Goal: Task Accomplishment & Management: Manage account settings

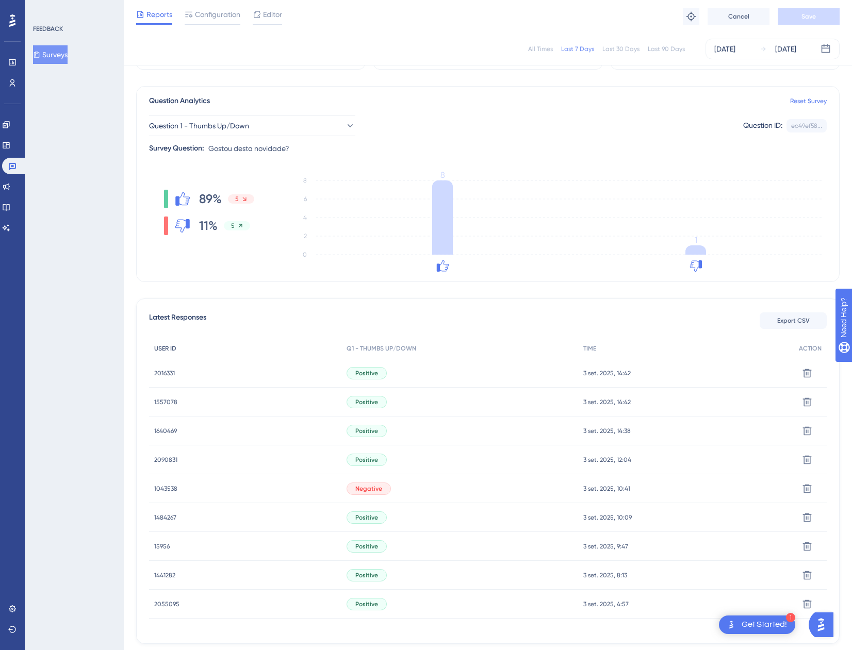
scroll to position [3, 0]
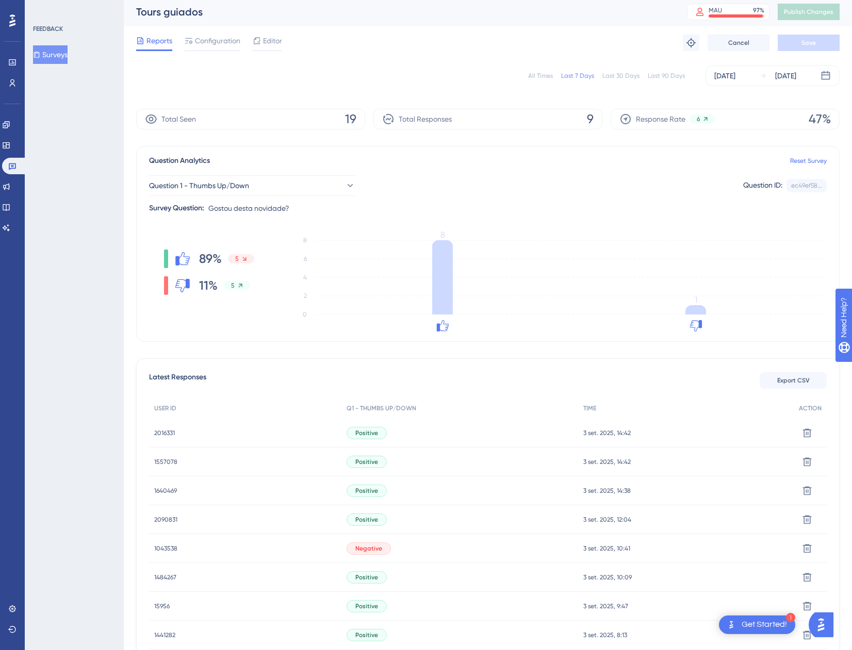
click at [163, 433] on span "2016331" at bounding box center [164, 433] width 21 height 8
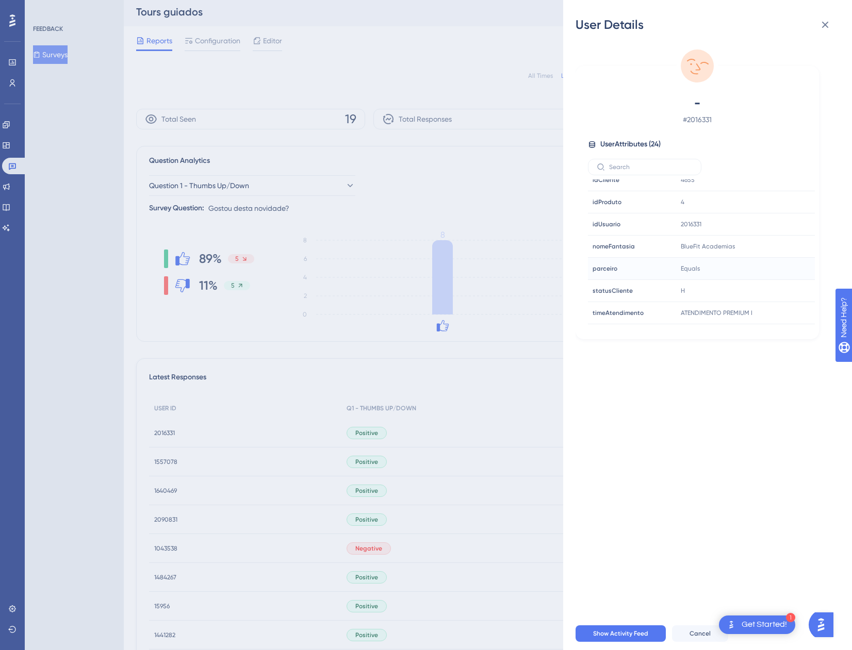
scroll to position [380, 0]
drag, startPoint x: 819, startPoint y: 24, endPoint x: 704, endPoint y: 63, distance: 121.6
click at [817, 24] on button at bounding box center [825, 24] width 21 height 21
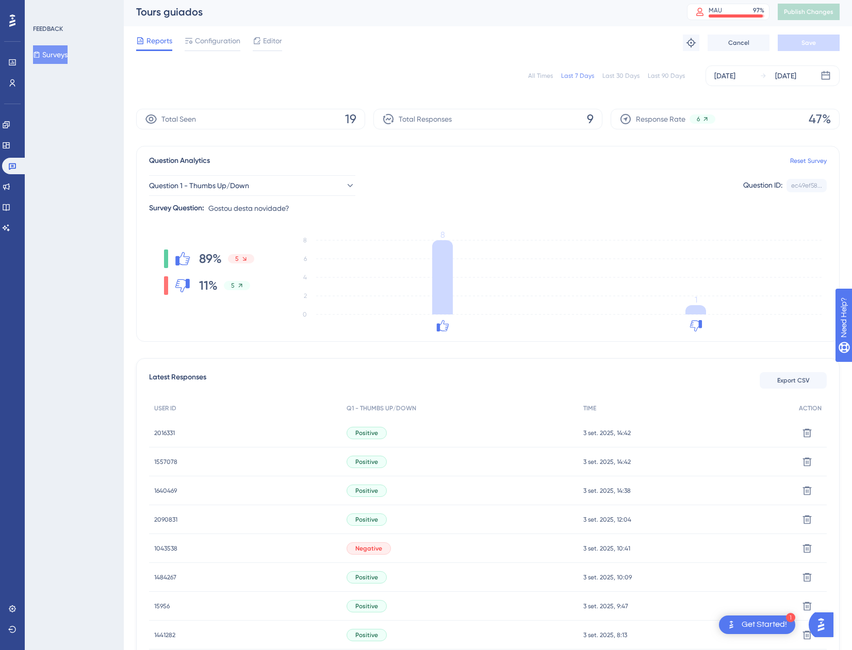
click at [171, 462] on span "1557078" at bounding box center [165, 462] width 23 height 8
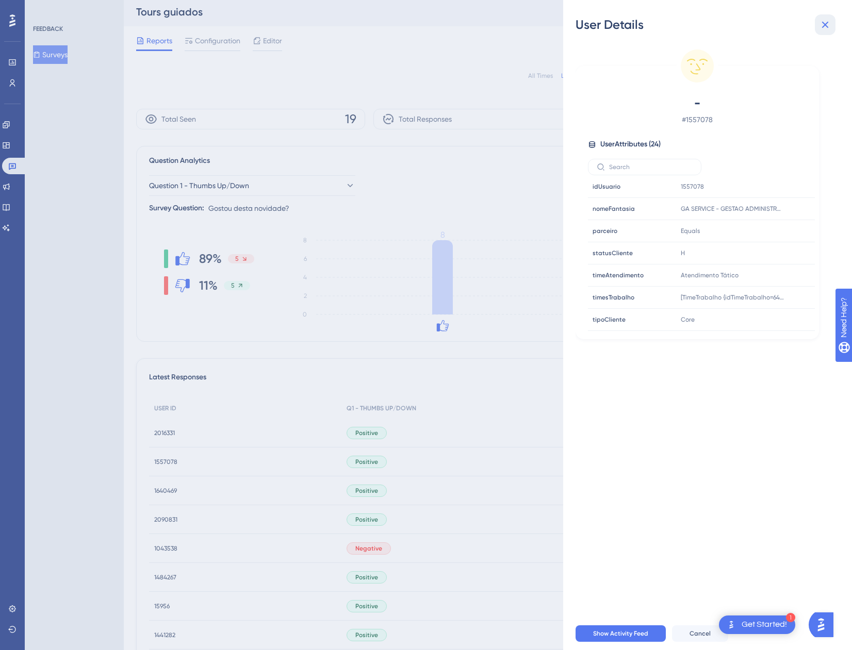
click at [826, 28] on icon at bounding box center [825, 25] width 12 height 12
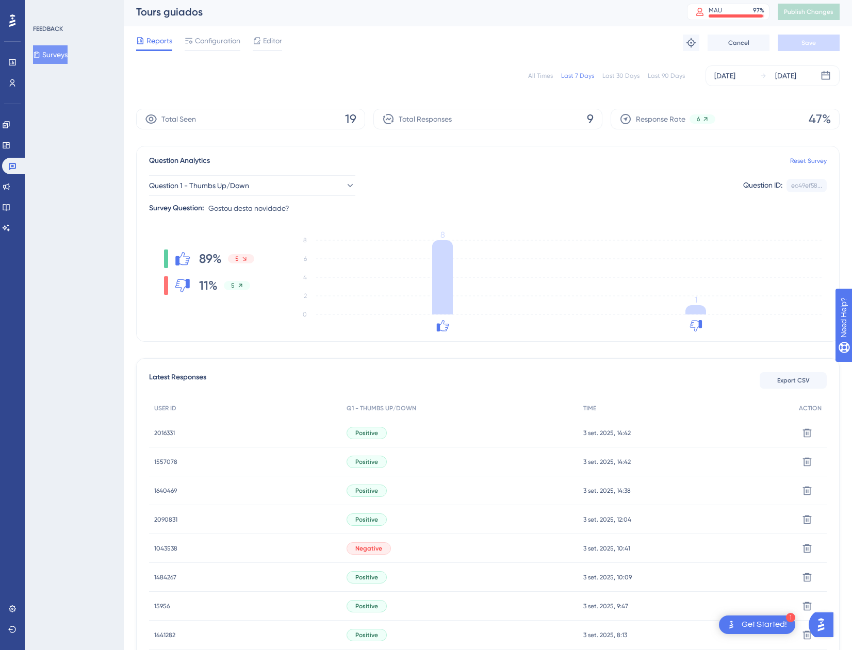
click at [168, 487] on span "1640469" at bounding box center [165, 491] width 23 height 8
click at [168, 487] on div "Performance Users Engagement Widgets Feedback Product Updates Knowledge Base AI…" at bounding box center [488, 368] width 728 height 743
click at [159, 491] on span "1640469" at bounding box center [165, 491] width 23 height 8
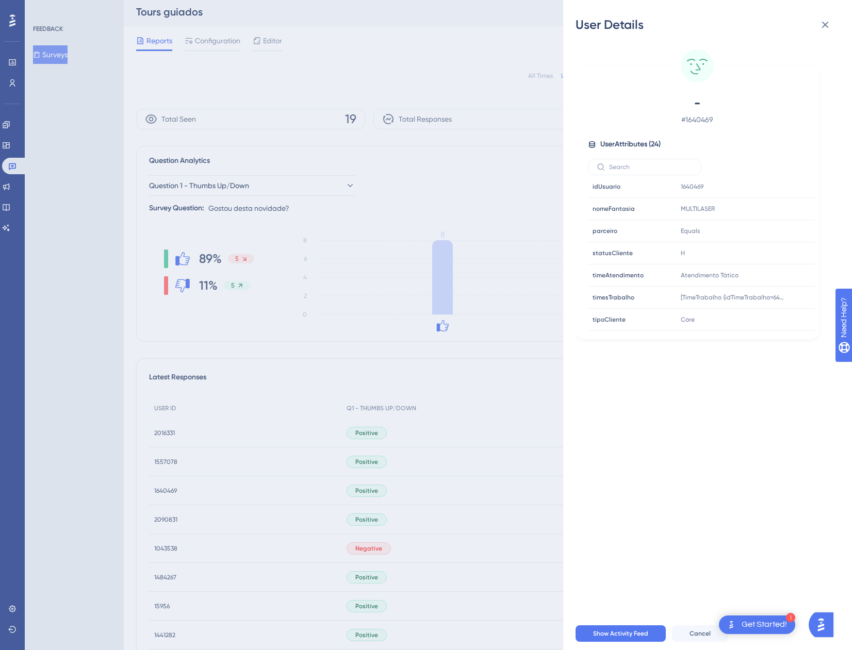
click at [829, 36] on div "- # 1640469 User Attributes ( 24 ) Email Email - Signup Signup - Last Interacti…" at bounding box center [711, 325] width 272 height 584
click at [826, 33] on button at bounding box center [825, 24] width 21 height 21
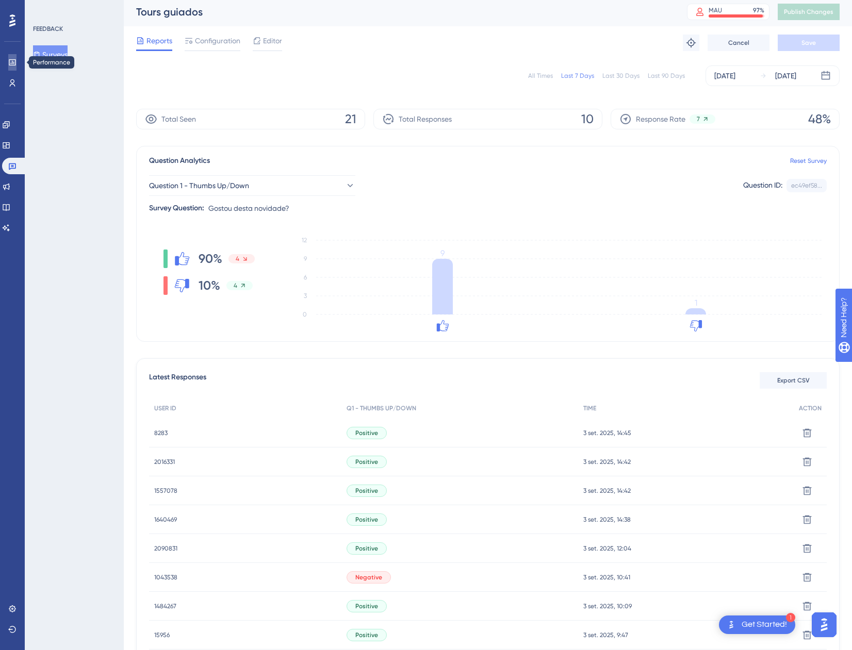
click at [16, 58] on link at bounding box center [12, 62] width 8 height 16
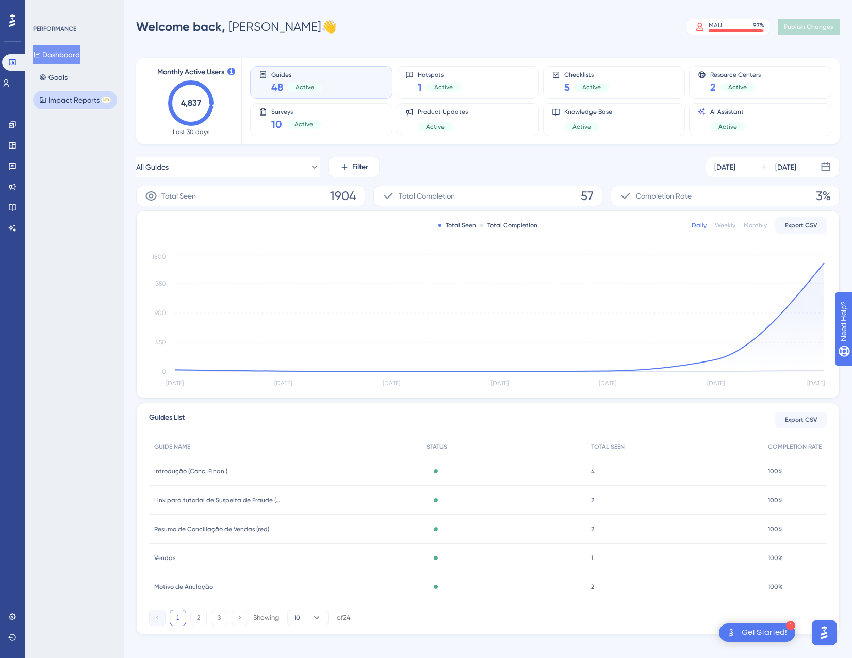
click at [70, 95] on button "Impact Reports BETA" at bounding box center [75, 100] width 84 height 19
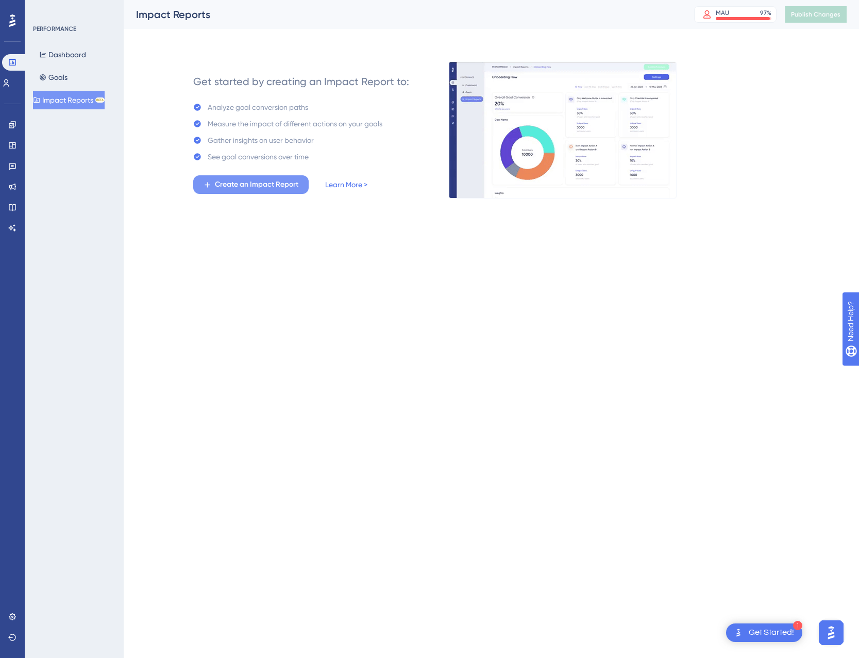
click at [269, 184] on span "Create an Impact Report" at bounding box center [257, 184] width 84 height 12
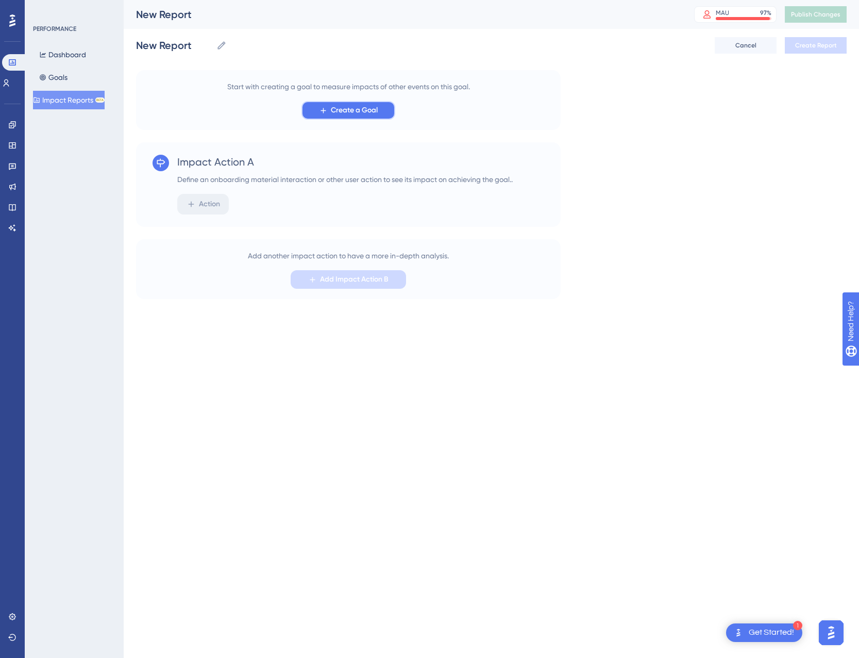
click at [345, 107] on span "Create a Goal" at bounding box center [354, 110] width 47 height 12
click at [50, 73] on button "Goals" at bounding box center [53, 77] width 41 height 19
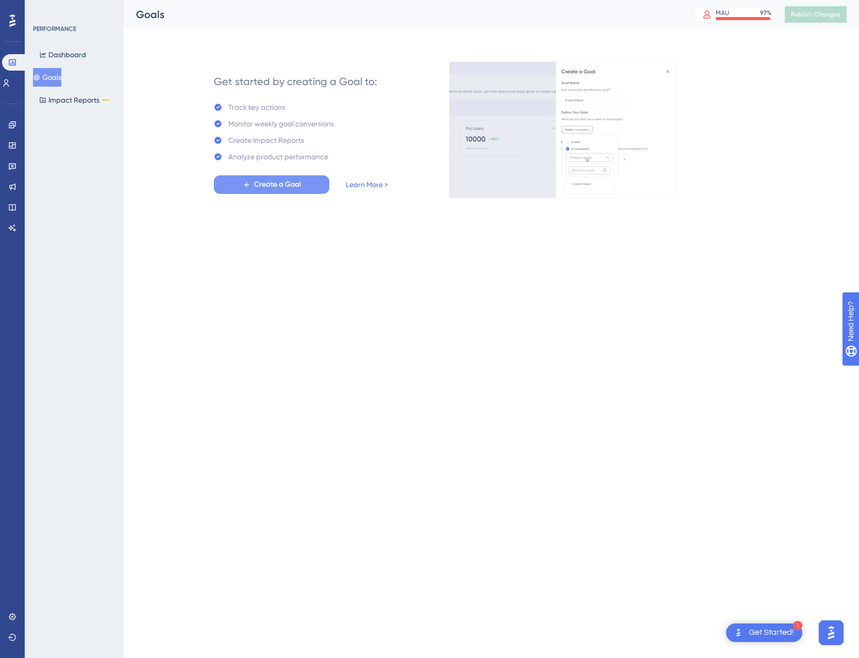
click at [255, 186] on span "Create a Goal" at bounding box center [277, 184] width 47 height 12
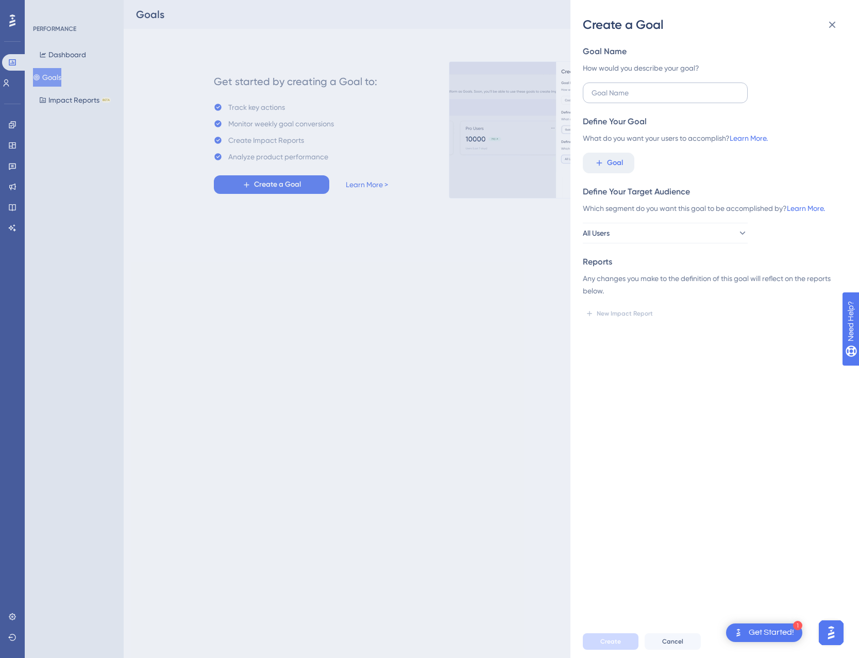
click at [631, 87] on label at bounding box center [665, 92] width 165 height 21
click at [631, 87] on input "text" at bounding box center [665, 92] width 147 height 11
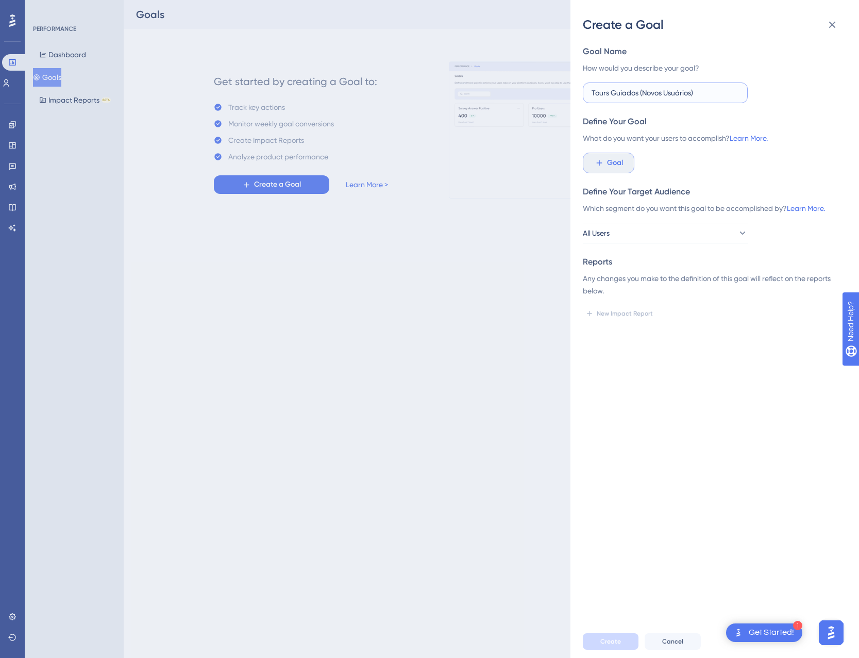
type input "Tours Guiados (Novos Usuários)"
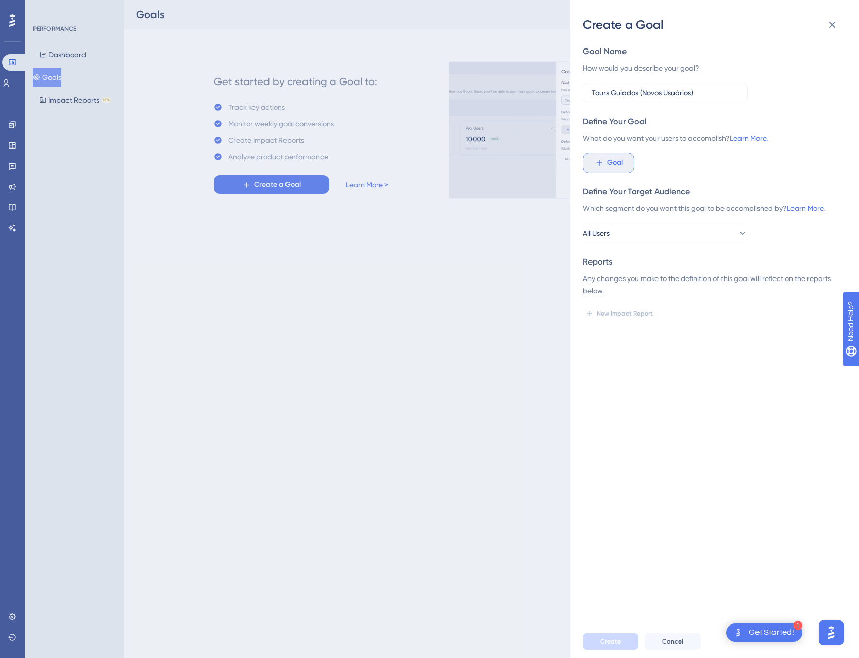
click at [619, 153] on button "Goal" at bounding box center [609, 163] width 52 height 21
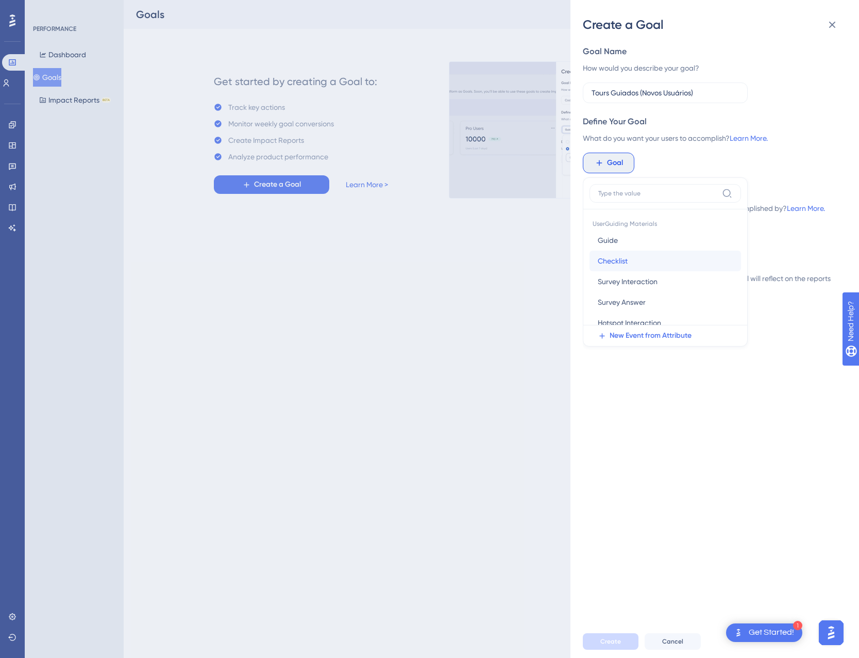
click at [626, 258] on span "Checklist" at bounding box center [613, 261] width 30 height 12
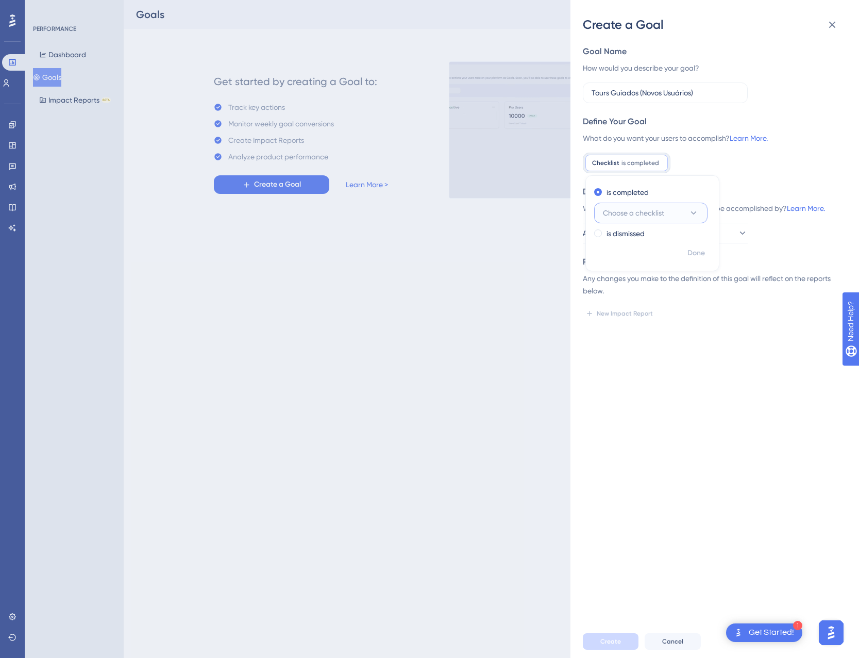
click at [651, 212] on span "Choose a checklist" at bounding box center [633, 213] width 61 height 12
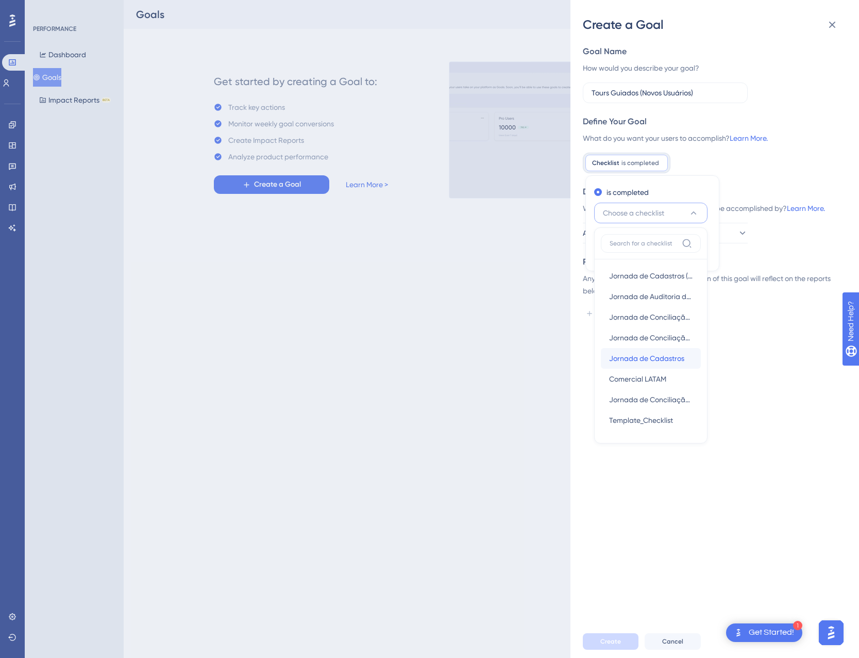
click at [657, 360] on span "Jornada de Cadastros" at bounding box center [646, 358] width 75 height 12
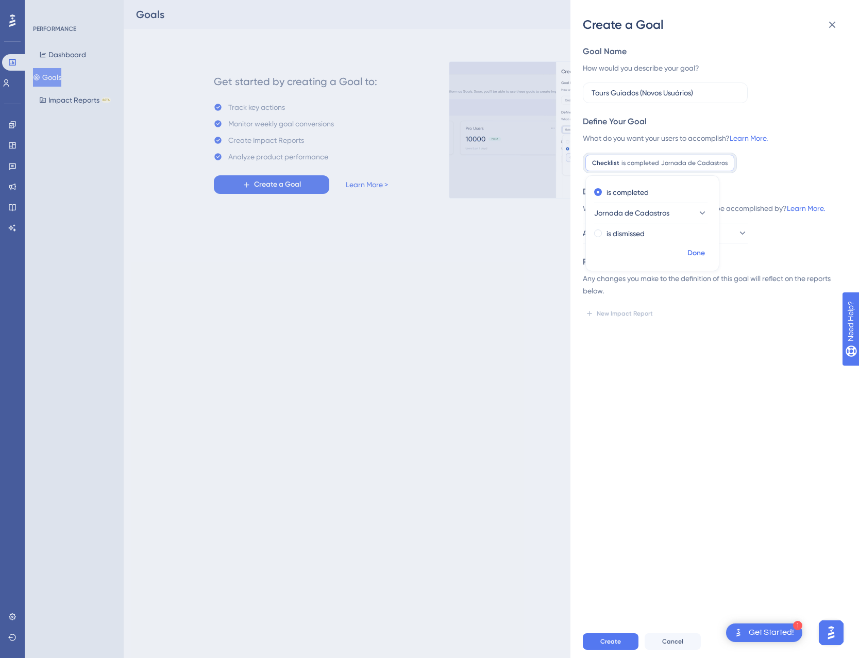
click at [695, 257] on span "Done" at bounding box center [697, 253] width 18 height 12
click at [675, 238] on button "All Users" at bounding box center [665, 233] width 165 height 21
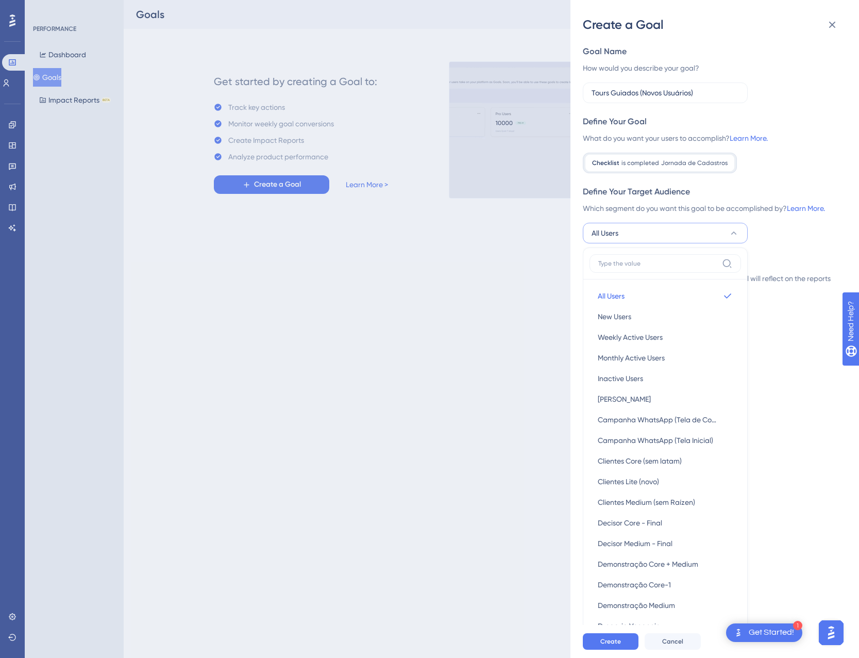
scroll to position [117, 0]
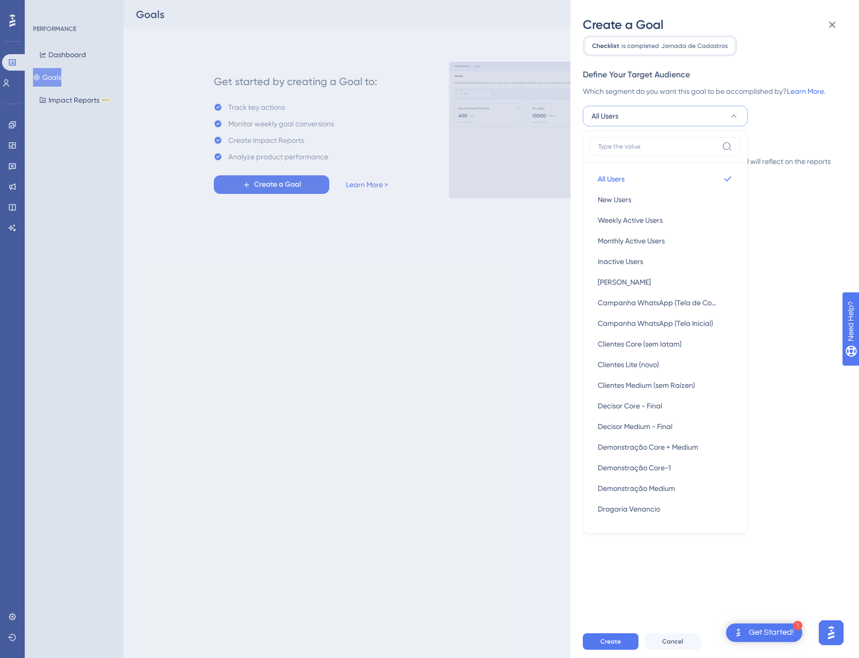
click at [774, 271] on div "Goal Name How would you describe your goal? Tours Guiados (Novos Usuários) Defi…" at bounding box center [719, 329] width 272 height 592
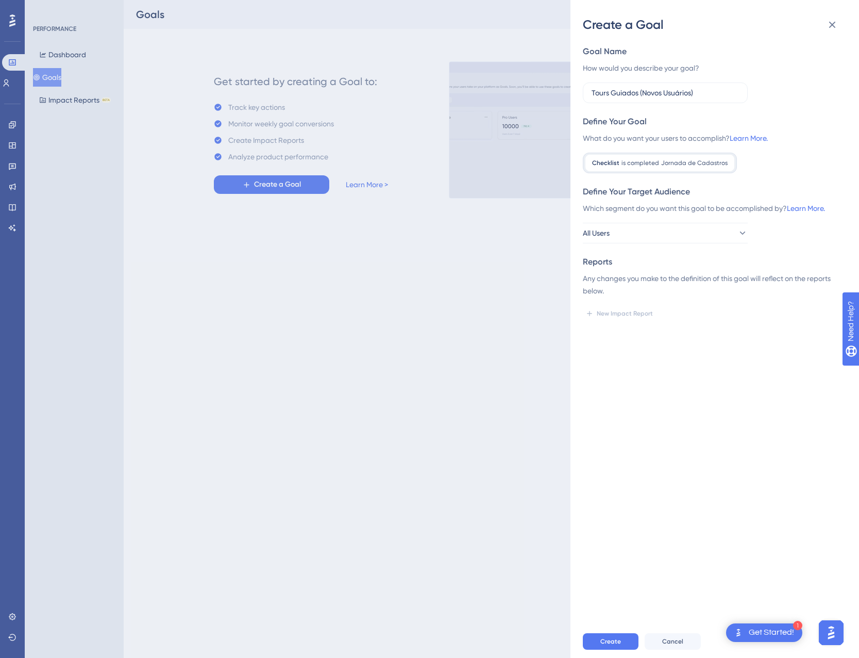
scroll to position [0, 0]
click at [647, 234] on button "All Users" at bounding box center [665, 233] width 165 height 21
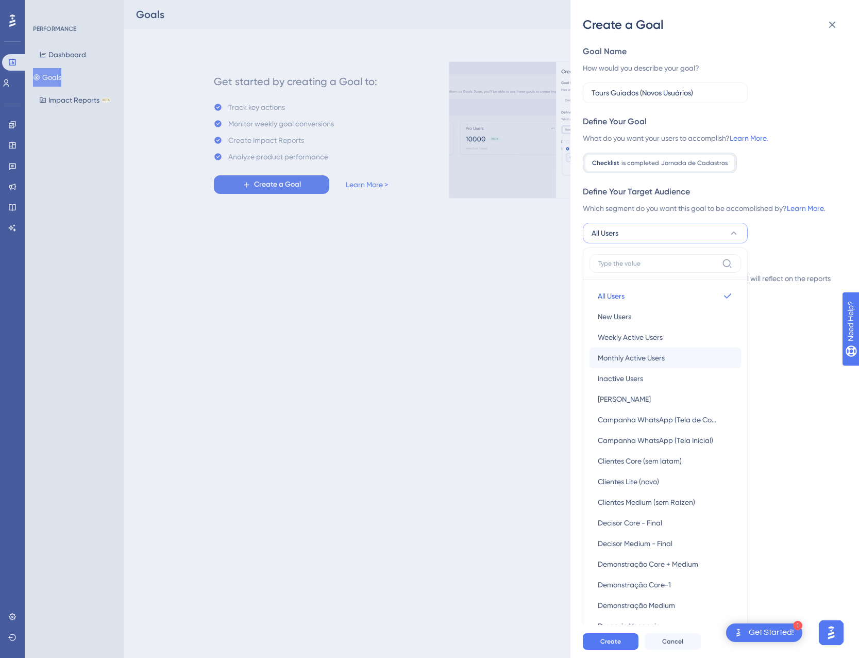
scroll to position [117, 0]
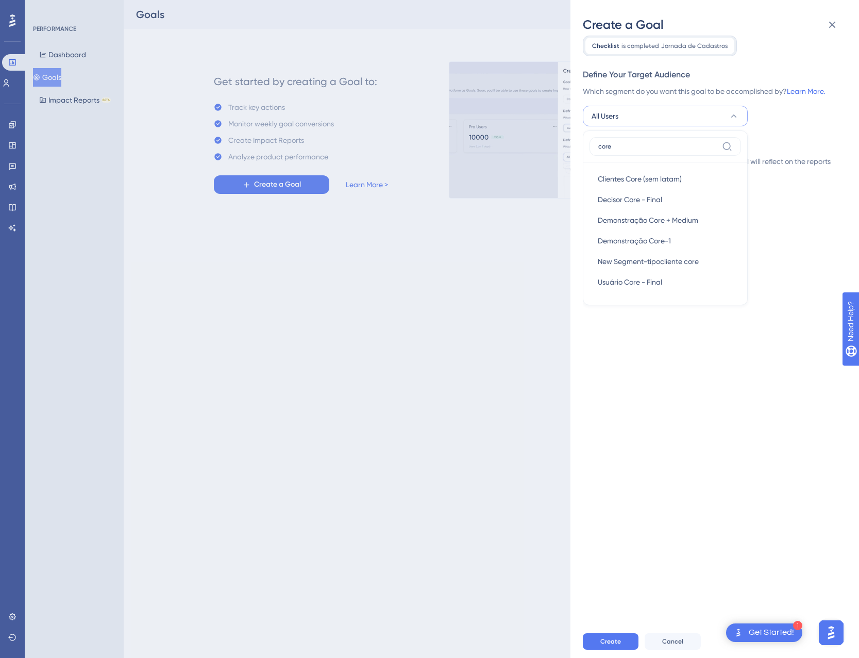
type input "core"
click at [792, 240] on div "Goal Name How would you describe your goal? Tours Guiados (Novos Usuários) Defi…" at bounding box center [719, 329] width 272 height 592
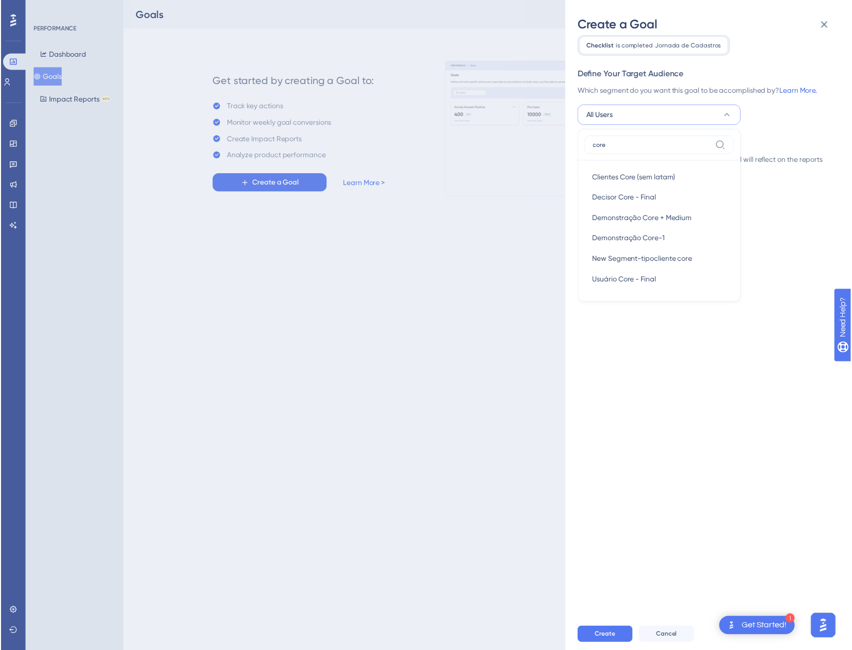
scroll to position [0, 0]
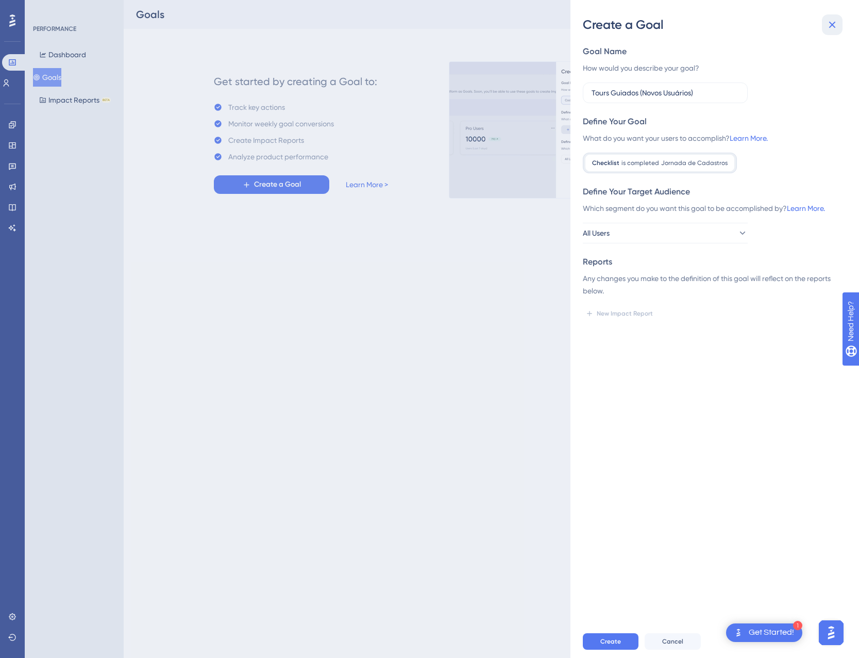
click at [835, 34] on button at bounding box center [832, 24] width 21 height 21
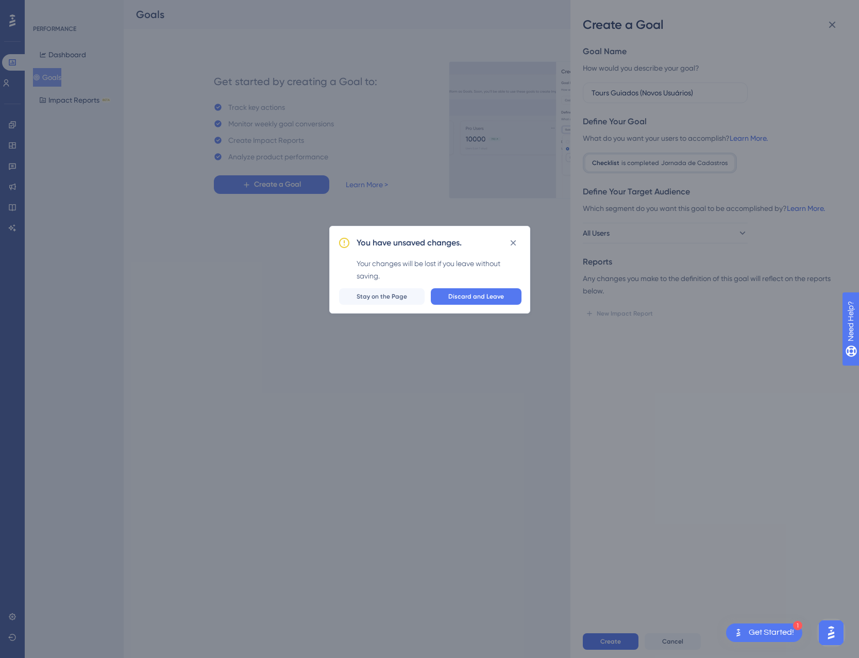
click at [458, 305] on div "You have unsaved changes. Your changes will be lost if you leave without saving…" at bounding box center [429, 270] width 201 height 88
click at [460, 304] on button "Discard and Leave" at bounding box center [476, 296] width 91 height 16
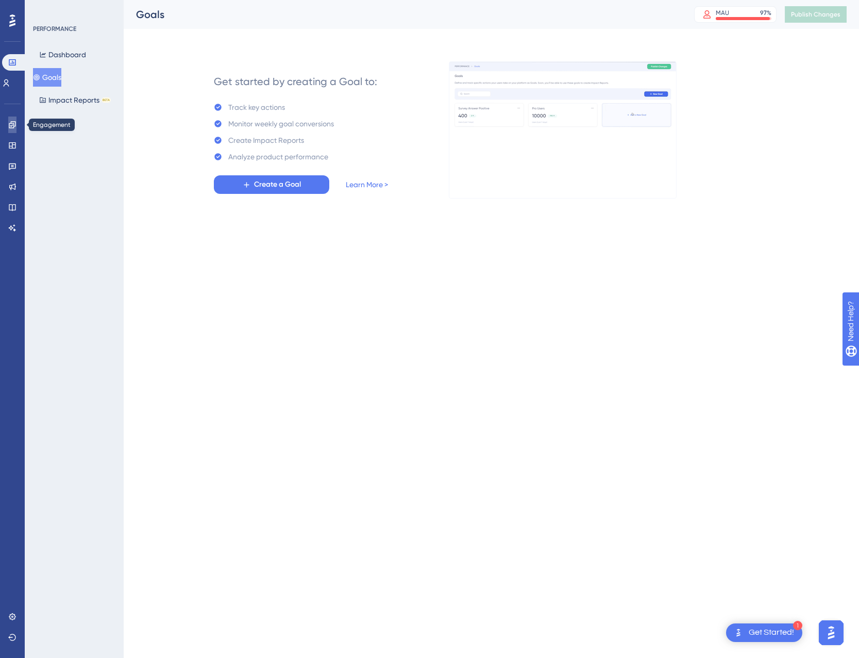
click at [8, 127] on link at bounding box center [12, 125] width 8 height 16
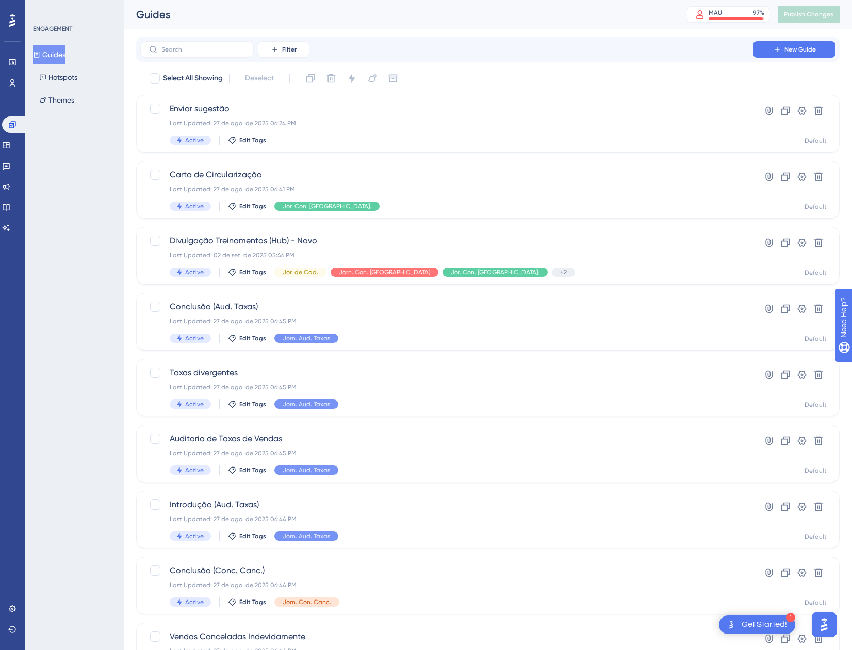
click at [1, 65] on div "Performance Users Engagement Widgets Feedback Product Updates Knowledge Base AI…" at bounding box center [12, 325] width 25 height 650
click at [8, 63] on link at bounding box center [12, 62] width 8 height 16
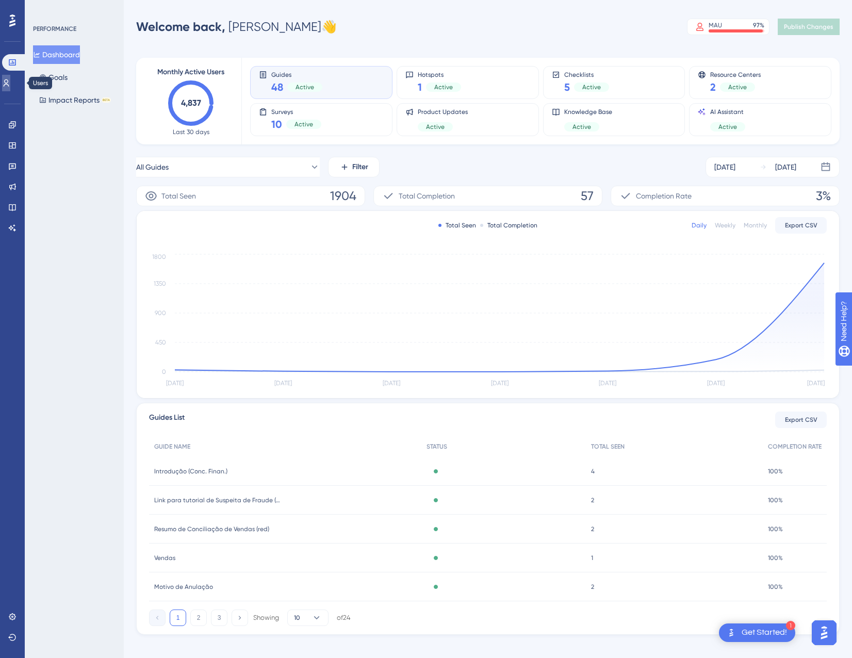
click at [10, 84] on icon at bounding box center [6, 83] width 8 height 8
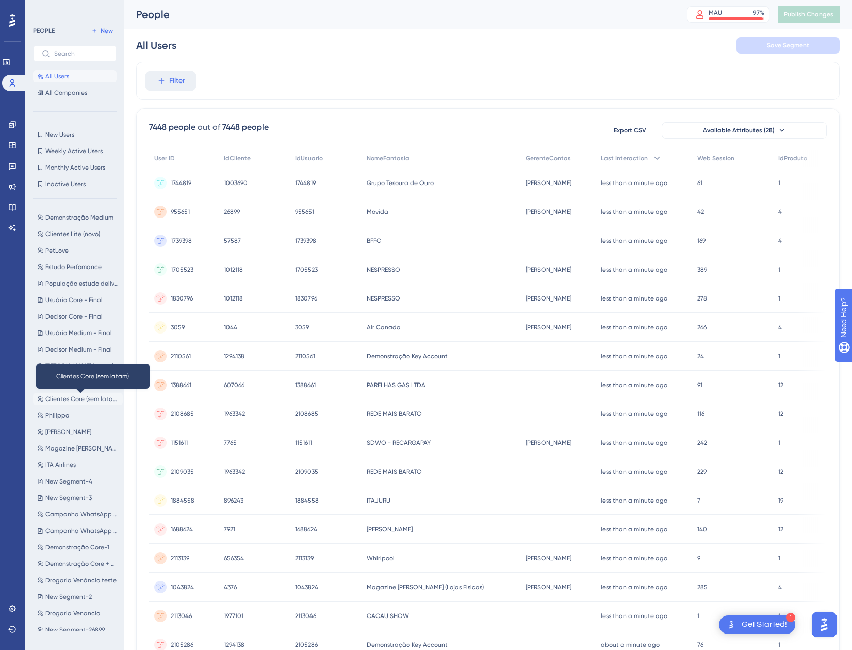
click at [78, 399] on span "Clientes Core (sem latam)" at bounding box center [81, 399] width 73 height 8
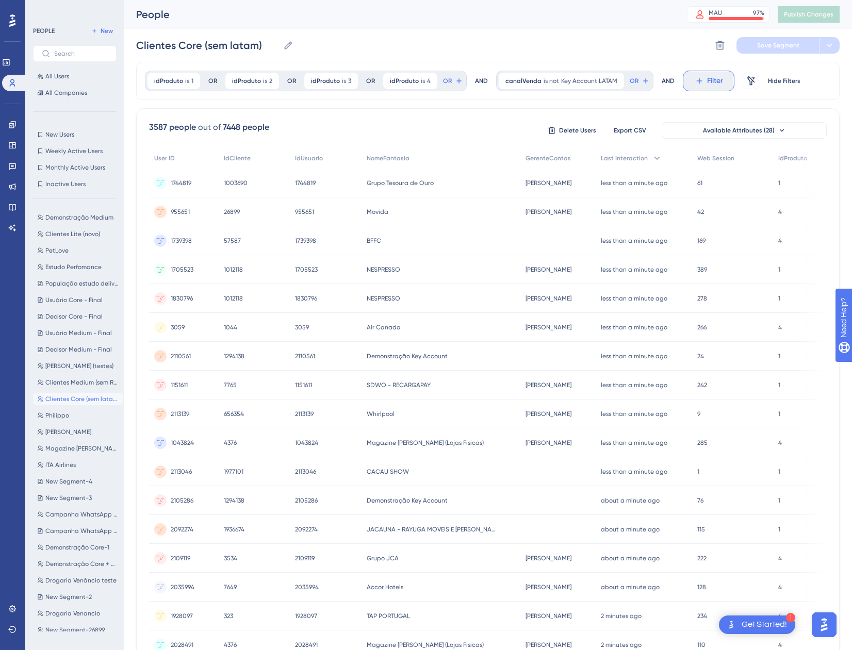
click at [698, 83] on button "Filter" at bounding box center [709, 81] width 52 height 21
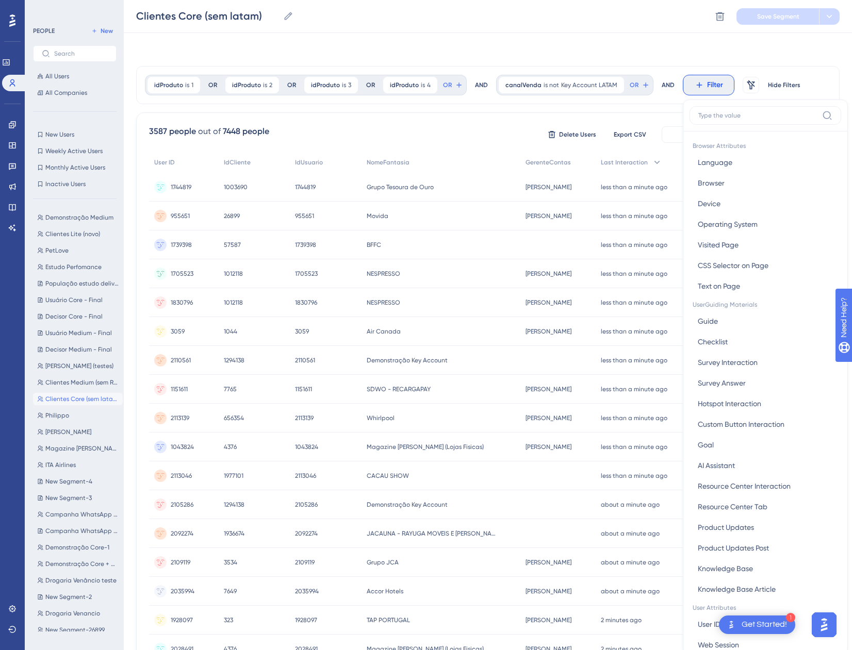
scroll to position [48, 0]
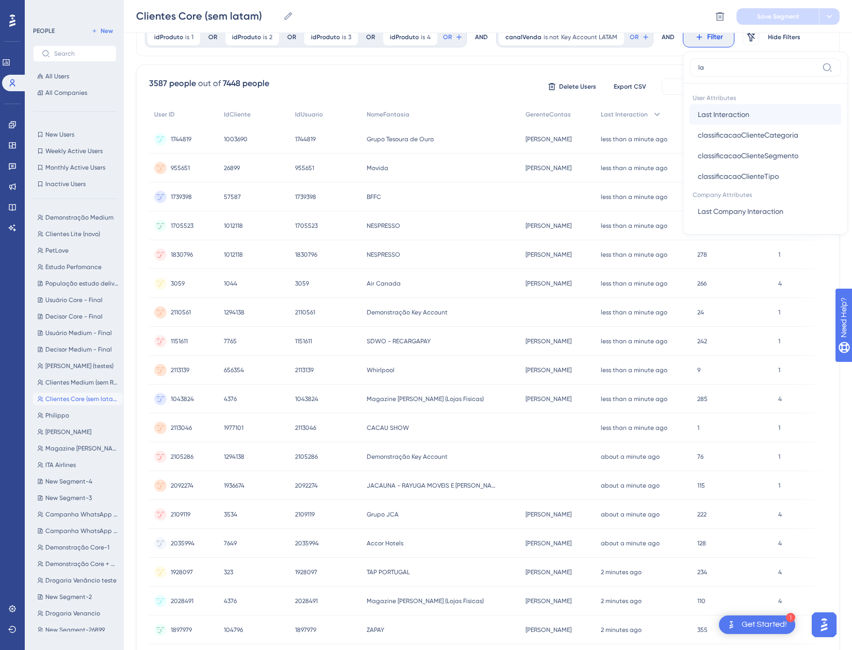
type input "l"
type input "fir"
click at [714, 113] on span "First Interaction" at bounding box center [723, 114] width 51 height 12
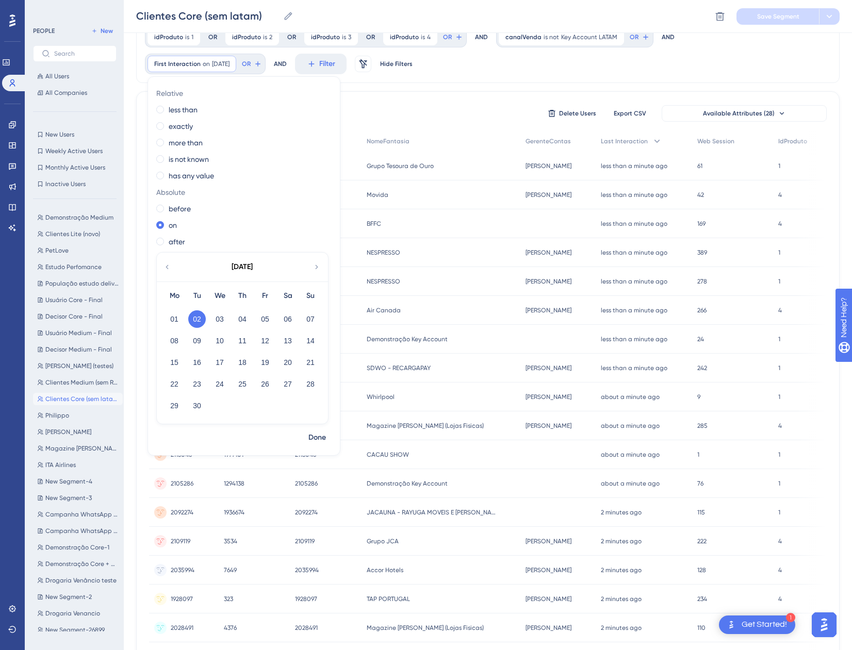
click at [516, 76] on div "idProduto is 1 1 Remove OR idProduto is 2 2 Remove OR idProduto is 3 3 Remove O…" at bounding box center [487, 50] width 703 height 65
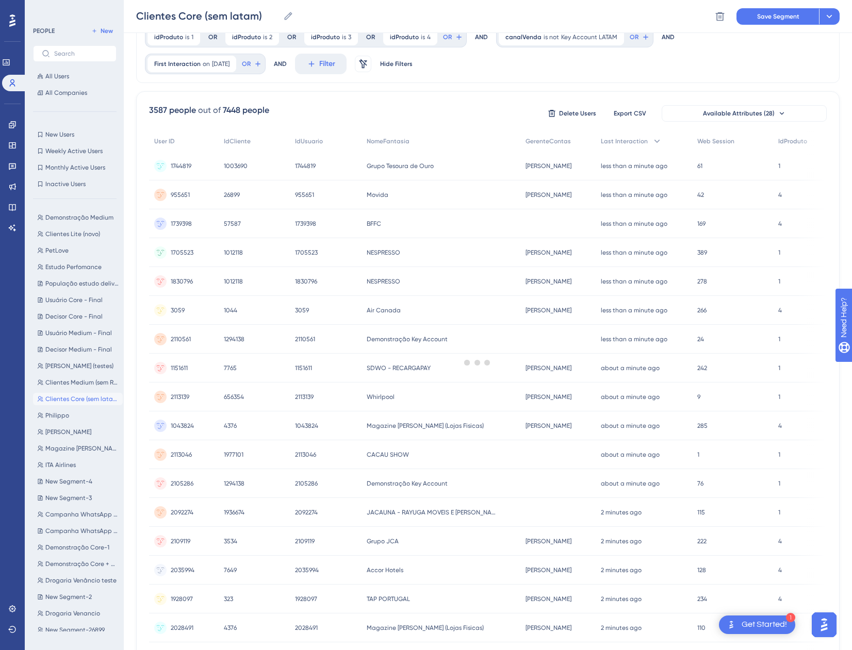
scroll to position [0, 0]
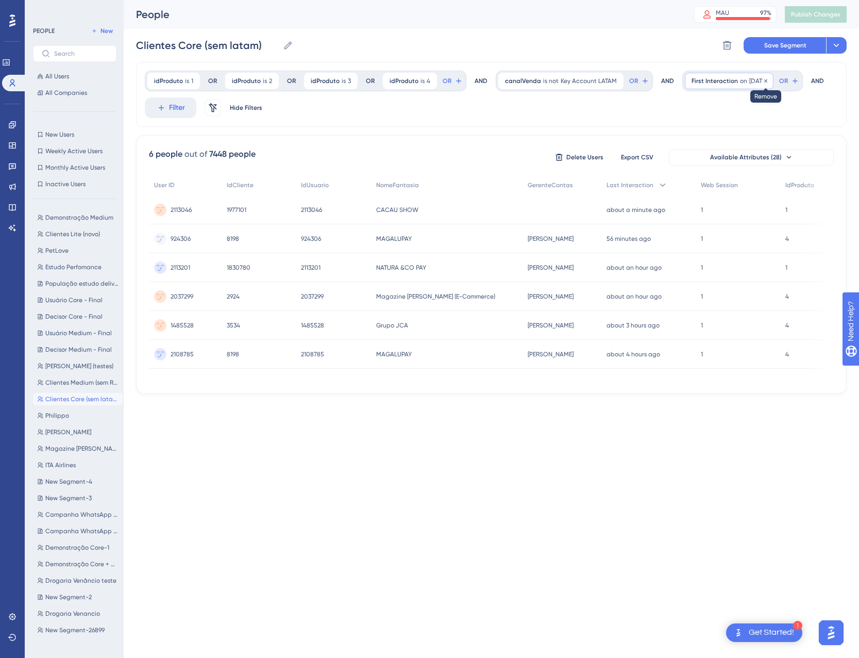
click at [767, 82] on icon at bounding box center [766, 81] width 6 height 6
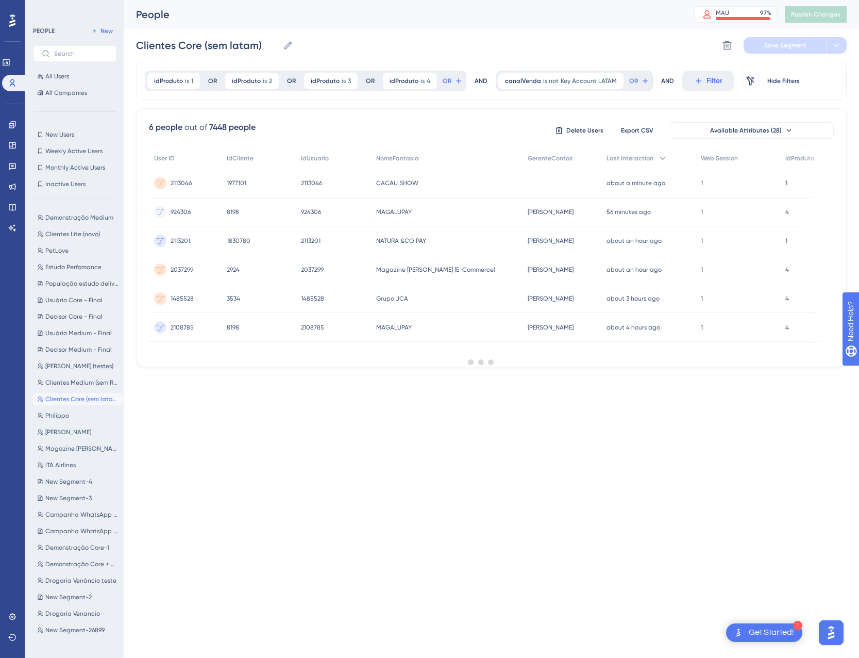
click at [762, 128] on div at bounding box center [481, 362] width 756 height 584
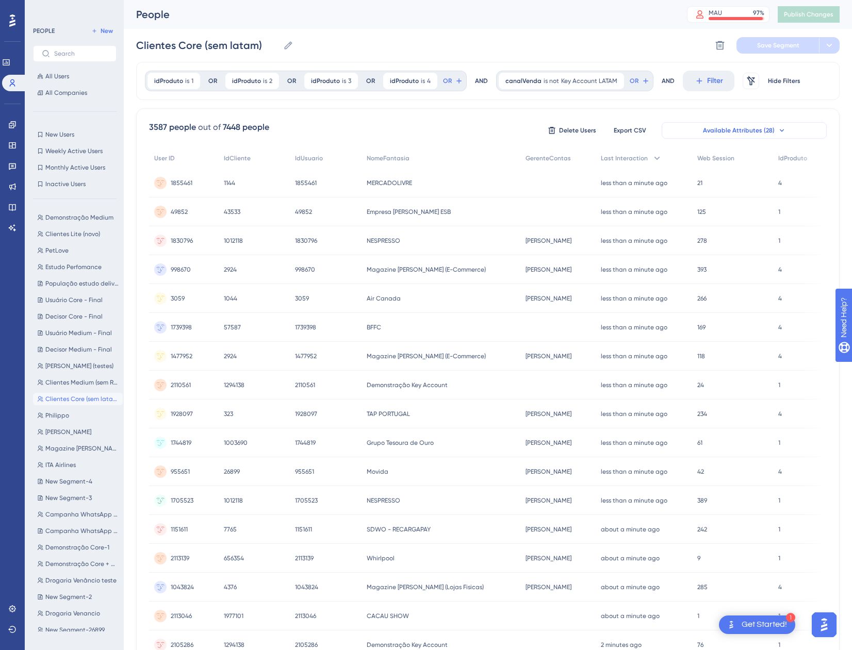
click at [772, 134] on span "Available Attributes (28)" at bounding box center [739, 130] width 72 height 8
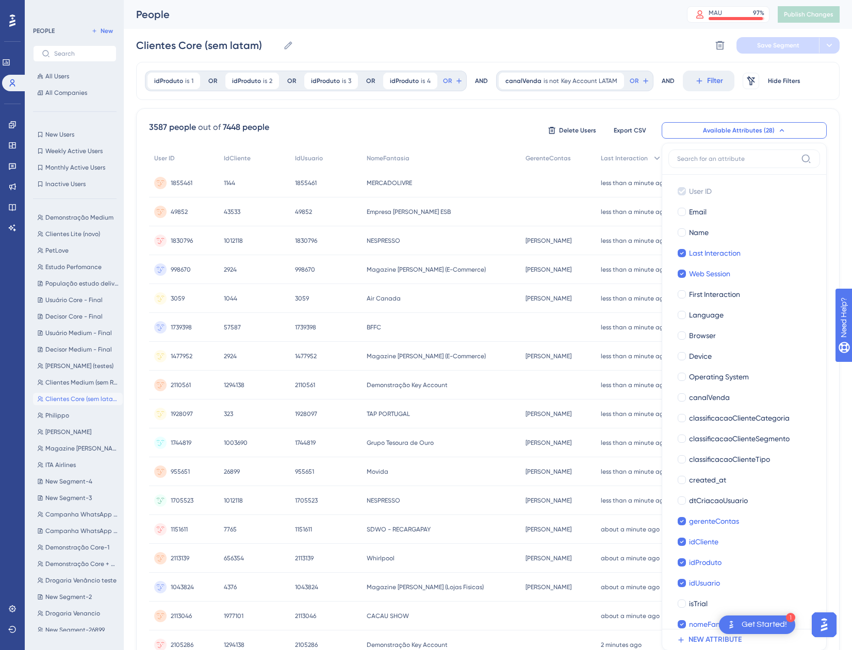
scroll to position [72, 0]
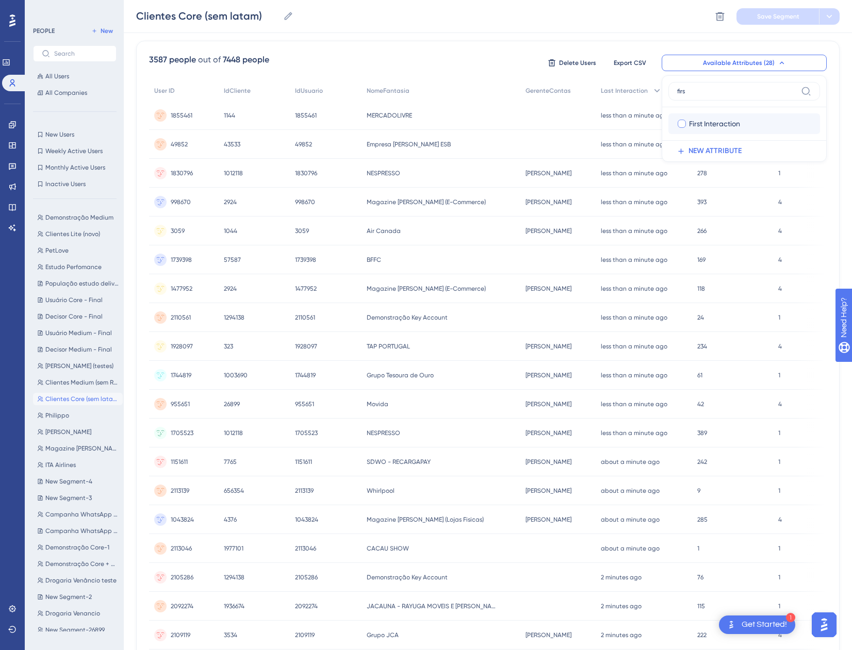
type input "firs"
click at [685, 128] on div at bounding box center [681, 124] width 10 height 10
checkbox input "true"
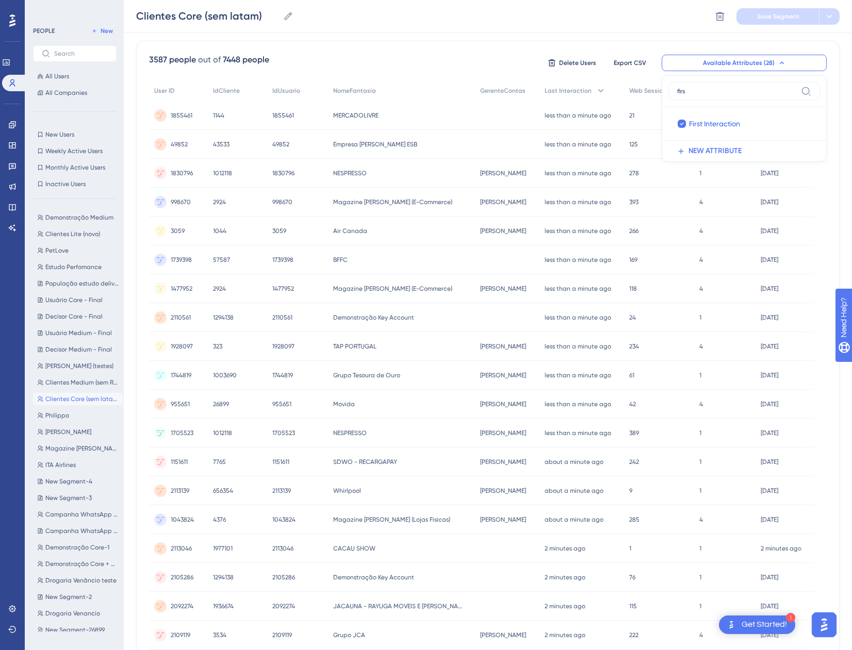
click at [669, 20] on div "Clientes Core (sem latam) Clientes Core (sem latam) Delete Segment Save Segment" at bounding box center [488, 16] width 728 height 33
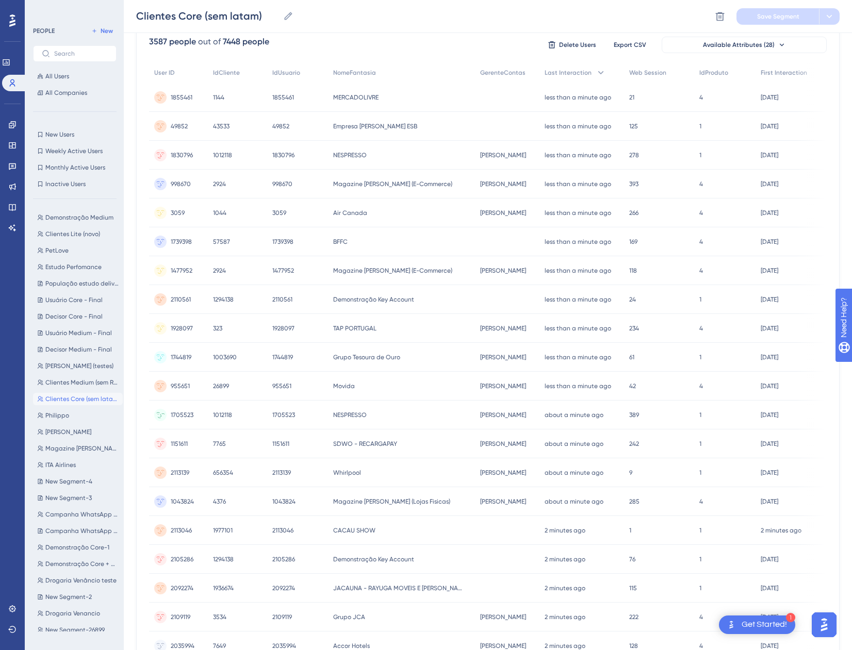
scroll to position [0, 0]
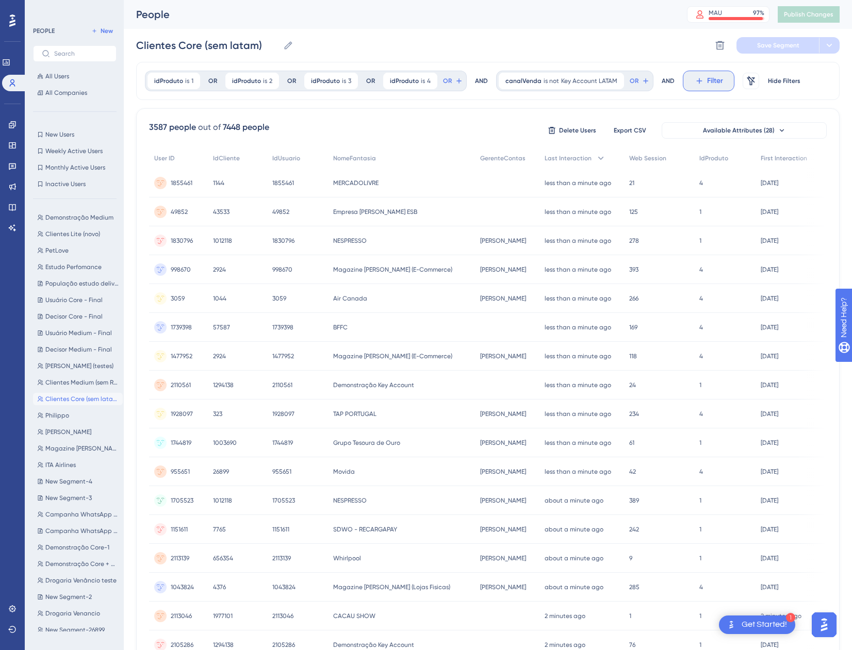
click at [715, 73] on button "Filter" at bounding box center [709, 81] width 52 height 21
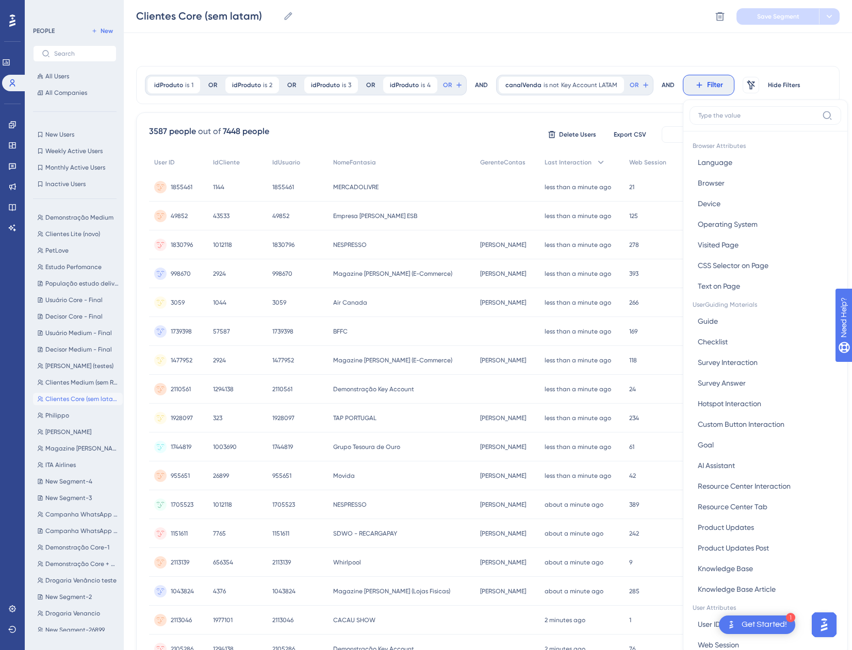
scroll to position [48, 0]
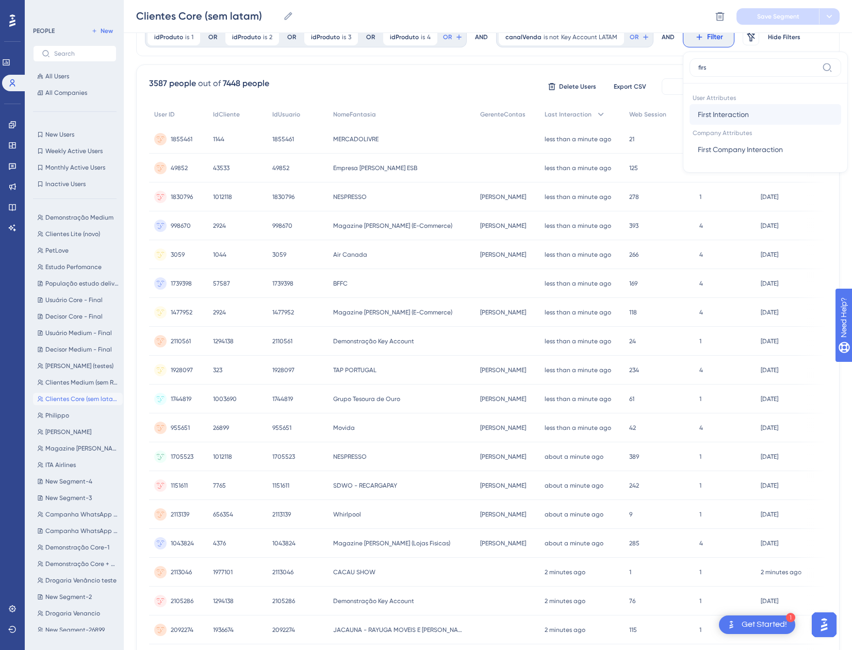
type input "firs"
click at [716, 123] on button "First Interaction First Interaction" at bounding box center [765, 114] width 152 height 21
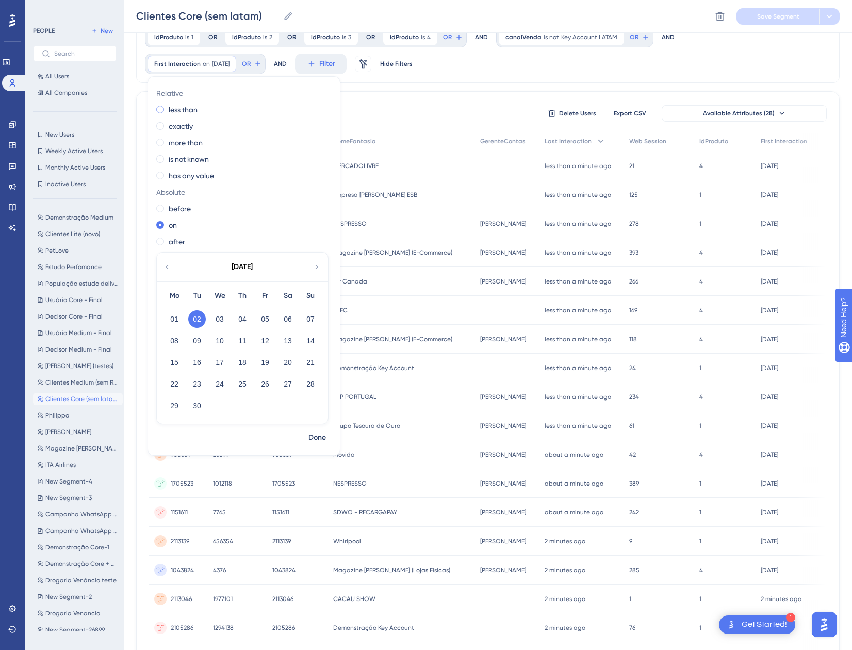
click at [164, 107] on div "less than" at bounding box center [241, 110] width 171 height 12
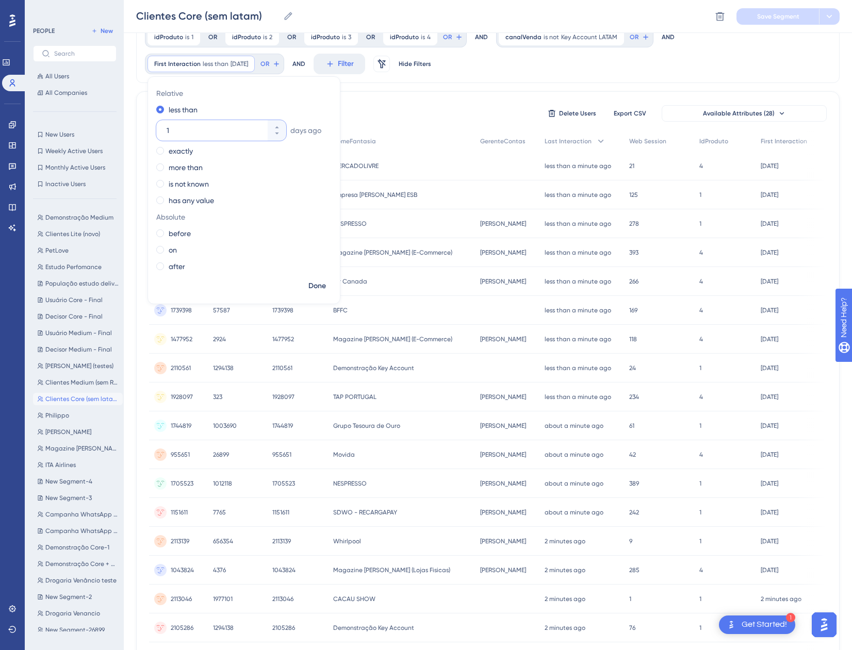
click at [200, 126] on input "1" at bounding box center [216, 130] width 99 height 12
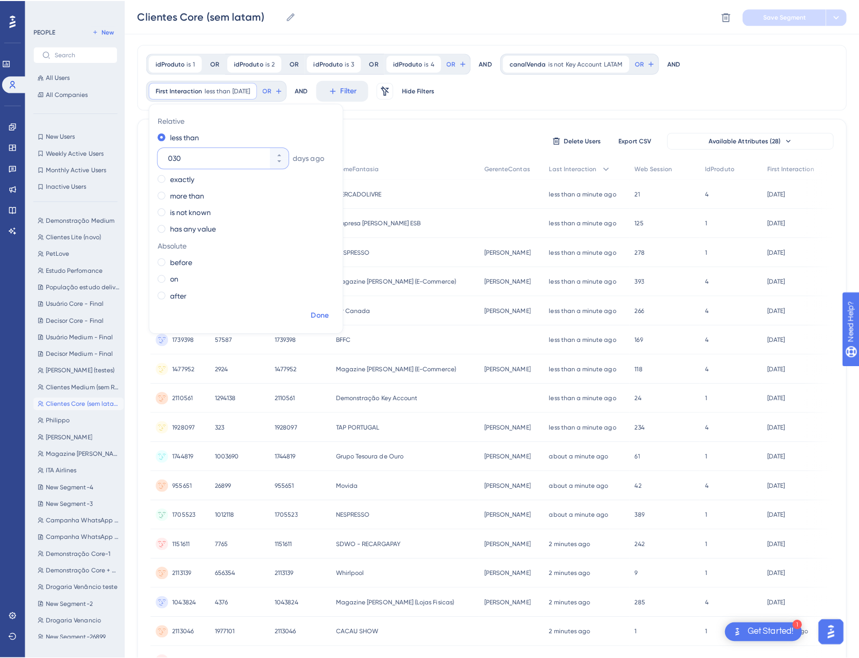
scroll to position [0, 0]
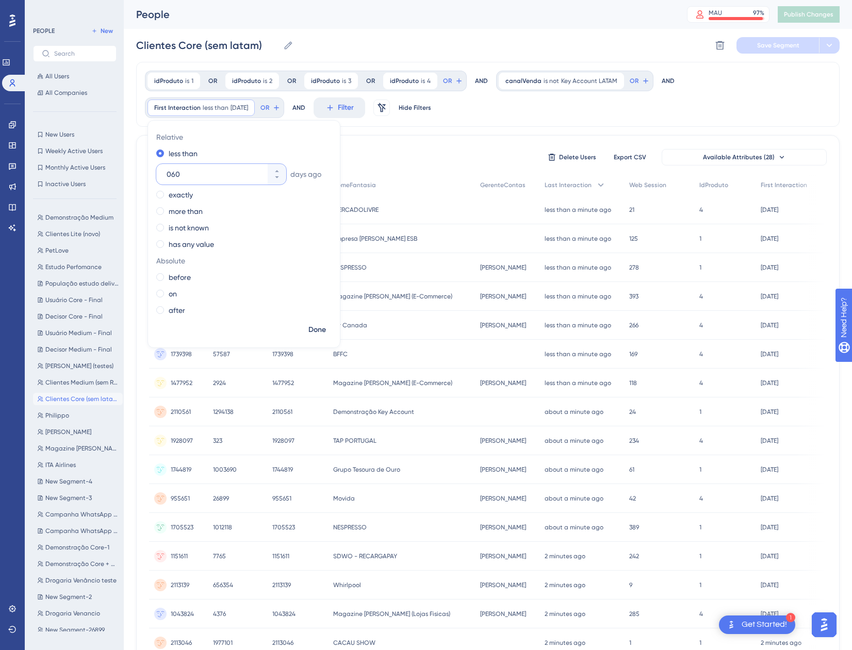
type input "060"
click at [322, 339] on div "Done" at bounding box center [244, 334] width 192 height 27
click at [316, 334] on span "Done" at bounding box center [317, 330] width 18 height 12
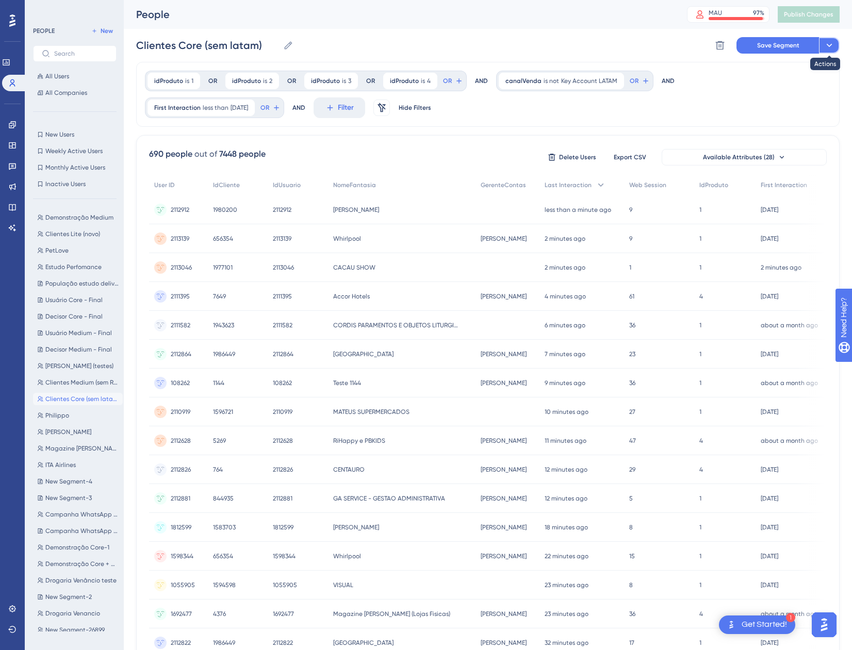
click at [829, 41] on icon at bounding box center [829, 45] width 10 height 10
click at [797, 79] on span "Save as a New Segment" at bounding box center [780, 75] width 79 height 12
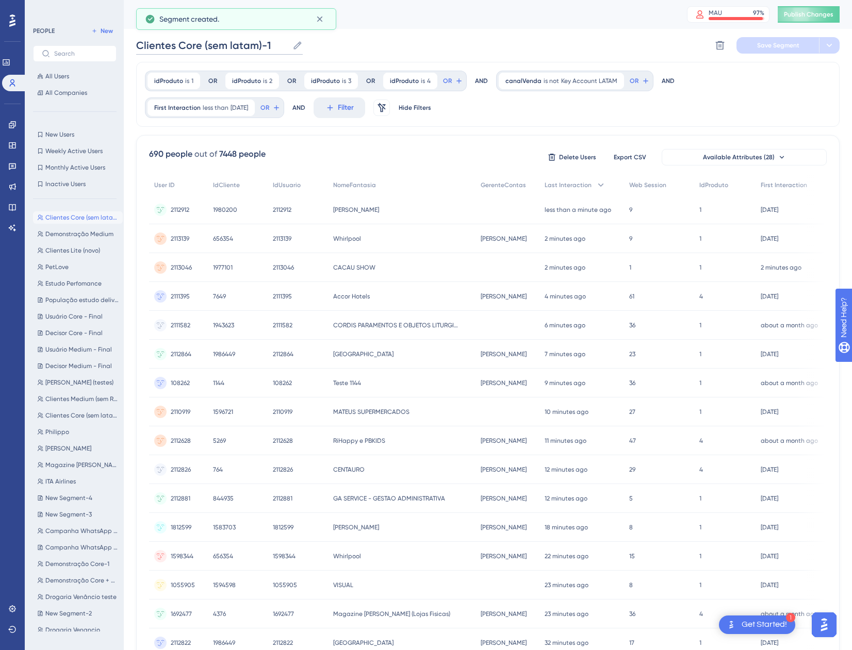
click at [256, 44] on input "Clientes Core (sem latam)-1" at bounding box center [212, 45] width 152 height 14
click at [271, 45] on input "Clientes Core (sem latam)-1" at bounding box center [212, 45] width 152 height 14
click at [207, 43] on input "Clientes Core (sem latam)" at bounding box center [207, 45] width 143 height 14
click at [263, 43] on input "Clientes Core (sem latam)" at bounding box center [207, 45] width 143 height 14
click at [143, 41] on input "Clientes Core (sem latam)" at bounding box center [207, 45] width 143 height 14
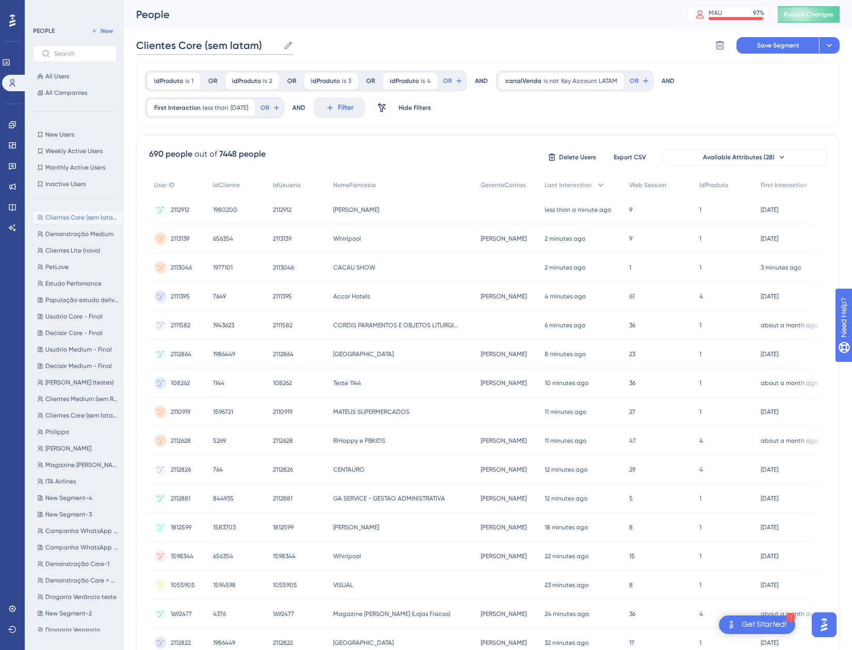
click at [143, 41] on input "Clientes Core (sem latam)" at bounding box center [207, 45] width 143 height 14
click at [189, 46] on input "Clientes Core (sem latam)" at bounding box center [207, 45] width 143 height 14
click at [136, 41] on input "Clientes Core (sem latam)" at bounding box center [207, 45] width 143 height 14
type input "Novos Usuários Core (sem latam)"
click at [438, 12] on div "People" at bounding box center [398, 14] width 525 height 14
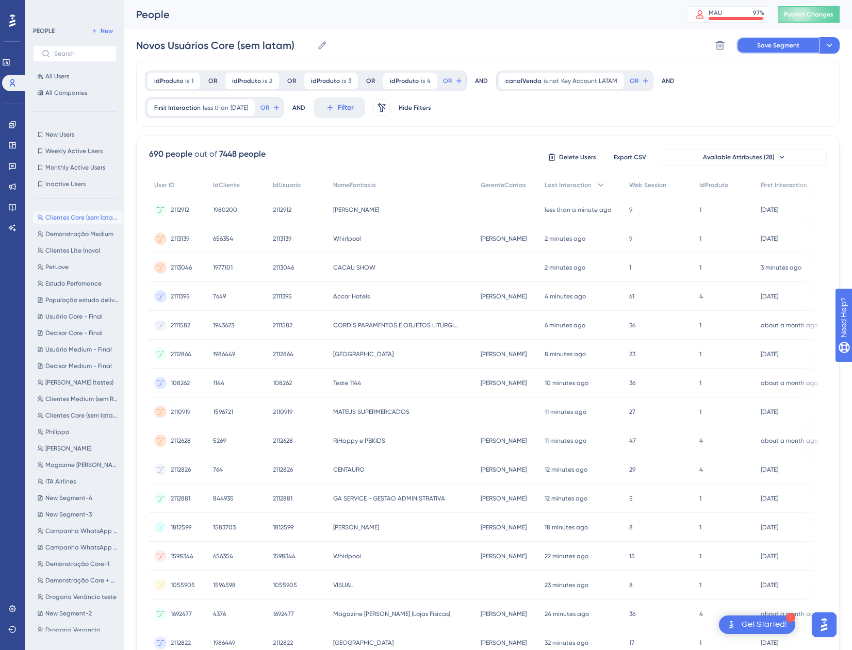
click at [781, 43] on span "Save Segment" at bounding box center [778, 45] width 42 height 8
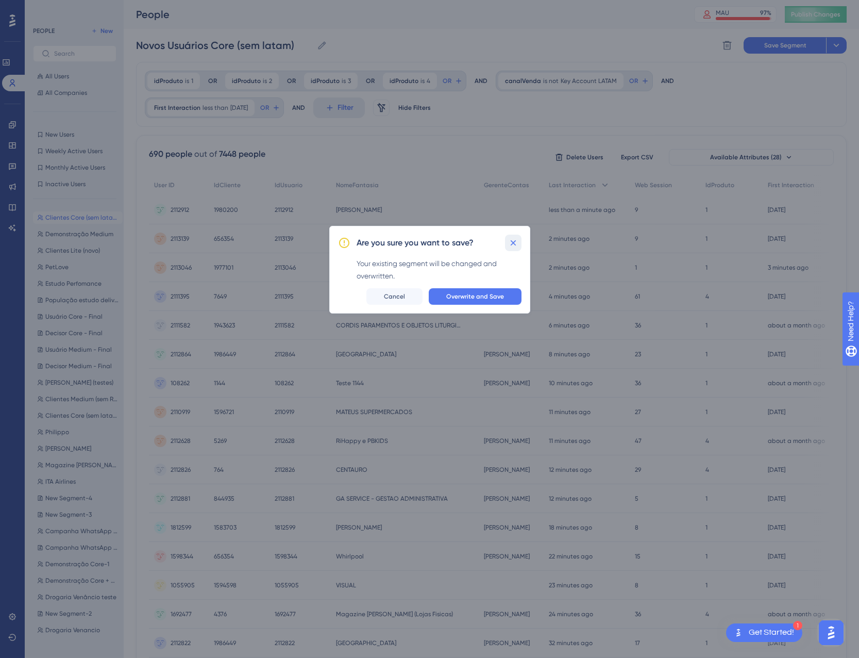
click at [520, 236] on button at bounding box center [513, 243] width 16 height 16
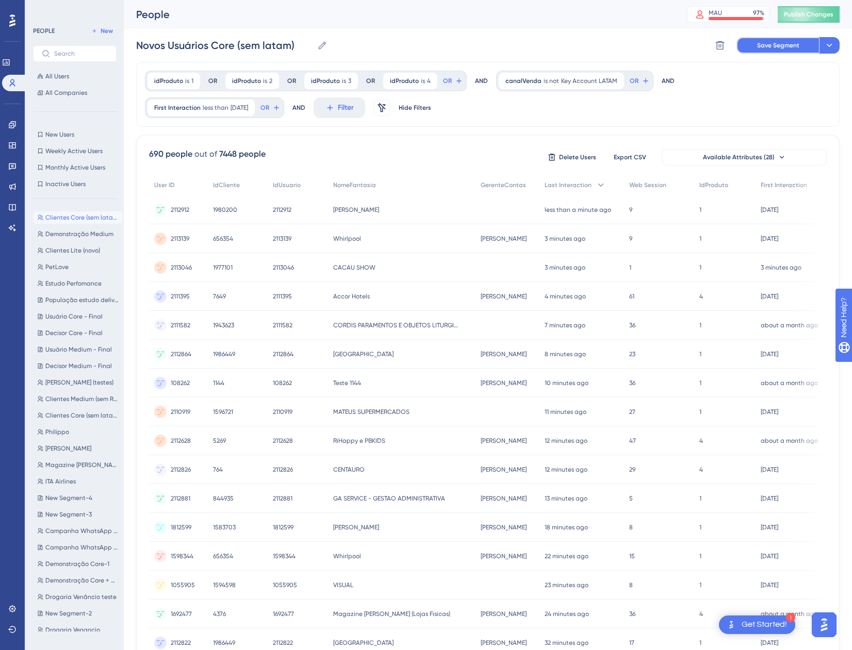
click at [782, 44] on span "Save Segment" at bounding box center [778, 45] width 42 height 8
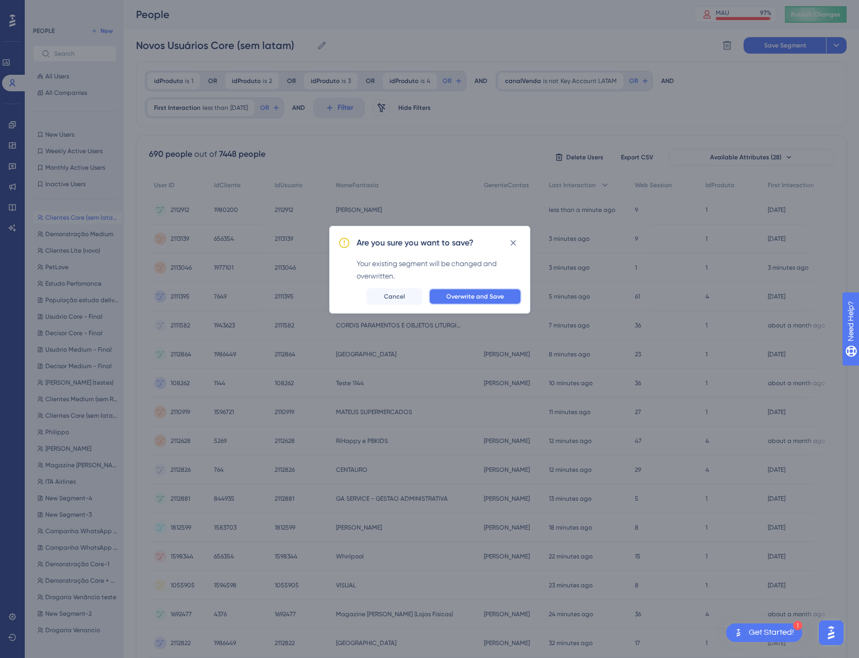
click at [478, 299] on span "Overwrite and Save" at bounding box center [475, 296] width 58 height 8
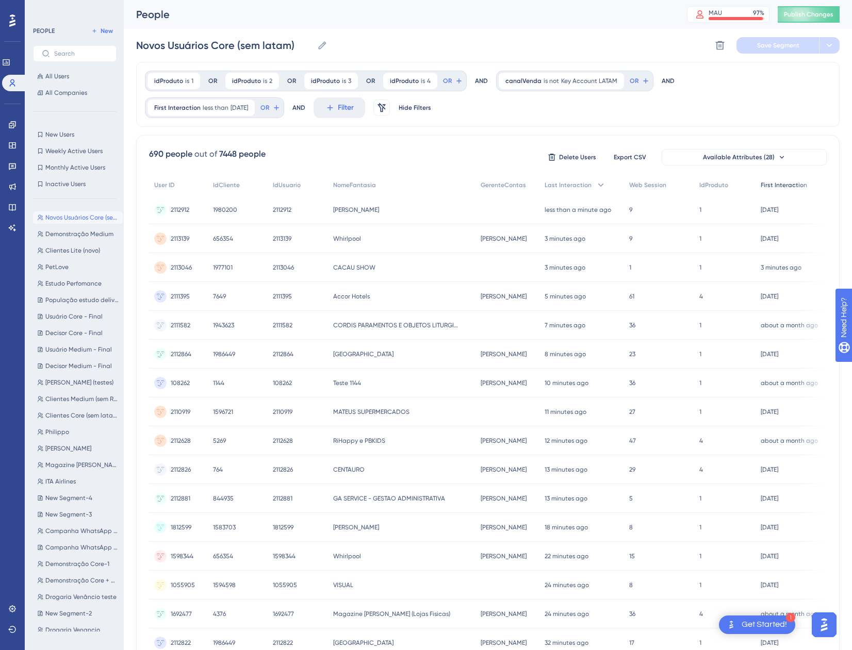
click at [793, 188] on span "First Interaction" at bounding box center [783, 185] width 46 height 8
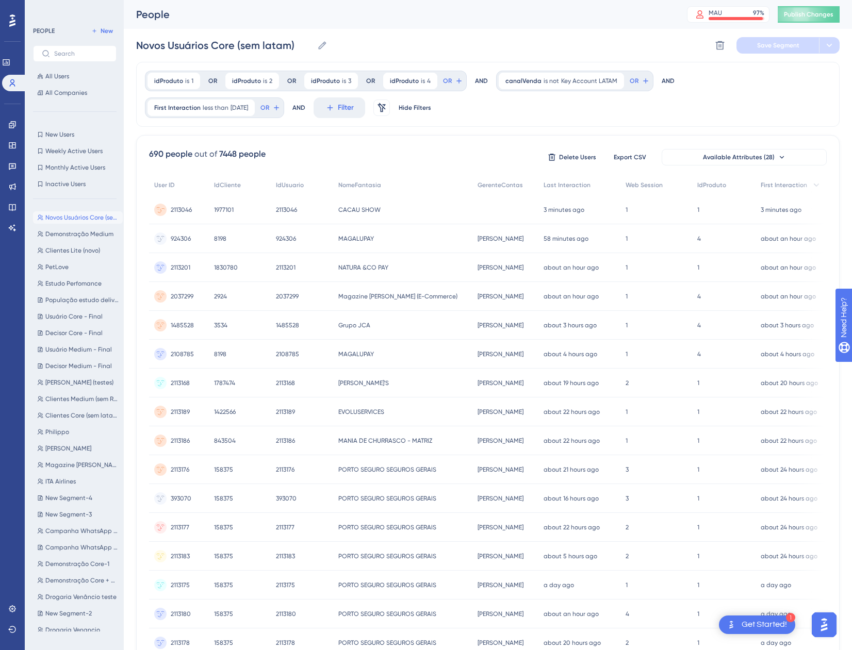
click at [184, 206] on span "2113046" at bounding box center [181, 210] width 21 height 8
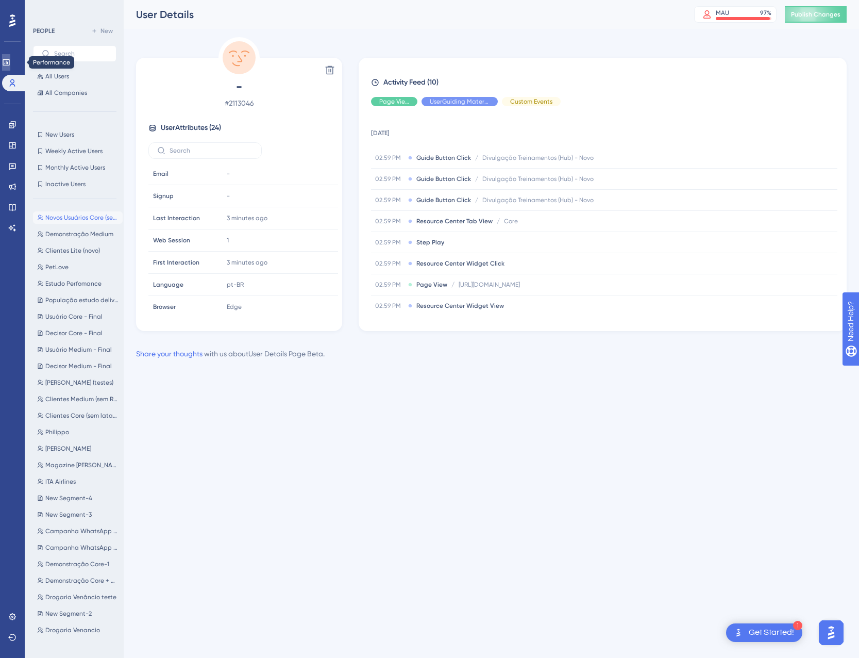
click at [10, 69] on link at bounding box center [6, 62] width 8 height 16
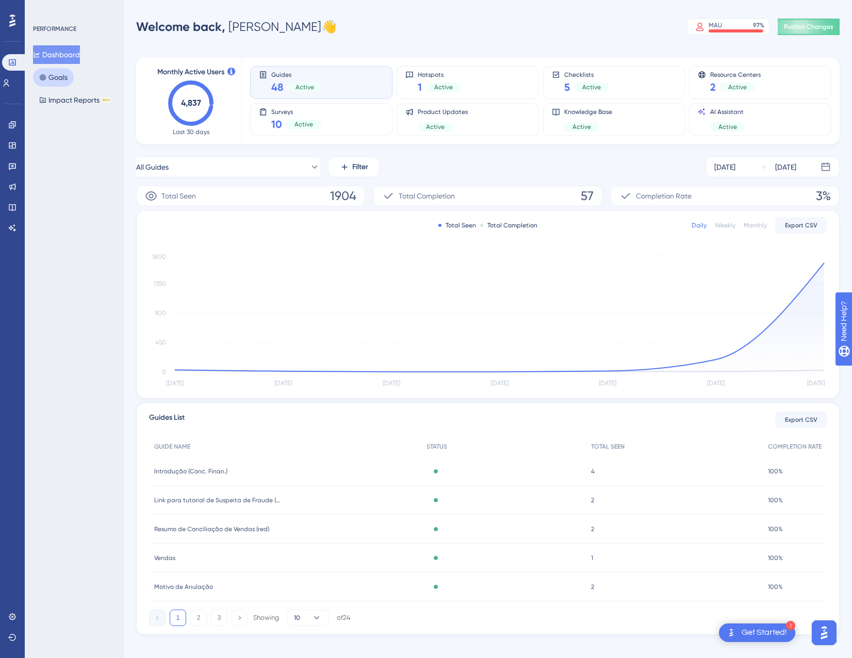
click at [50, 84] on button "Goals" at bounding box center [53, 77] width 41 height 19
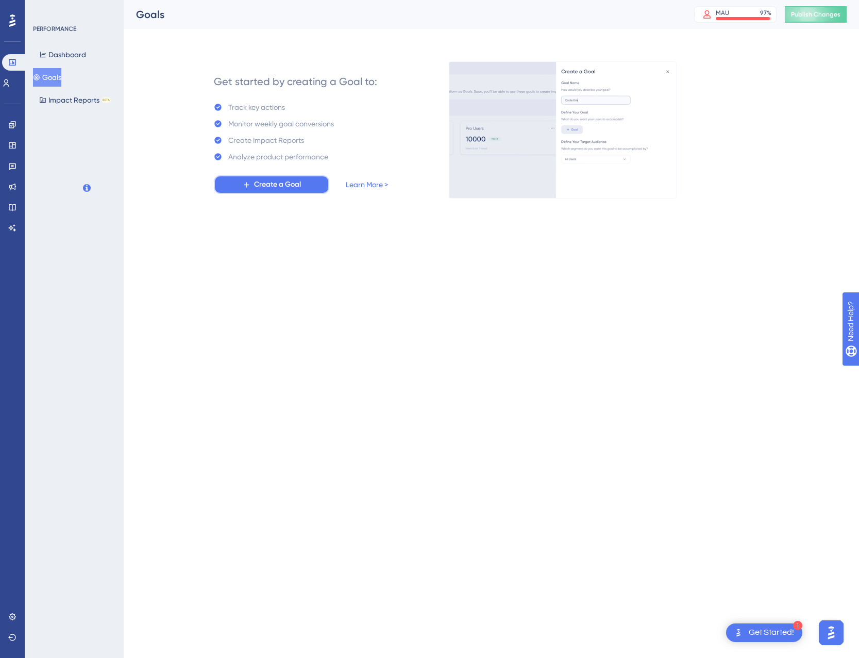
click at [288, 189] on span "Create a Goal" at bounding box center [277, 184] width 47 height 12
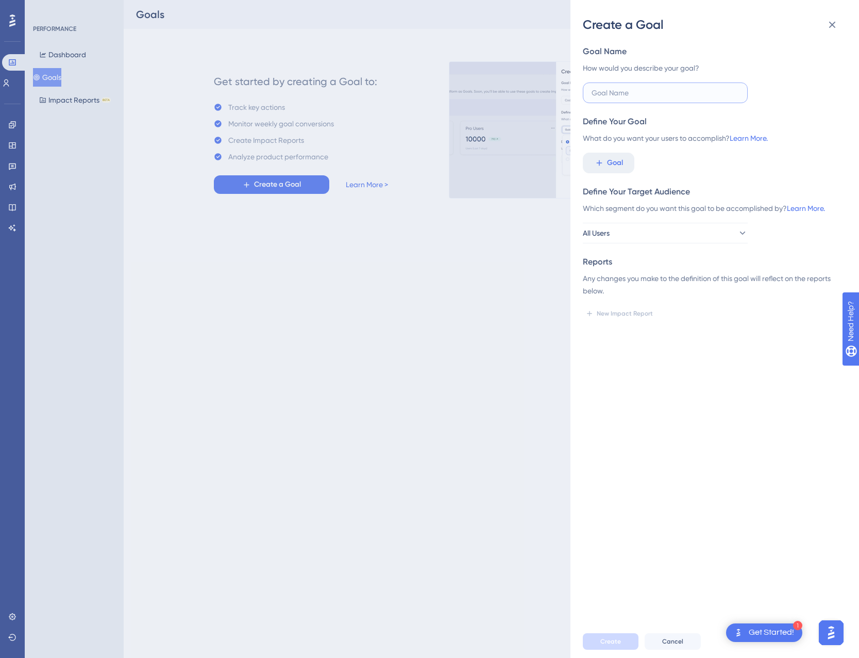
click at [624, 93] on input "text" at bounding box center [665, 92] width 147 height 11
type input "N"
type input "T"
type input "Jornada de Cadastros (Novos Usuários)"
click at [586, 158] on button "Goal" at bounding box center [609, 163] width 52 height 21
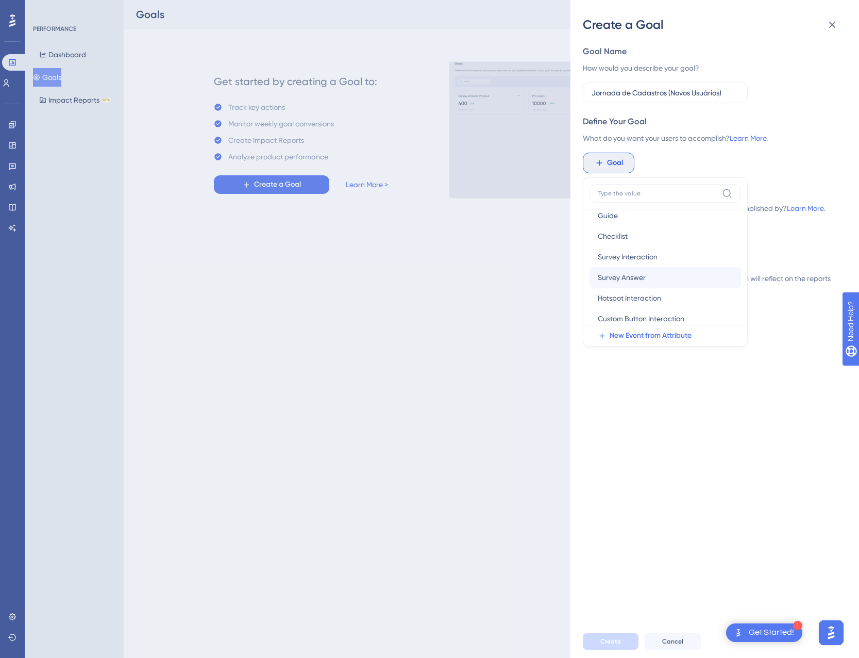
scroll to position [8, 0]
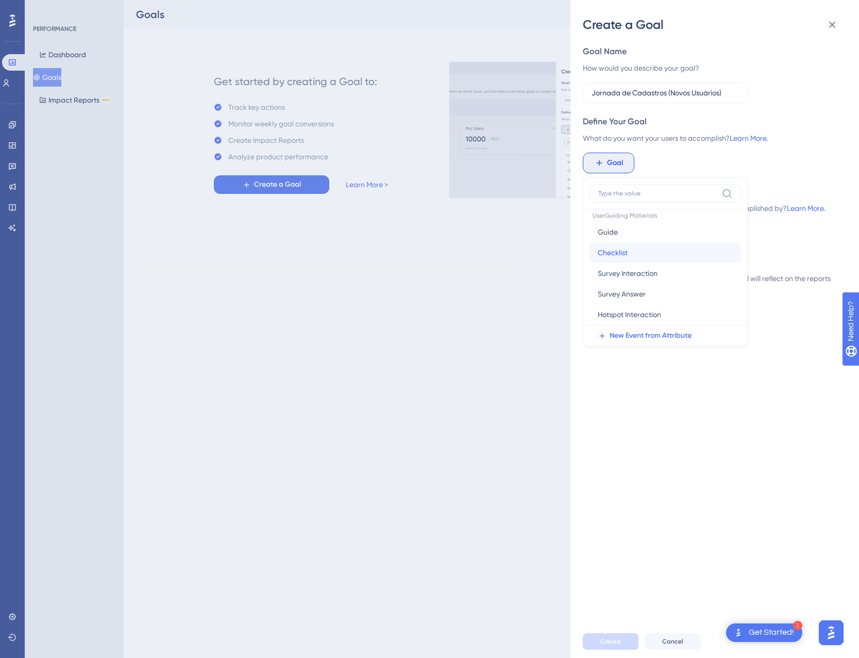
click at [625, 252] on span "Checklist" at bounding box center [613, 252] width 30 height 12
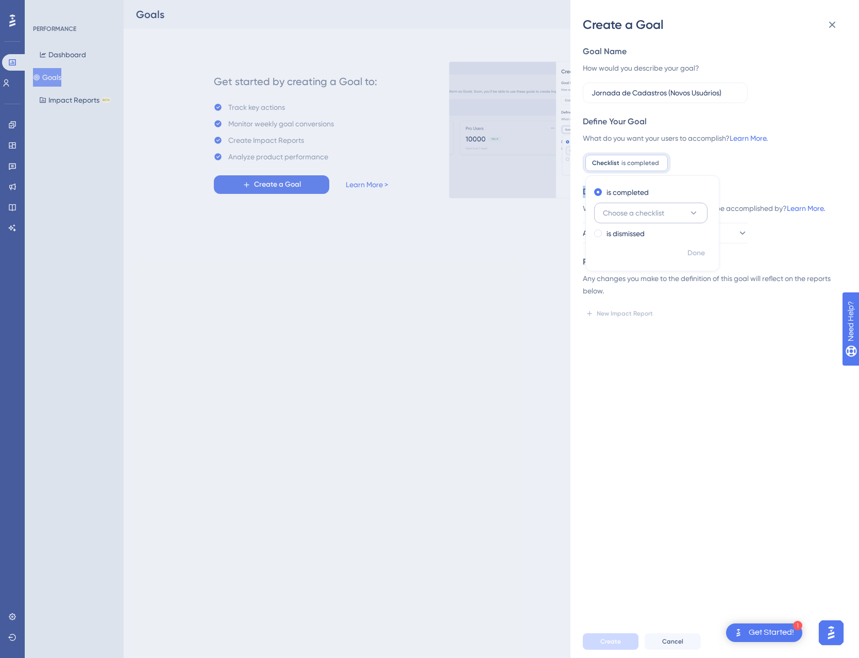
drag, startPoint x: 625, startPoint y: 252, endPoint x: 686, endPoint y: 208, distance: 74.7
click at [686, 208] on button "Choose a checklist" at bounding box center [650, 213] width 113 height 21
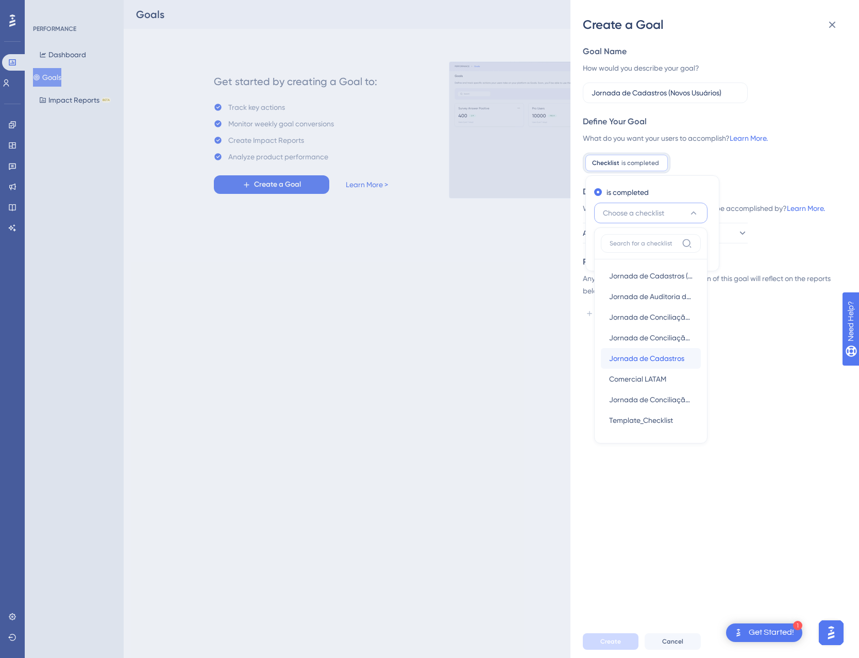
click at [662, 361] on span "Jornada de Cadastros" at bounding box center [646, 358] width 75 height 12
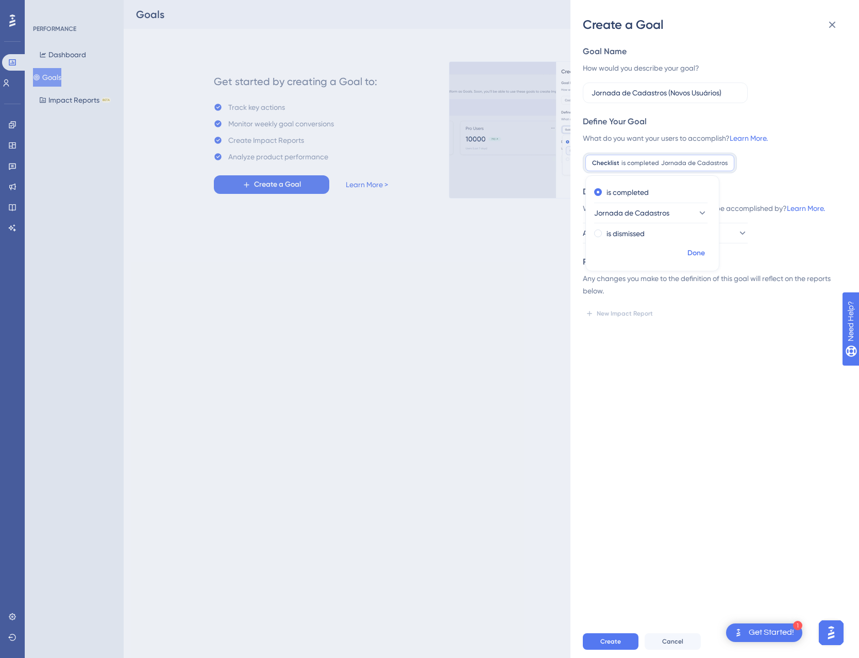
click at [692, 253] on span "Done" at bounding box center [697, 253] width 18 height 12
click at [655, 246] on div "Goal Name How would you describe your goal? Jornada de Cadastros (Novos Usuário…" at bounding box center [711, 183] width 256 height 276
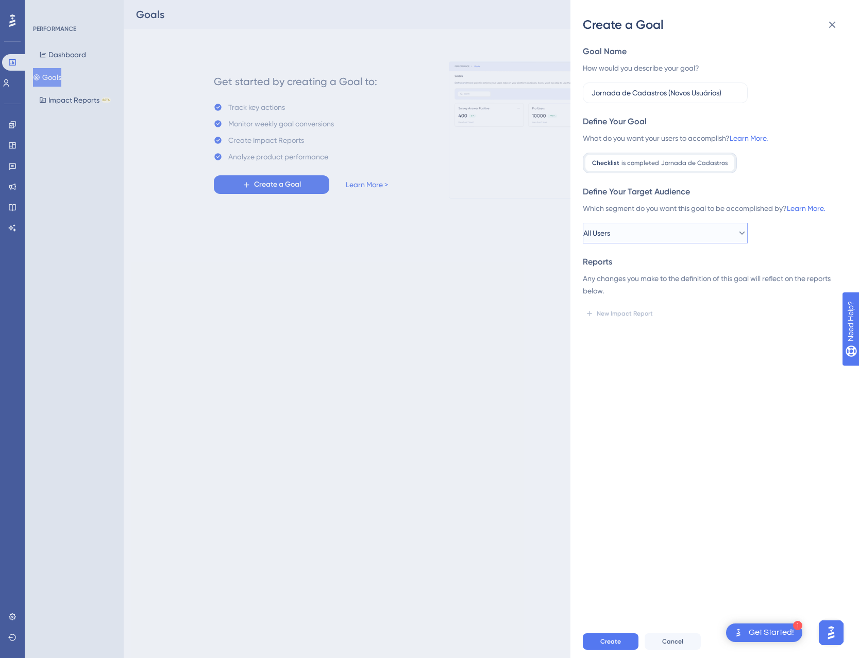
click at [647, 240] on button "All Users" at bounding box center [665, 233] width 165 height 21
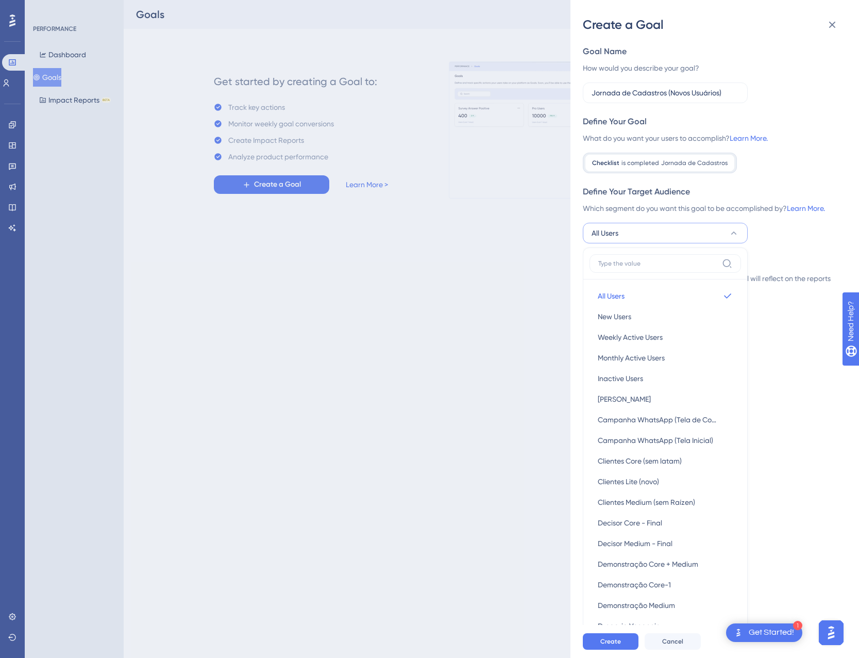
scroll to position [105, 0]
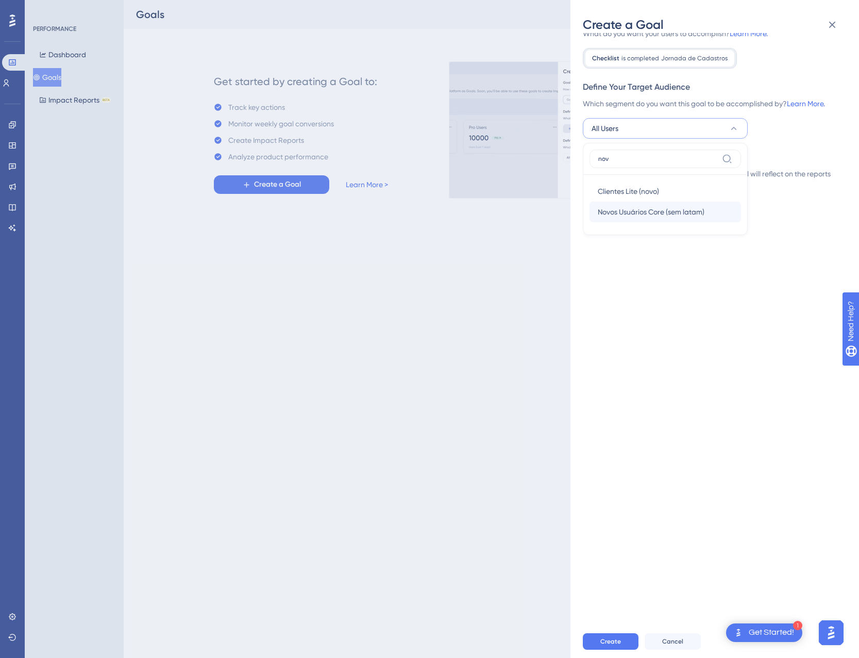
type input "nov"
click at [638, 211] on span "Novos Usuários Core (sem latam)" at bounding box center [651, 212] width 107 height 12
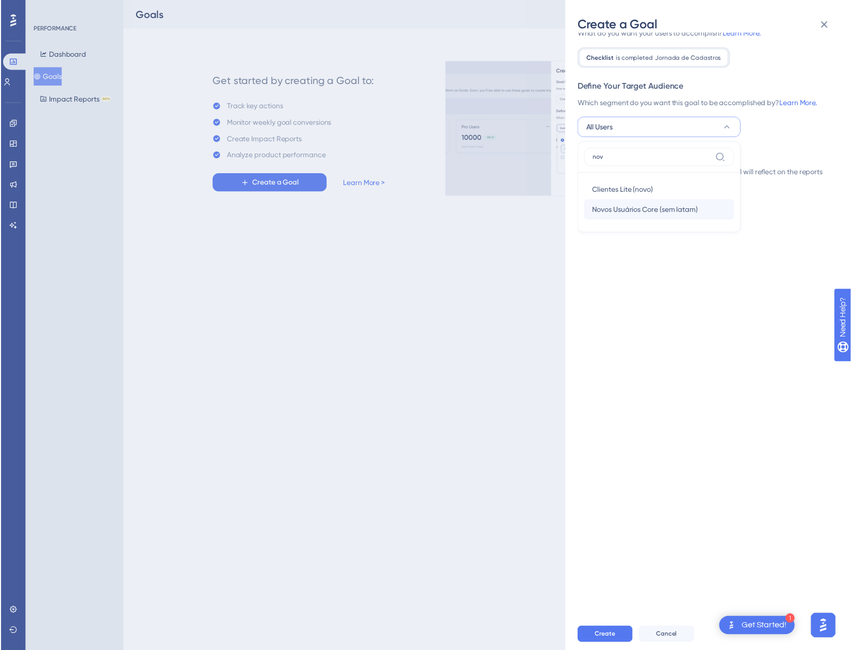
scroll to position [0, 0]
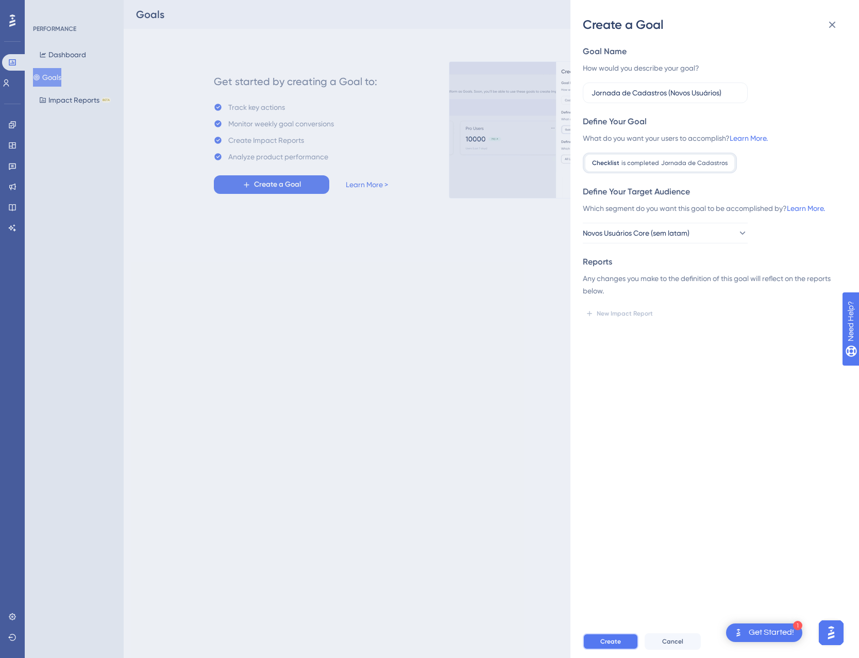
click at [610, 645] on span "Create" at bounding box center [611, 641] width 21 height 8
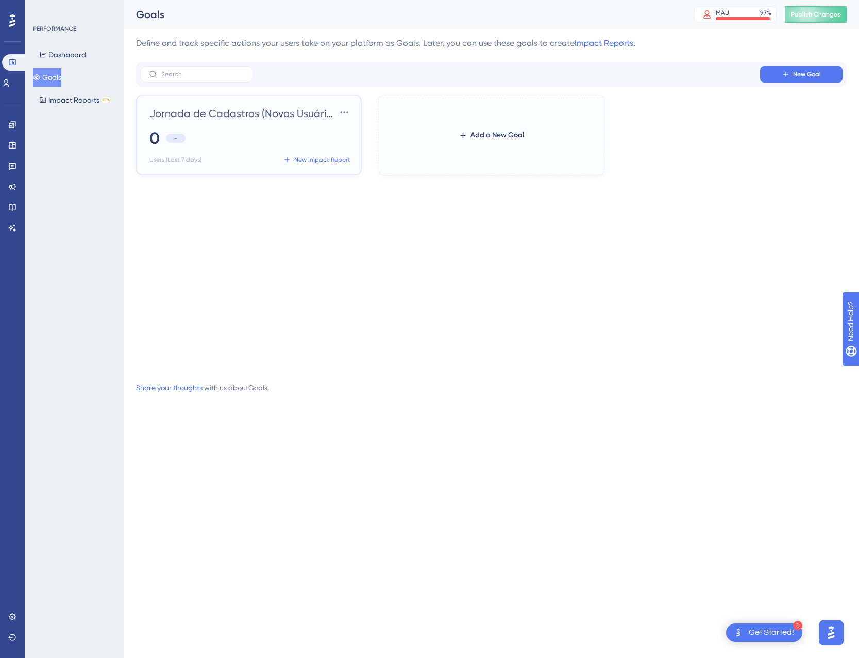
click at [278, 137] on div "0 -" at bounding box center [251, 138] width 203 height 23
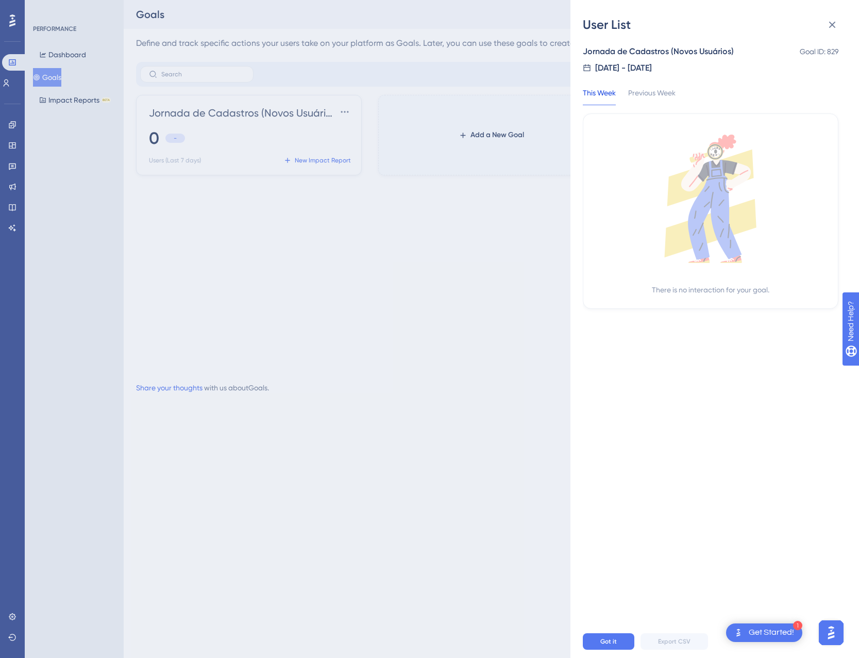
click at [307, 355] on div "User List Jornada de Cadastros (Novos Usuários) Goal ID: 829 8/20/2025 - 8/27/2…" at bounding box center [429, 329] width 859 height 658
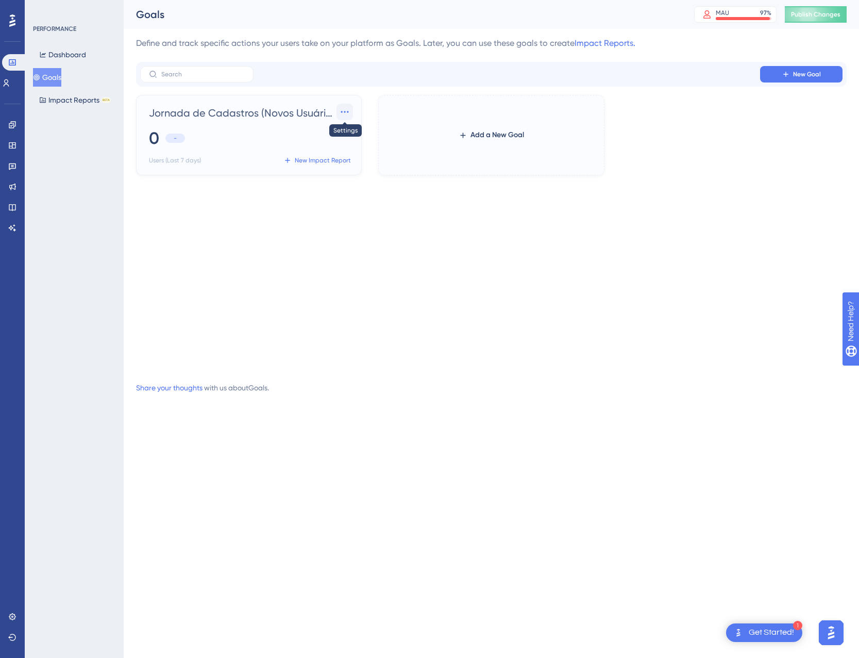
click at [349, 113] on icon at bounding box center [345, 112] width 10 height 10
click at [327, 140] on span "Settings" at bounding box center [325, 141] width 27 height 12
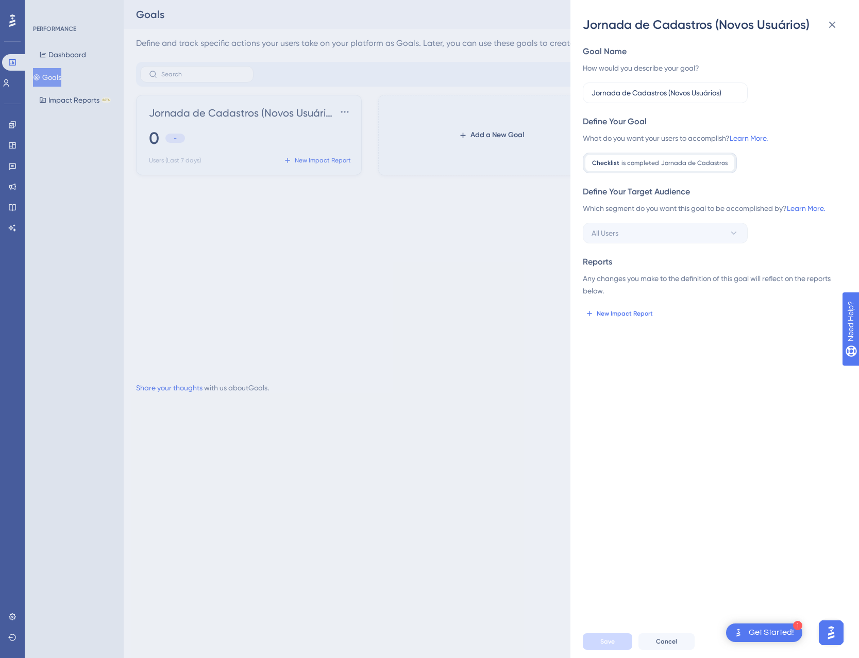
click at [701, 166] on span "Jornada de Cadastros" at bounding box center [694, 163] width 67 height 8
click at [675, 162] on span "Jornada de Cadastros" at bounding box center [694, 163] width 67 height 8
click at [620, 310] on span "New Impact Report" at bounding box center [625, 313] width 56 height 8
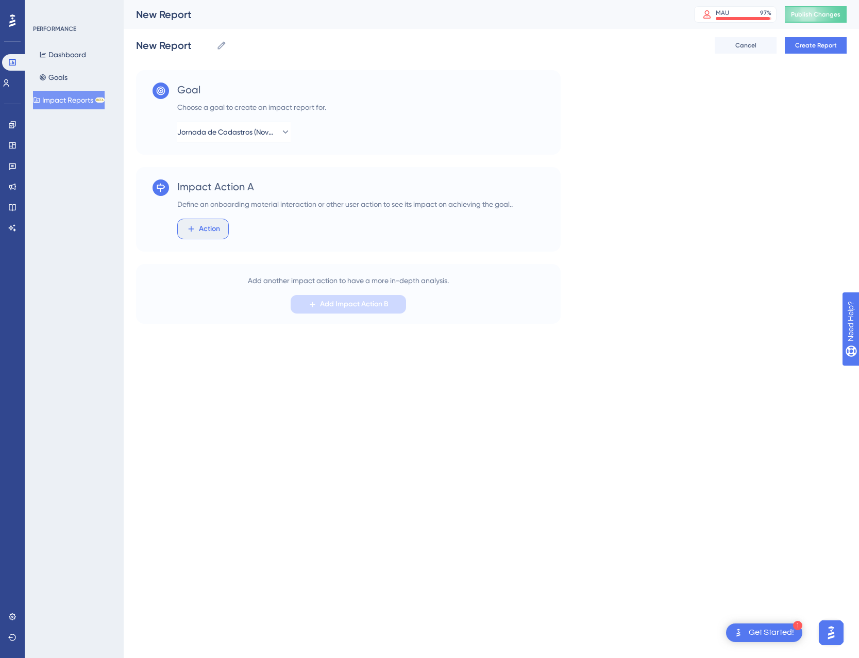
click at [218, 234] on span "Action" at bounding box center [209, 229] width 21 height 12
click at [230, 329] on button "Checklist Checklist" at bounding box center [260, 327] width 152 height 21
click at [238, 269] on button "Choose a checklist" at bounding box center [245, 279] width 113 height 21
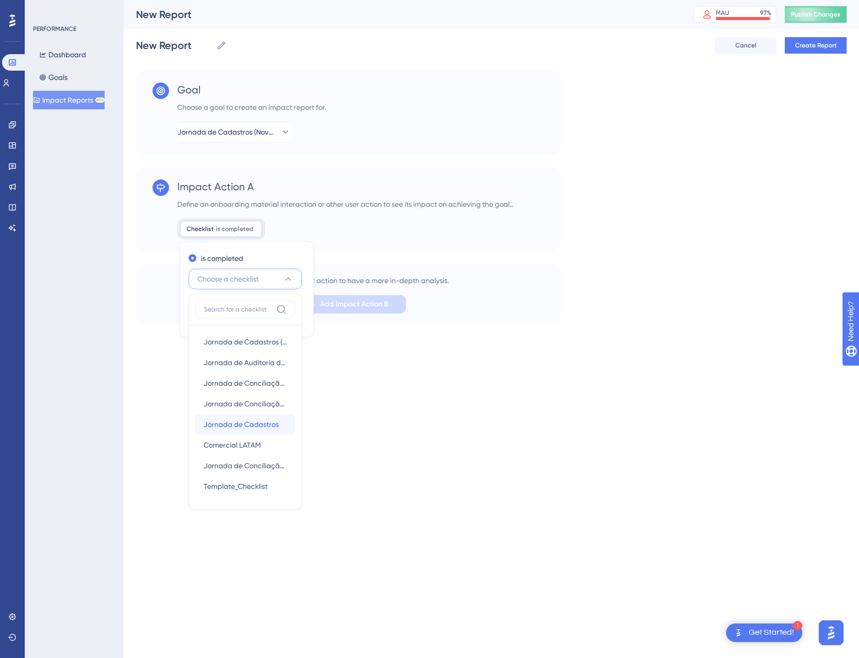
click at [265, 420] on span "Jornada de Cadastros" at bounding box center [241, 424] width 75 height 12
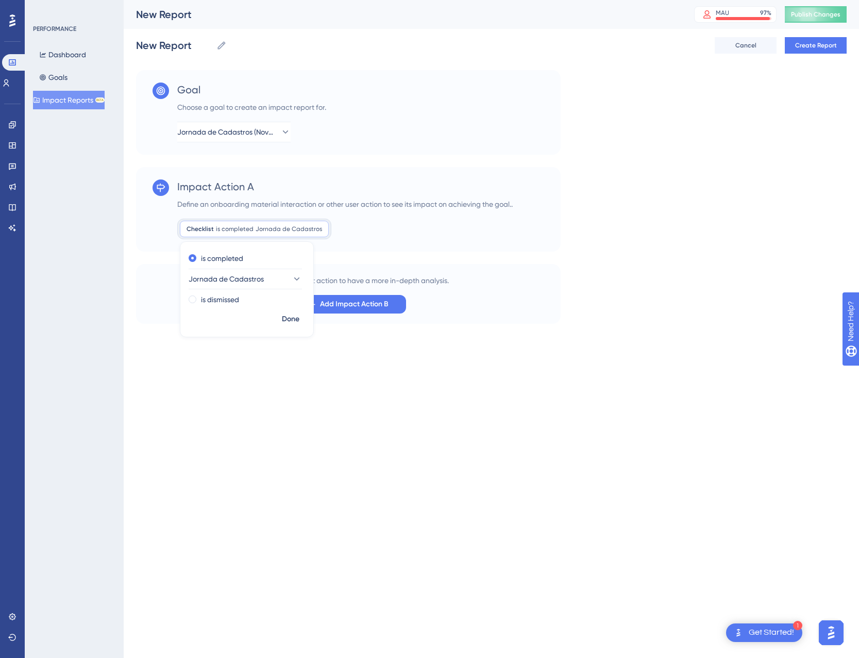
click at [371, 356] on div "Performance Users Engagement Widgets Feedback Product Updates Knowledge Base AI…" at bounding box center [429, 178] width 859 height 357
click at [345, 304] on span "Add Impact Action B" at bounding box center [354, 304] width 69 height 12
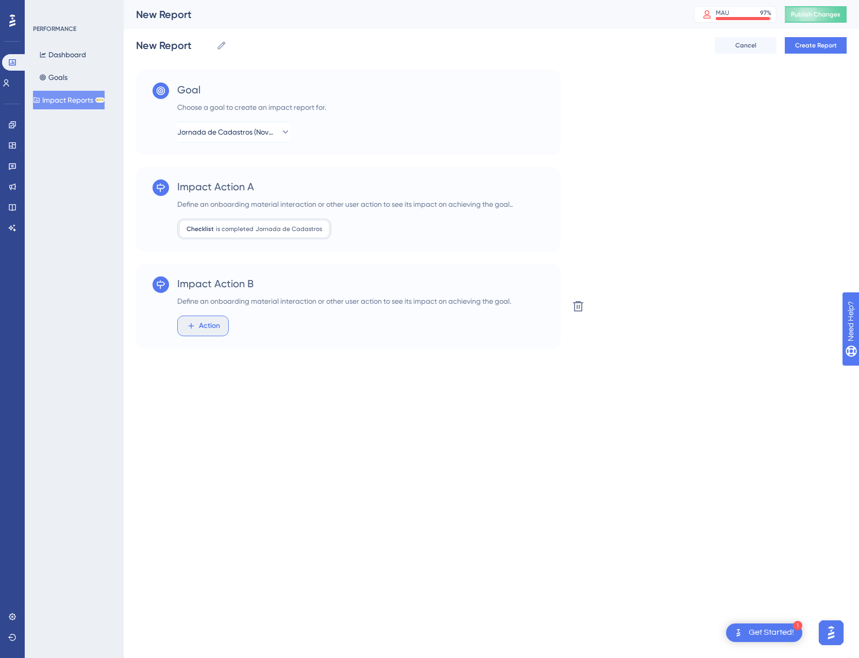
click at [211, 317] on button "Action" at bounding box center [203, 326] width 52 height 21
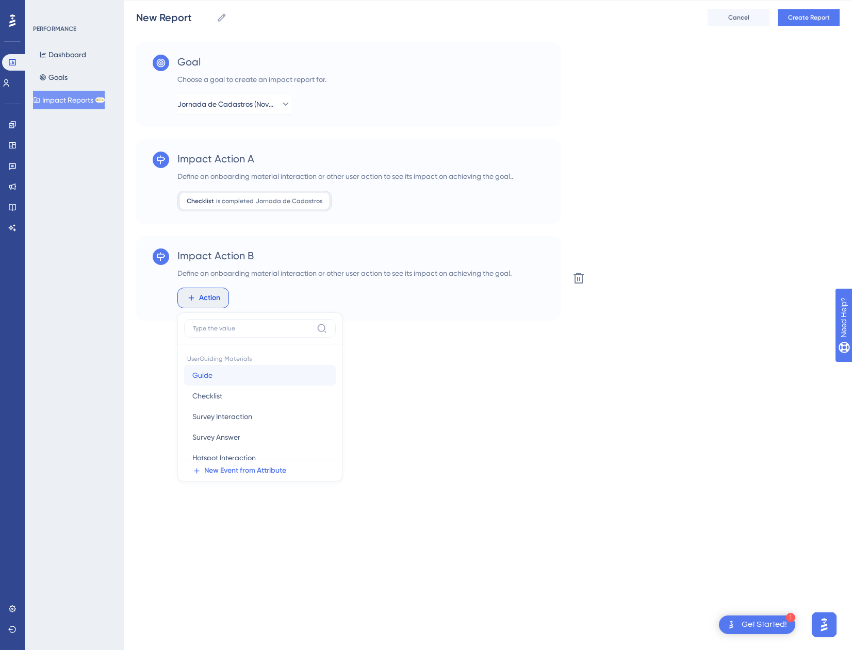
click at [211, 379] on span "Guide" at bounding box center [202, 375] width 20 height 12
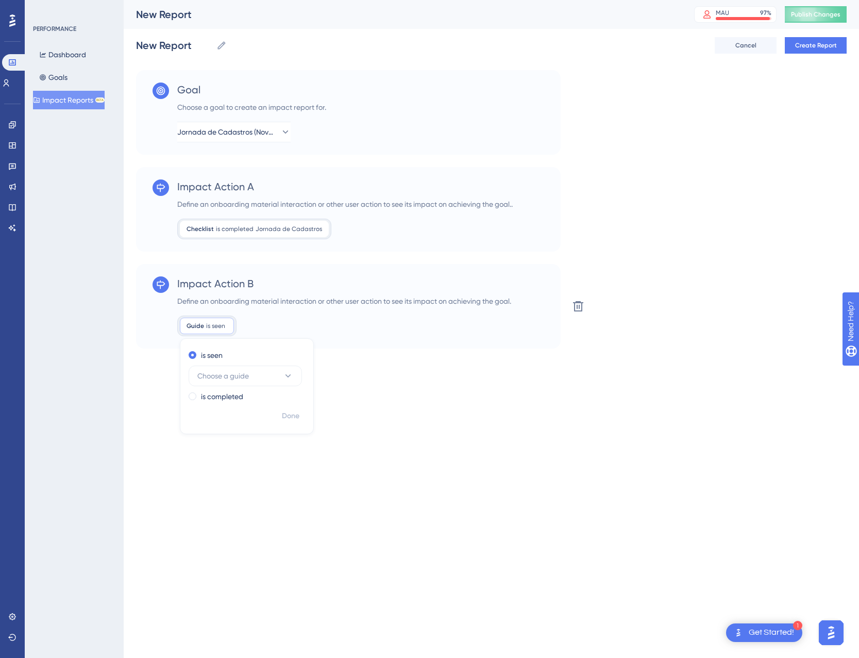
click at [211, 379] on span "Choose a guide" at bounding box center [223, 376] width 52 height 12
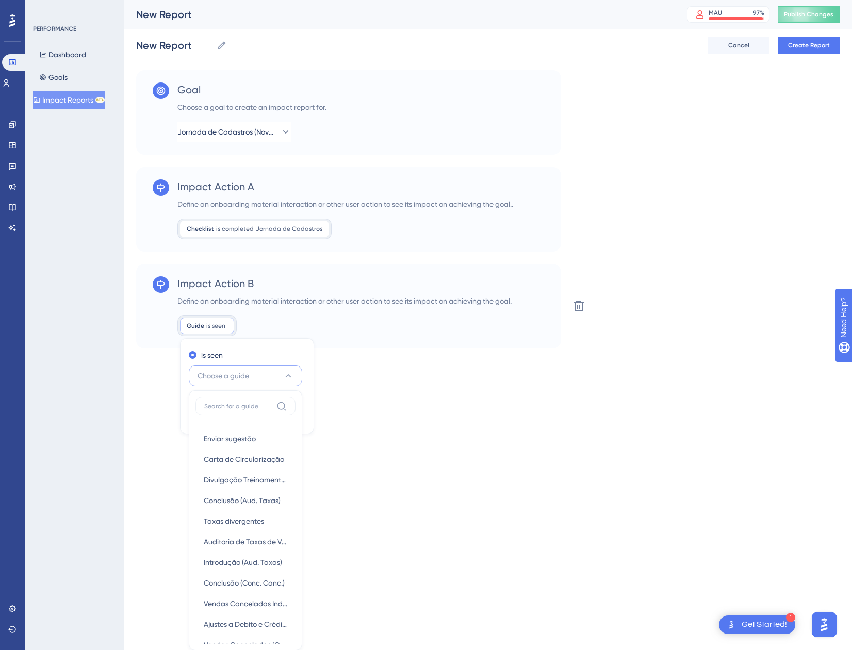
scroll to position [170, 0]
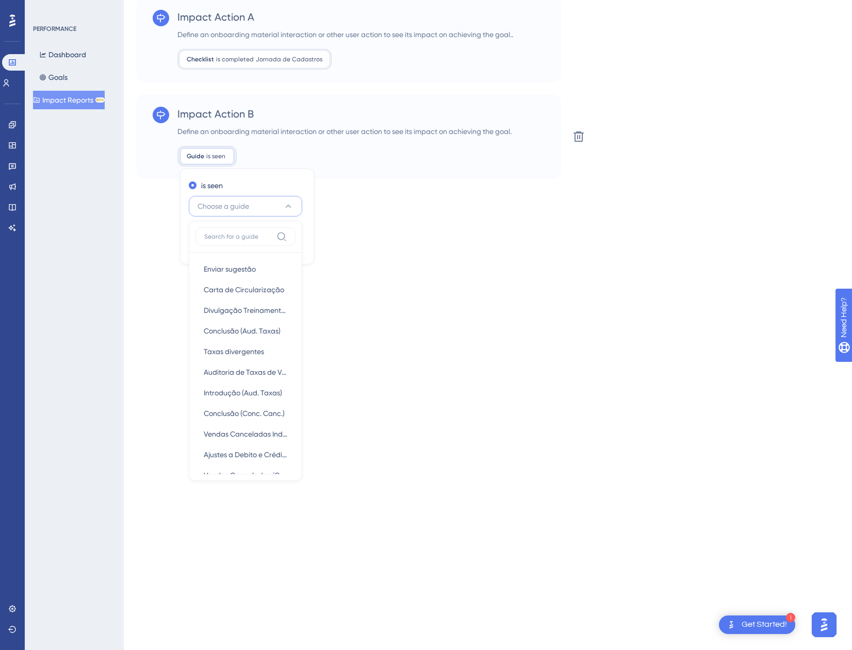
click at [256, 213] on button "Choose a guide" at bounding box center [245, 206] width 113 height 21
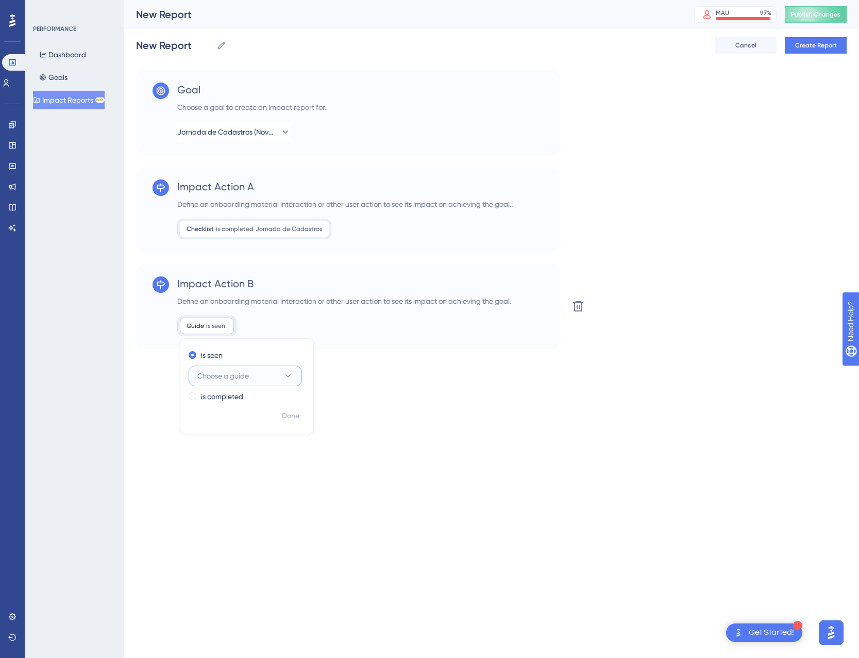
click at [271, 385] on button "Choose a guide" at bounding box center [245, 376] width 113 height 21
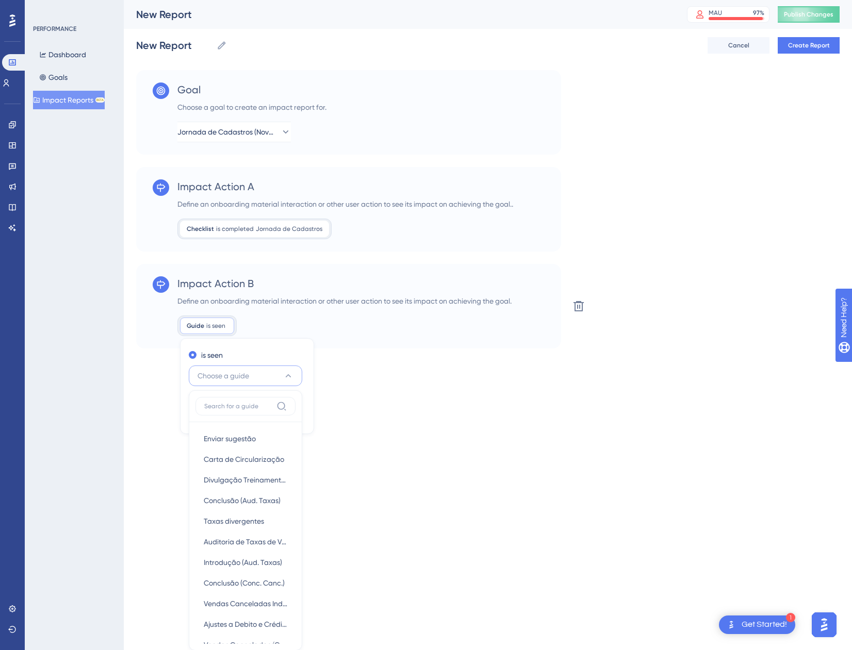
scroll to position [186, 0]
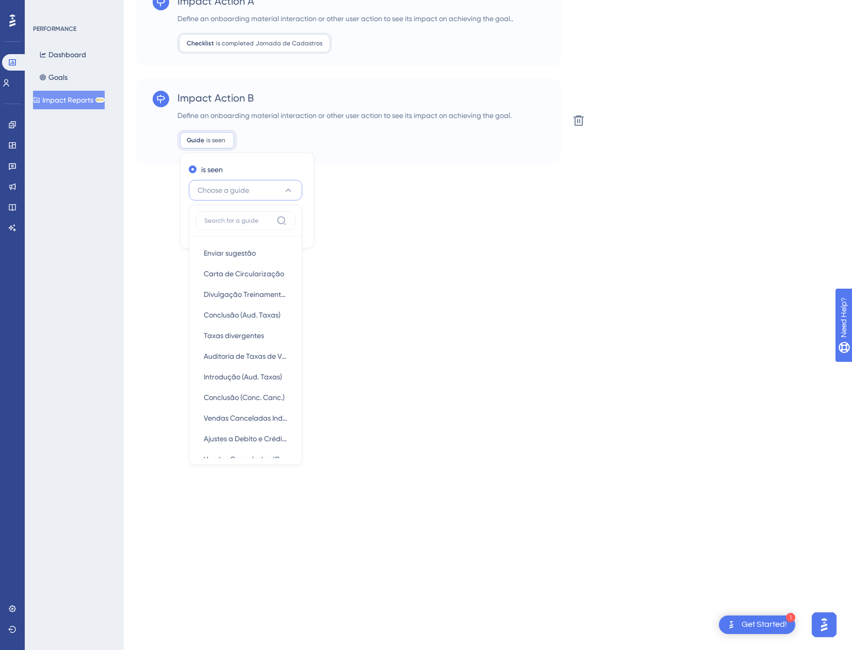
drag, startPoint x: 254, startPoint y: 183, endPoint x: 360, endPoint y: 177, distance: 106.3
click at [256, 183] on button "Choose a guide" at bounding box center [245, 190] width 113 height 21
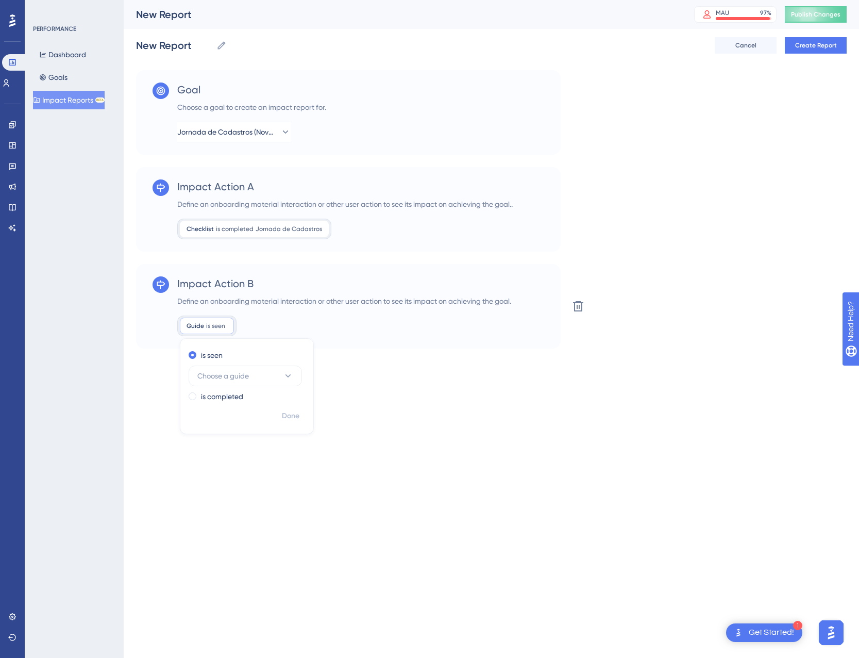
click at [420, 301] on div "Define an onboarding material interaction or other user action to see its impac…" at bounding box center [344, 301] width 334 height 12
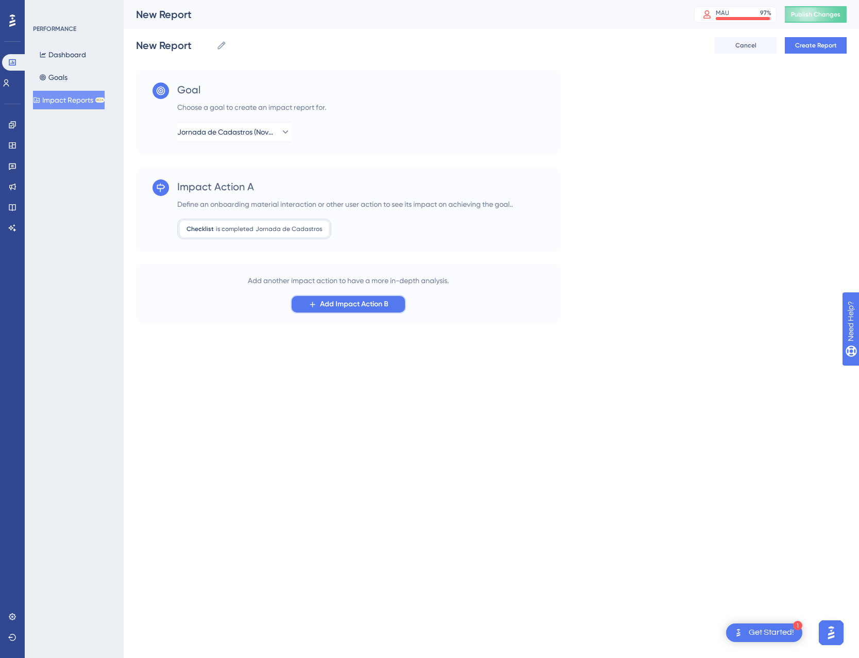
click at [334, 305] on span "Add Impact Action B" at bounding box center [354, 304] width 69 height 12
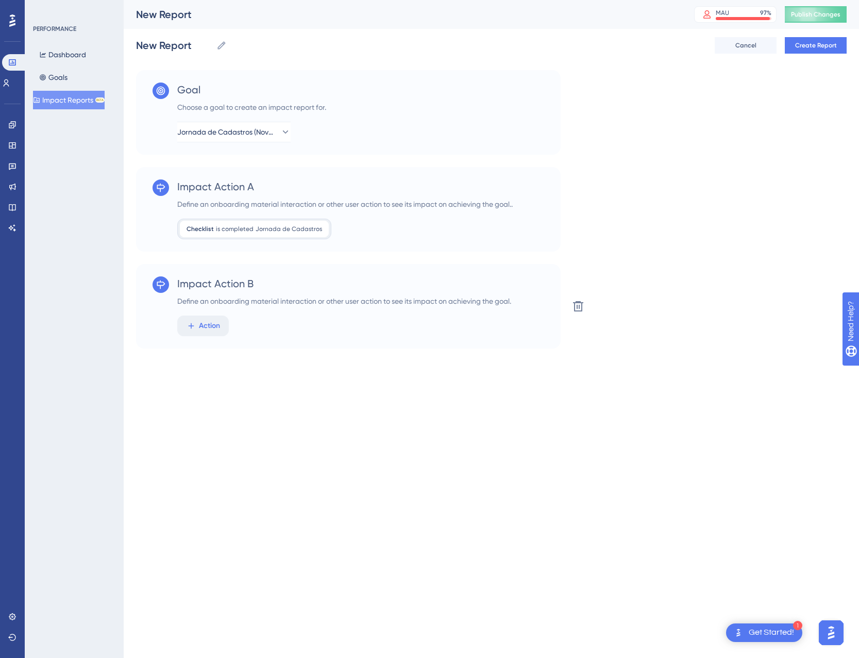
click at [204, 338] on div "Impact Action B Define an onboarding material interaction or other user action …" at bounding box center [348, 306] width 425 height 85
click at [204, 333] on button "Action" at bounding box center [203, 326] width 52 height 21
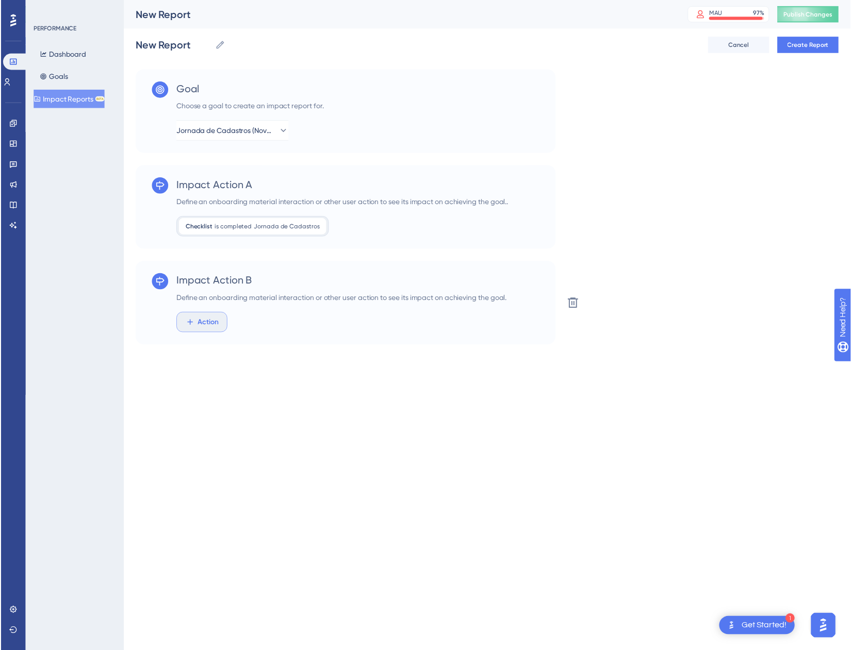
scroll to position [28, 0]
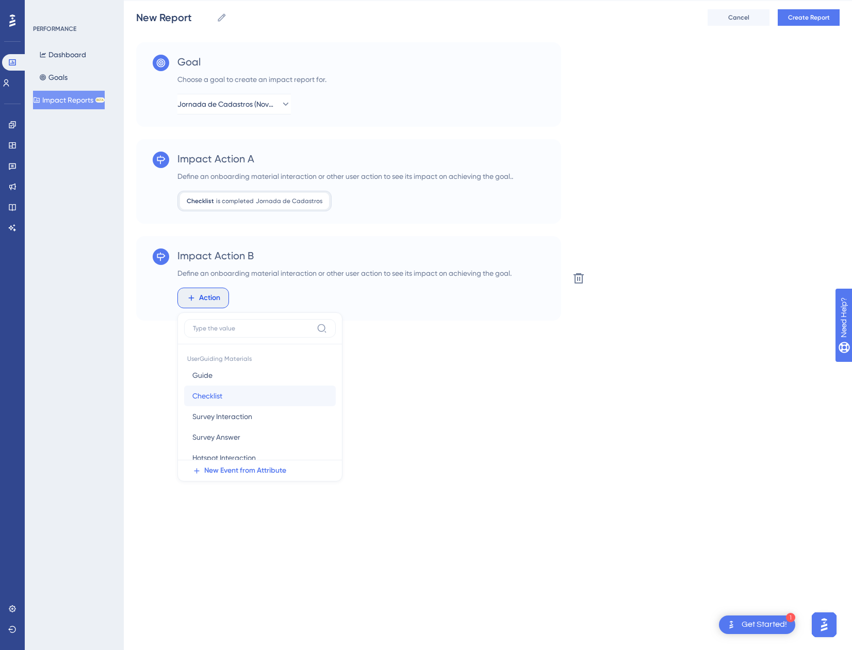
click at [216, 401] on span "Checklist" at bounding box center [207, 396] width 30 height 12
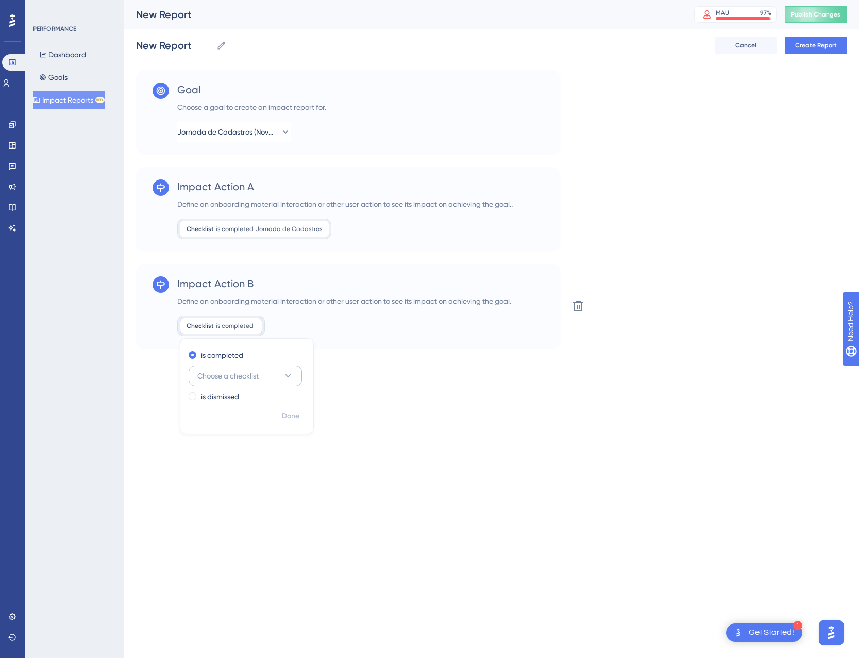
click at [251, 372] on span "Choose a checklist" at bounding box center [227, 376] width 61 height 12
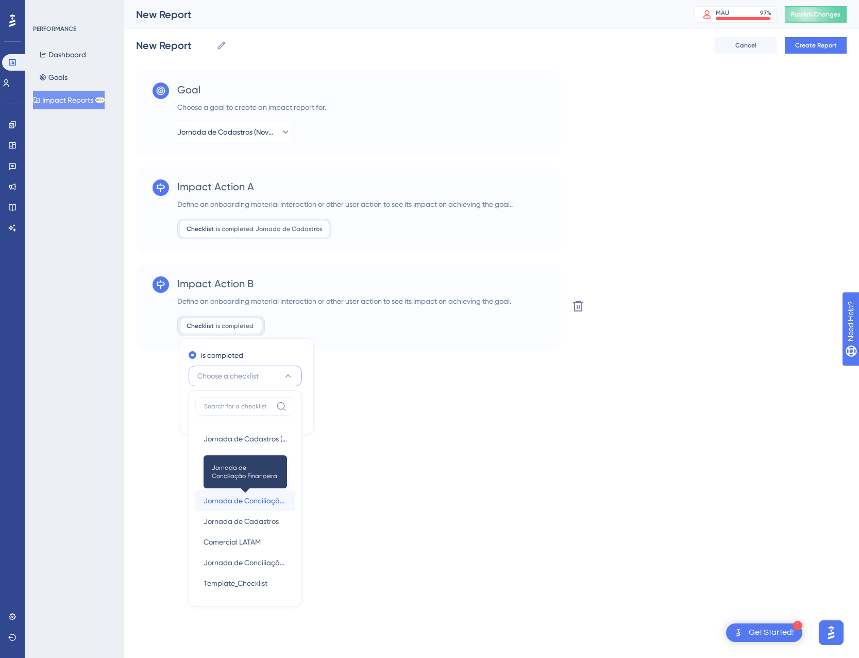
click at [256, 499] on span "Jornada de Conciliação Financeira" at bounding box center [246, 500] width 84 height 12
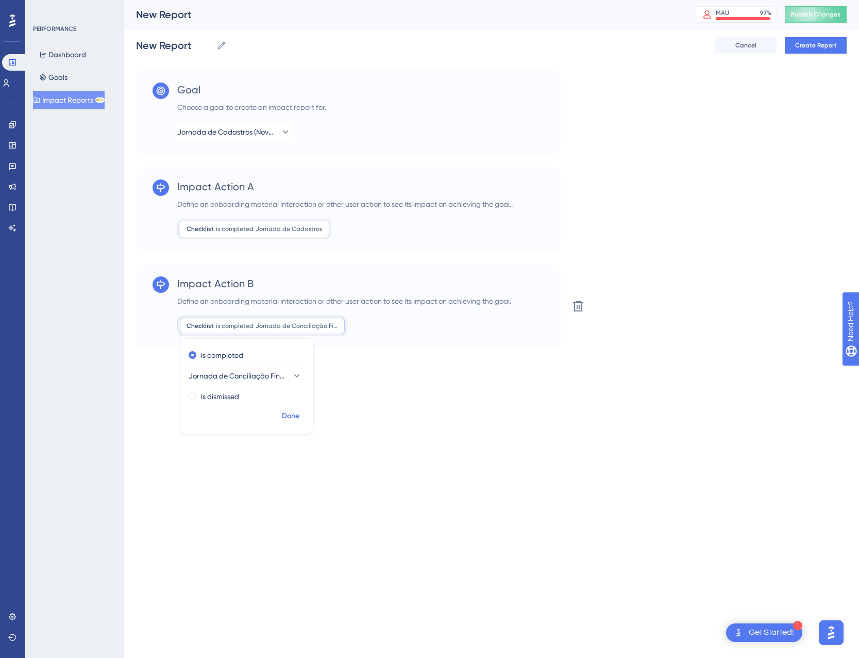
click at [290, 414] on span "Done" at bounding box center [291, 416] width 18 height 12
click at [404, 347] on div "Impact Action B Define an onboarding material interaction or other user action …" at bounding box center [348, 306] width 425 height 85
click at [823, 48] on span "Create Report" at bounding box center [817, 45] width 42 height 8
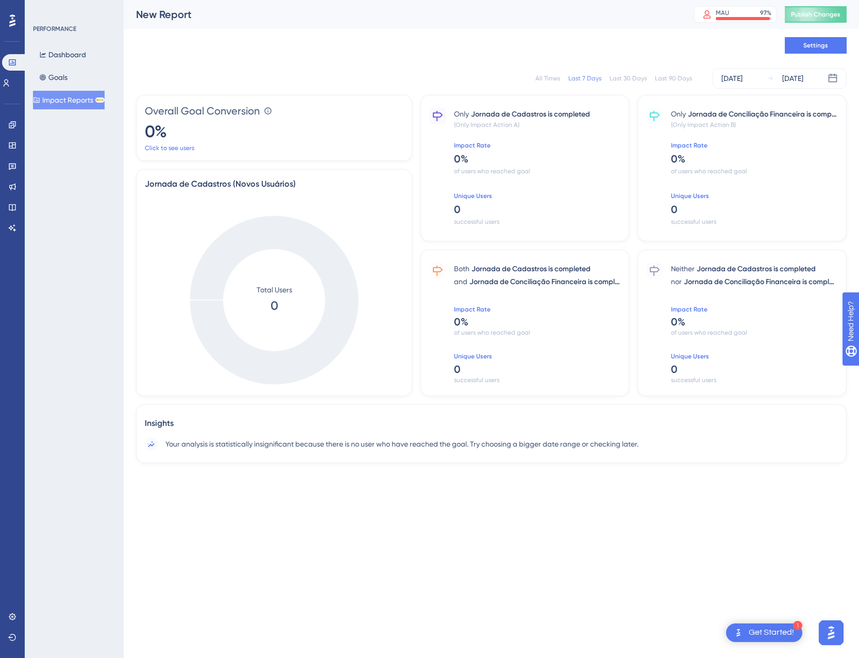
click at [544, 79] on div "All Times" at bounding box center [548, 78] width 25 height 8
click at [823, 46] on span "Settings" at bounding box center [816, 45] width 25 height 8
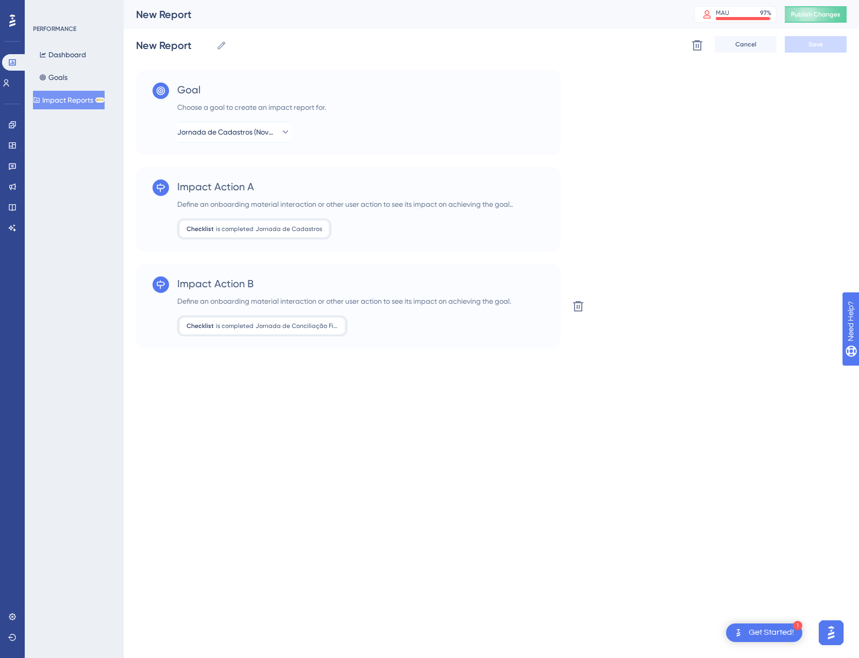
click at [482, 341] on div "Impact Action B Define an onboarding material interaction or other user action …" at bounding box center [348, 306] width 425 height 85
click at [428, 301] on div "Define an onboarding material interaction or other user action to see its impac…" at bounding box center [344, 301] width 334 height 12
click at [523, 316] on div "Impact Action B Define an onboarding material interaction or other user action …" at bounding box center [348, 306] width 425 height 85
click at [263, 129] on span "Jornada de Cadastros (Novos Usuários)" at bounding box center [227, 132] width 98 height 12
click at [583, 306] on icon at bounding box center [578, 306] width 10 height 10
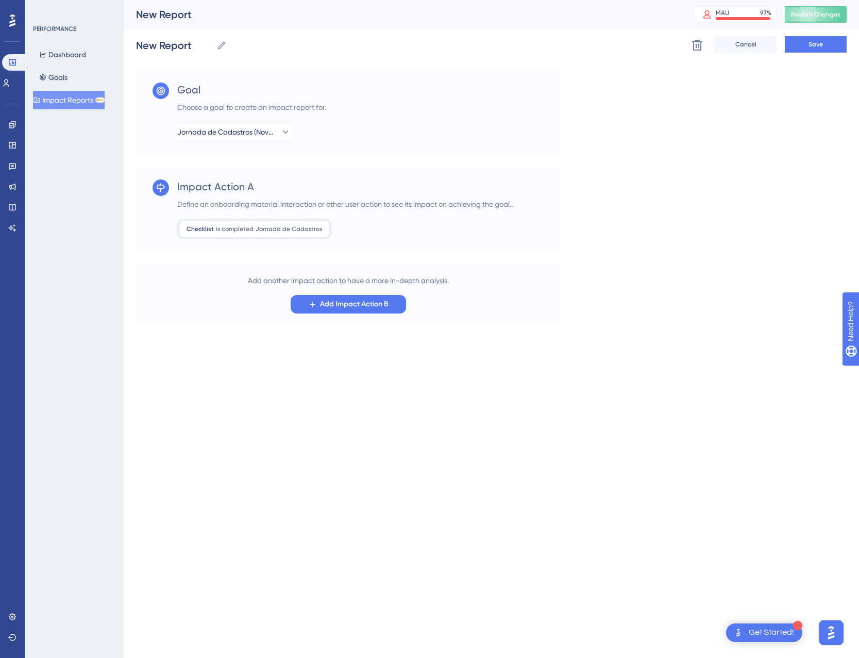
click at [494, 205] on div "Define an onboarding material interaction or other user action to see its impac…" at bounding box center [345, 204] width 336 height 12
click at [269, 239] on div "Impact Action A Define an onboarding material interaction or other user action …" at bounding box center [348, 209] width 425 height 85
click at [313, 228] on span "Jornada de Cadastros" at bounding box center [289, 229] width 67 height 8
click at [705, 40] on button at bounding box center [697, 45] width 19 height 19
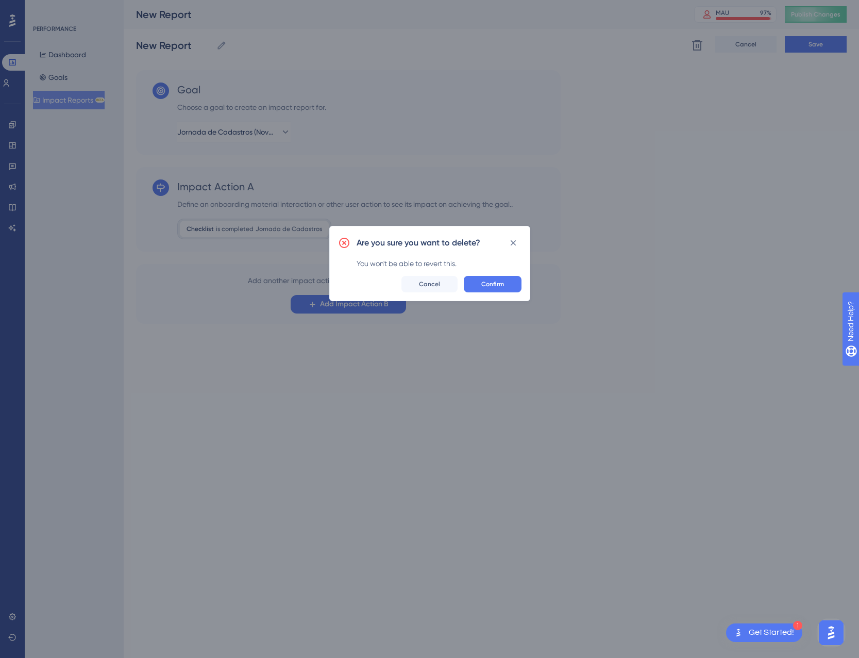
click at [500, 287] on span "Confirm" at bounding box center [493, 284] width 23 height 8
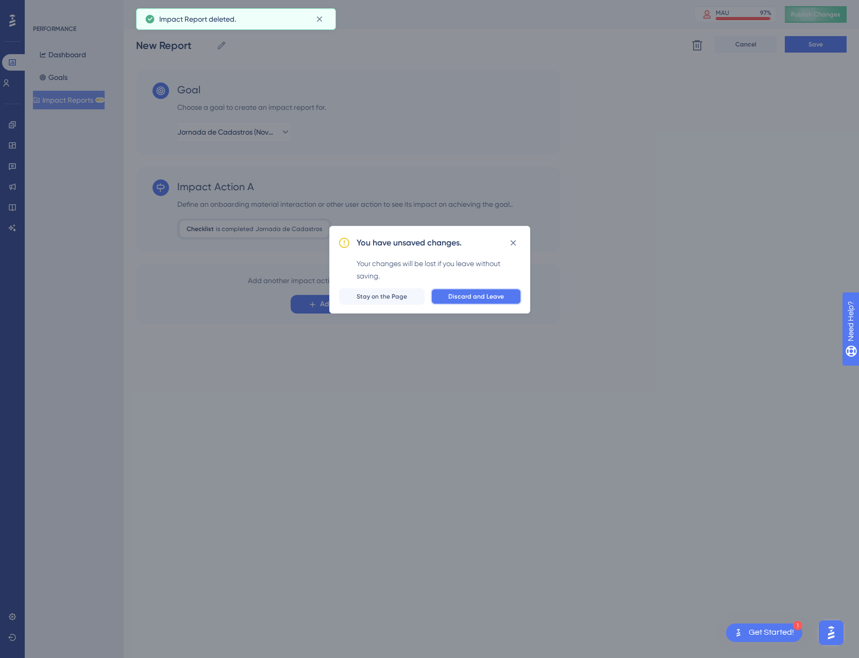
click at [494, 295] on span "Discard and Leave" at bounding box center [477, 296] width 56 height 8
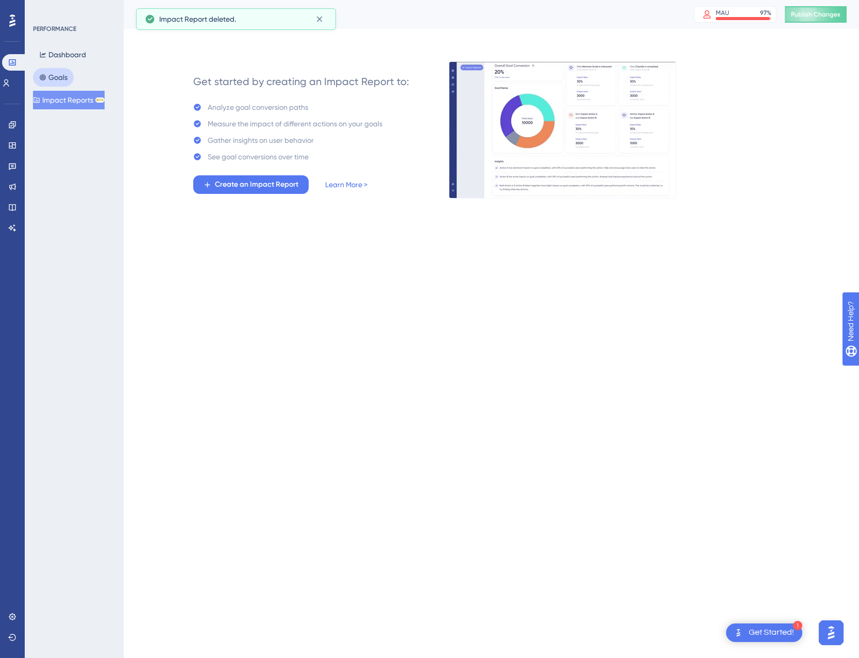
click at [70, 79] on button "Goals" at bounding box center [53, 77] width 41 height 19
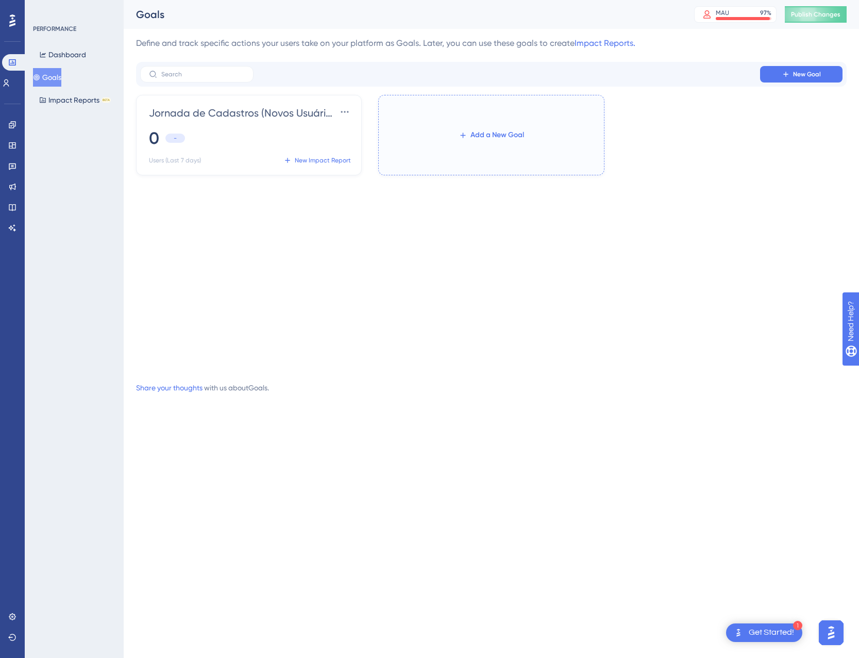
click at [524, 143] on button "Add a New Goal" at bounding box center [491, 135] width 98 height 19
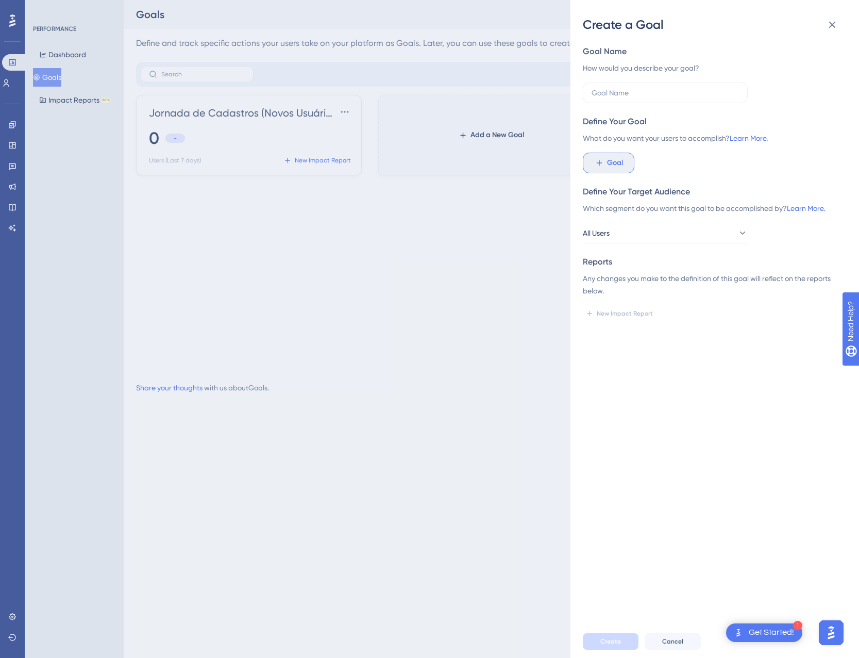
click at [617, 154] on button "Goal" at bounding box center [609, 163] width 52 height 21
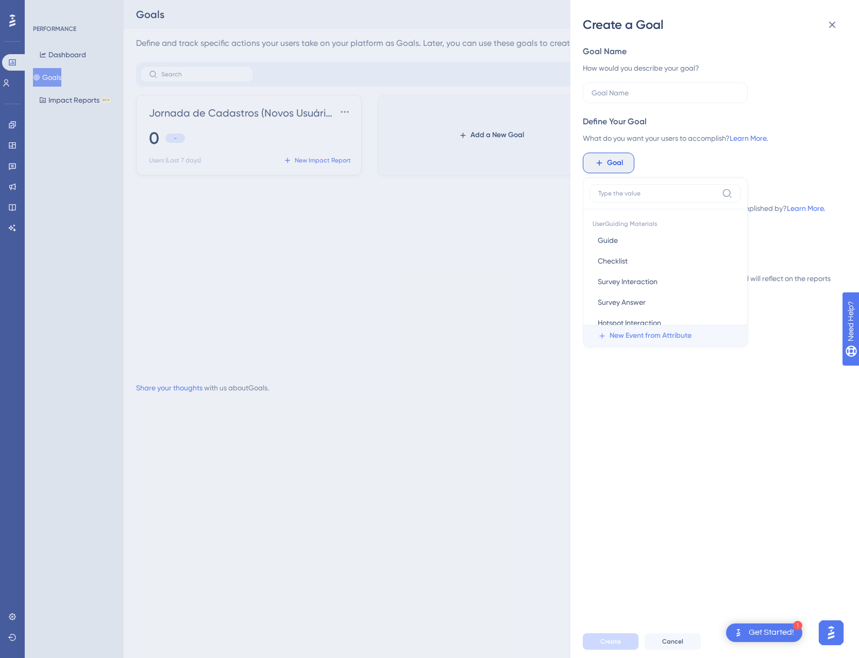
click at [621, 339] on span "New Event from Attribute" at bounding box center [651, 335] width 82 height 12
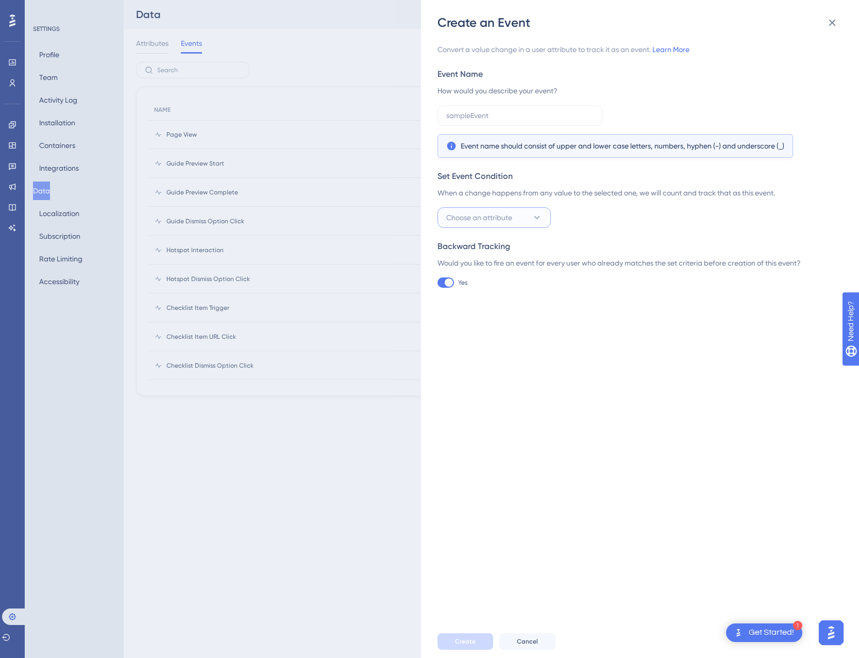
click at [516, 227] on button "Choose an attribute" at bounding box center [494, 217] width 113 height 21
click at [680, 188] on div "When a change happens from any value to the selected one, we will count and tra…" at bounding box center [637, 193] width 399 height 12
click at [508, 213] on span "Choose an attribute" at bounding box center [479, 217] width 66 height 12
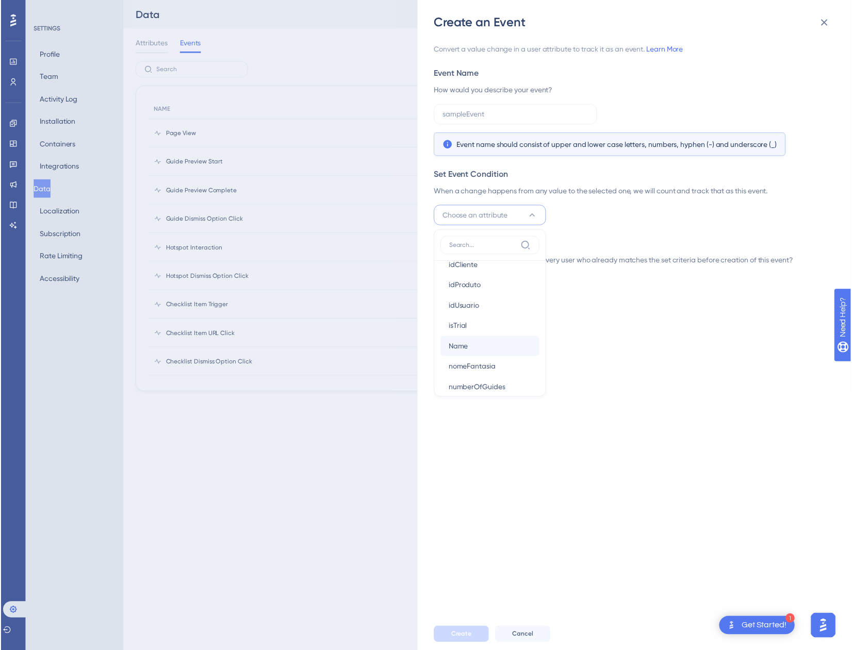
scroll to position [155, 0]
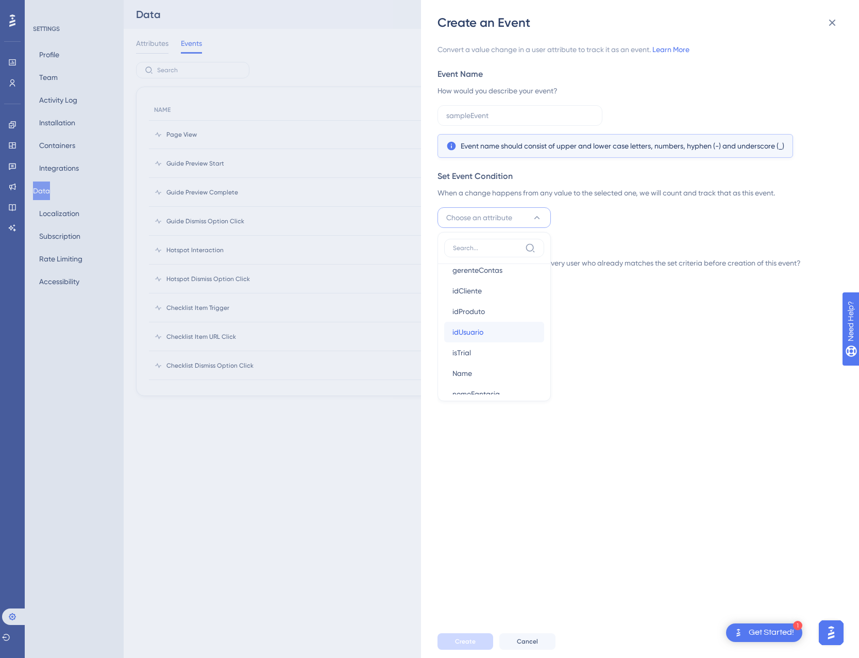
click at [477, 327] on span "idUsuario" at bounding box center [468, 332] width 31 height 12
click at [616, 224] on button "Set a rule" at bounding box center [595, 217] width 72 height 21
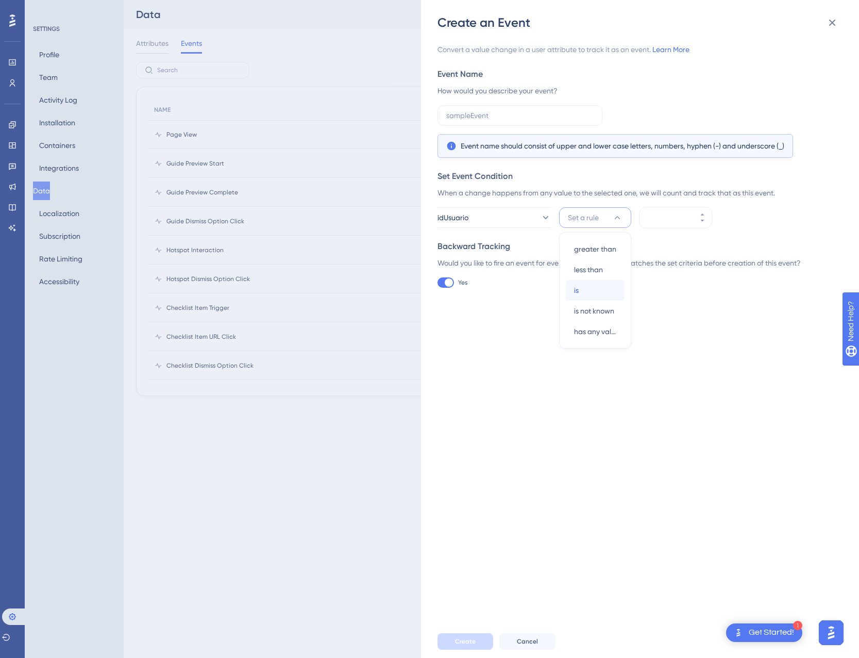
click at [608, 288] on div "is is" at bounding box center [595, 290] width 42 height 21
click at [665, 219] on input "number" at bounding box center [670, 217] width 41 height 12
click at [825, 21] on button at bounding box center [832, 22] width 21 height 21
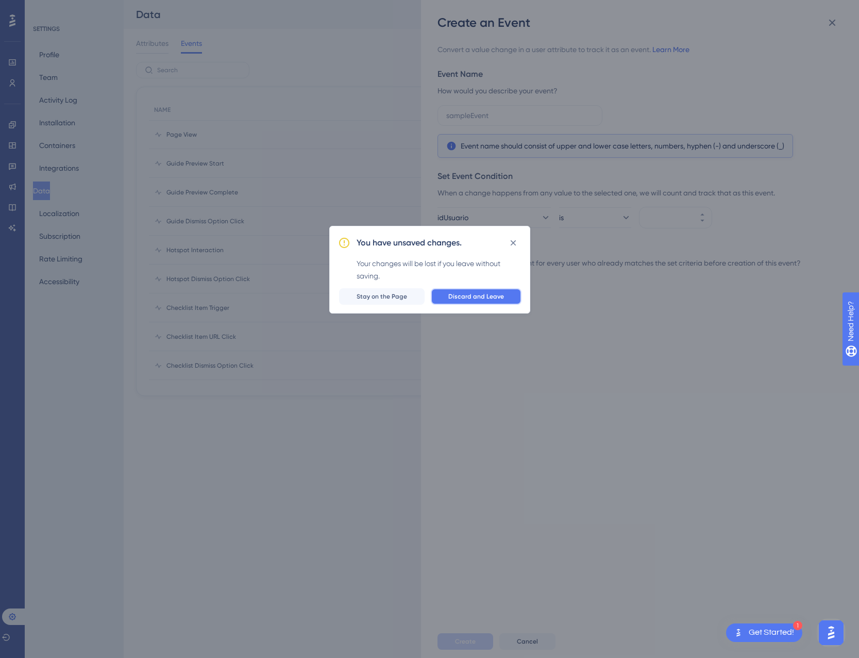
click at [476, 294] on span "Discard and Leave" at bounding box center [477, 296] width 56 height 8
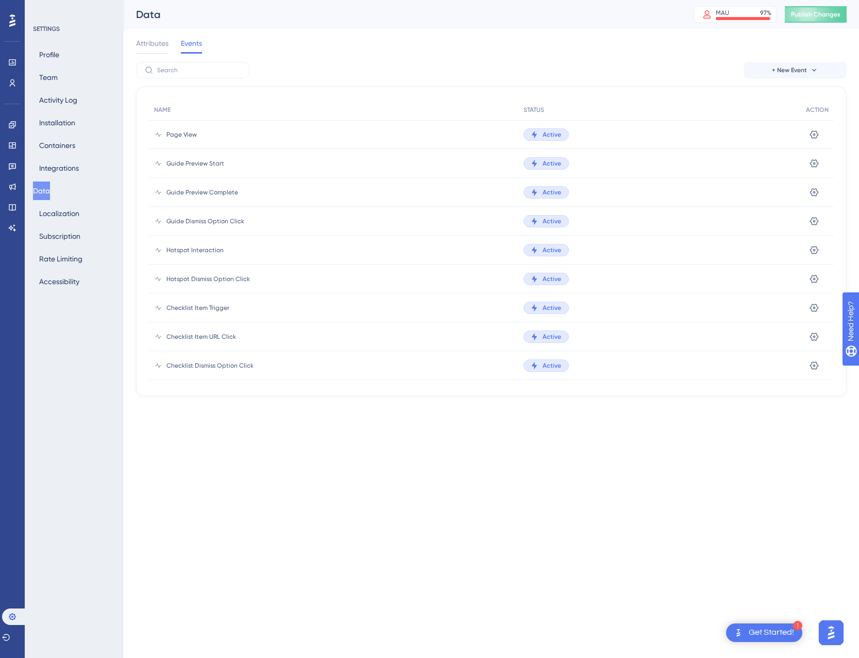
click at [16, 77] on div "Users" at bounding box center [12, 83] width 8 height 16
click at [16, 79] on link at bounding box center [12, 83] width 8 height 16
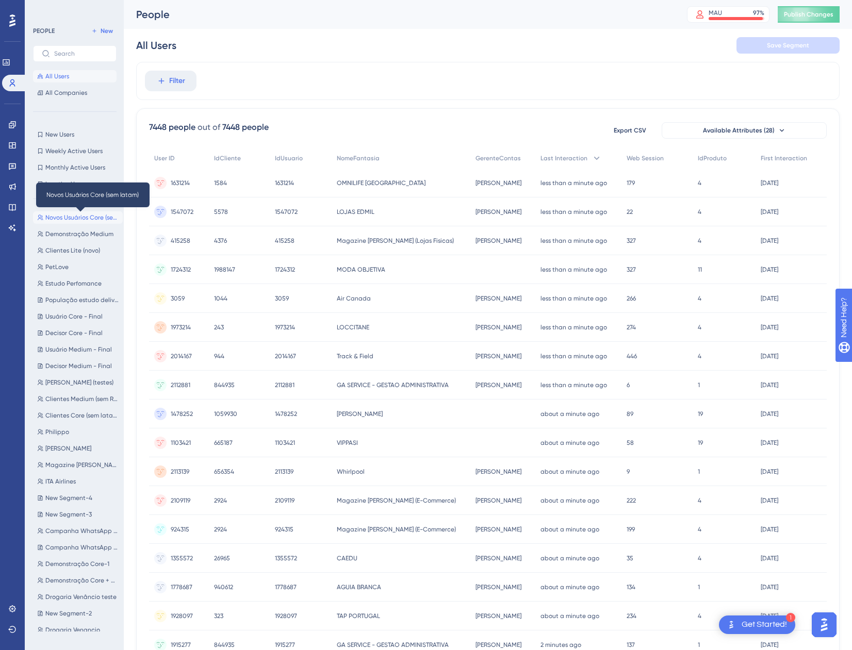
click at [68, 221] on span "Novos Usuários Core (sem latam)" at bounding box center [81, 217] width 73 height 8
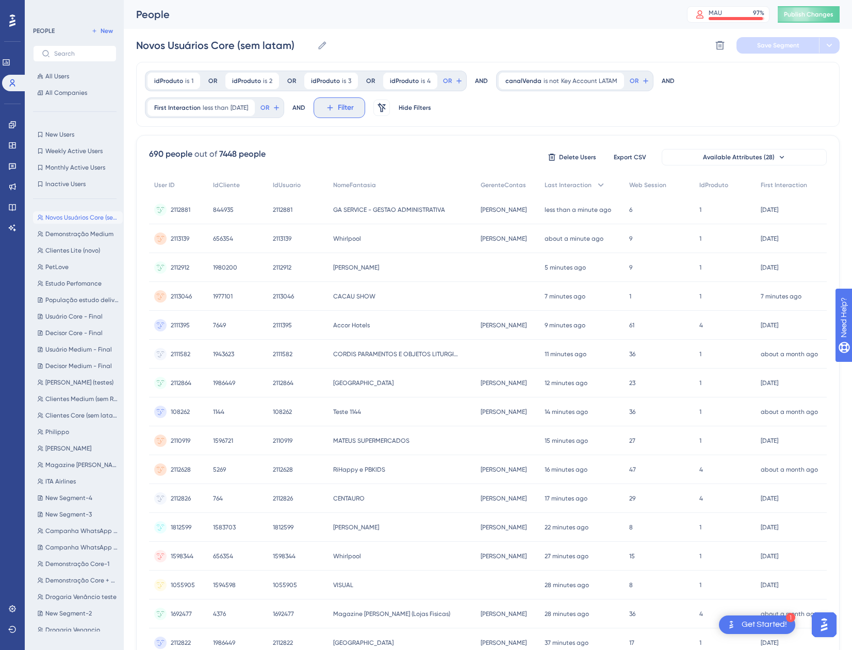
click at [335, 107] on icon at bounding box center [329, 107] width 9 height 9
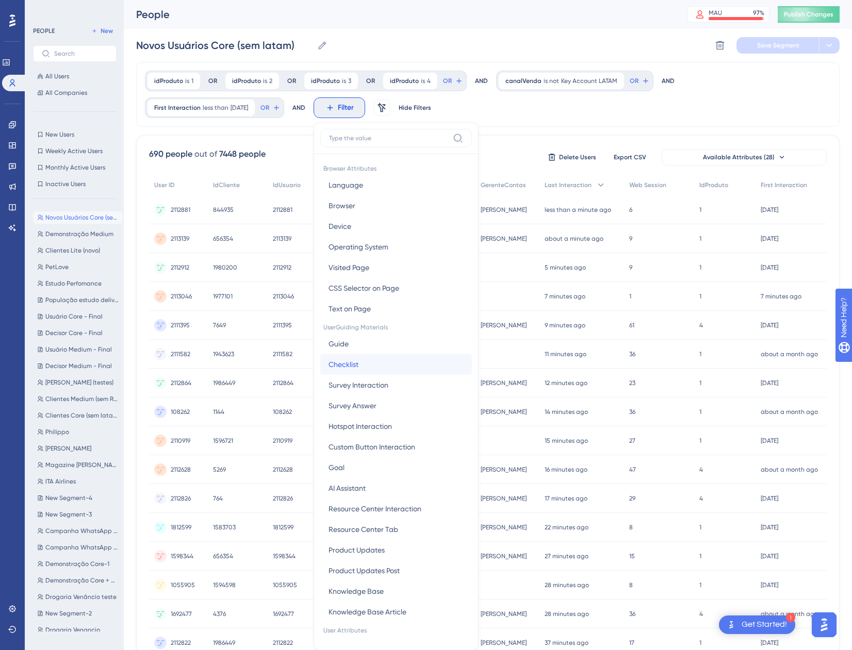
click at [382, 363] on button "Checklist Checklist" at bounding box center [396, 364] width 152 height 21
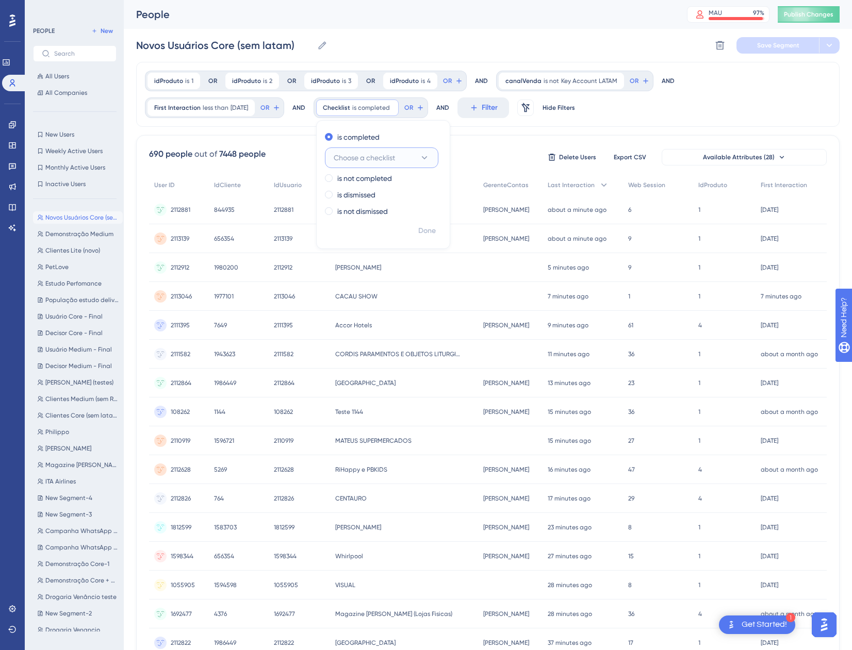
click at [395, 159] on span "Choose a checklist" at bounding box center [364, 158] width 61 height 12
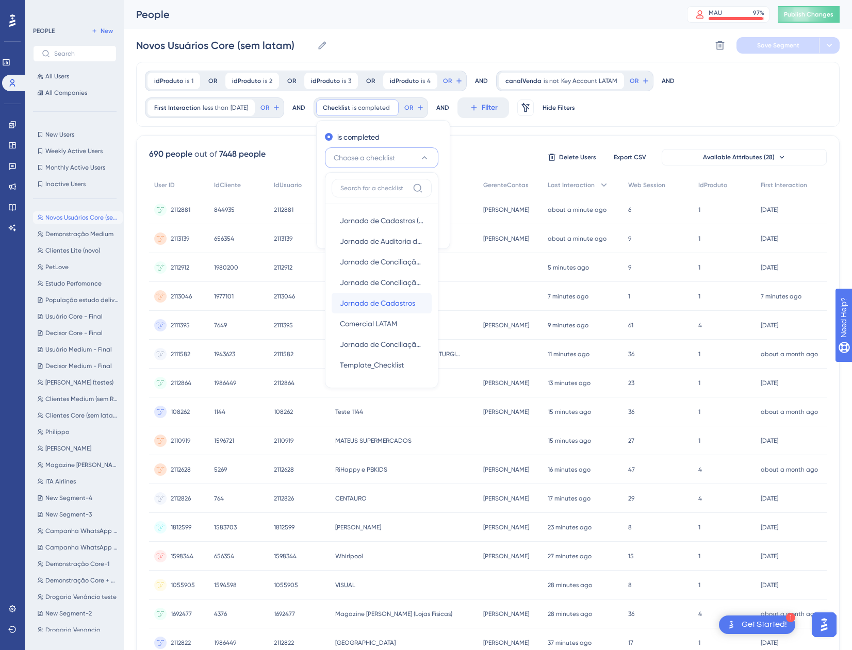
click at [397, 309] on span "Jornada de Cadastros" at bounding box center [377, 303] width 75 height 12
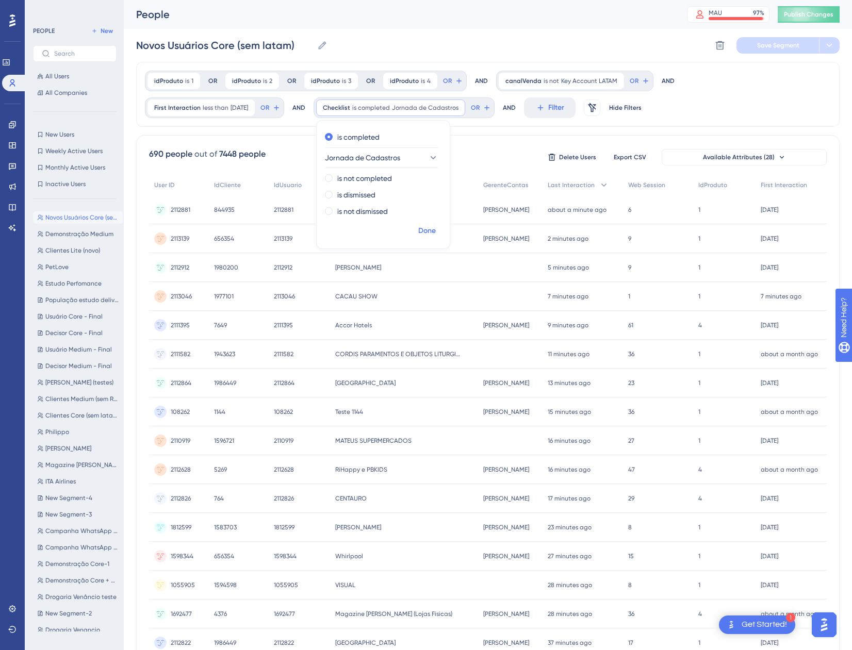
click at [436, 228] on span "Done" at bounding box center [427, 231] width 18 height 12
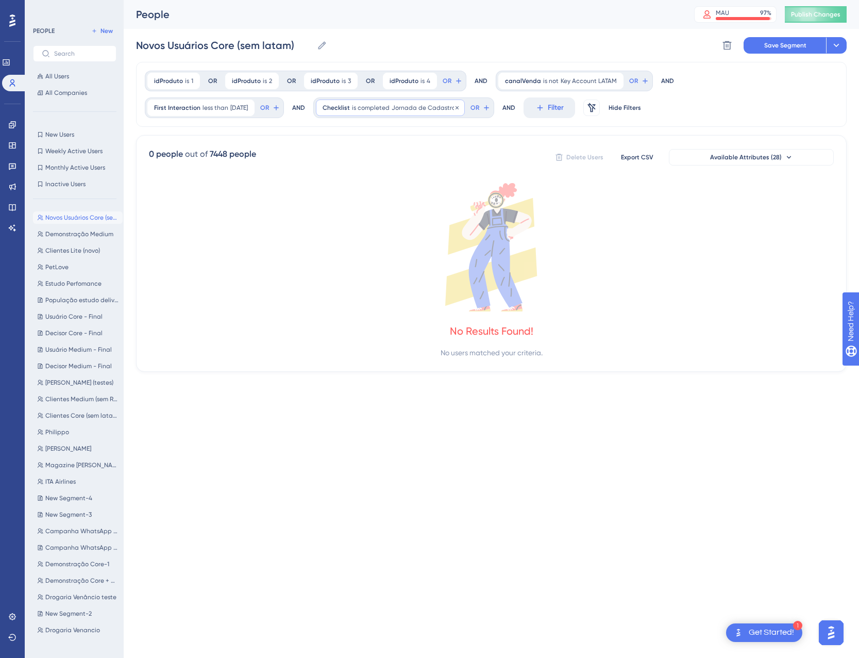
click at [433, 110] on span "Jornada de Cadastros" at bounding box center [425, 108] width 67 height 8
click at [401, 156] on span "Jornada de Cadastros" at bounding box center [362, 158] width 75 height 12
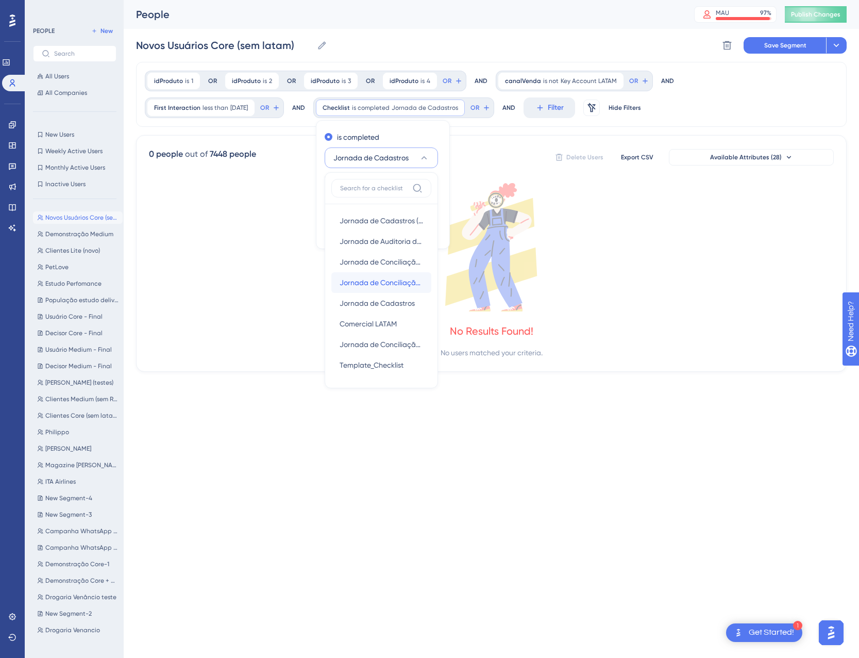
click at [392, 291] on div "Jornada de Conciliação Financeira Jornada de Conciliação Financeira" at bounding box center [382, 282] width 84 height 21
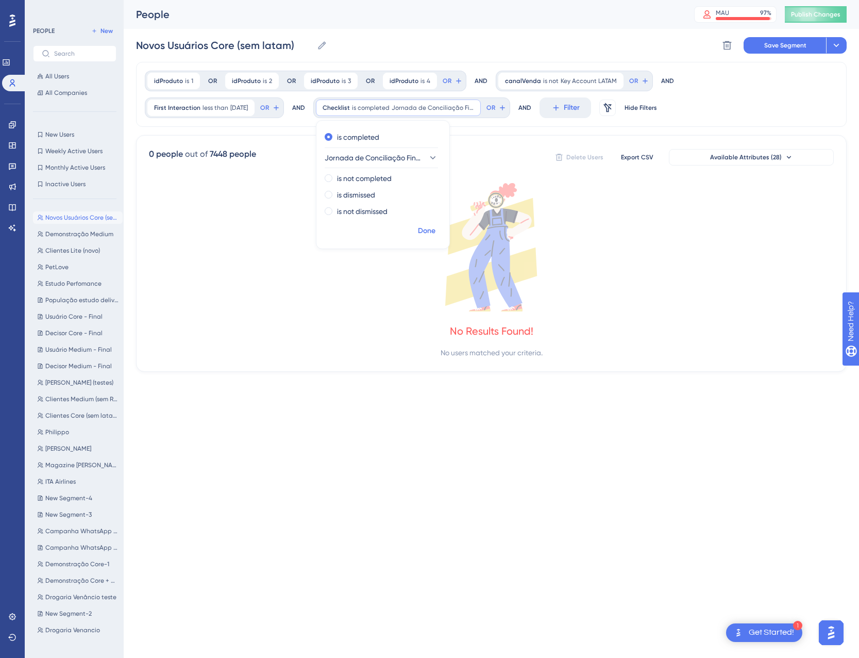
click at [436, 222] on button "Done" at bounding box center [426, 231] width 29 height 19
click at [440, 229] on div at bounding box center [481, 362] width 756 height 584
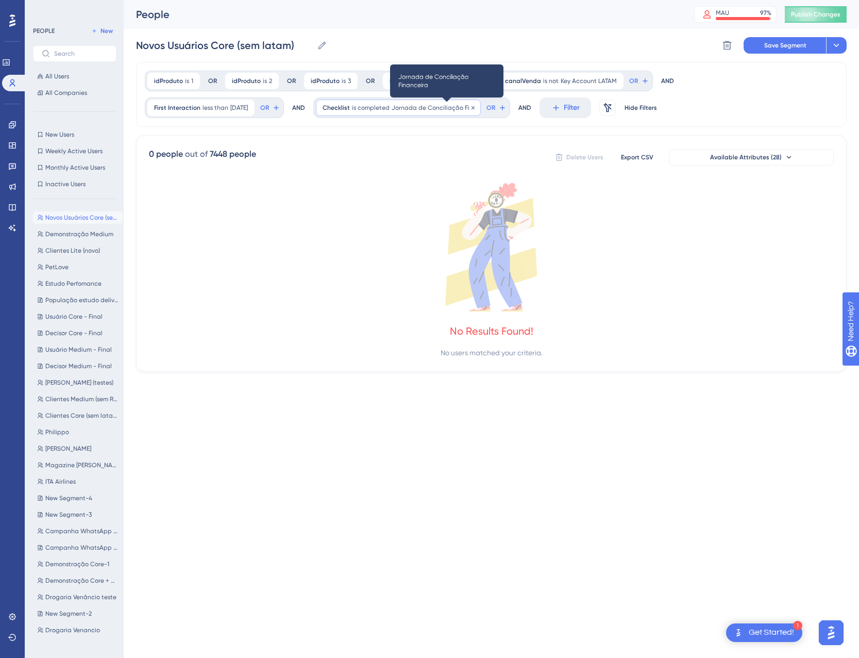
click at [411, 106] on span "Jornada de Conciliação Financeira" at bounding box center [433, 108] width 82 height 8
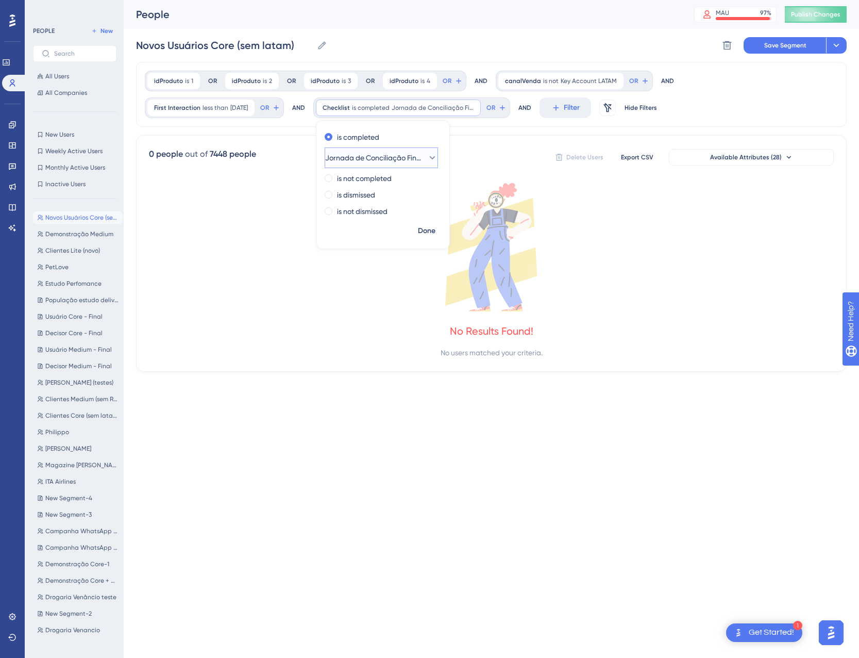
click at [402, 153] on span "Jornada de Conciliação Financeira" at bounding box center [374, 158] width 98 height 12
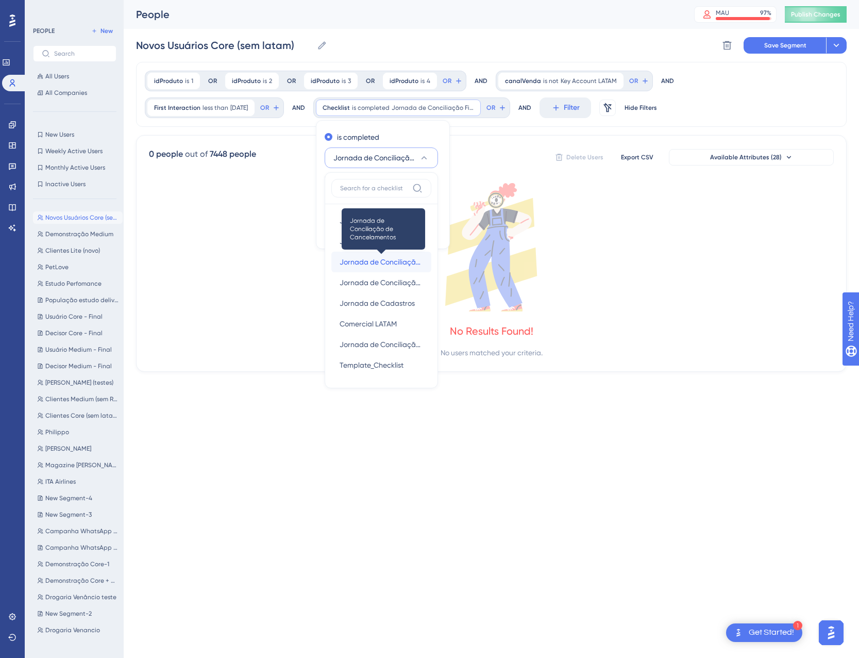
click at [408, 257] on span "Jornada de Conciliação de Cancelamentos" at bounding box center [382, 262] width 84 height 12
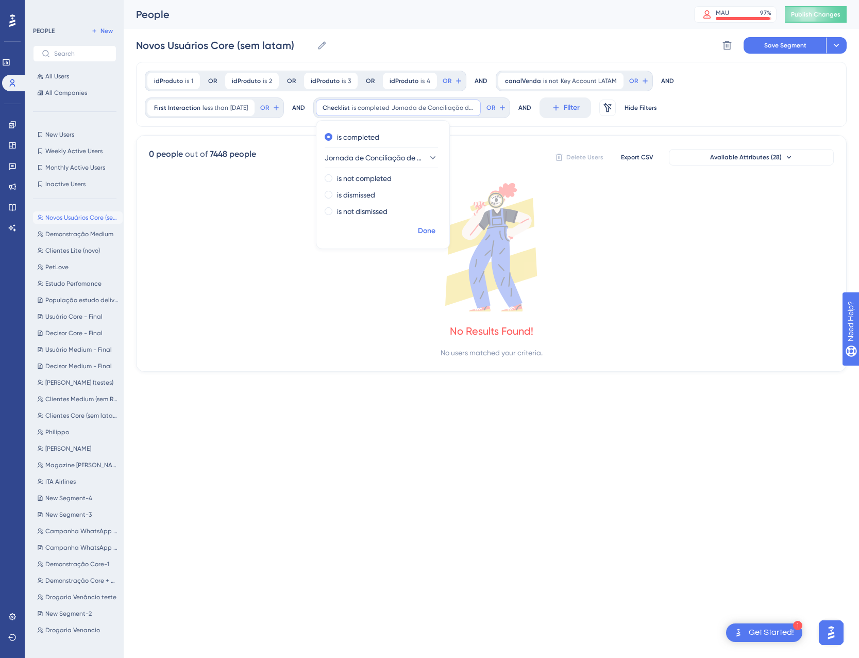
click at [436, 230] on span "Done" at bounding box center [427, 231] width 18 height 12
click at [393, 116] on div "Checklist is completed Jornada de Conciliação de Cancelamentos Jornada de Conci…" at bounding box center [411, 107] width 197 height 21
click at [393, 113] on div "Checklist is completed Jornada de Conciliação de Cancelamentos Jornada de Conci…" at bounding box center [398, 108] width 165 height 16
click at [392, 159] on span "Jornada de Conciliação de Cancelamentos" at bounding box center [374, 158] width 98 height 12
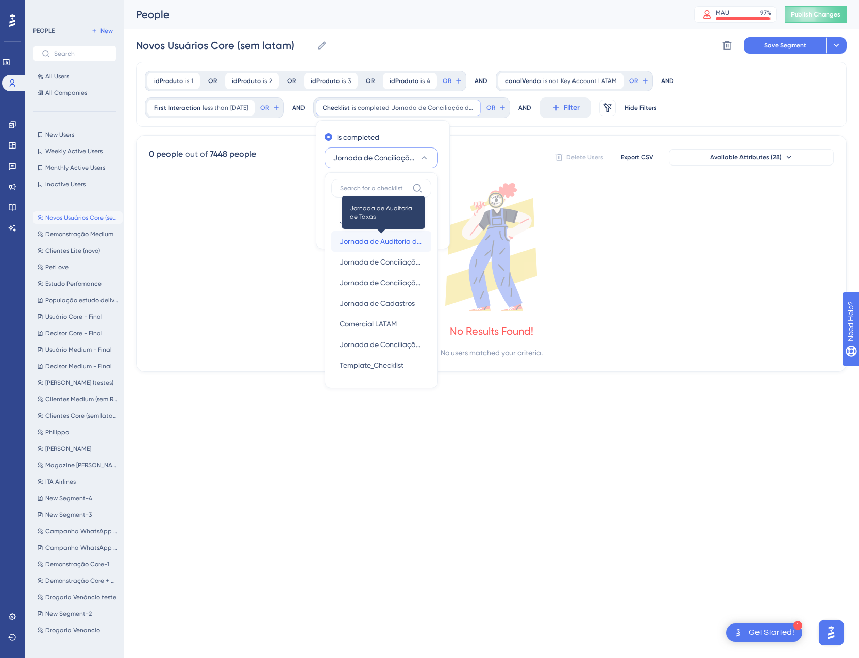
click at [407, 240] on span "Jornada de Auditoria de Taxas" at bounding box center [382, 241] width 84 height 12
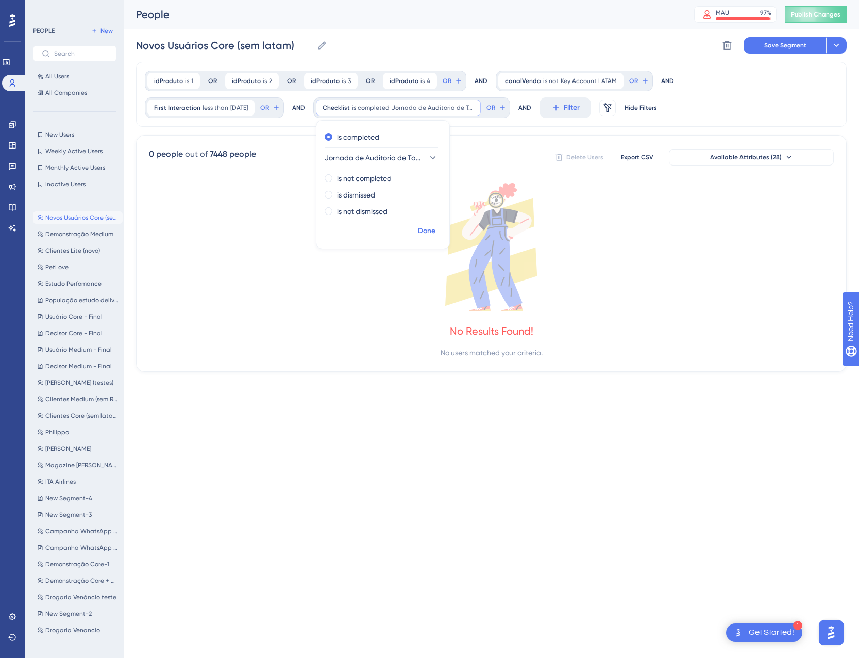
click at [436, 231] on span "Done" at bounding box center [427, 231] width 18 height 12
click at [415, 108] on span "Jornada de Auditoria de Taxas" at bounding box center [433, 108] width 82 height 8
click at [392, 174] on label "is not completed" at bounding box center [364, 178] width 55 height 12
click at [436, 233] on span "Done" at bounding box center [427, 231] width 18 height 12
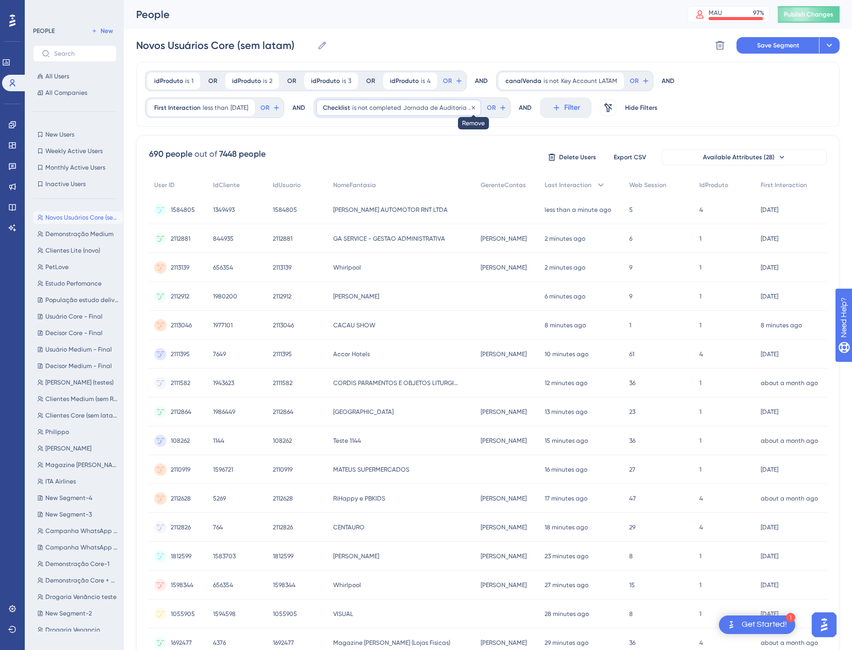
click at [476, 106] on icon at bounding box center [473, 108] width 6 height 6
click at [350, 109] on button "Filter" at bounding box center [339, 107] width 52 height 21
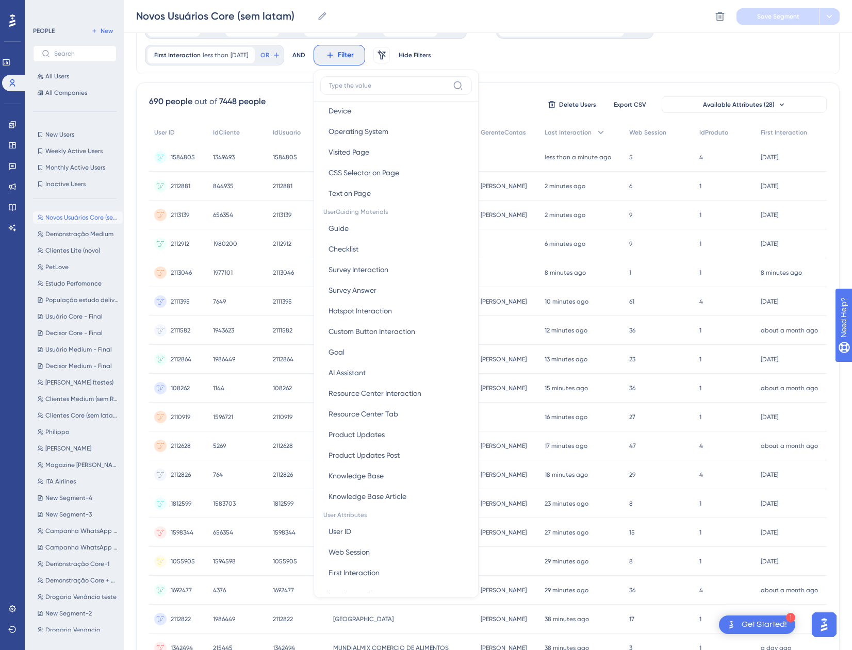
scroll to position [59, 0]
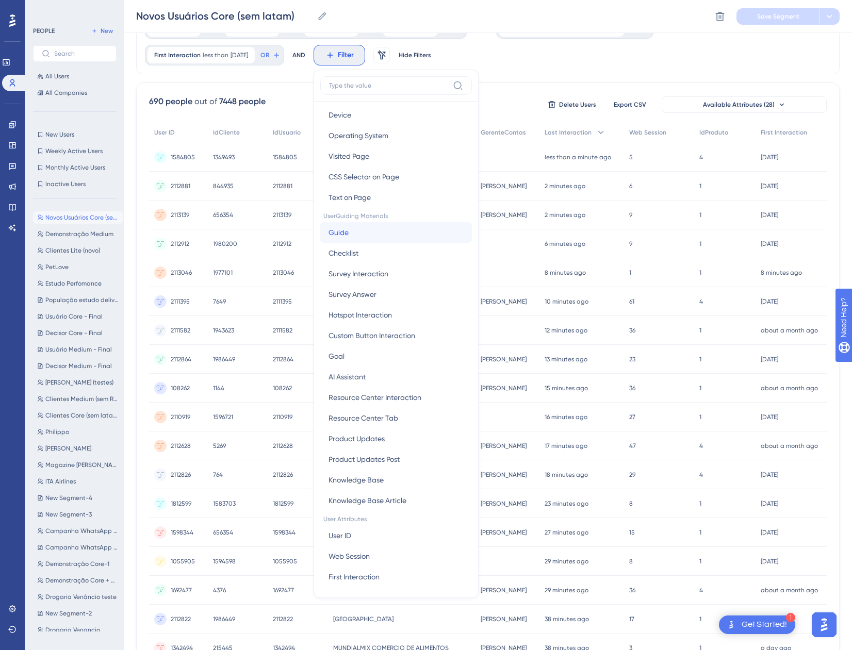
click at [368, 233] on button "Guide Guide" at bounding box center [396, 232] width 152 height 21
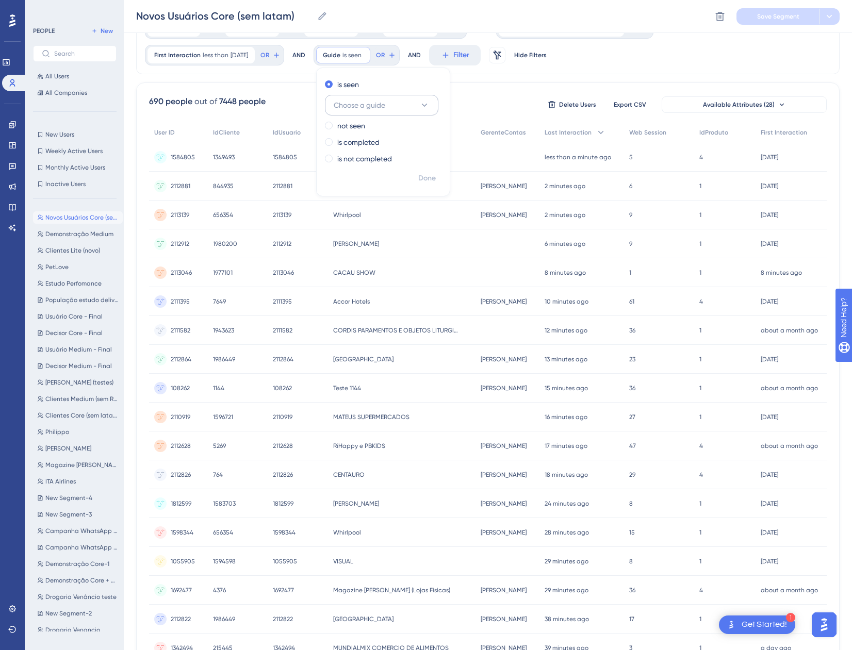
click at [403, 105] on button "Choose a guide" at bounding box center [381, 105] width 113 height 21
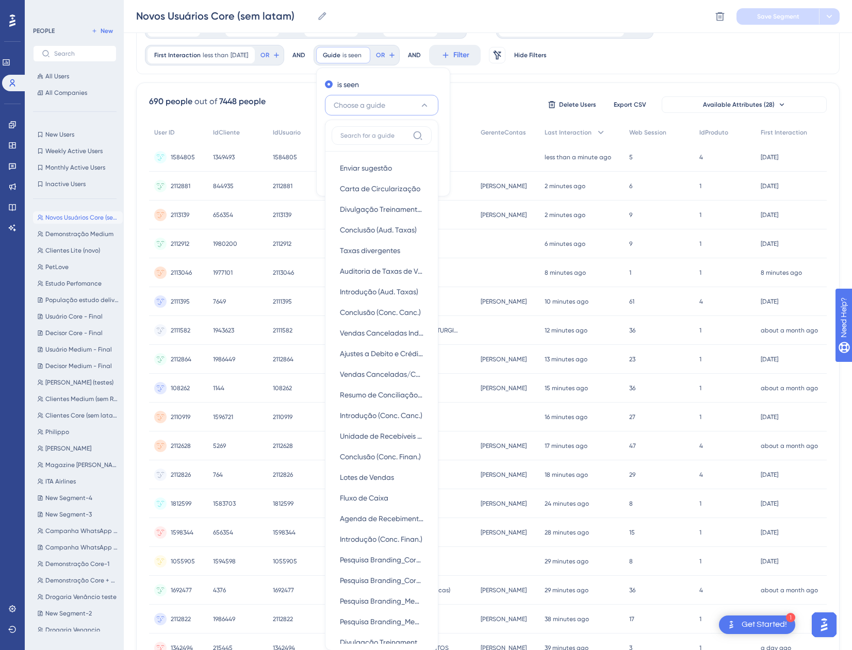
scroll to position [65, 0]
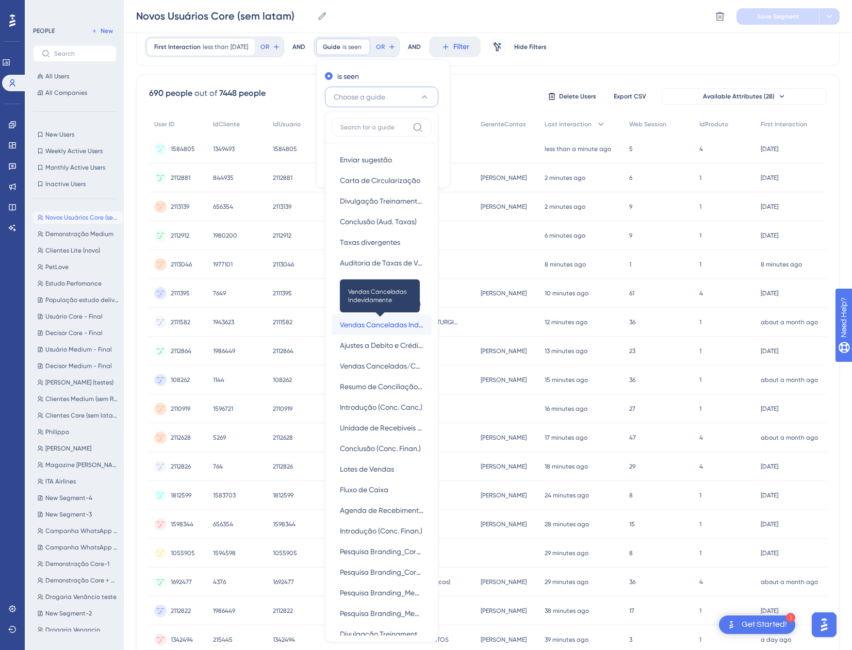
click at [388, 322] on span "Vendas Canceladas Indevidamente" at bounding box center [382, 325] width 84 height 12
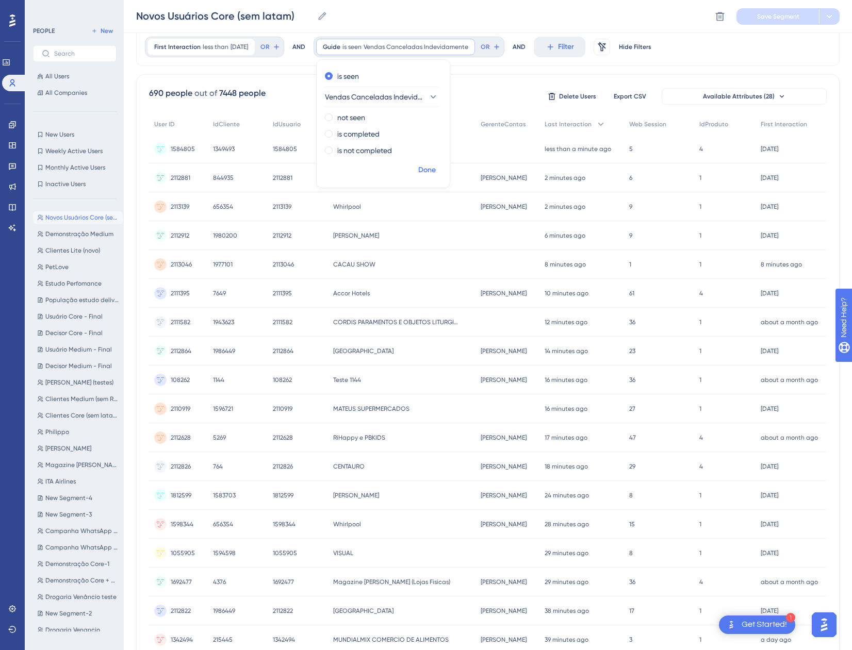
click at [436, 168] on span "Done" at bounding box center [427, 170] width 18 height 12
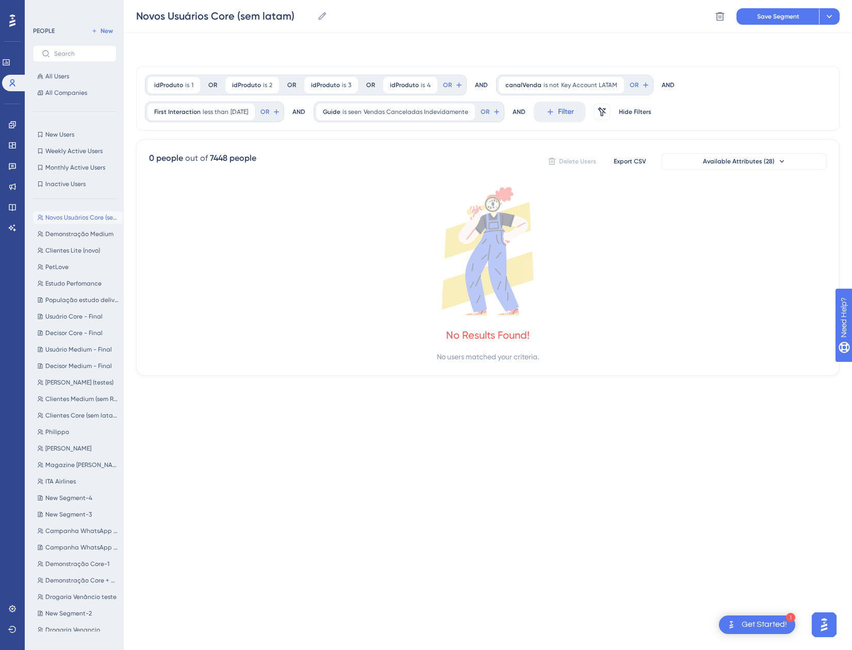
scroll to position [0, 0]
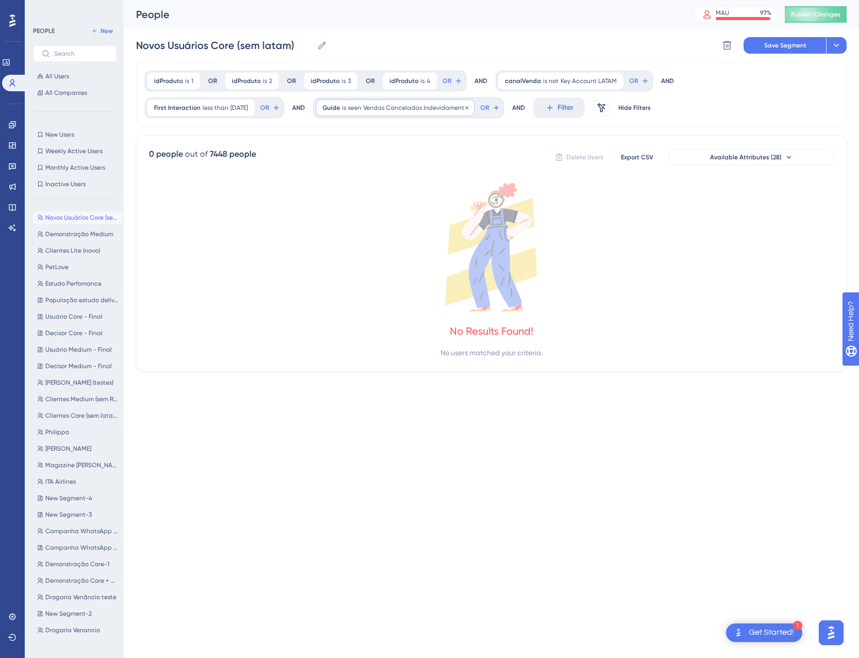
click at [435, 104] on span "Vendas Canceladas Indevidamente" at bounding box center [415, 108] width 105 height 8
click at [408, 161] on span "Vendas Canceladas Indevidamente" at bounding box center [374, 158] width 98 height 12
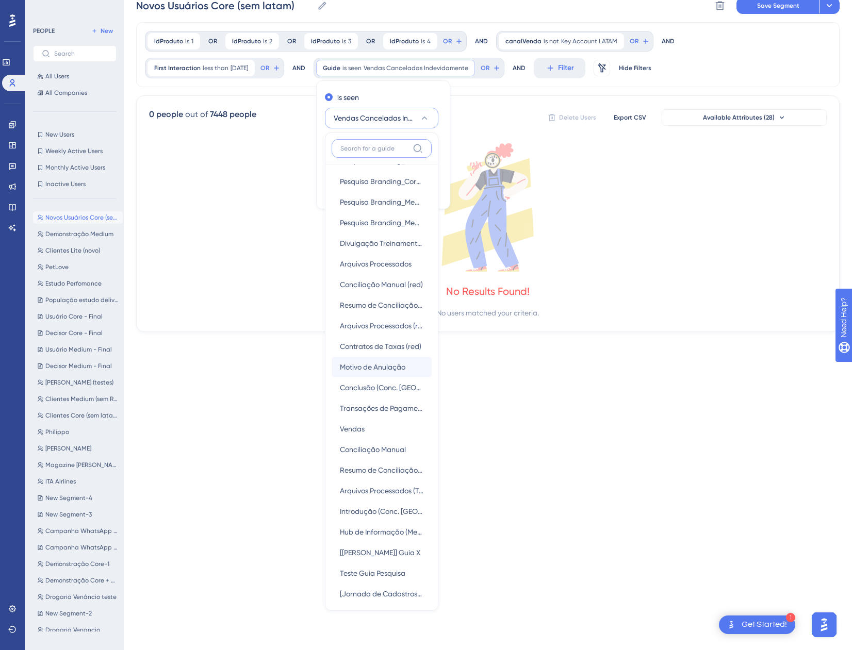
scroll to position [412, 0]
click at [384, 451] on span "Conciliação Manual" at bounding box center [373, 449] width 66 height 12
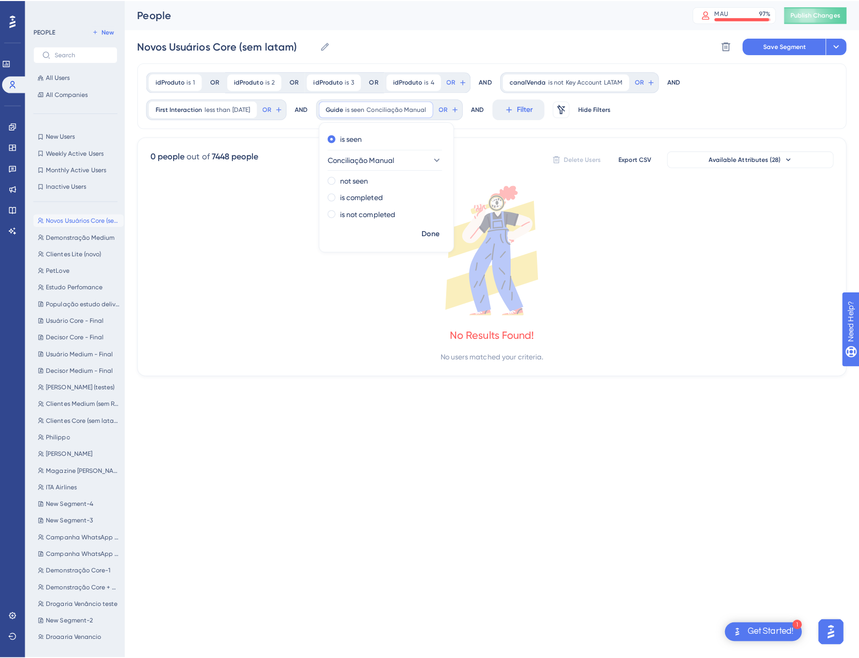
scroll to position [0, 0]
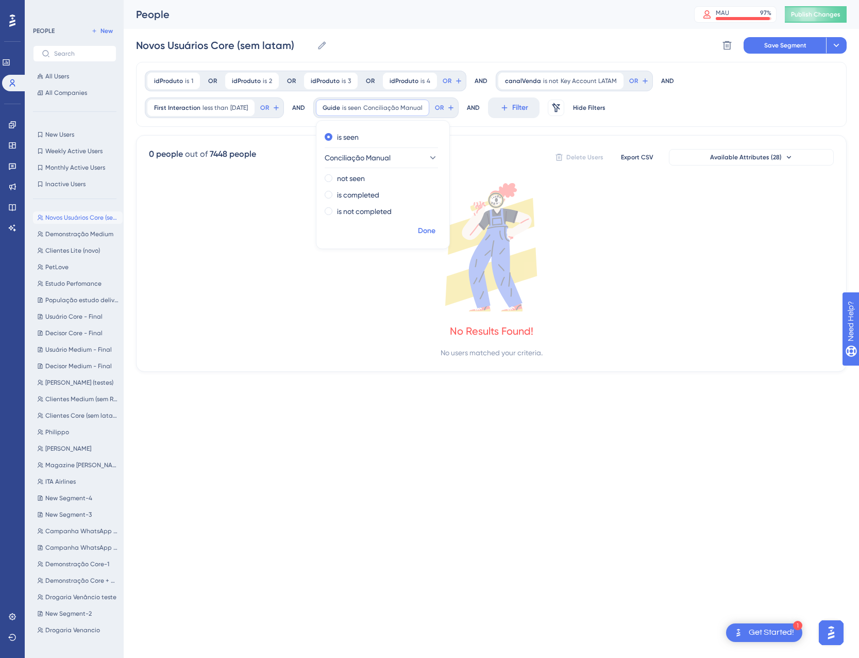
click at [436, 230] on span "Done" at bounding box center [427, 231] width 18 height 12
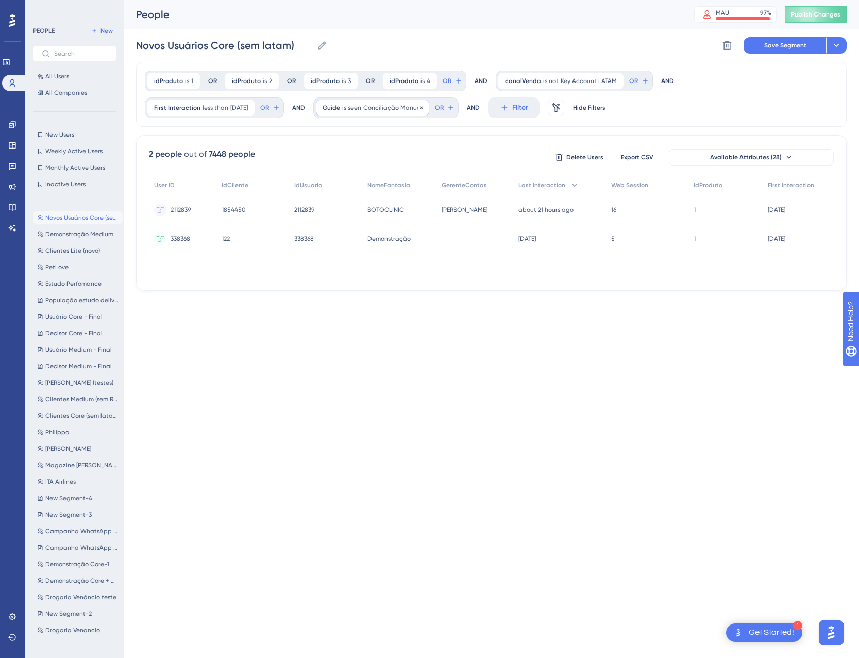
click at [398, 110] on span "Conciliação Manual" at bounding box center [392, 108] width 59 height 8
click at [641, 85] on icon at bounding box center [645, 81] width 8 height 8
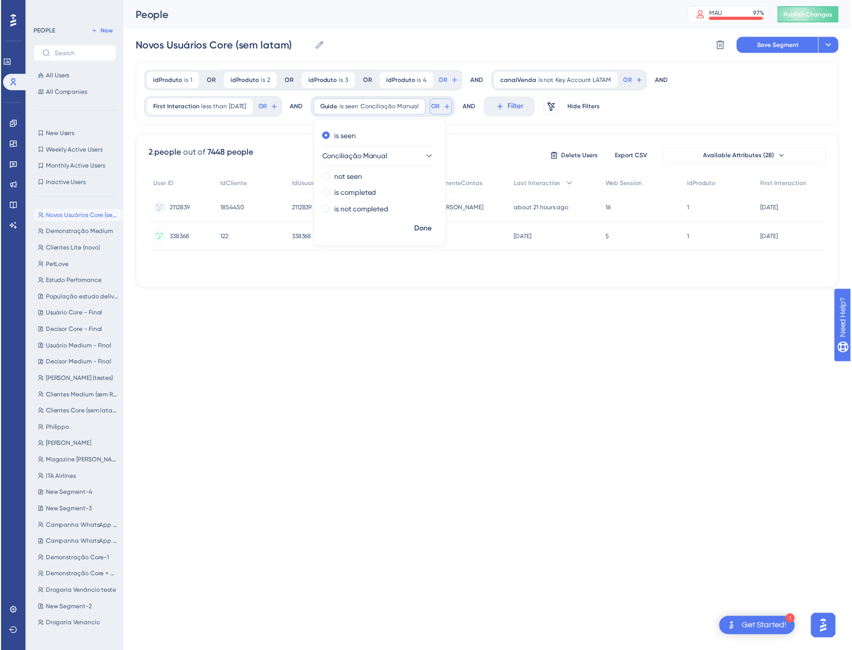
scroll to position [56, 0]
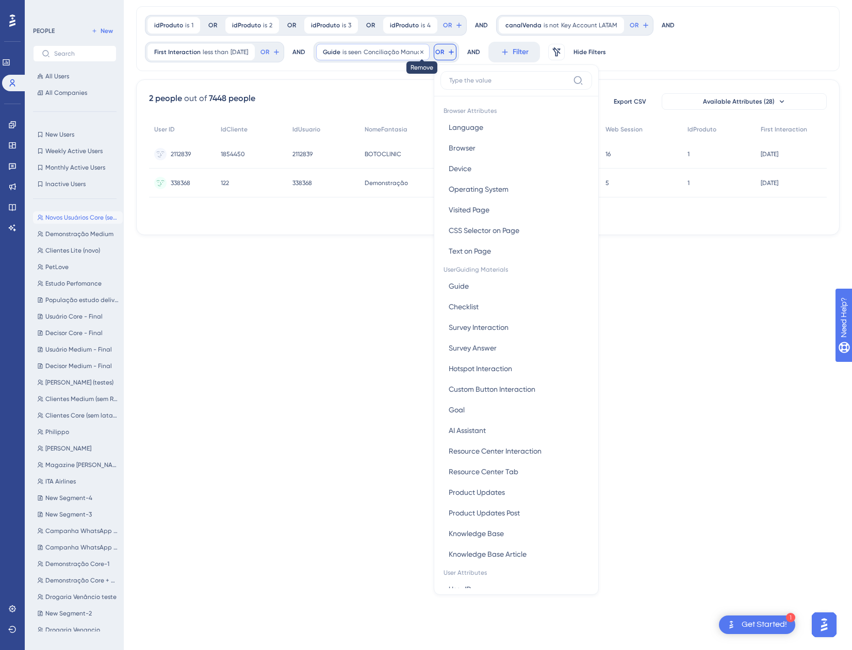
click at [425, 48] on div at bounding box center [422, 52] width 6 height 10
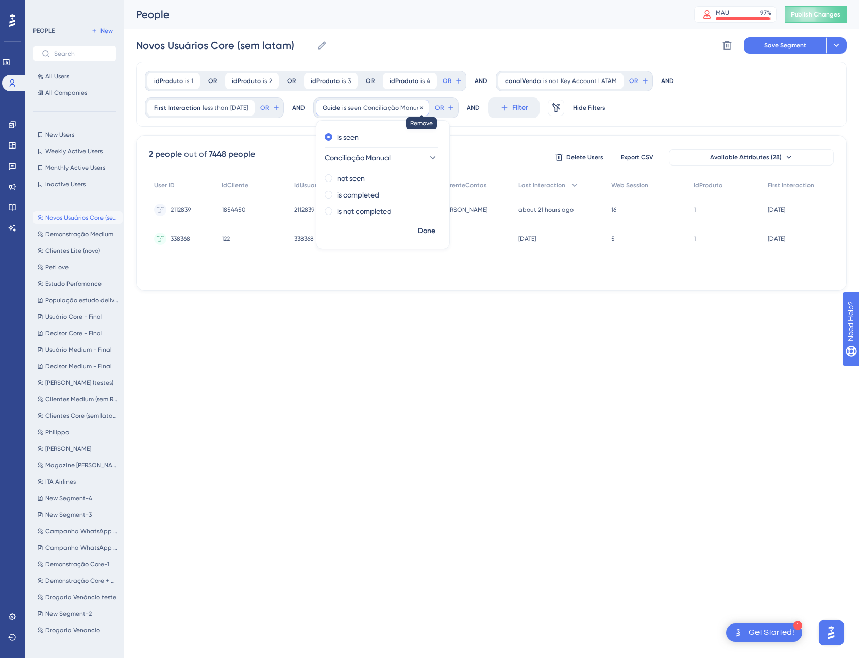
click at [425, 109] on icon at bounding box center [422, 108] width 6 height 6
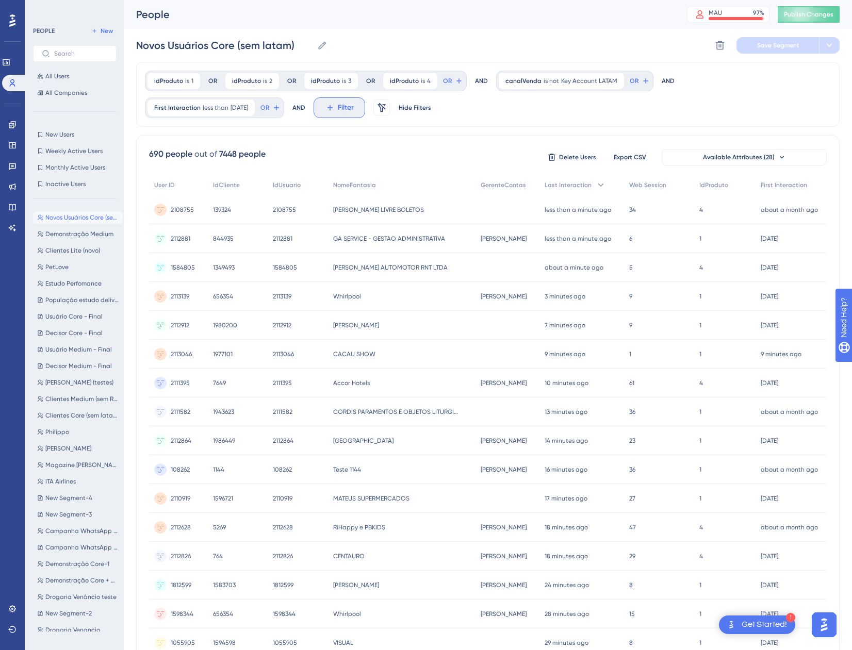
click at [354, 107] on span "Filter" at bounding box center [346, 108] width 16 height 12
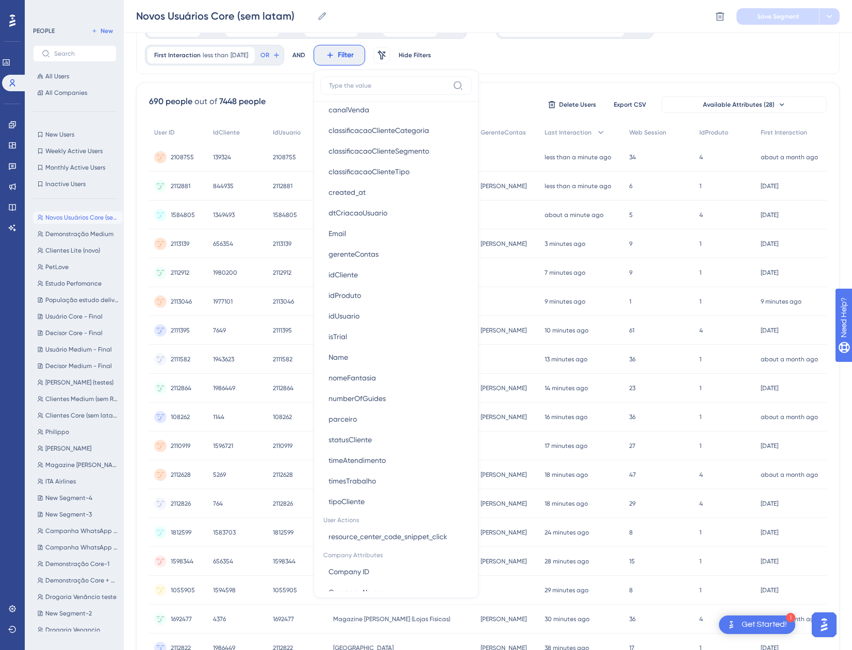
scroll to position [626, 0]
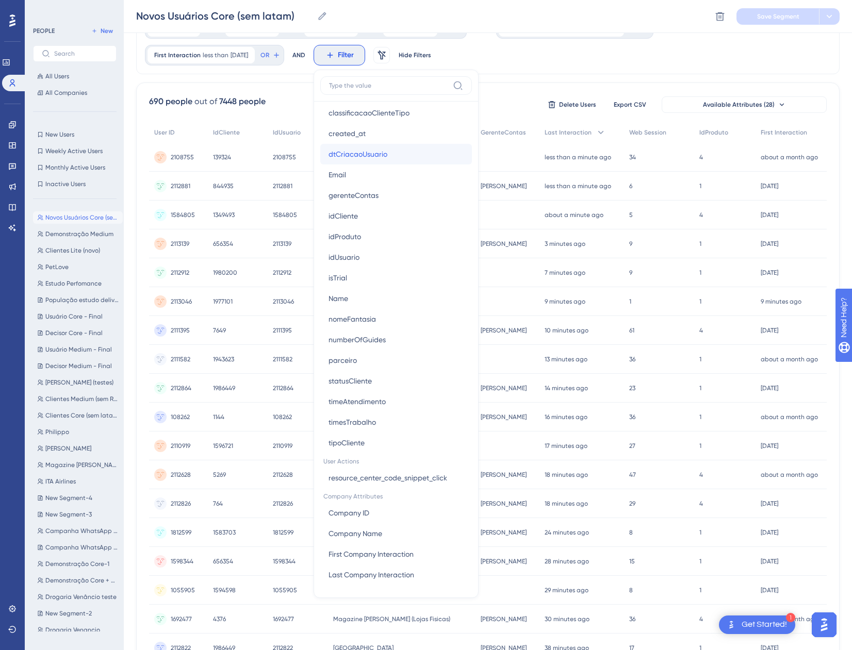
click at [403, 157] on button "dtCriacaoUsuario dtCriacaoUsuario" at bounding box center [396, 154] width 152 height 21
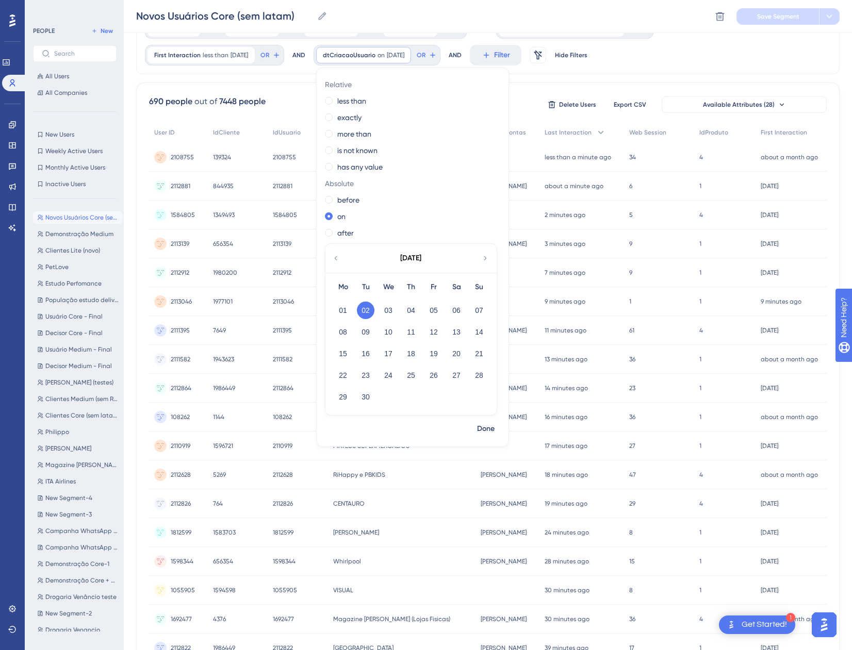
click at [403, 157] on div "Relative less than exactly more than is not known has any value Absolute before…" at bounding box center [413, 247] width 192 height 343
drag, startPoint x: 655, startPoint y: 61, endPoint x: 637, endPoint y: 55, distance: 19.1
click at [655, 60] on div "idProduto is 1 1 Remove OR idProduto is 2 2 Remove OR idProduto is 3 3 Remove O…" at bounding box center [487, 41] width 703 height 65
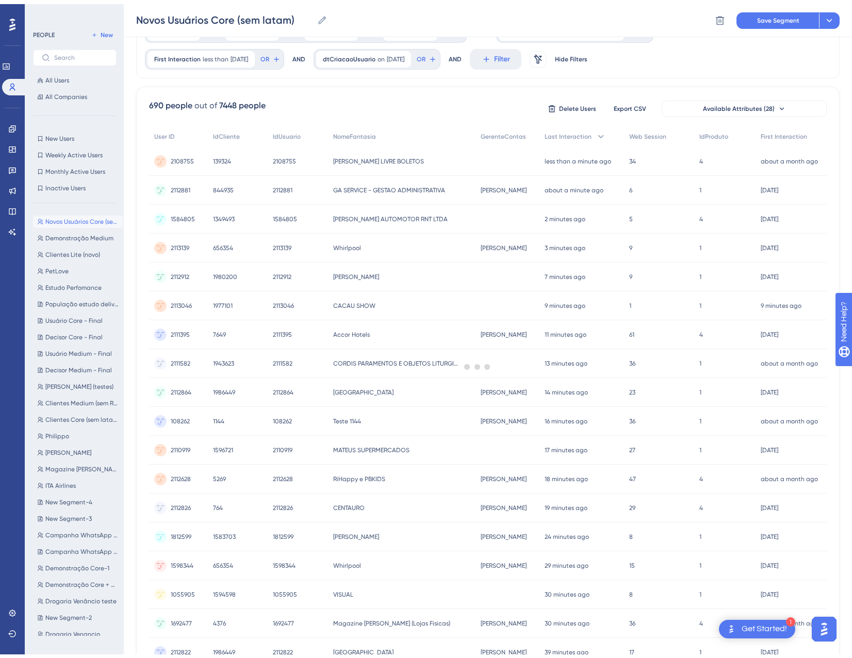
scroll to position [0, 0]
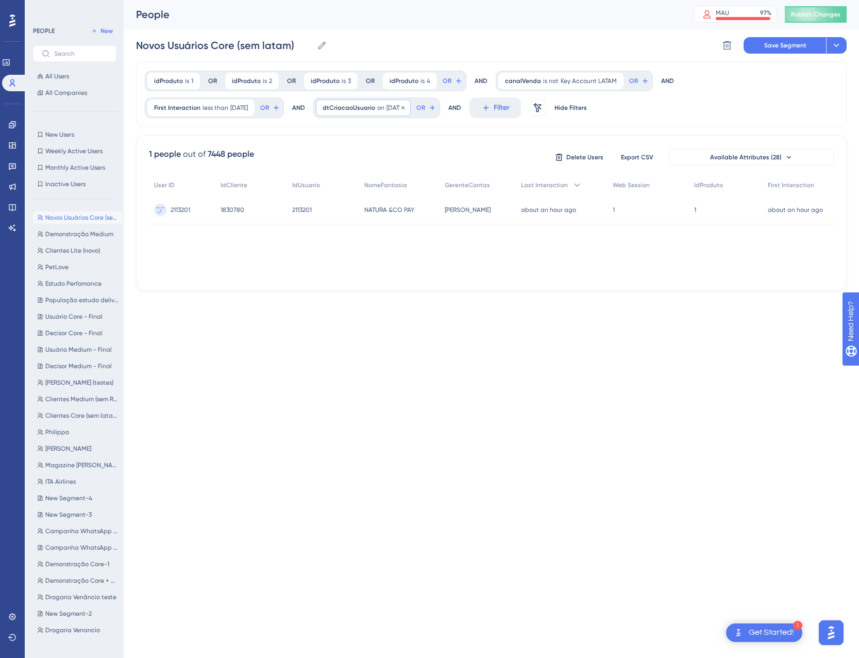
click at [411, 105] on div "dtCriacaoUsuario on 9/2/2025 9/2/2025 Remove" at bounding box center [363, 108] width 95 height 16
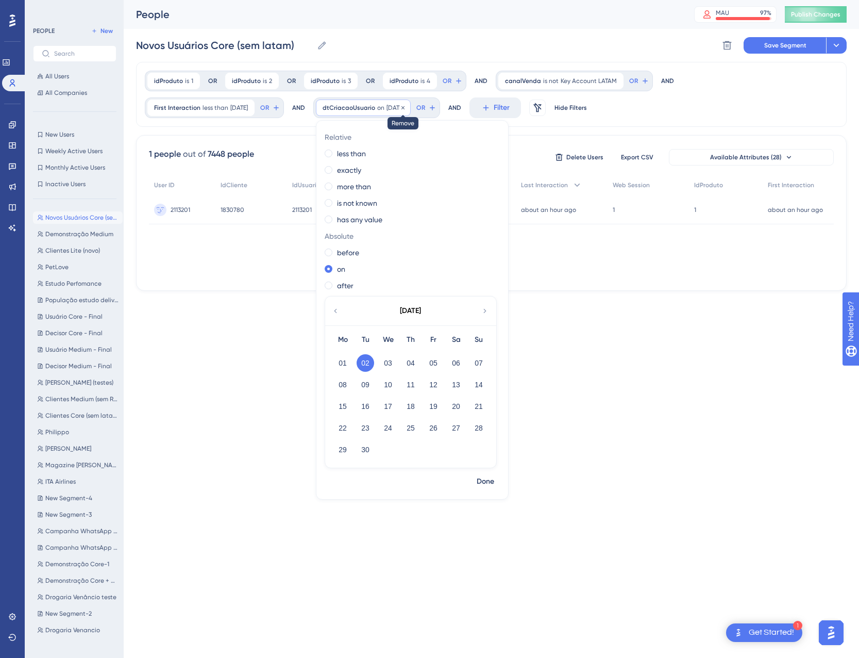
click at [405, 108] on icon at bounding box center [403, 107] width 3 height 3
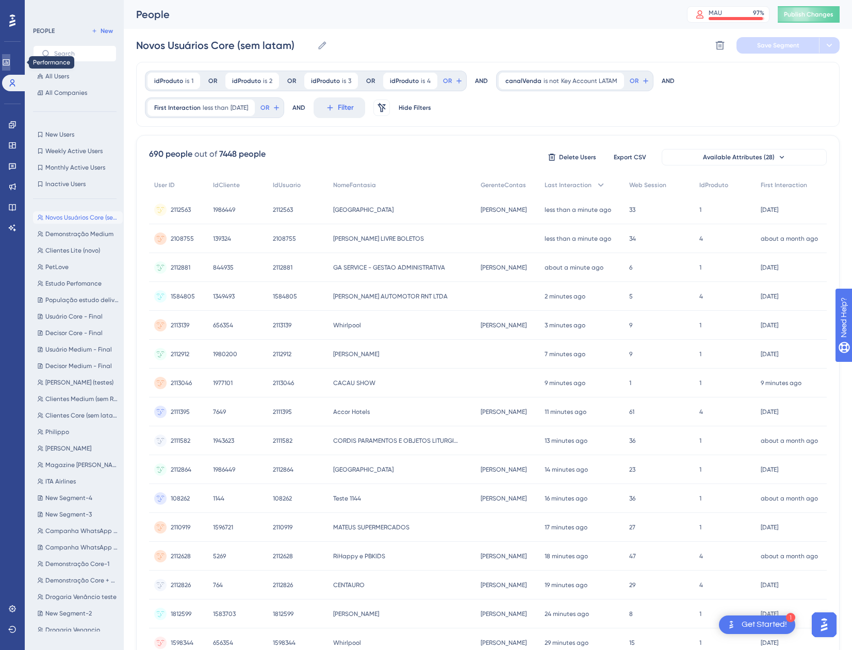
click at [10, 68] on link at bounding box center [6, 62] width 8 height 16
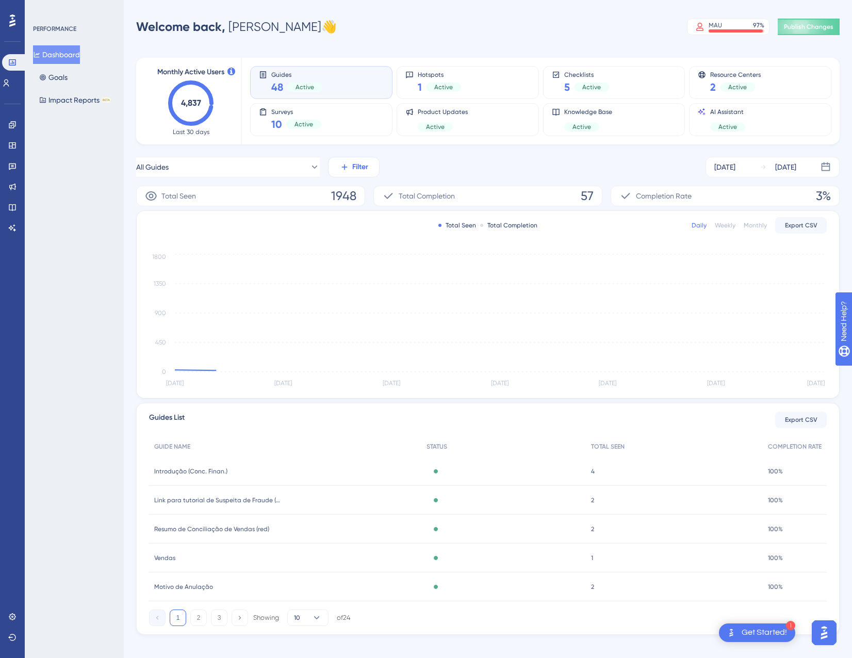
click at [356, 164] on span "Filter" at bounding box center [360, 167] width 16 height 12
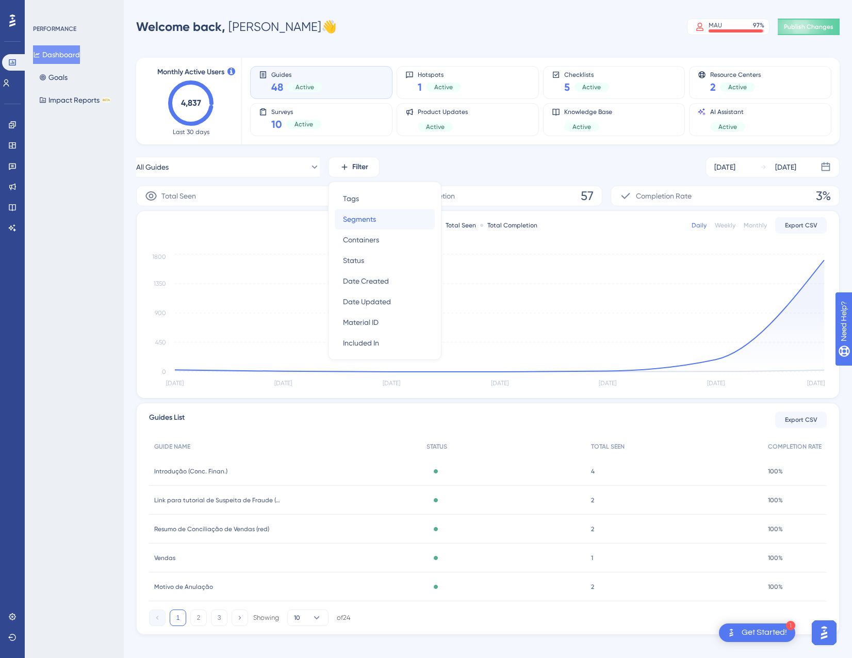
click at [371, 221] on span "Segments" at bounding box center [359, 219] width 33 height 12
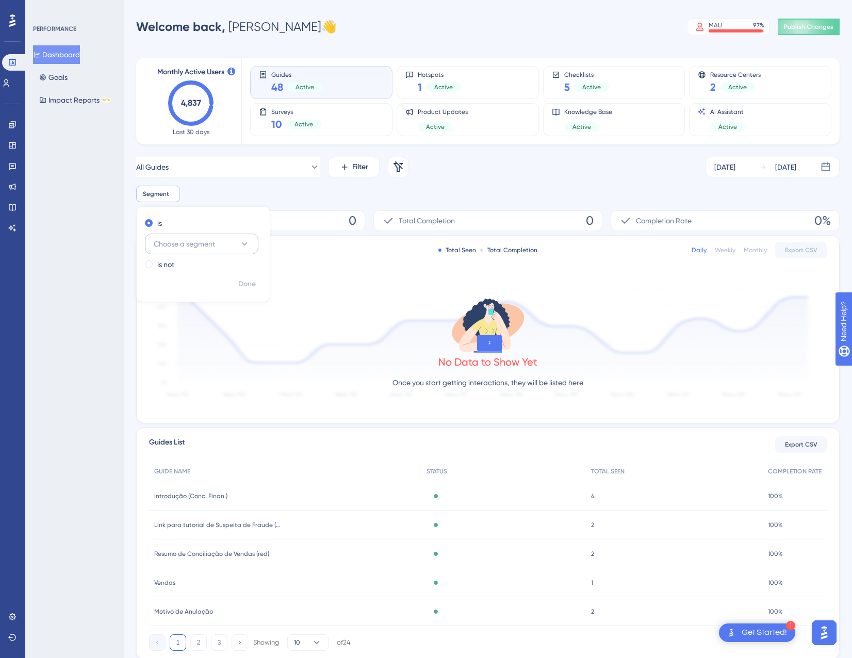
click at [198, 246] on span "Choose a segment" at bounding box center [184, 244] width 61 height 12
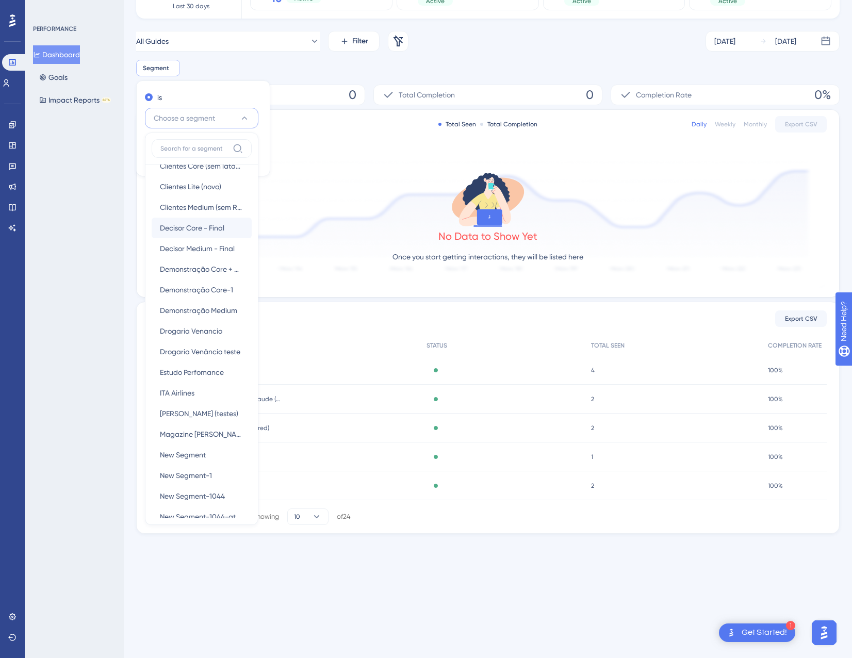
scroll to position [309, 0]
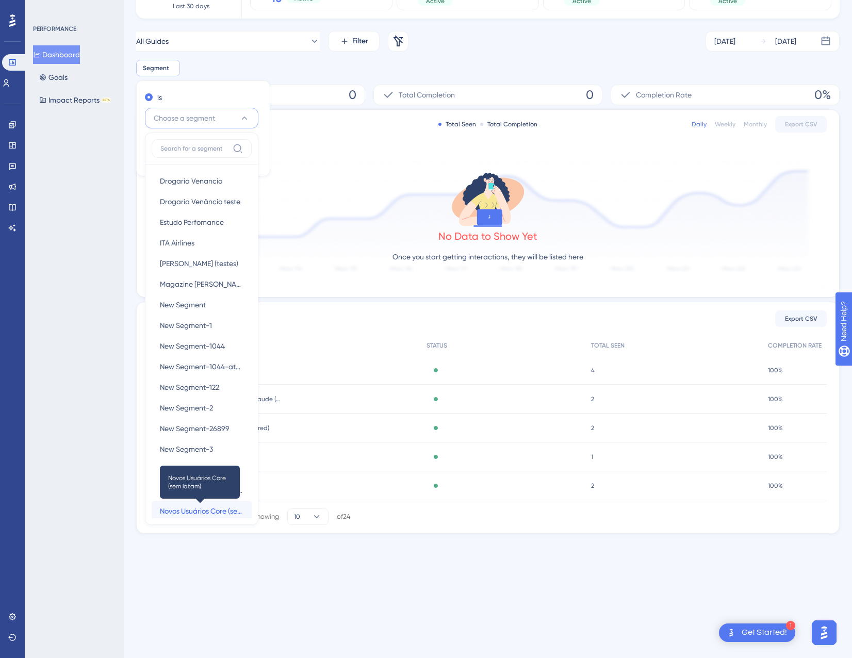
click at [200, 516] on span "Novos Usuários Core (sem latam)" at bounding box center [202, 511] width 84 height 12
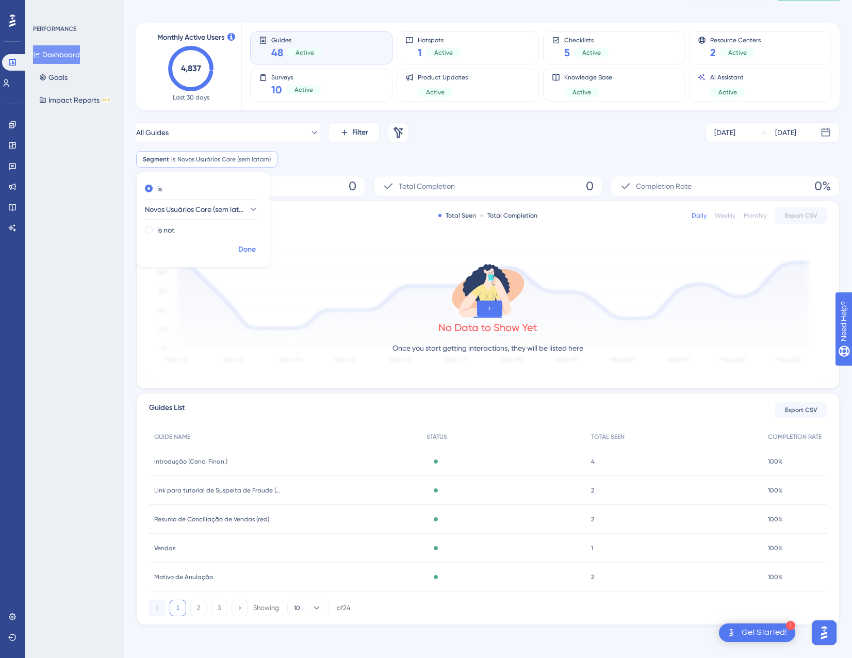
click at [255, 245] on span "Done" at bounding box center [247, 249] width 18 height 12
click at [571, 143] on div "All Guides Filter Remove Filters Aug 28 2025 Sep 03 2025 Segment is Novos Usuár…" at bounding box center [487, 144] width 703 height 45
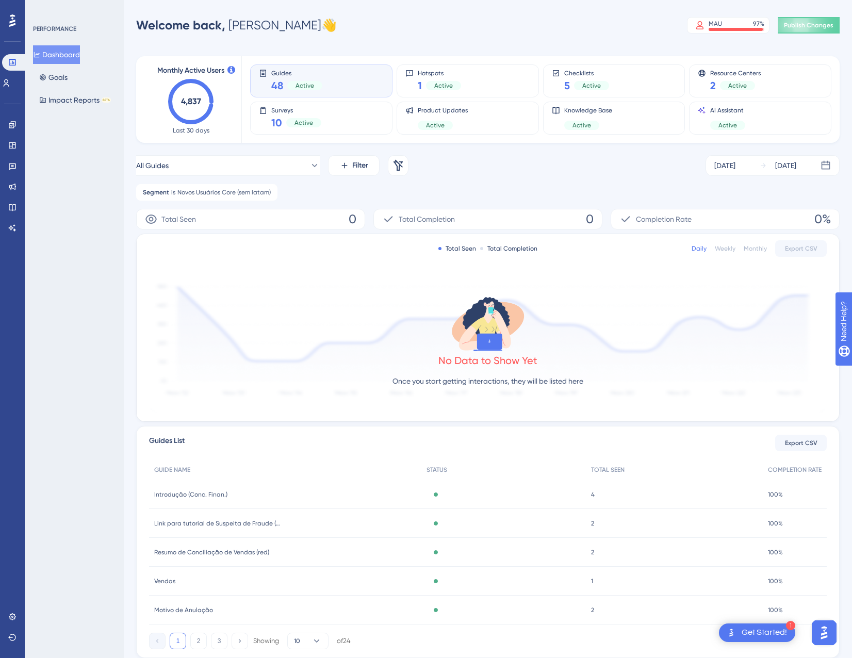
scroll to position [0, 0]
click at [736, 174] on div "Aug 28 2025 Sep 03 2025" at bounding box center [772, 167] width 134 height 21
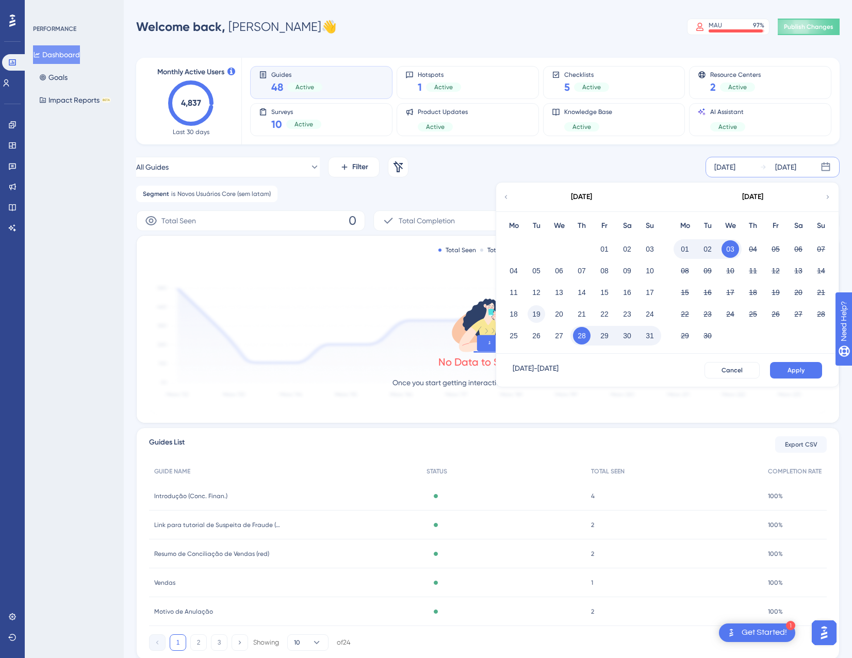
click at [537, 321] on button "19" at bounding box center [536, 314] width 18 height 18
click at [804, 372] on span "Apply" at bounding box center [795, 370] width 17 height 8
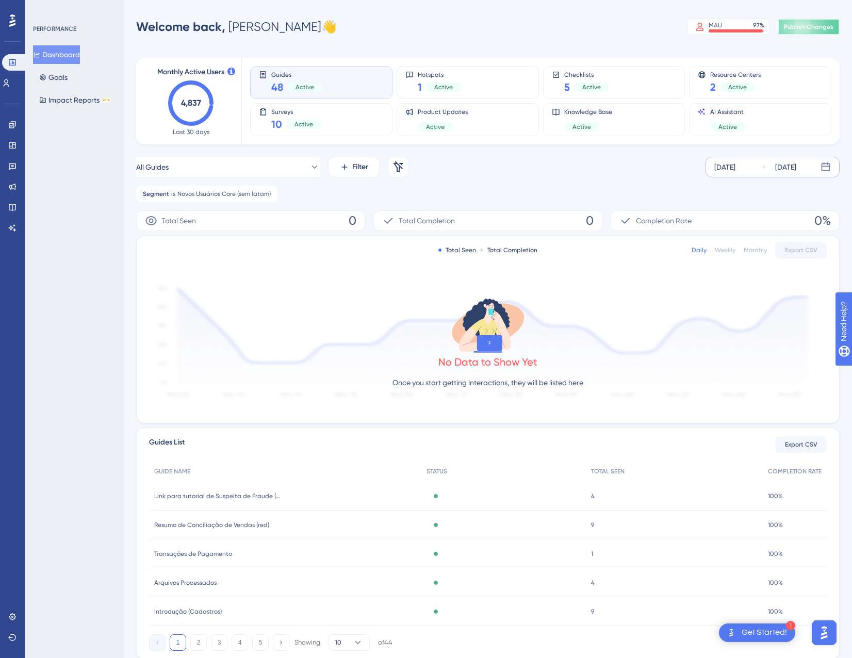
click at [807, 27] on span "Publish Changes" at bounding box center [808, 27] width 49 height 8
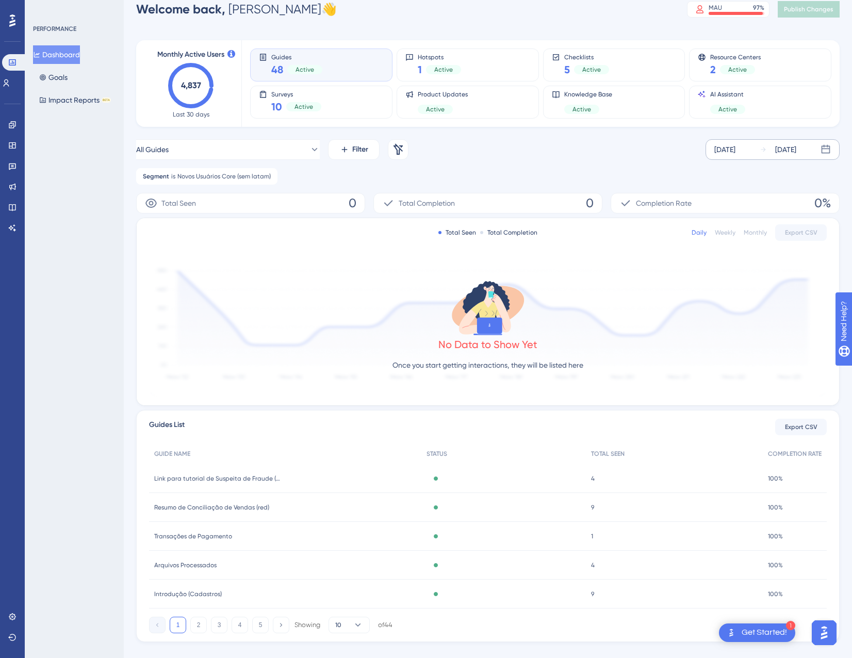
scroll to position [35, 0]
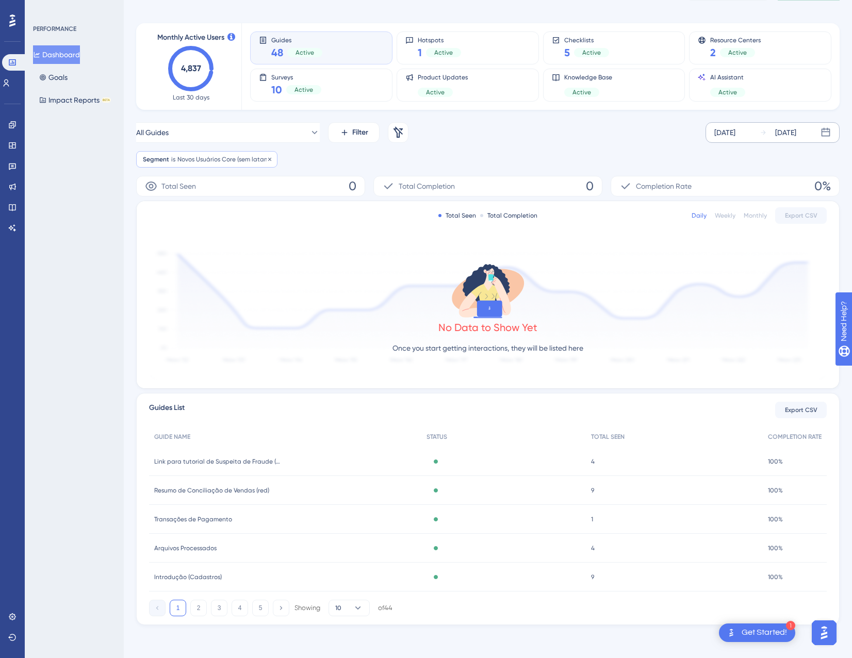
click at [252, 155] on span "Novos Usuários Core (sem latam)" at bounding box center [223, 159] width 93 height 8
click at [207, 216] on button "Novos Usuários Core (sem latam)" at bounding box center [201, 209] width 113 height 21
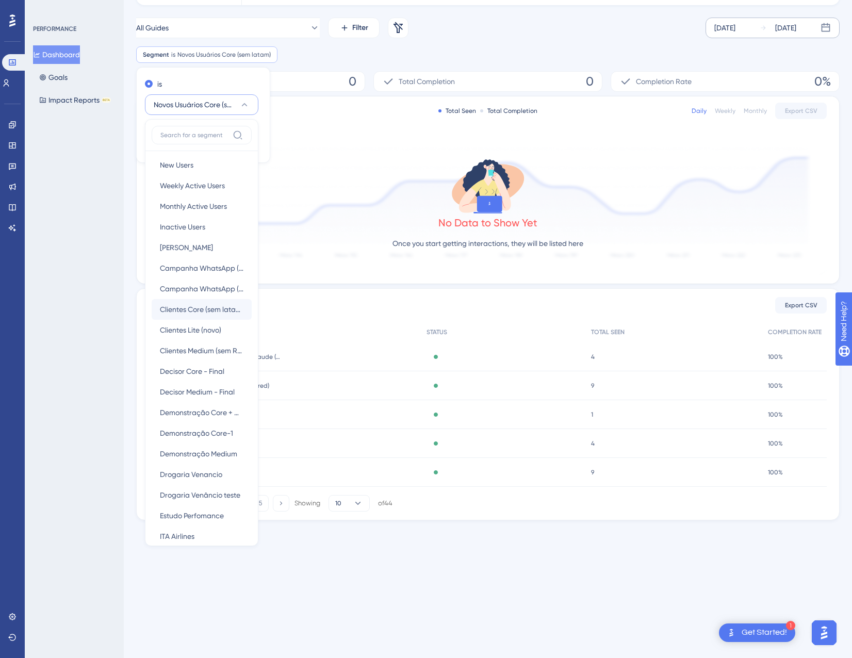
scroll to position [0, 0]
click at [183, 320] on div "Clientes Core (sem latam) Clientes Core (sem latam)" at bounding box center [202, 312] width 84 height 21
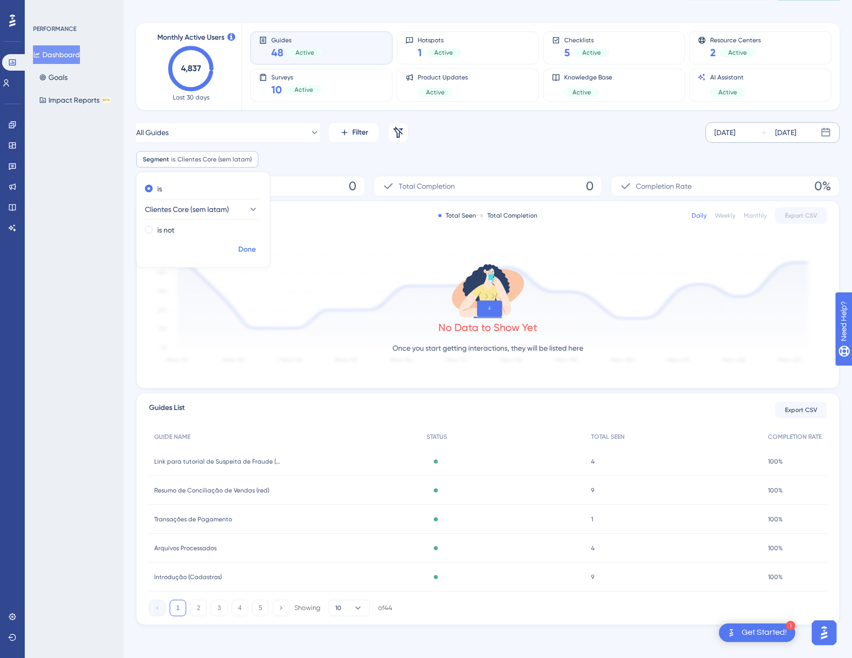
click at [256, 251] on button "Done" at bounding box center [247, 249] width 29 height 19
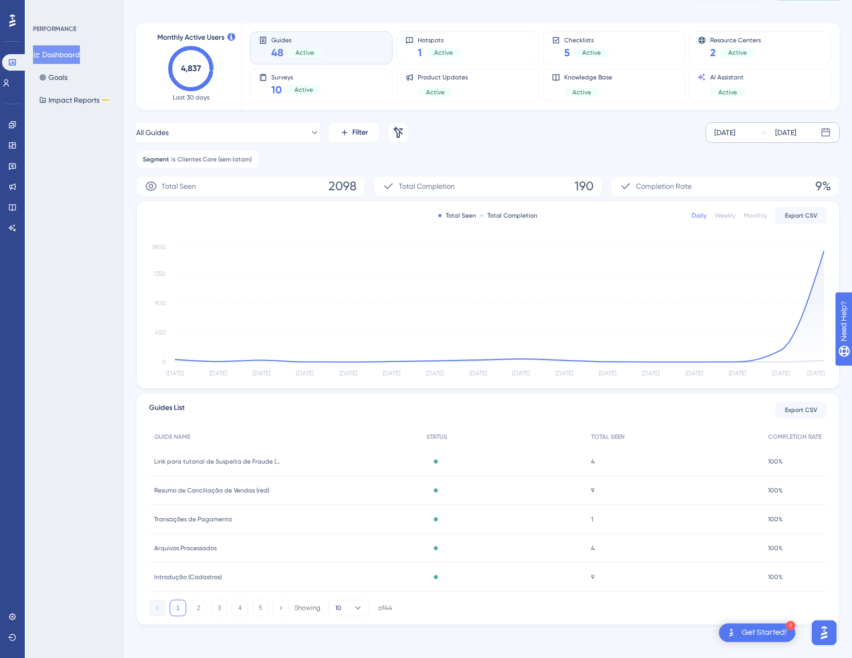
click at [735, 138] on div "Aug 19 2025" at bounding box center [724, 132] width 21 height 12
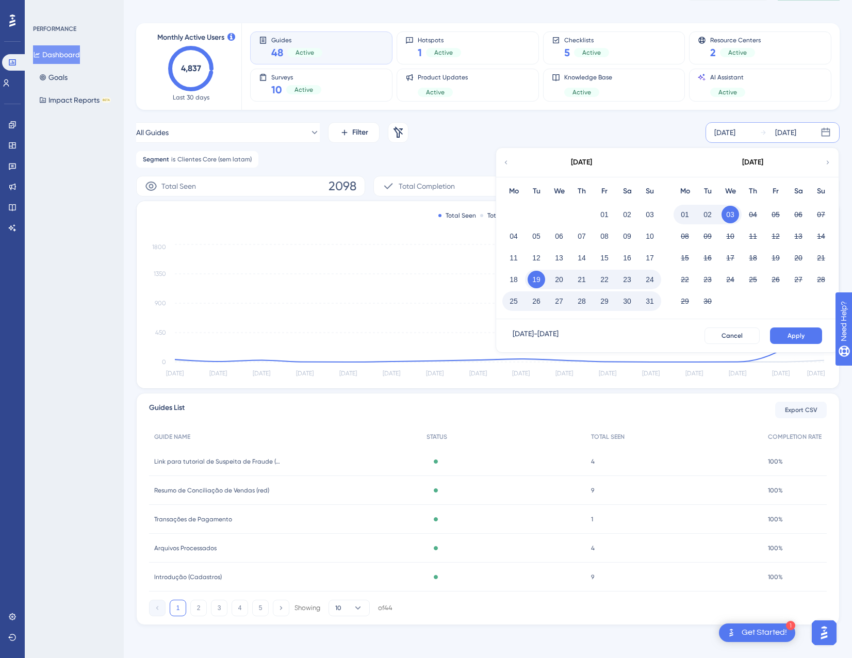
click at [687, 212] on button "01" at bounding box center [685, 215] width 18 height 18
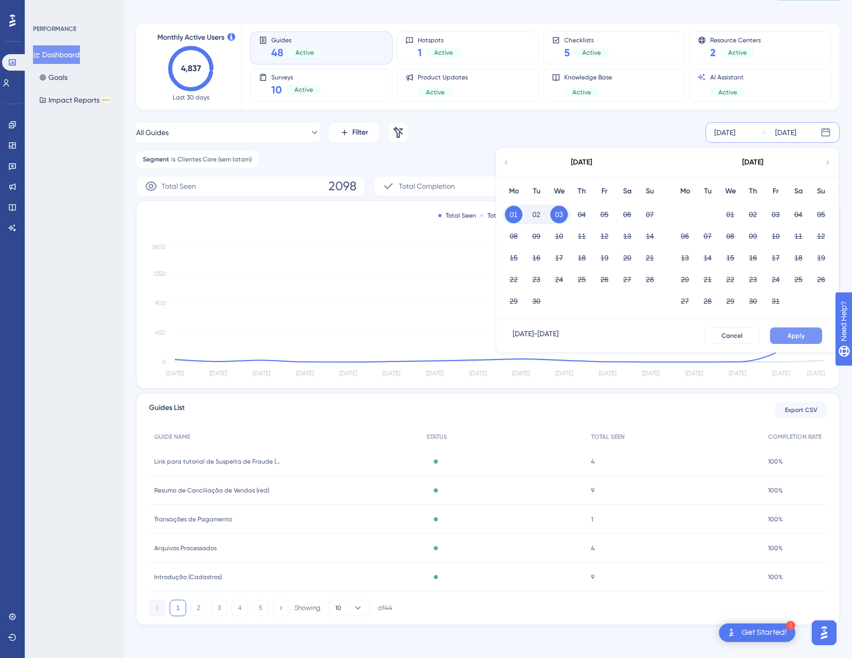
click at [790, 336] on span "Apply" at bounding box center [795, 336] width 17 height 8
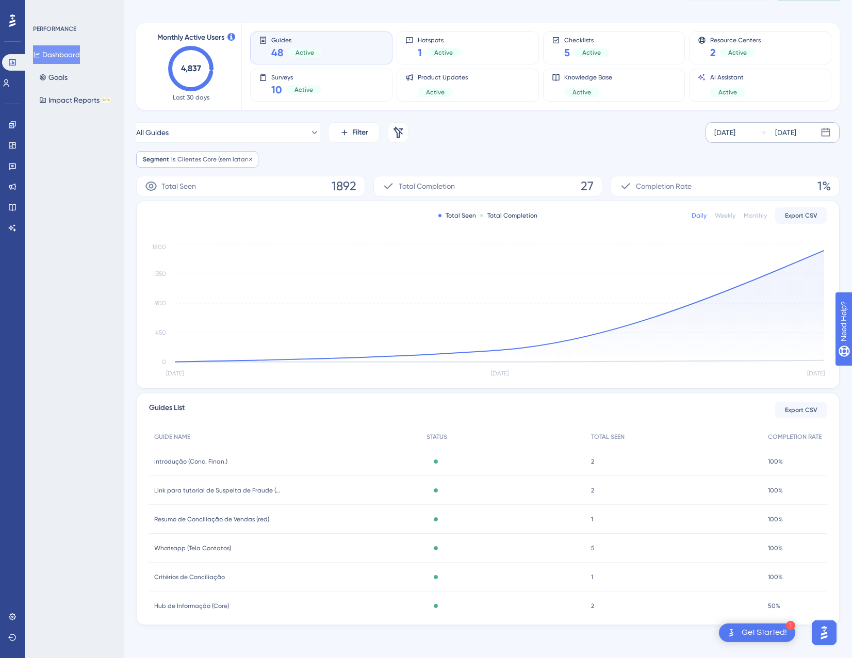
click at [227, 156] on span "Clientes Core (sem latam)" at bounding box center [214, 159] width 74 height 8
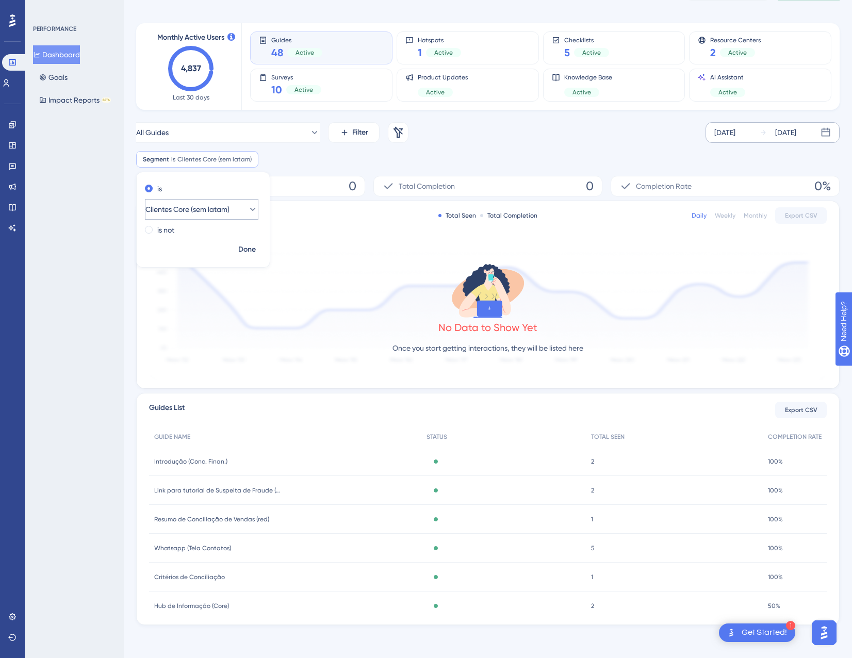
click at [212, 202] on button "Clientes Core (sem latam)" at bounding box center [201, 209] width 113 height 21
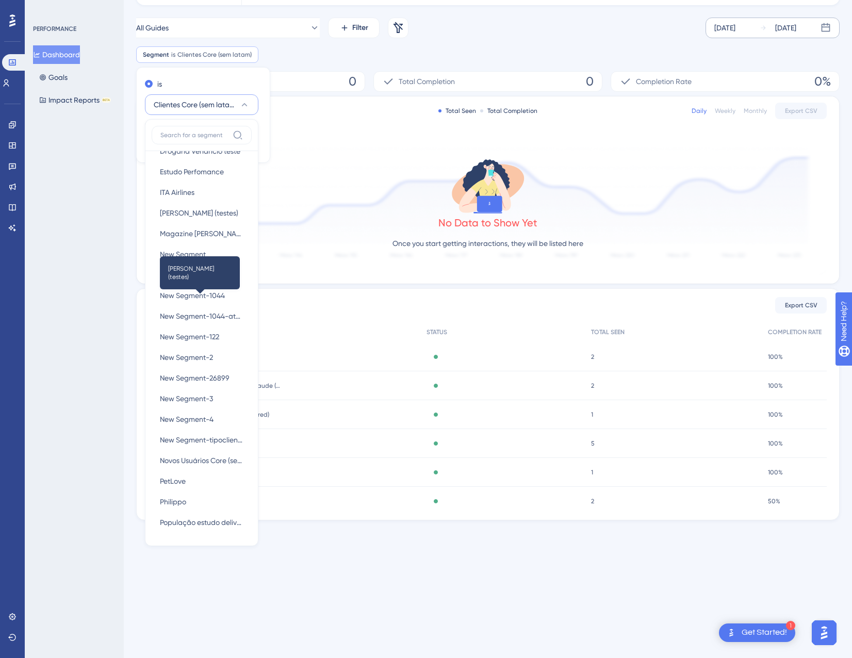
scroll to position [361, 0]
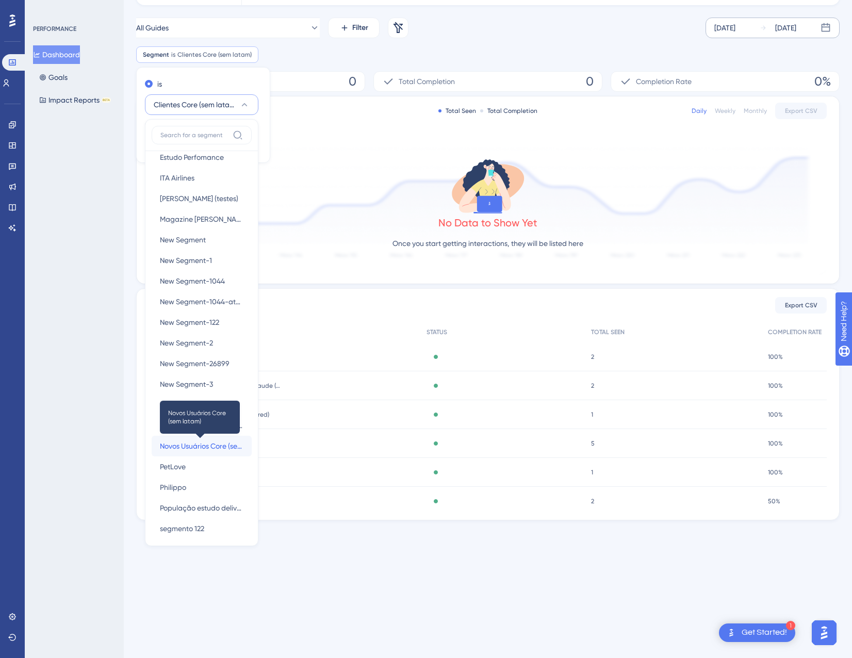
click at [206, 450] on span "Novos Usuários Core (sem latam)" at bounding box center [202, 446] width 84 height 12
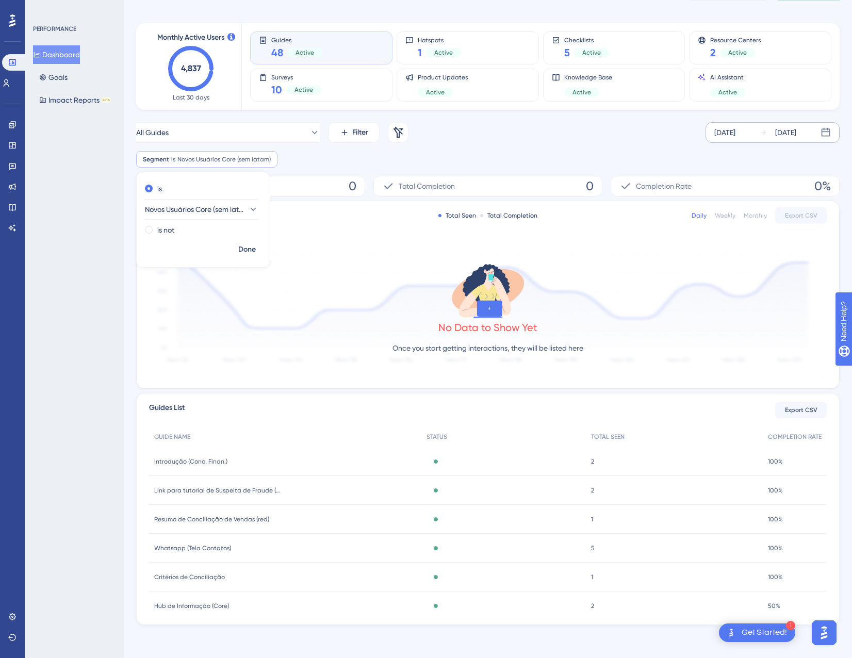
scroll to position [35, 0]
click at [248, 248] on span "Done" at bounding box center [247, 249] width 18 height 12
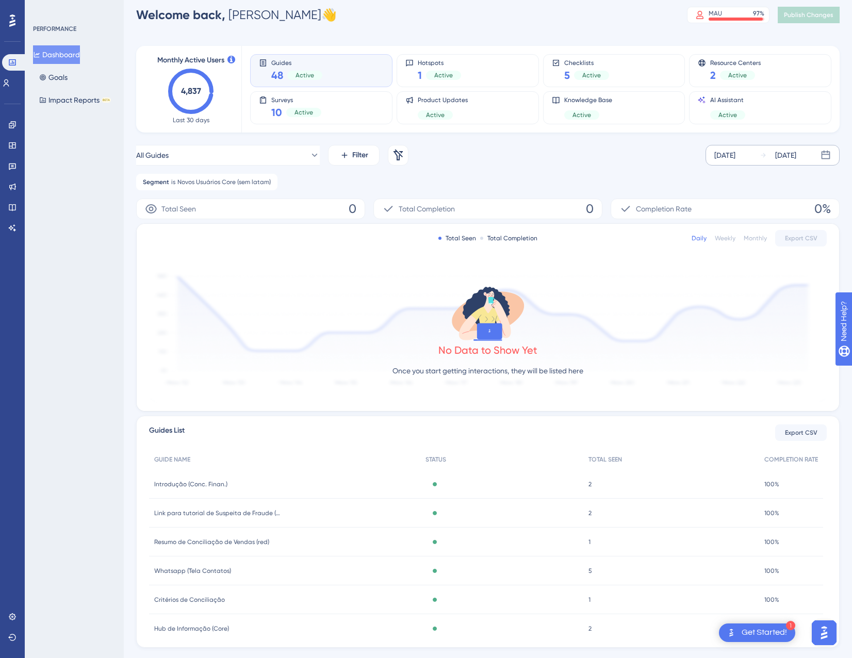
scroll to position [0, 0]
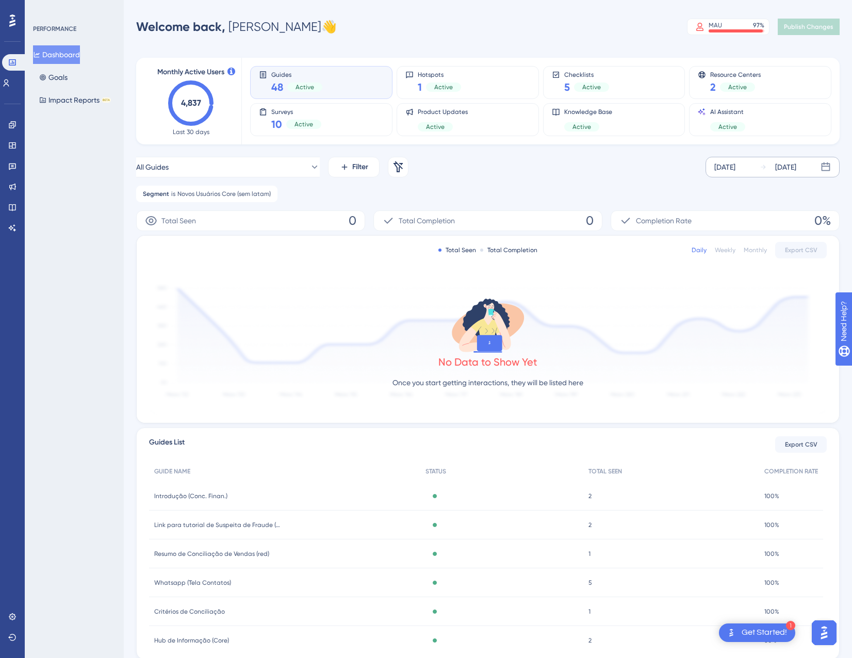
click at [730, 252] on div "Weekly" at bounding box center [725, 250] width 21 height 8
click at [759, 254] on div "Monthly" at bounding box center [754, 250] width 23 height 8
click at [239, 189] on div "Segment is Novos Usuários Core (sem latam) Novos Usuários Core (sem latam) Remo…" at bounding box center [206, 194] width 141 height 16
click at [185, 250] on span "Novos Usuários Core (sem latam)" at bounding box center [194, 244] width 98 height 12
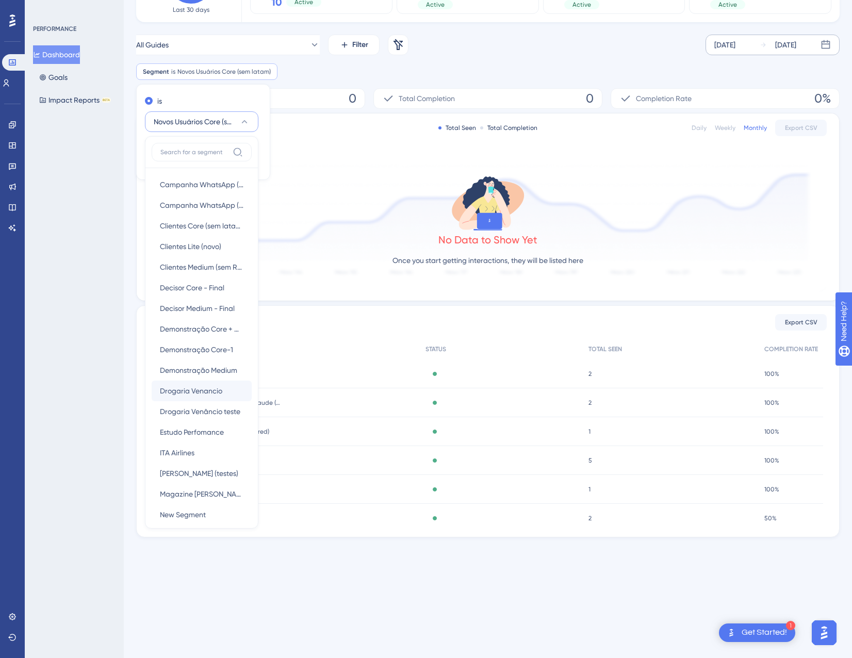
scroll to position [52, 0]
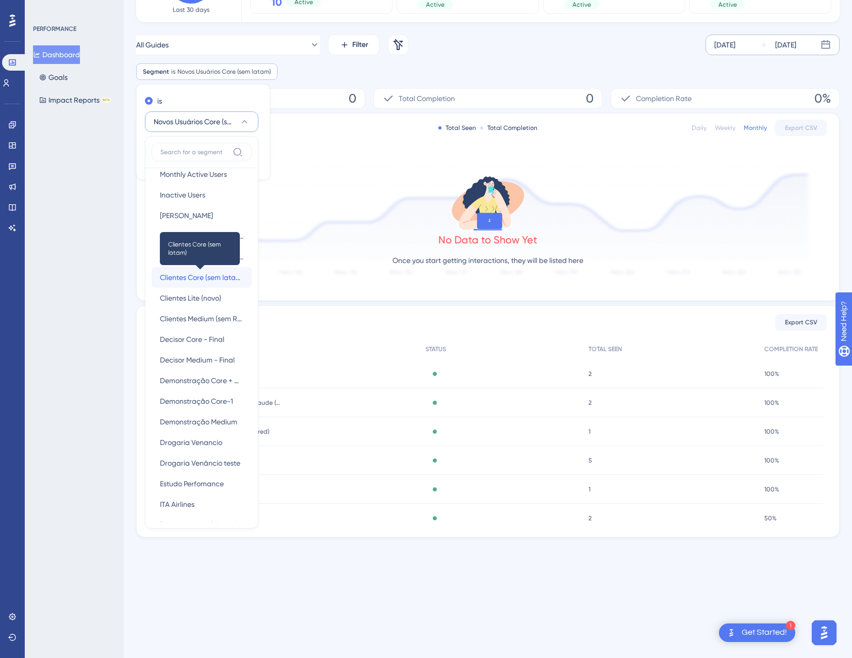
click at [213, 282] on span "Clientes Core (sem latam)" at bounding box center [202, 277] width 84 height 12
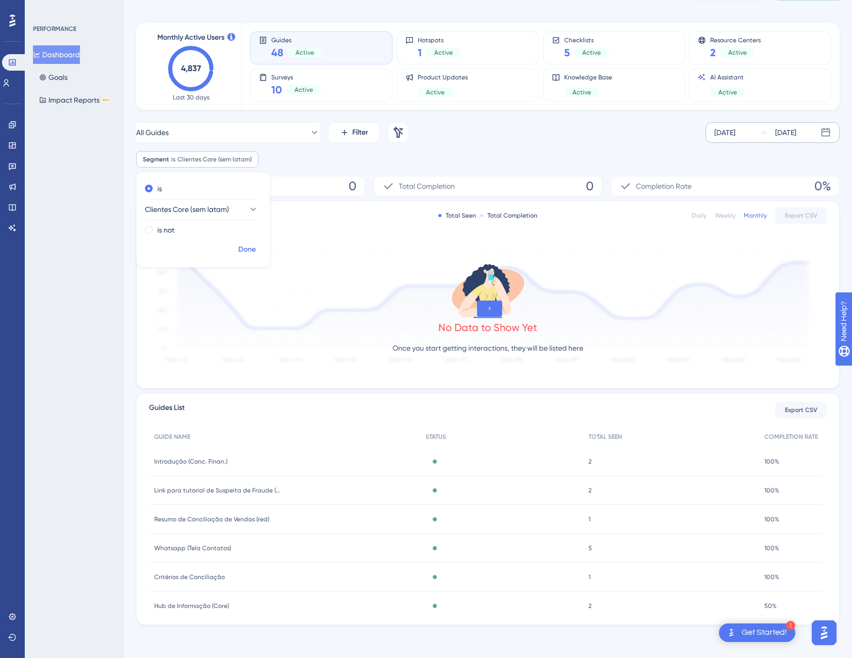
click at [244, 258] on button "Done" at bounding box center [247, 249] width 29 height 19
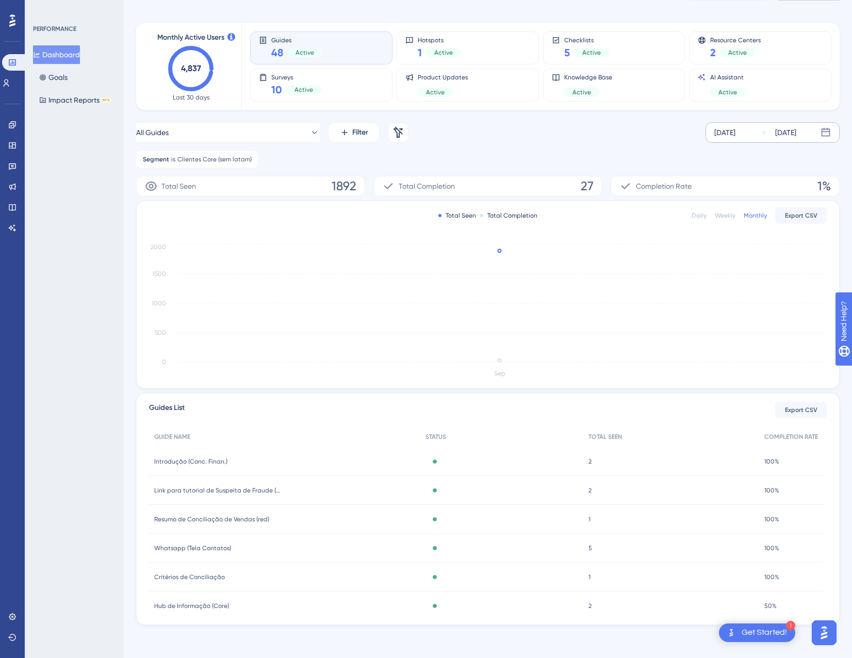
click at [704, 217] on div "Daily" at bounding box center [698, 215] width 15 height 8
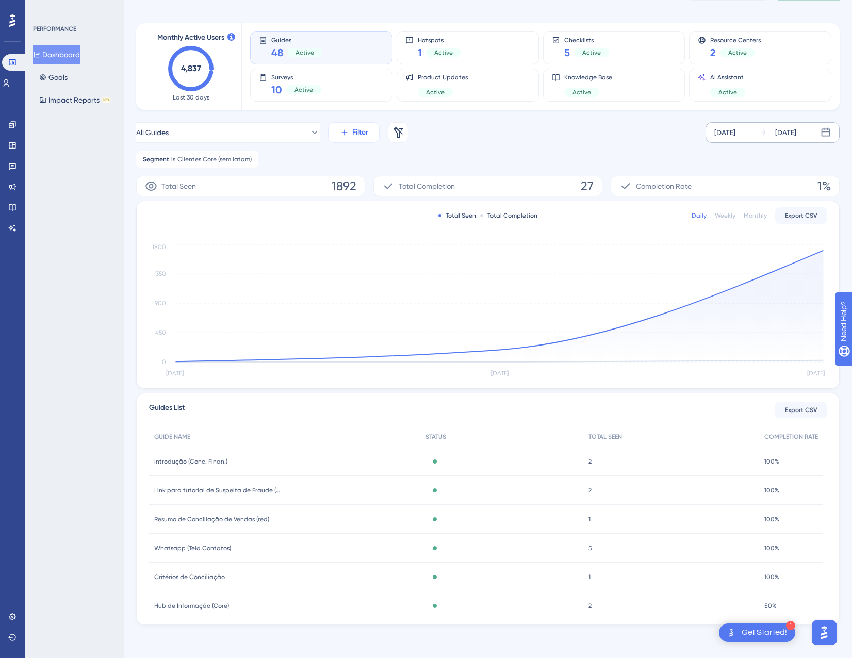
click at [370, 136] on button "Filter" at bounding box center [354, 132] width 52 height 21
click at [345, 164] on span "Tags" at bounding box center [351, 164] width 16 height 12
click at [340, 213] on span "Choose a tag" at bounding box center [323, 209] width 44 height 12
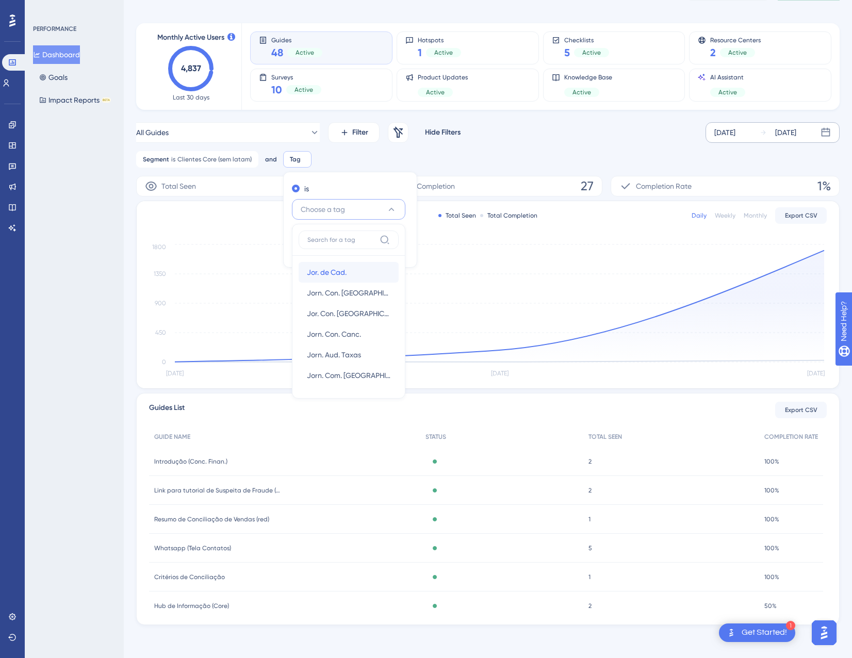
click at [344, 266] on div "Jor. de Cad. Jor. de Cad." at bounding box center [349, 272] width 84 height 21
click at [391, 243] on span "Done" at bounding box center [394, 249] width 18 height 12
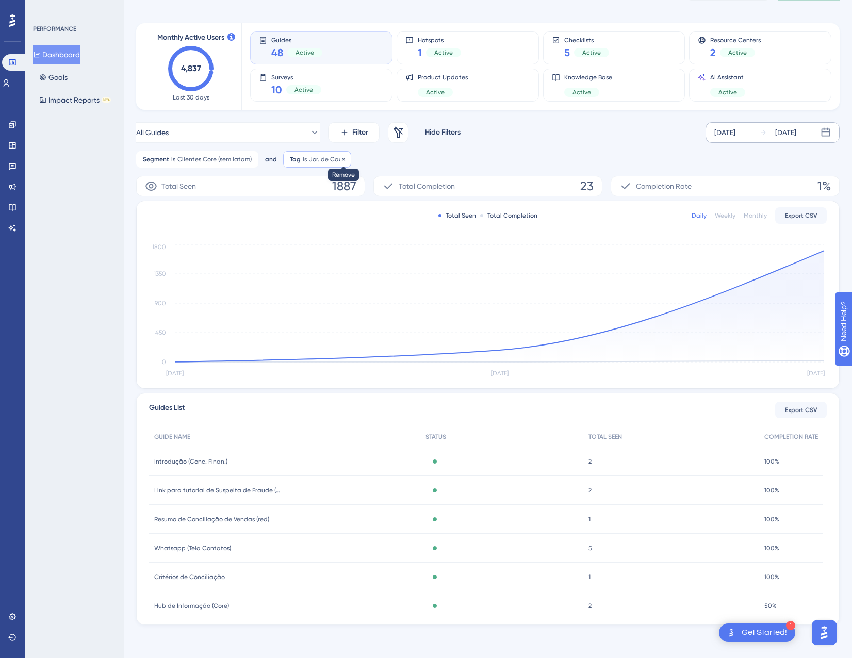
click at [340, 157] on icon at bounding box center [343, 159] width 6 height 6
click at [276, 114] on div "Monthly Active Users 4,837 Last 30 days Guides 48 Active Hotspots 1 Active Chec…" at bounding box center [487, 318] width 703 height 614
click at [283, 135] on button "All Guides" at bounding box center [228, 132] width 184 height 21
click at [282, 135] on button "All Guides" at bounding box center [228, 132] width 184 height 21
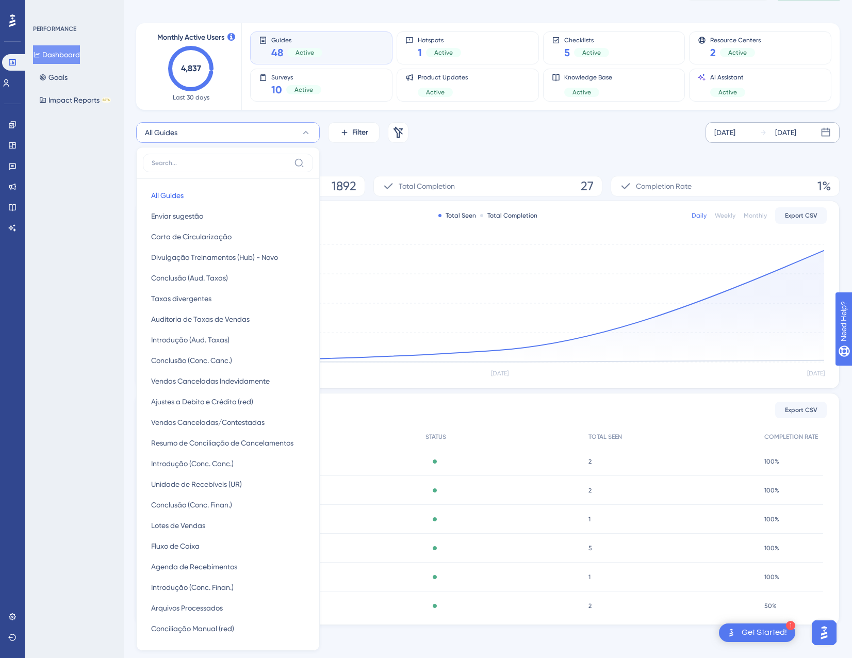
scroll to position [86, 0]
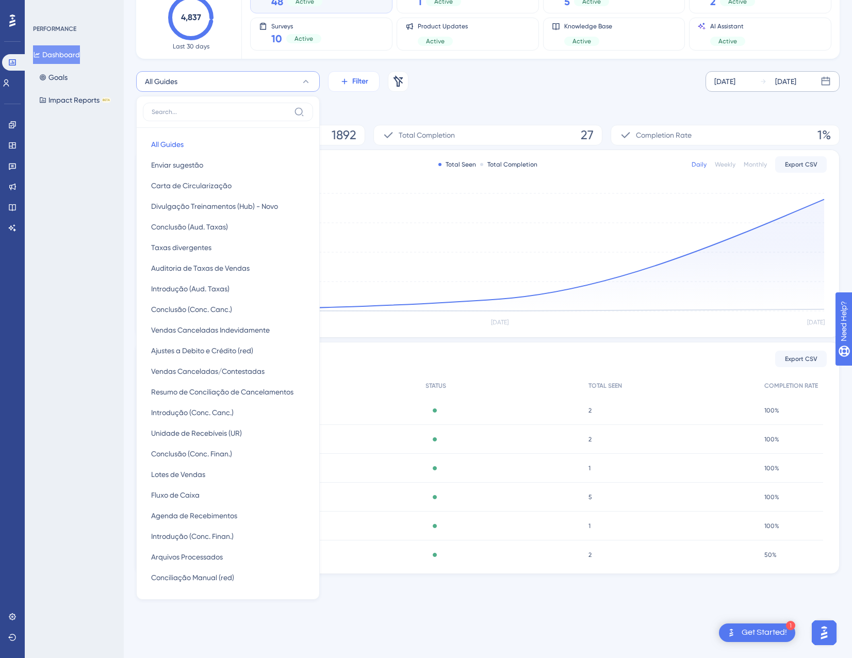
click at [349, 80] on icon at bounding box center [344, 81] width 9 height 9
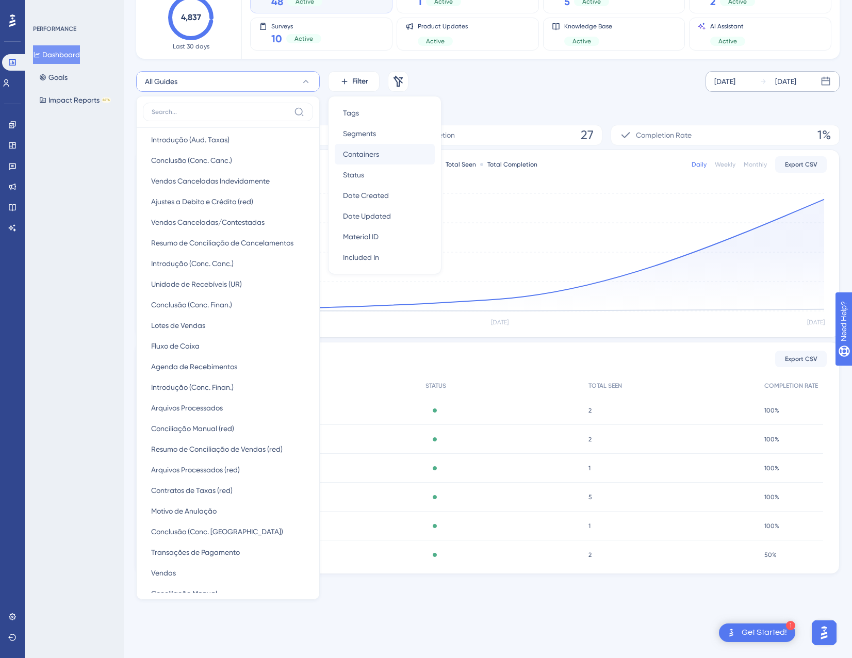
scroll to position [52, 0]
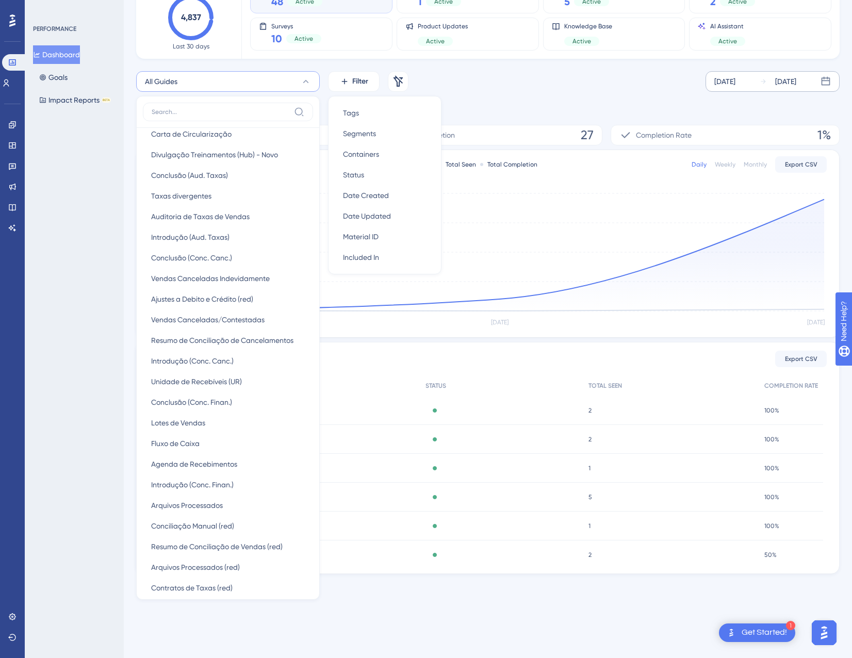
click at [525, 93] on div "All Guides All Guides All Guides Enviar sugestão Enviar sugestão Carta de Circu…" at bounding box center [487, 93] width 703 height 45
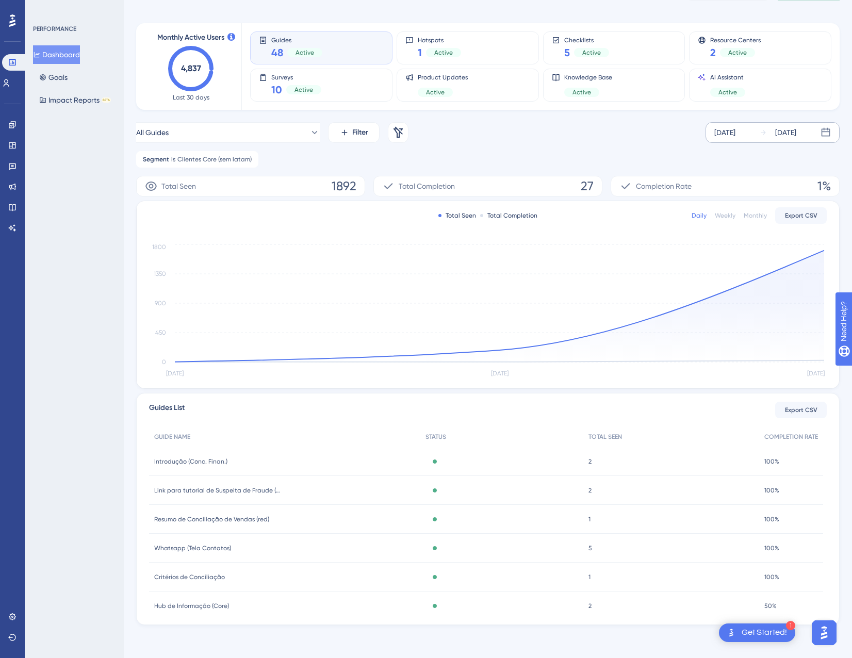
scroll to position [35, 0]
click at [280, 135] on button "All Guides" at bounding box center [228, 132] width 184 height 21
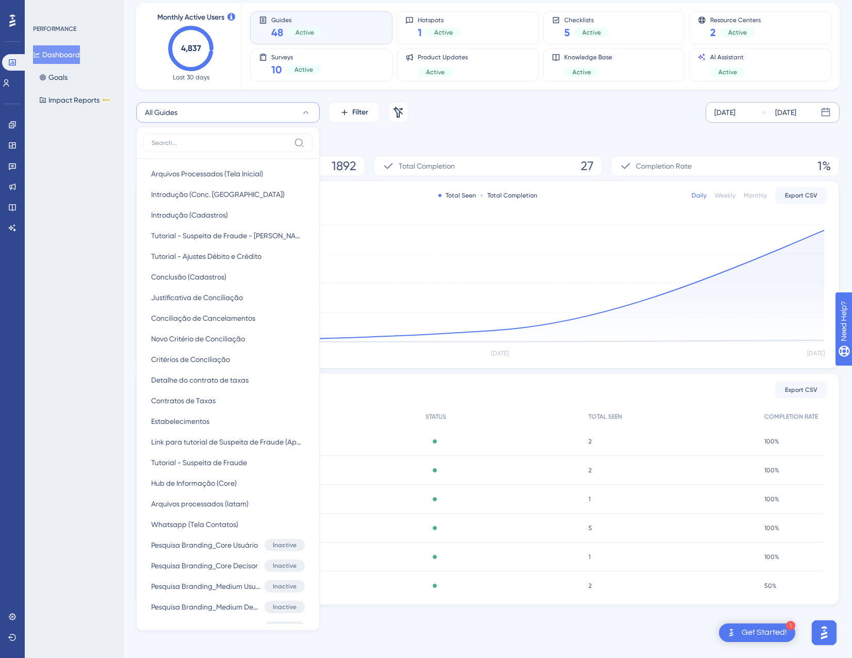
scroll to position [640, 0]
click at [211, 360] on span "Critérios de Conciliação" at bounding box center [190, 360] width 79 height 12
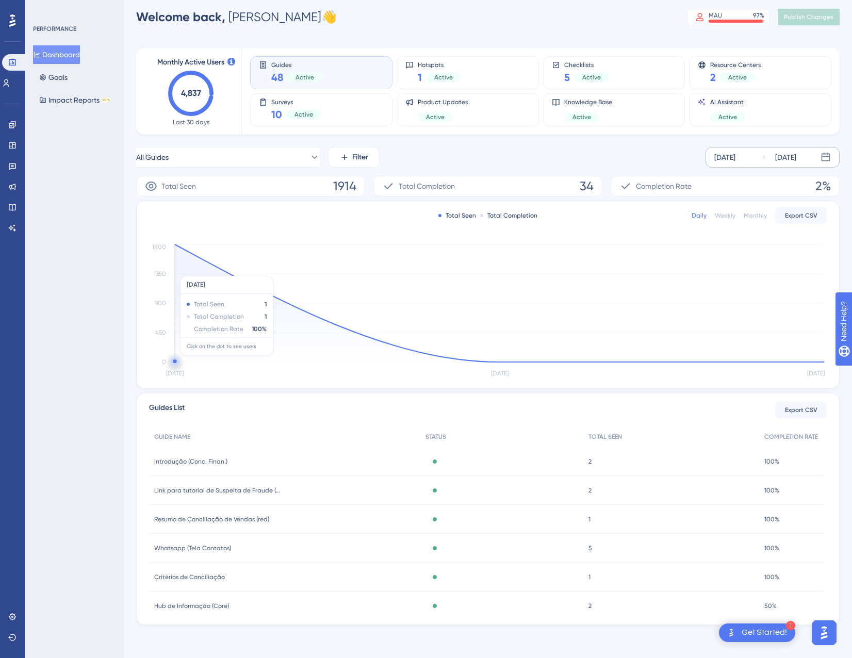
scroll to position [10, 0]
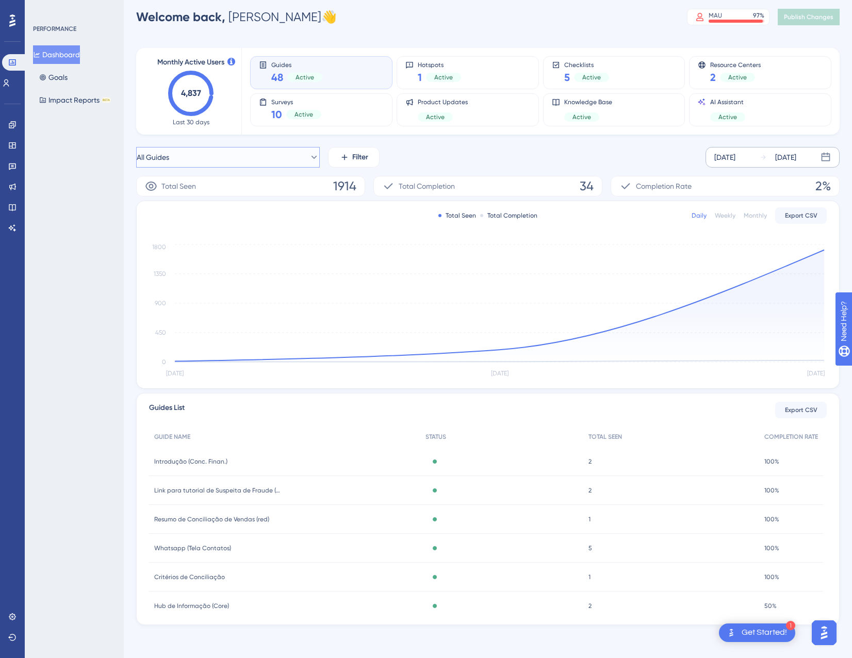
click at [273, 153] on button "All Guides" at bounding box center [228, 157] width 184 height 21
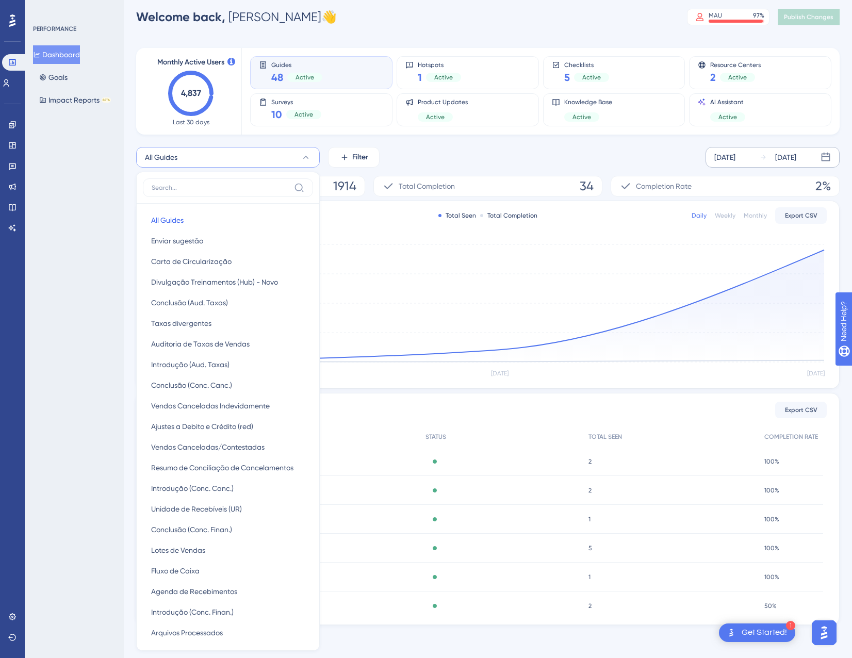
scroll to position [74, 0]
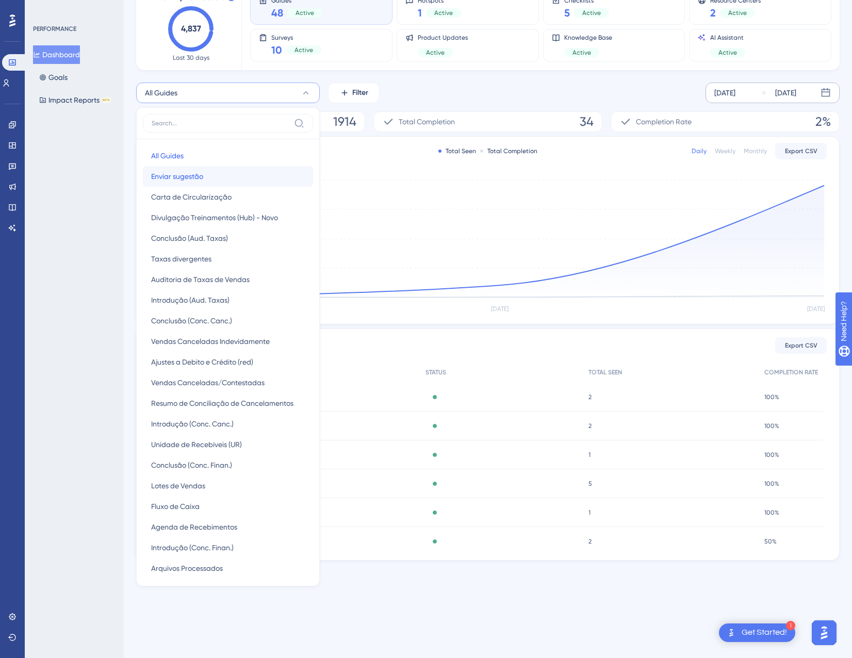
click at [217, 181] on button "Enviar sugestão Enviar sugestão" at bounding box center [228, 176] width 170 height 21
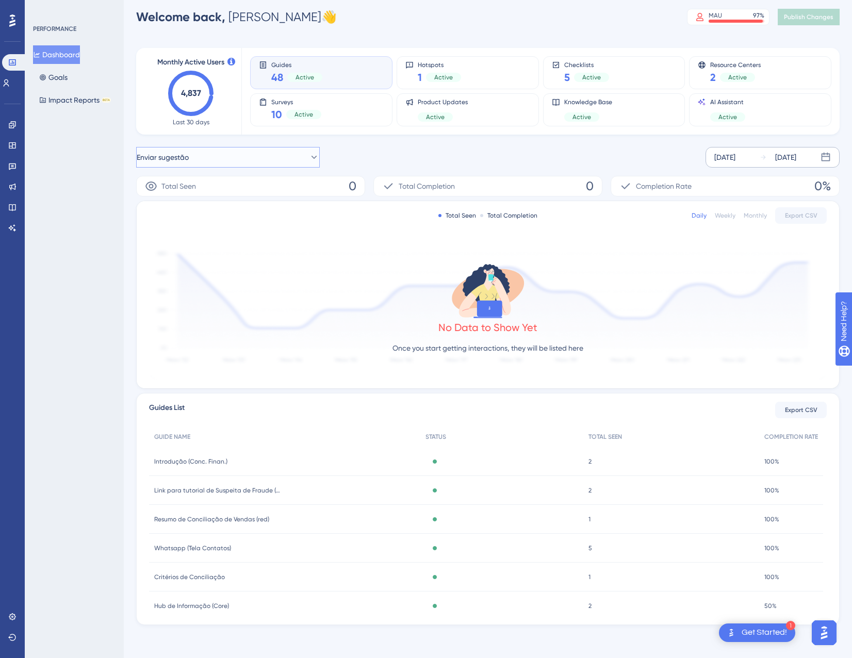
click at [227, 163] on button "Enviar sugestão" at bounding box center [228, 157] width 184 height 21
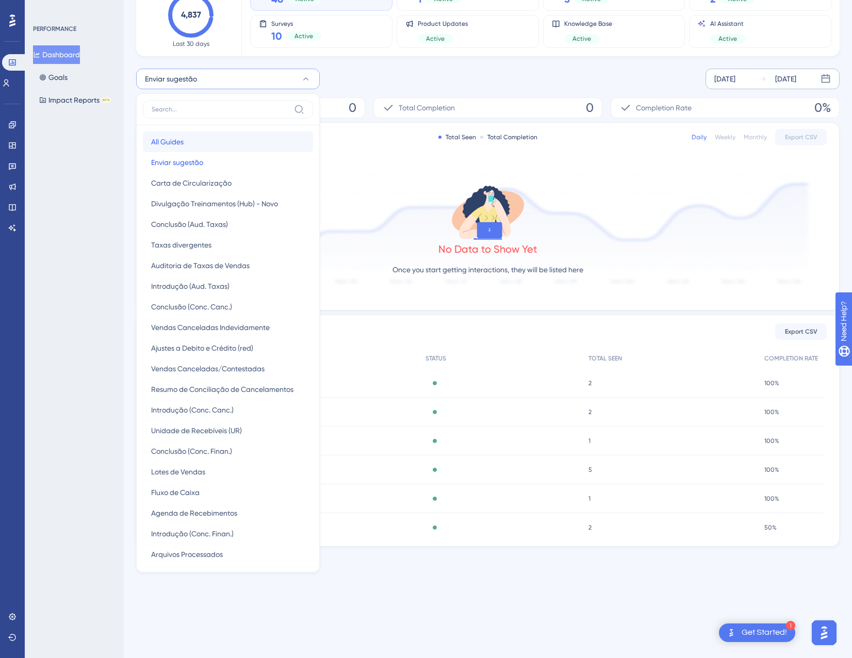
click at [203, 143] on button "All Guides All Guides" at bounding box center [228, 141] width 170 height 21
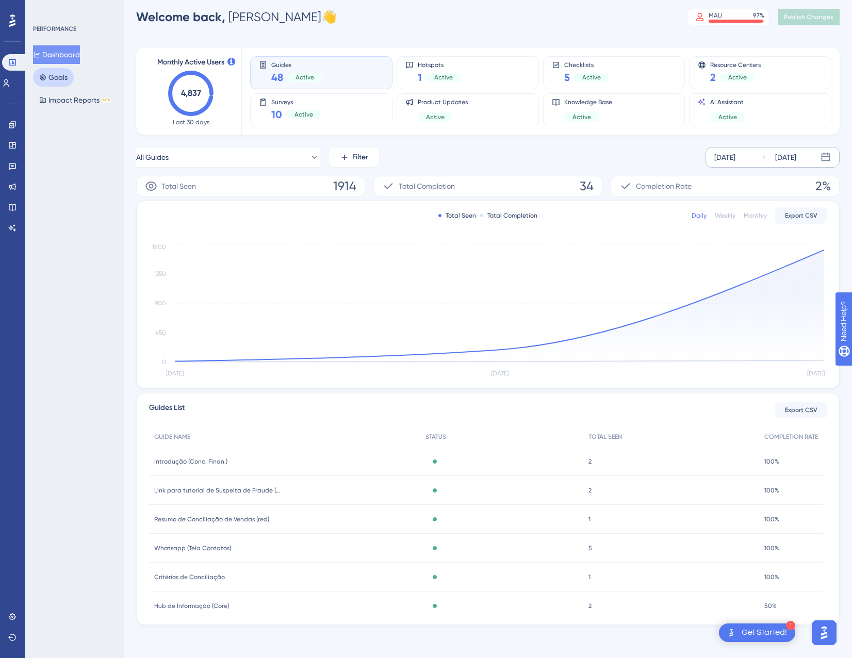
click at [55, 76] on button "Goals" at bounding box center [53, 77] width 41 height 19
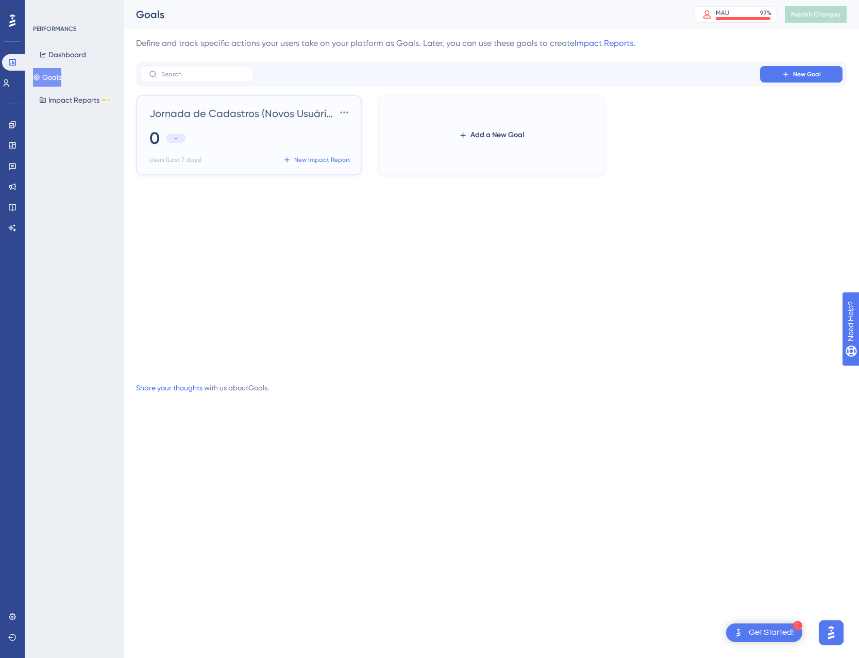
click at [225, 135] on div "0 -" at bounding box center [251, 138] width 203 height 23
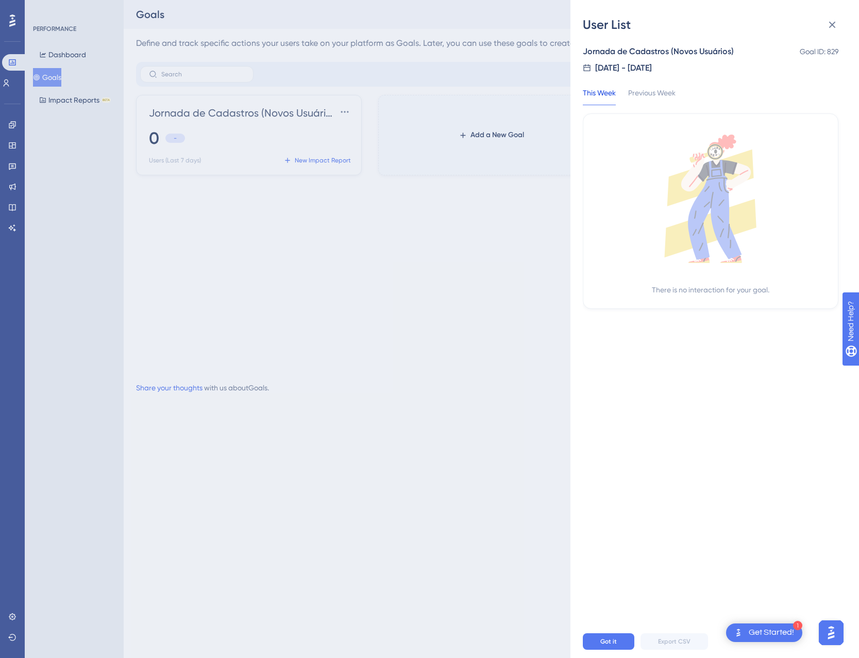
click at [679, 93] on div "This Week Previous Week" at bounding box center [635, 96] width 105 height 19
click at [650, 91] on div "Previous Week" at bounding box center [651, 96] width 47 height 19
click at [607, 93] on div "This Week" at bounding box center [599, 96] width 33 height 19
click at [838, 22] on icon at bounding box center [832, 25] width 12 height 12
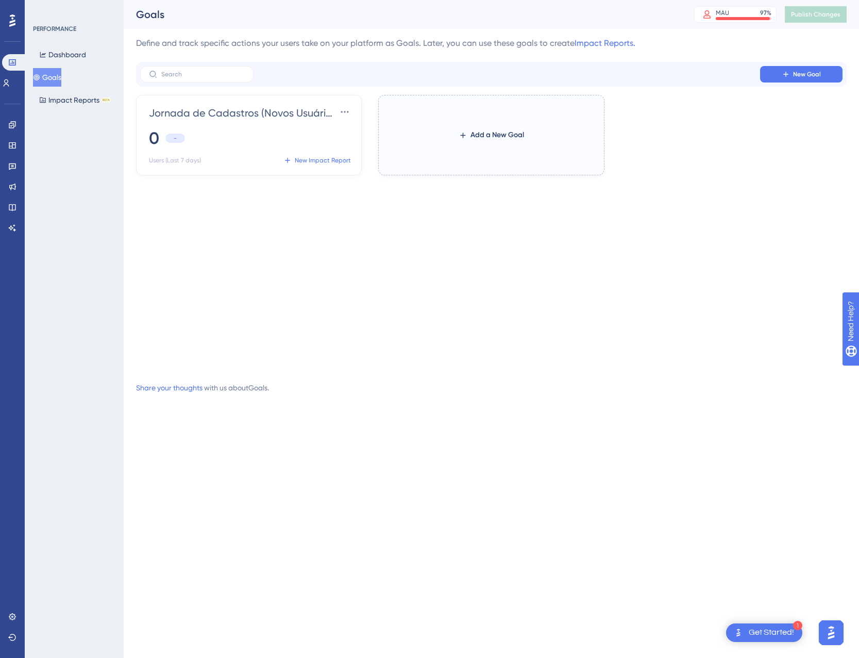
click at [458, 147] on label "Add a New Goal" at bounding box center [491, 135] width 226 height 80
click at [458, 144] on button "Add a New Goal" at bounding box center [491, 135] width 98 height 19
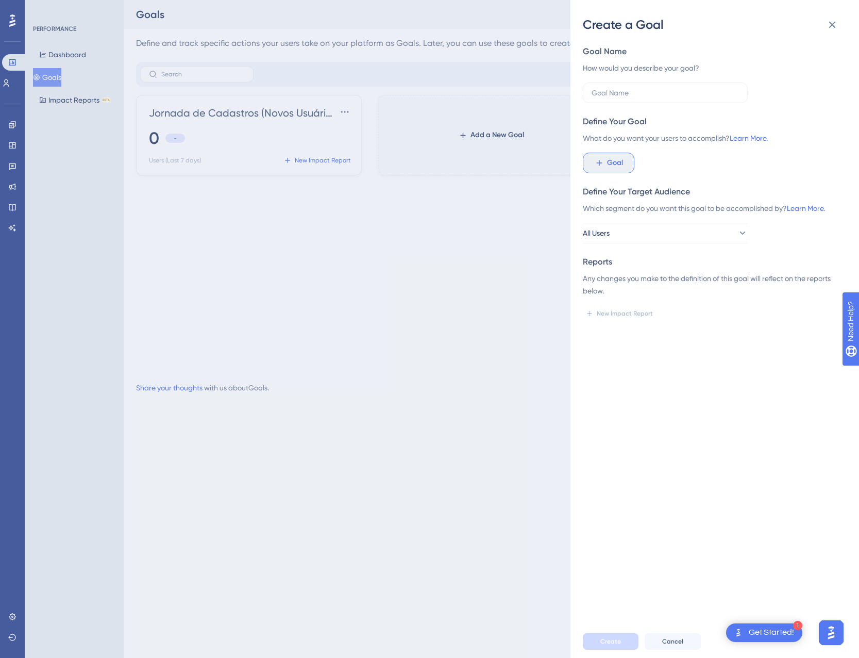
click at [626, 158] on button "Goal" at bounding box center [609, 163] width 52 height 21
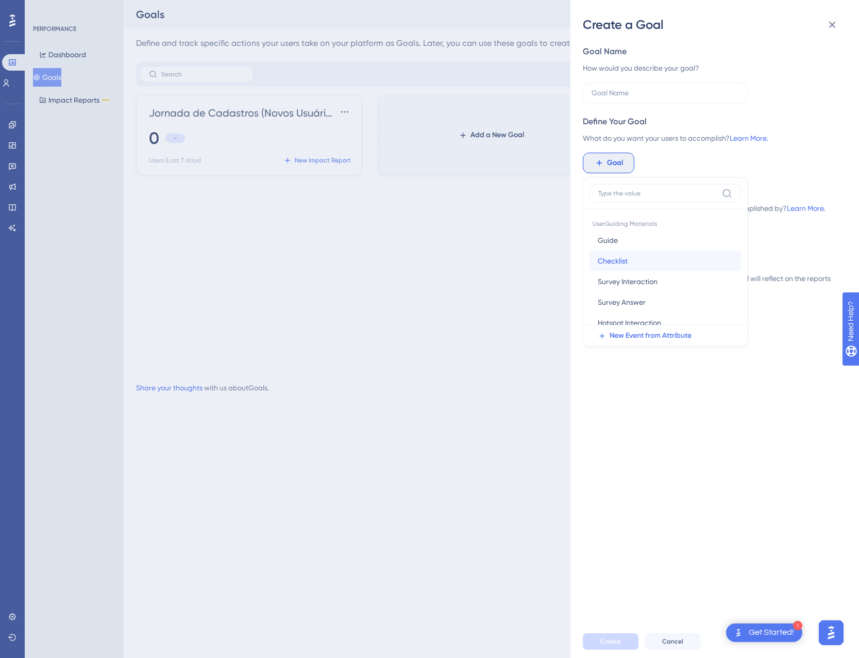
click at [640, 261] on button "Checklist Checklist" at bounding box center [666, 261] width 152 height 21
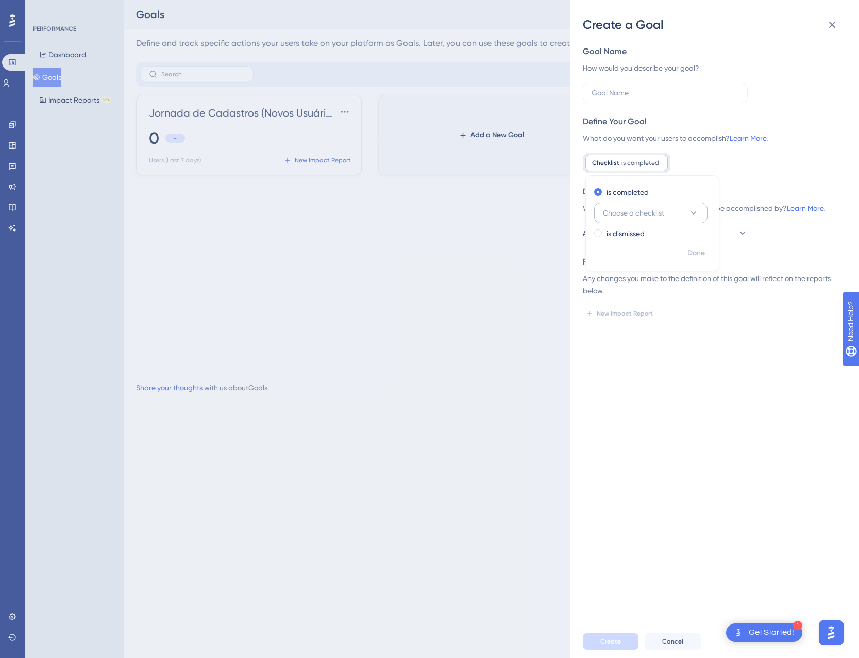
click at [634, 215] on span "Choose a checklist" at bounding box center [633, 213] width 61 height 12
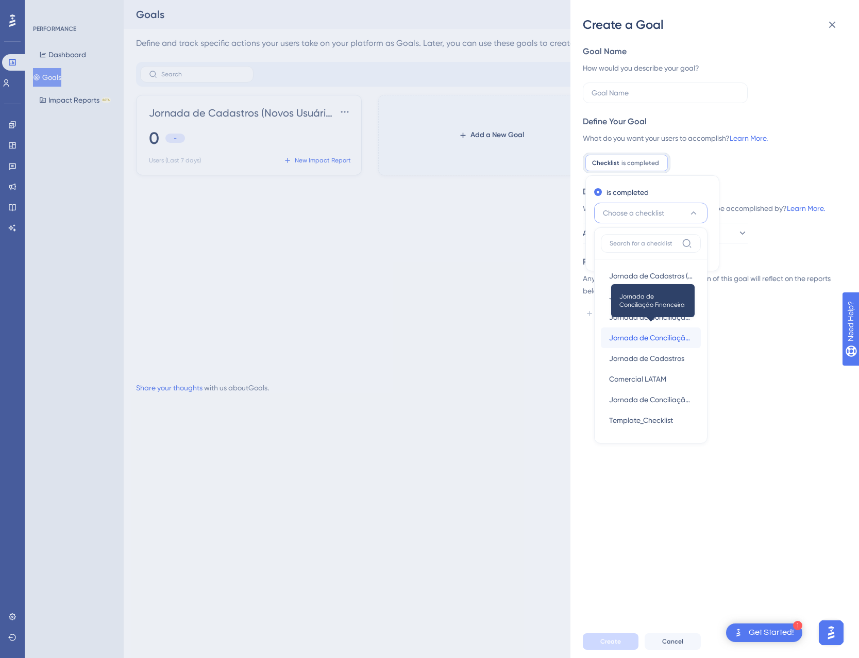
click at [641, 343] on span "Jornada de Conciliação Financeira" at bounding box center [651, 338] width 84 height 12
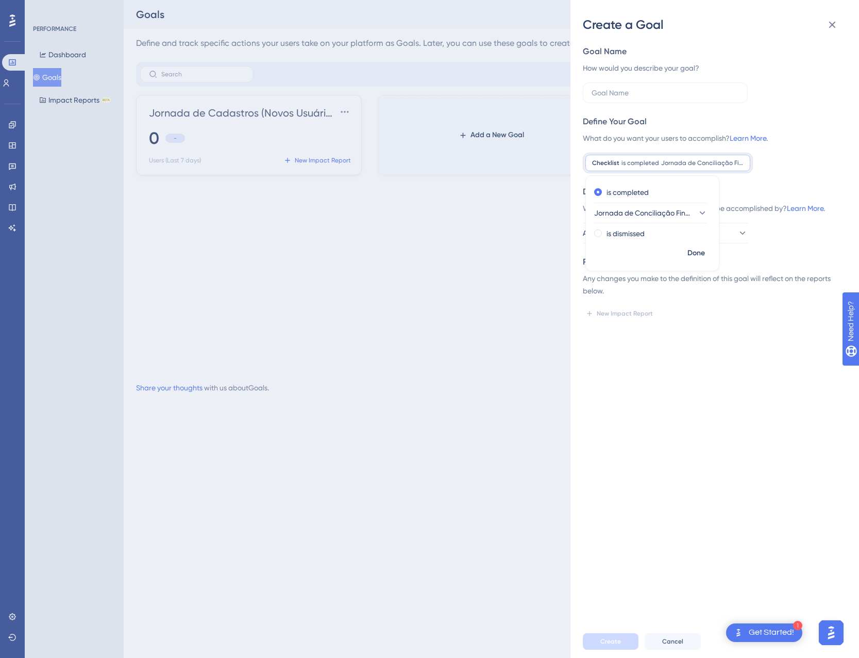
click at [641, 343] on div "Goal Name How would you describe your goal? Define Your Goal What do you want y…" at bounding box center [719, 329] width 272 height 592
drag, startPoint x: 641, startPoint y: 343, endPoint x: 593, endPoint y: 237, distance: 116.1
click at [593, 237] on span "All Users" at bounding box center [597, 233] width 27 height 12
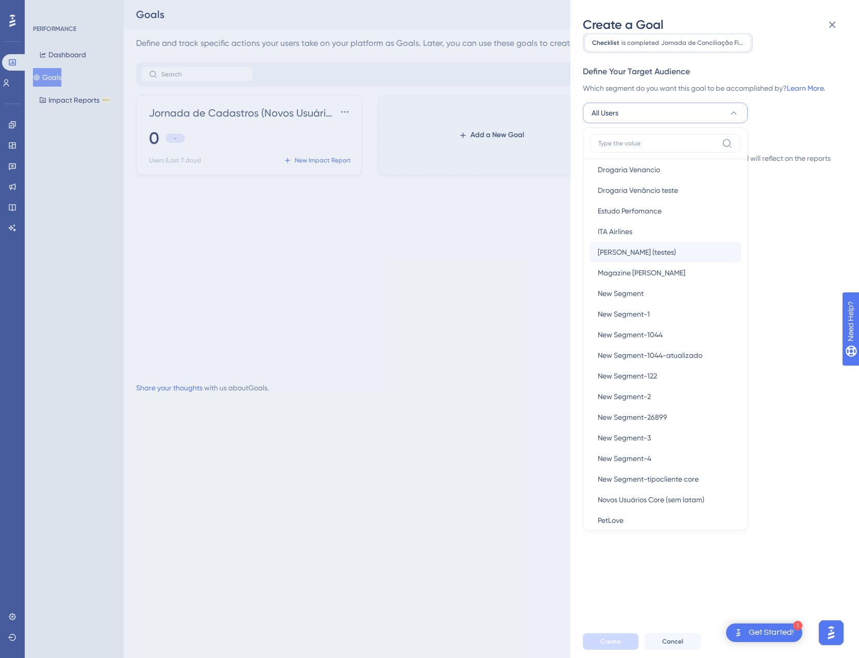
scroll to position [412, 0]
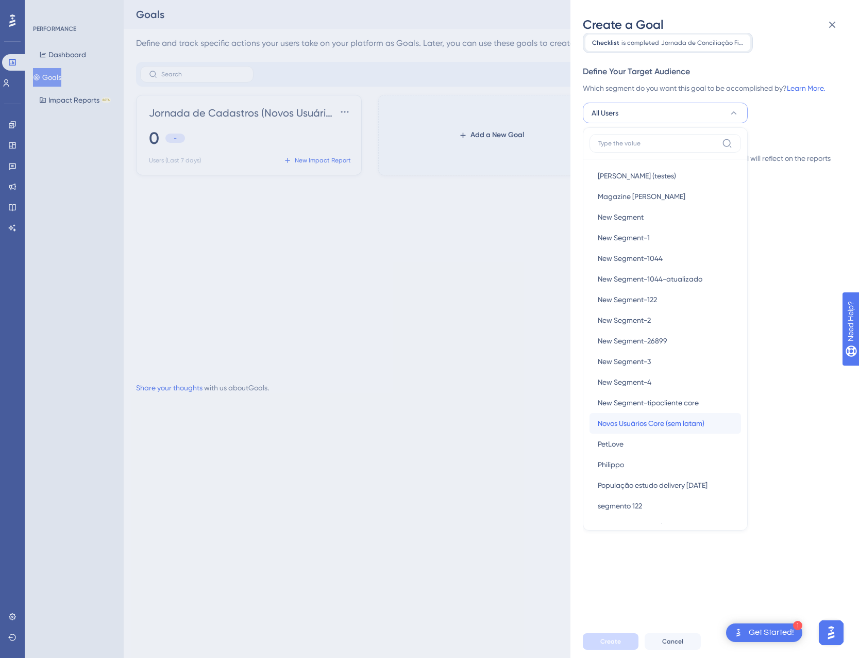
click at [673, 417] on button "Novos Usuários Core (sem latam) Novos Usuários Core (sem latam)" at bounding box center [666, 423] width 152 height 21
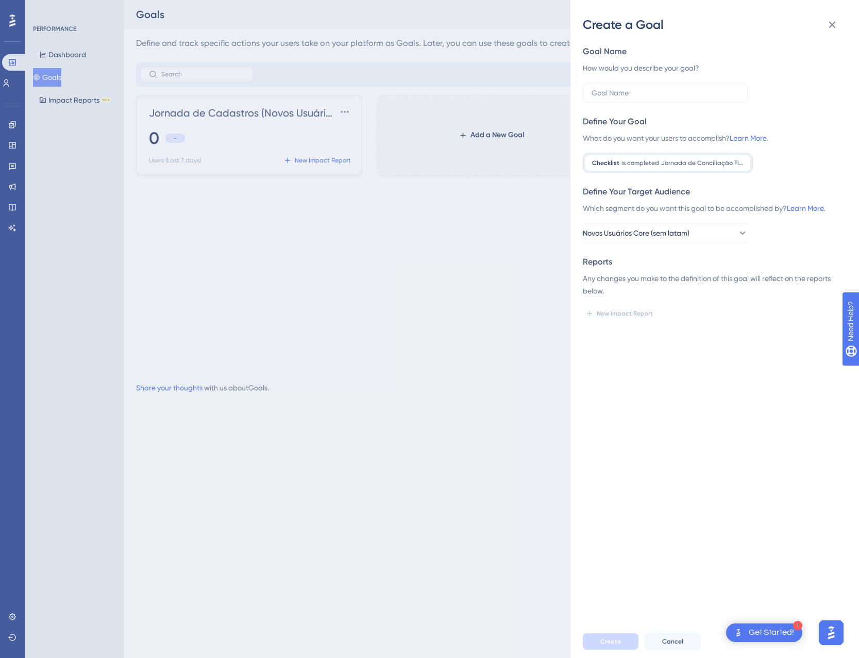
click at [673, 402] on div "Goal Name How would you describe your goal? Define Your Goal What do you want y…" at bounding box center [719, 329] width 272 height 592
click at [619, 85] on label at bounding box center [665, 92] width 165 height 21
click at [619, 87] on input "text" at bounding box center [665, 92] width 147 height 11
type input "Jornada de Con. Finan. (Novos Usuários)"
click at [614, 639] on span "Create" at bounding box center [611, 641] width 21 height 8
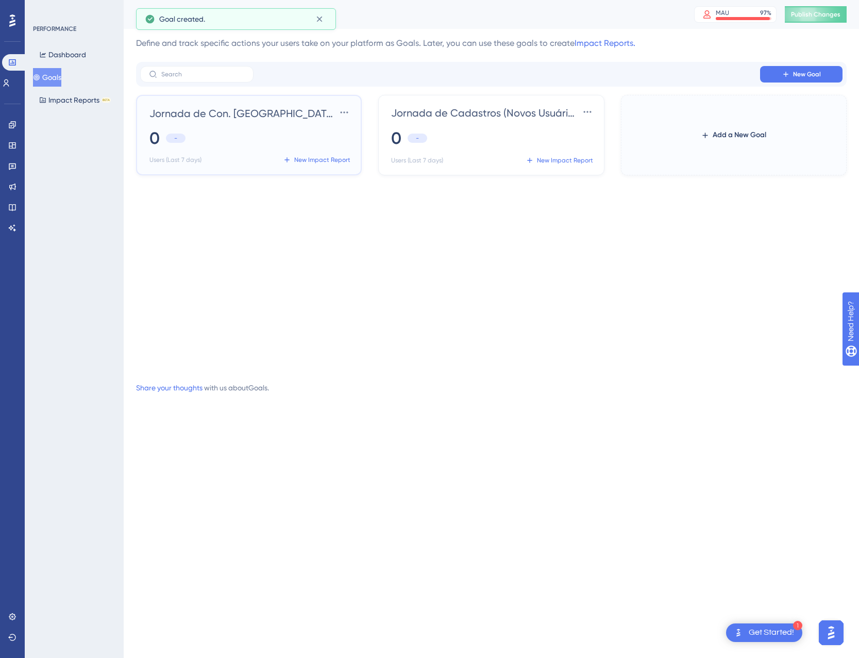
click at [247, 136] on div "0 -" at bounding box center [251, 138] width 203 height 23
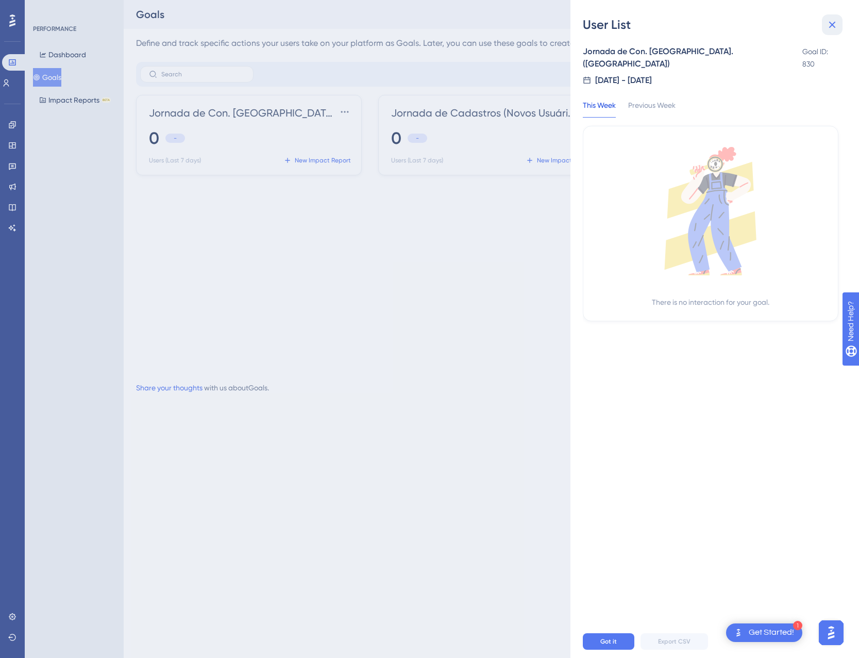
click at [835, 26] on icon at bounding box center [832, 25] width 12 height 12
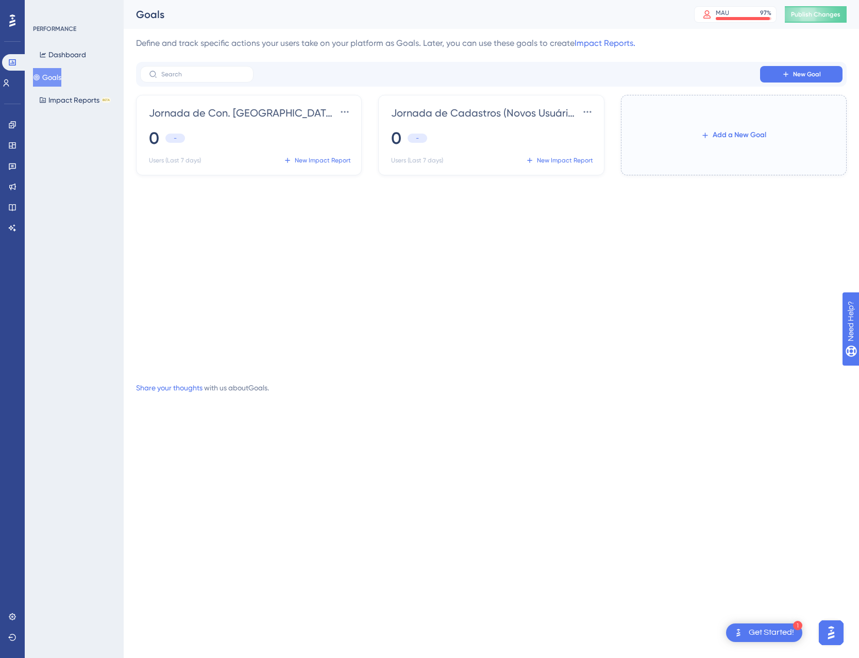
click at [702, 133] on icon at bounding box center [705, 135] width 9 height 9
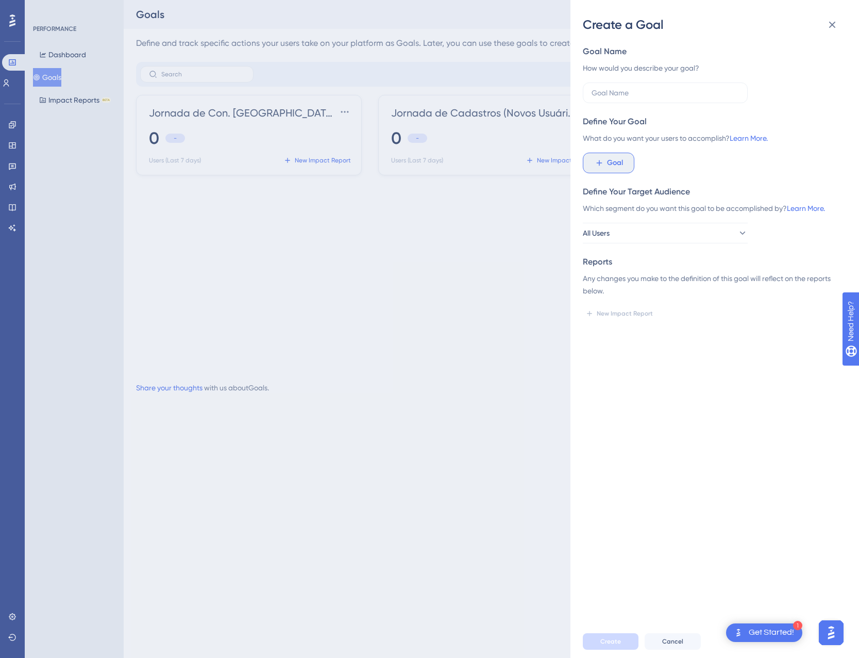
click at [610, 158] on span "Goal" at bounding box center [615, 163] width 16 height 12
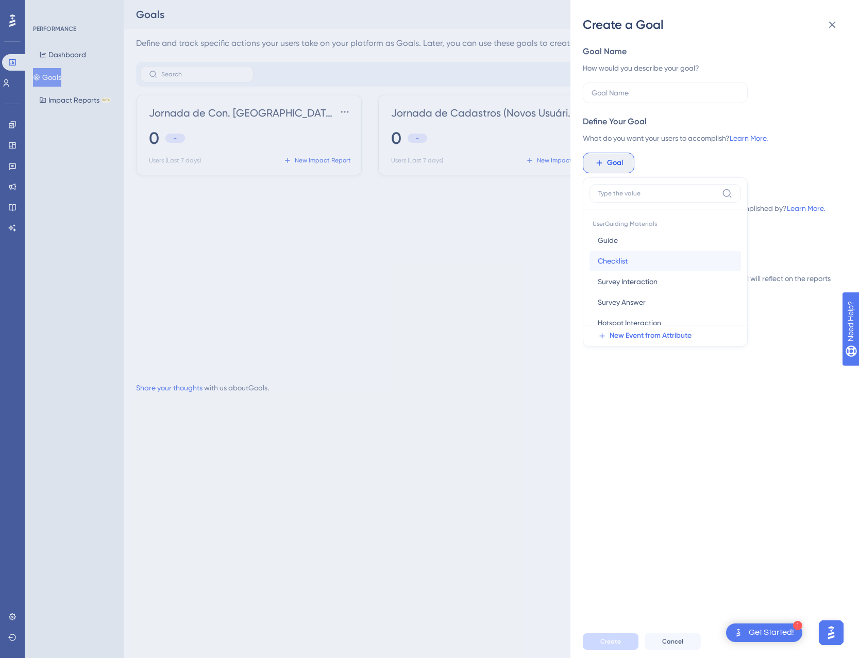
click at [605, 260] on span "Checklist" at bounding box center [613, 261] width 30 height 12
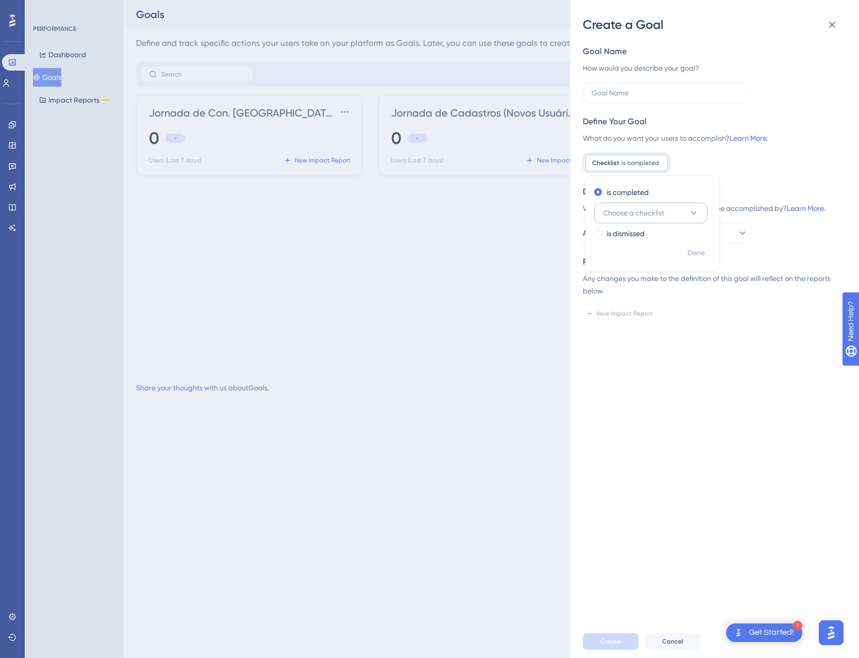
click at [627, 216] on span "Choose a checklist" at bounding box center [633, 213] width 61 height 12
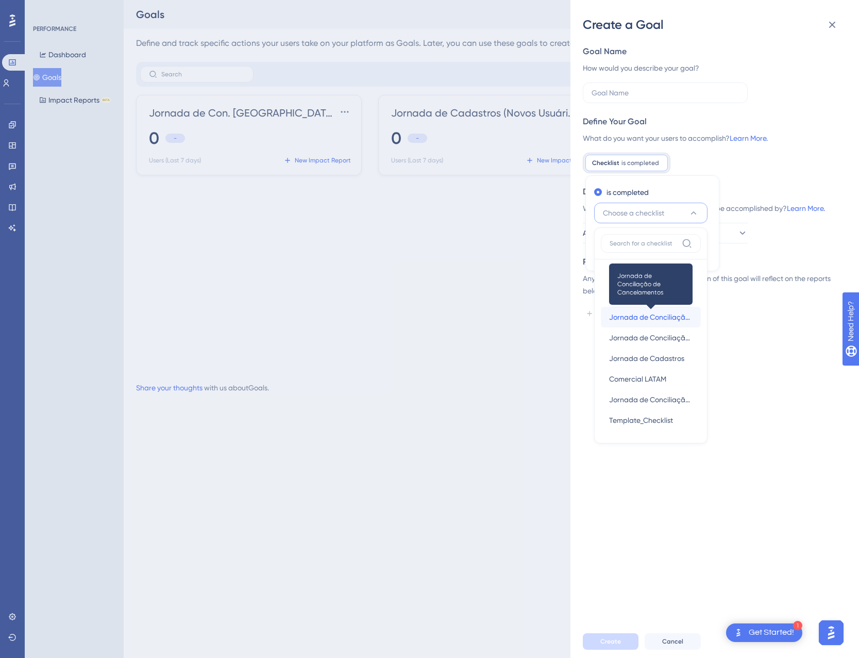
click at [634, 318] on span "Jornada de Conciliação de Cancelamentos" at bounding box center [651, 317] width 84 height 12
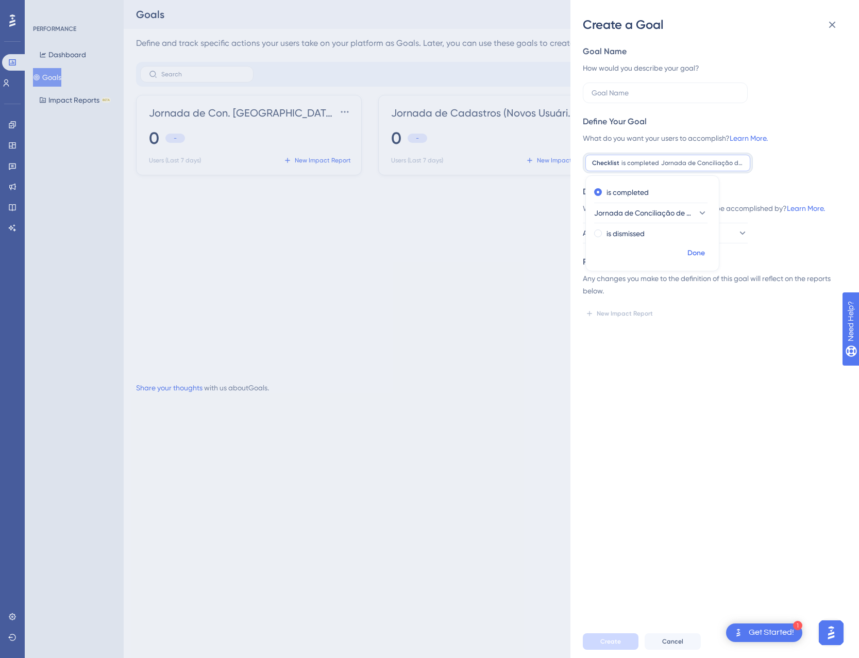
click at [695, 257] on span "Done" at bounding box center [697, 253] width 18 height 12
click at [637, 101] on label at bounding box center [665, 92] width 165 height 21
click at [637, 98] on input "text" at bounding box center [665, 92] width 147 height 11
type input "Jornada de Conc. Cancelamentos (Novos Usuários)"
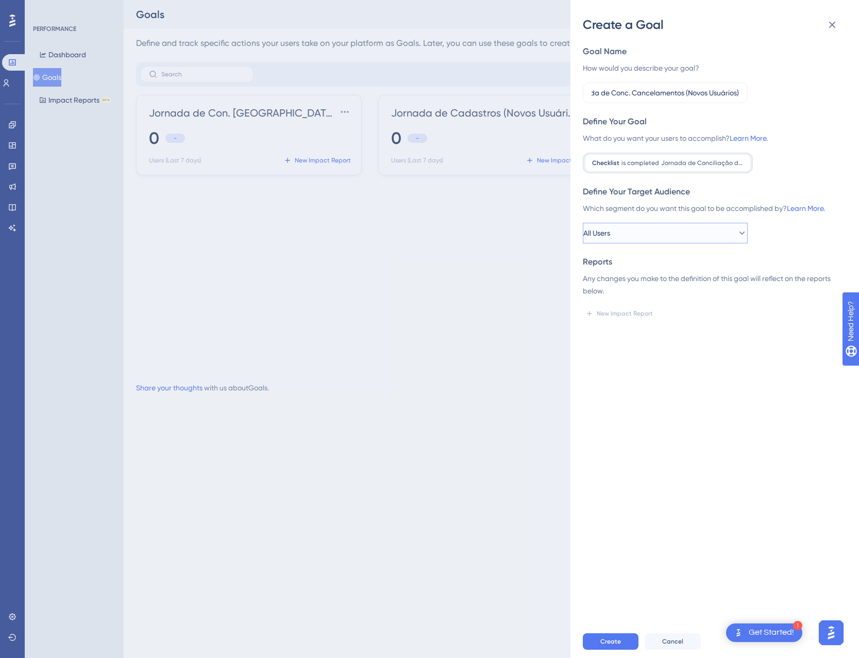
click at [641, 232] on button "All Users" at bounding box center [665, 233] width 165 height 21
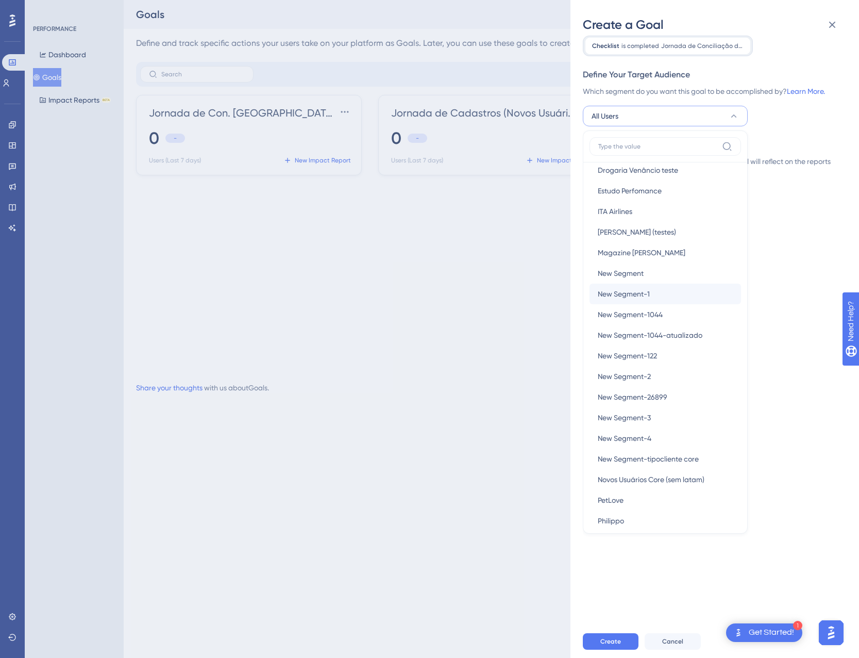
scroll to position [412, 0]
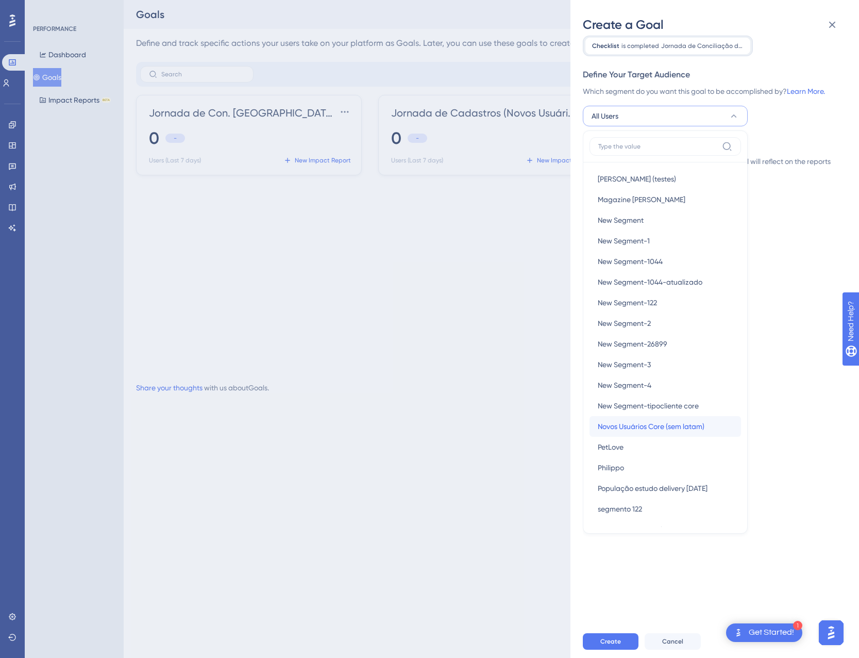
click at [639, 424] on span "Novos Usuários Core (sem latam)" at bounding box center [651, 426] width 107 height 12
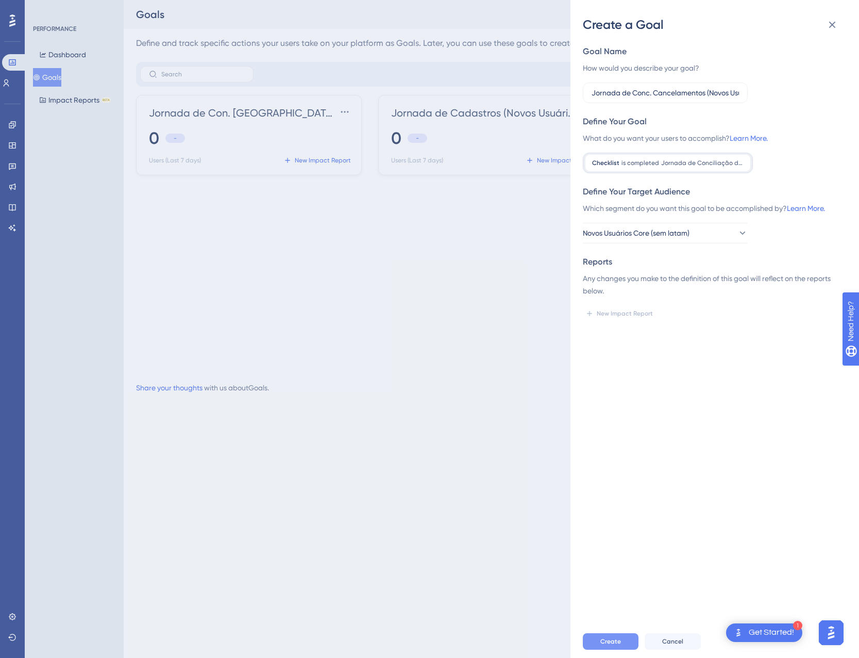
click at [610, 640] on span "Create" at bounding box center [611, 641] width 21 height 8
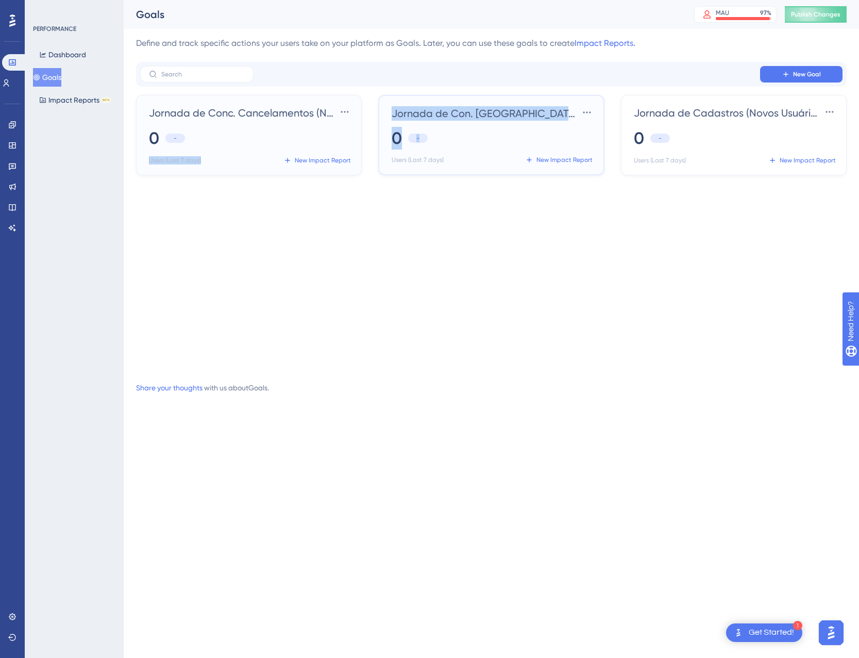
drag, startPoint x: 495, startPoint y: 130, endPoint x: 276, endPoint y: 128, distance: 218.6
click at [276, 127] on div "Jornada de Conc. Cancelamentos (Novos Usuários) Settings 0 - Users (Last 7 days…" at bounding box center [491, 232] width 711 height 274
drag, startPoint x: 276, startPoint y: 128, endPoint x: 315, endPoint y: 248, distance: 126.2
click at [315, 248] on div "Jornada de Conc. Cancelamentos (Novos Usuários) Settings 0 - Users (Last 7 days…" at bounding box center [491, 232] width 711 height 274
click at [795, 75] on span "New Goal" at bounding box center [807, 74] width 28 height 8
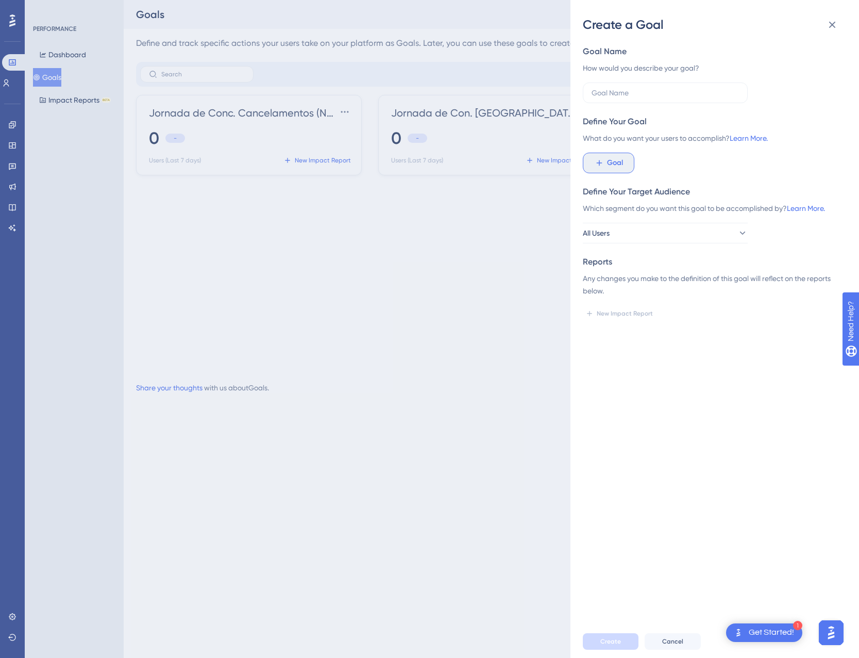
click at [602, 162] on icon at bounding box center [599, 162] width 9 height 9
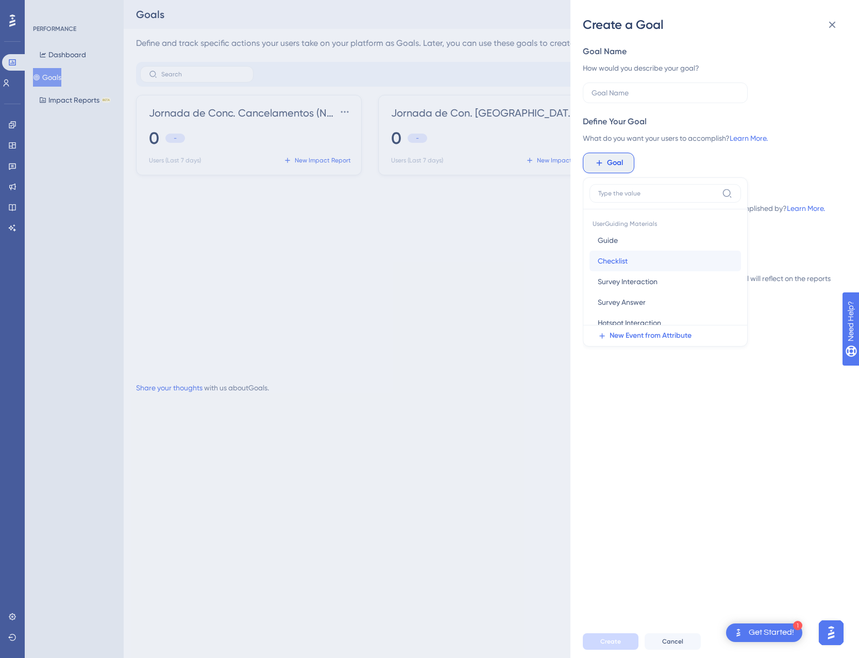
click at [627, 260] on span "Checklist" at bounding box center [613, 261] width 30 height 12
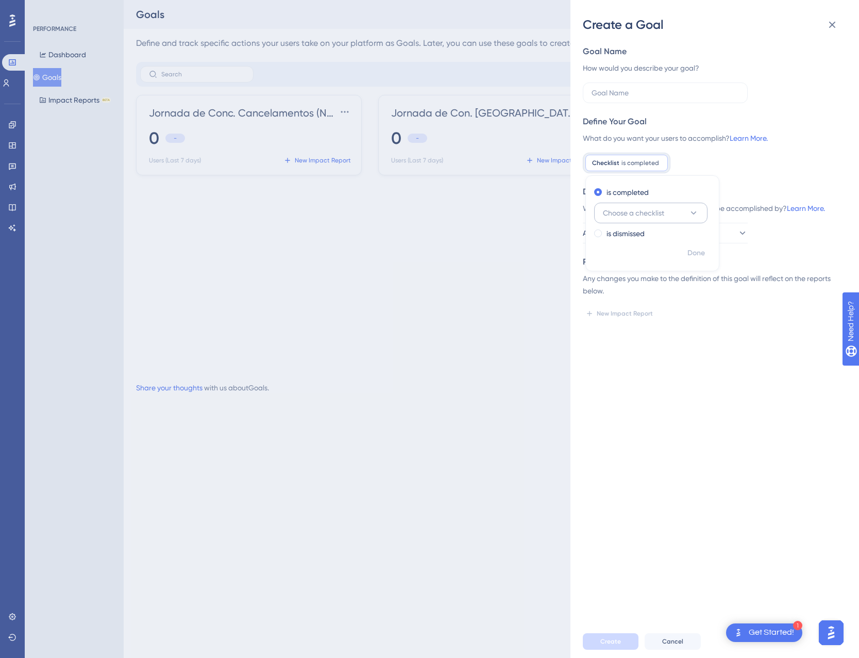
click at [635, 222] on button "Choose a checklist" at bounding box center [650, 213] width 113 height 21
click at [498, 312] on div "Create a Goal Goal Name How would you describe your goal? Define Your Goal What…" at bounding box center [429, 329] width 859 height 658
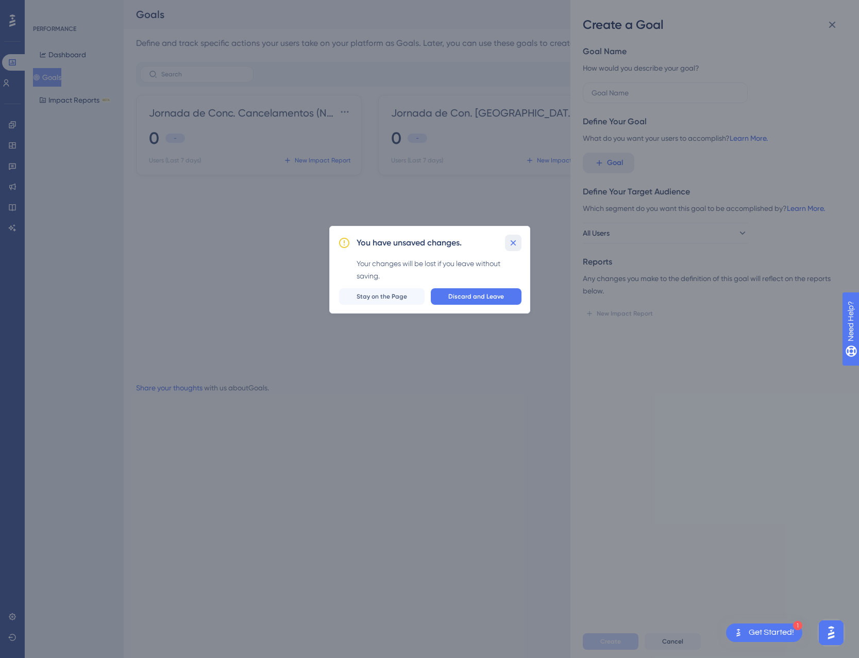
click at [514, 245] on icon at bounding box center [513, 243] width 10 height 10
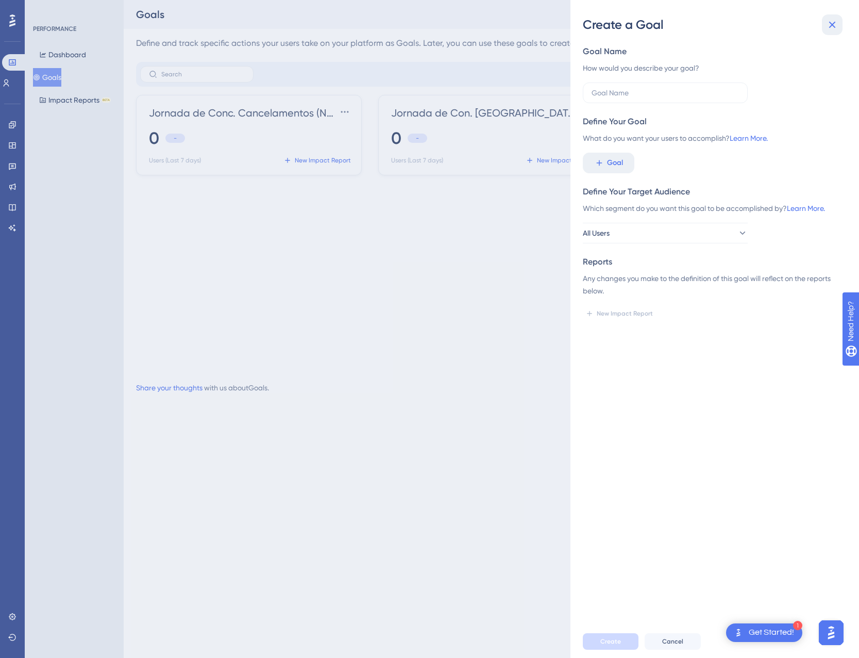
click at [822, 25] on button at bounding box center [832, 24] width 21 height 21
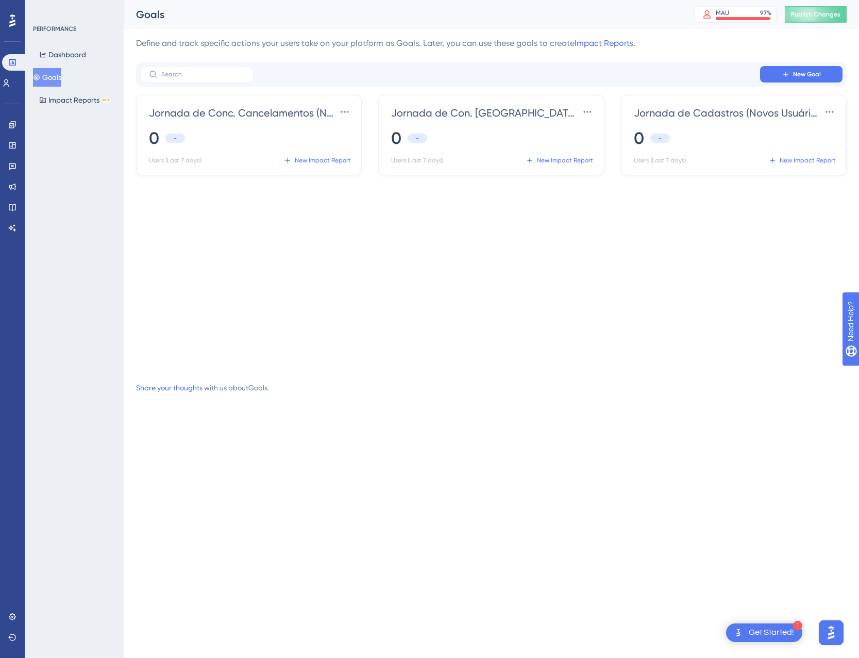
click at [829, 24] on div "Goals MAU 97 % Click to see add-on and upgrade options Publish Changes" at bounding box center [492, 14] width 736 height 29
click at [789, 72] on icon at bounding box center [786, 74] width 8 height 8
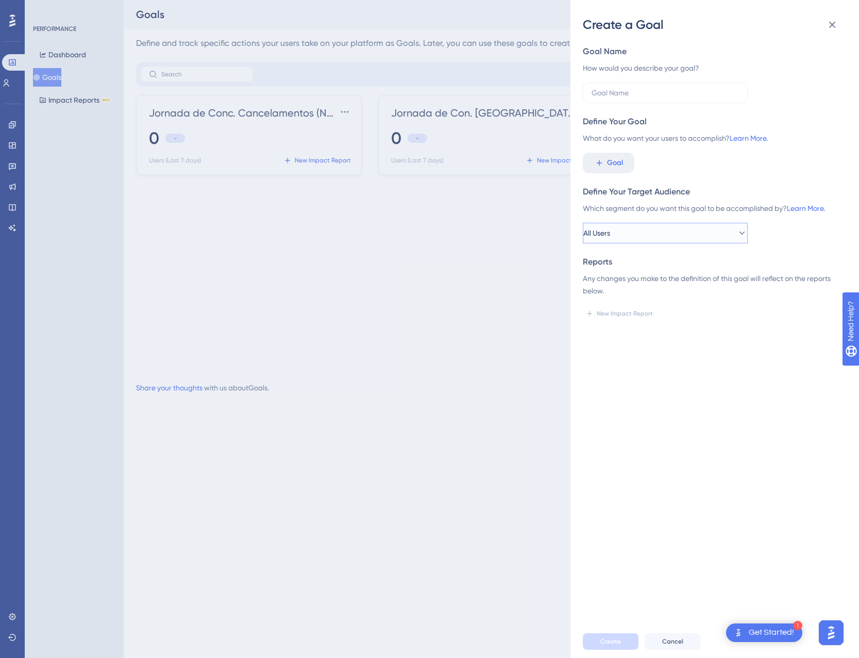
click at [645, 237] on button "All Users" at bounding box center [665, 233] width 165 height 21
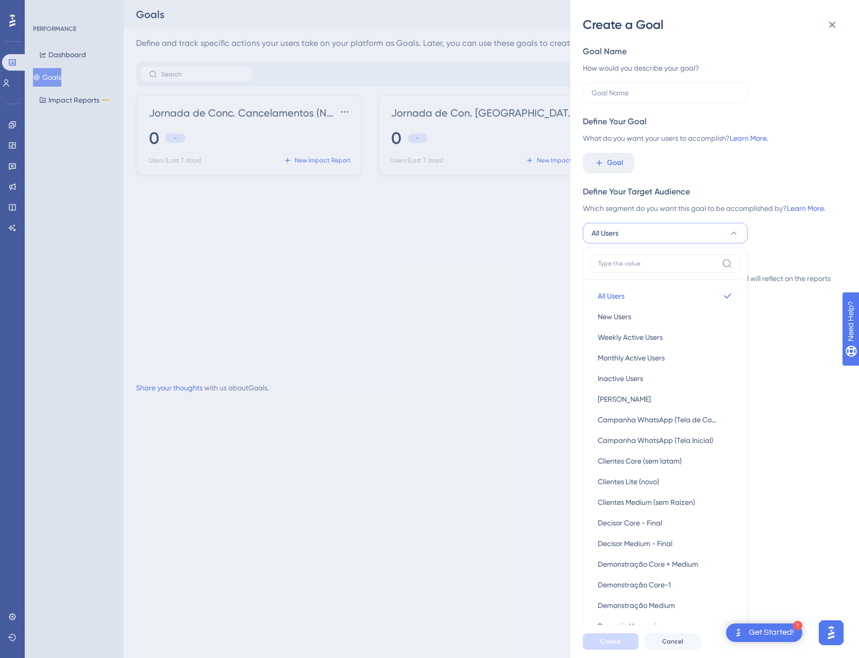
scroll to position [120, 0]
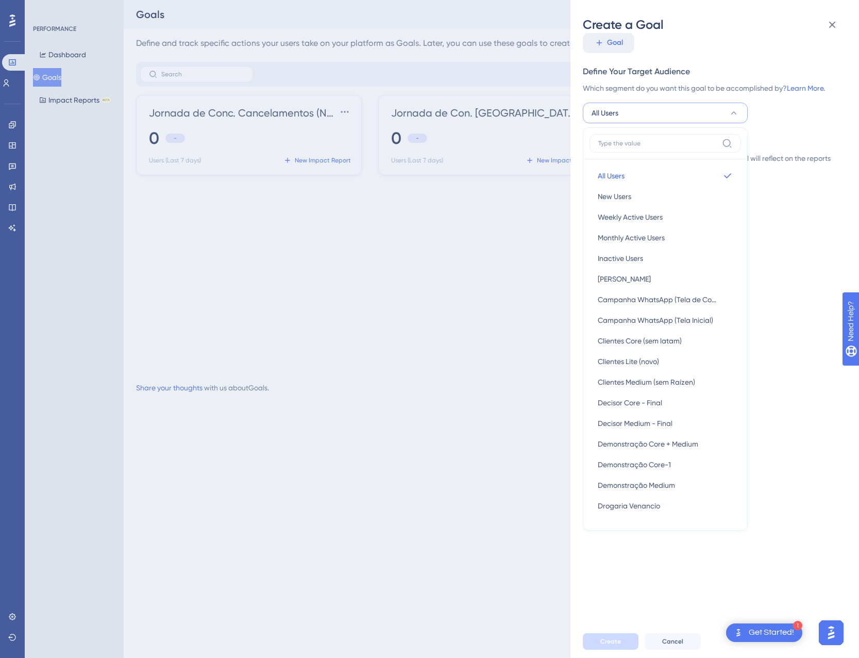
click at [781, 121] on div "Define Your Target Audience Which segment do you want this goal to be accomplis…" at bounding box center [711, 94] width 256 height 58
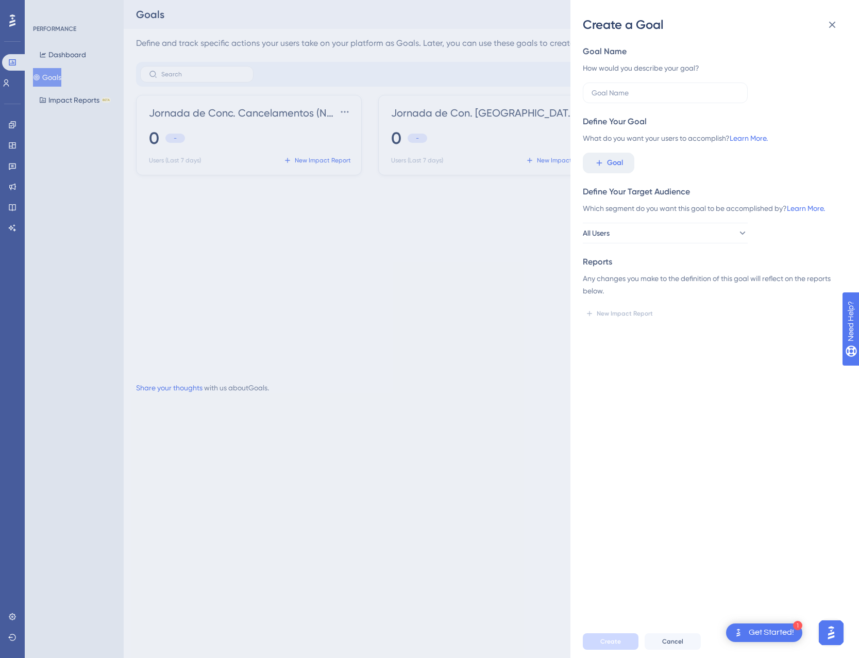
click at [618, 174] on div "Goal Name How would you describe your goal? Define Your Goal What do you want y…" at bounding box center [711, 183] width 256 height 276
click at [615, 164] on span "Goal" at bounding box center [615, 163] width 16 height 12
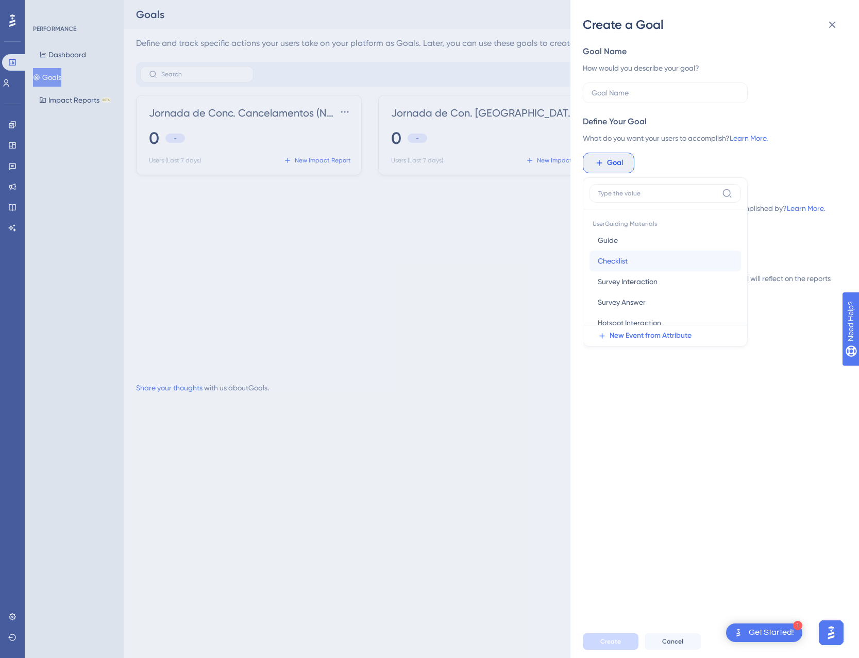
click at [642, 262] on button "Checklist Checklist" at bounding box center [666, 261] width 152 height 21
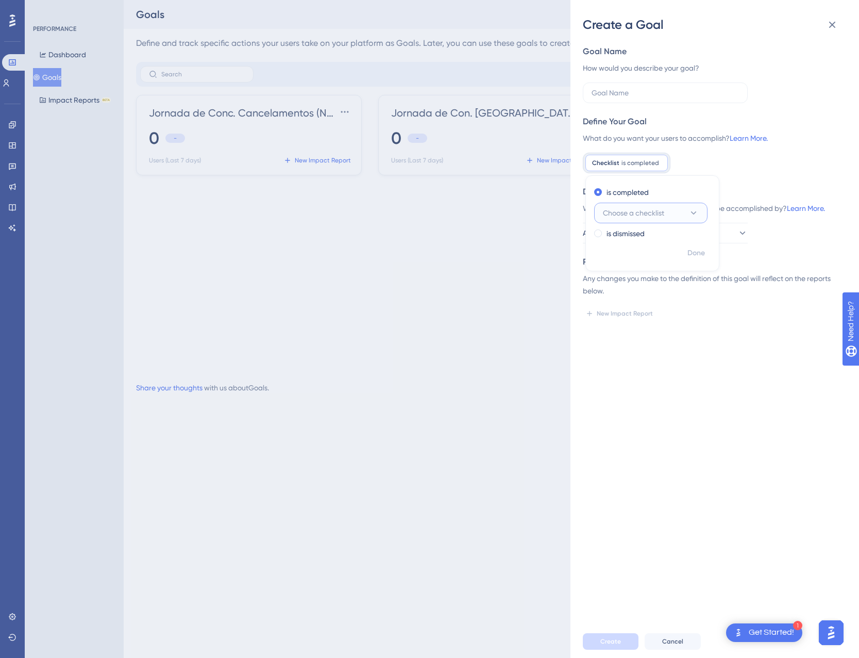
click at [632, 219] on button "Choose a checklist" at bounding box center [650, 213] width 113 height 21
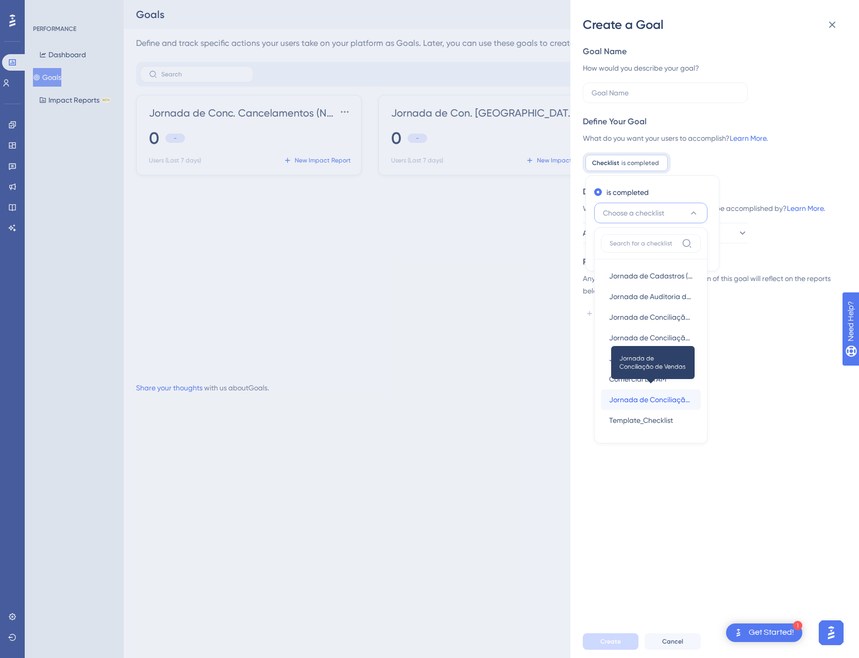
click at [651, 403] on span "Jornada de Conciliação de Vendas" at bounding box center [651, 399] width 84 height 12
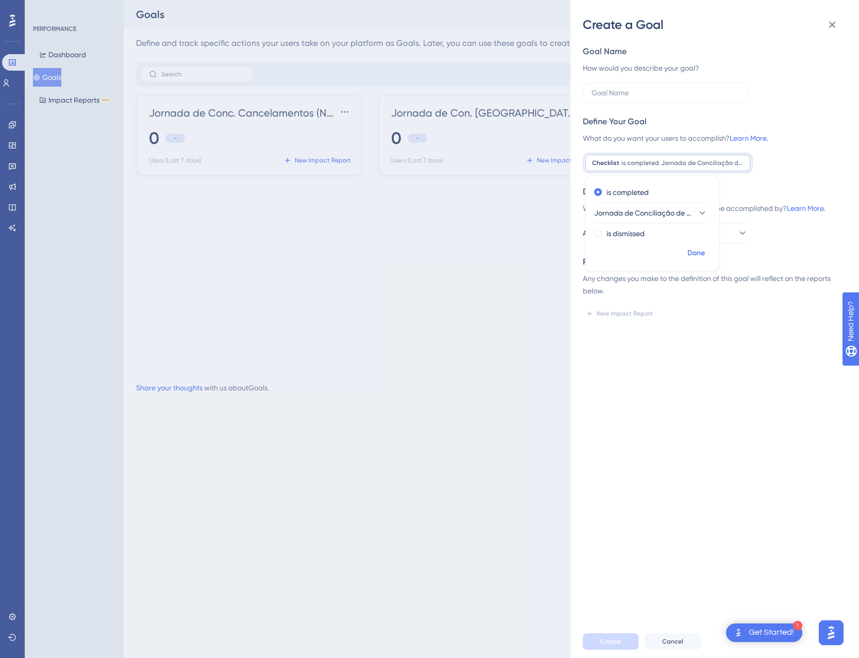
click at [687, 249] on button "Done" at bounding box center [696, 253] width 29 height 19
click at [656, 235] on button "All Users" at bounding box center [665, 233] width 165 height 21
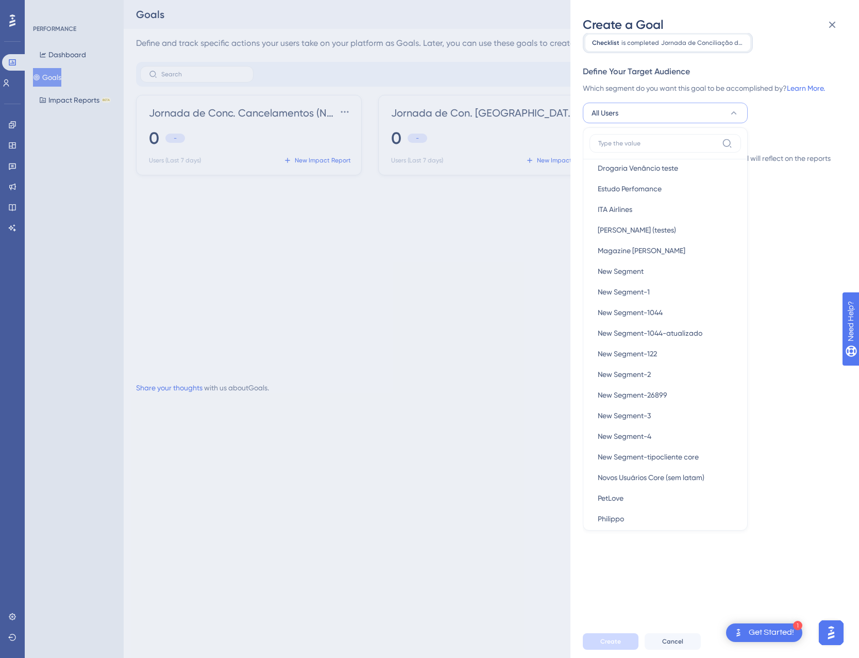
scroll to position [361, 0]
click at [636, 470] on span "Novos Usuários Core (sem latam)" at bounding box center [651, 475] width 107 height 12
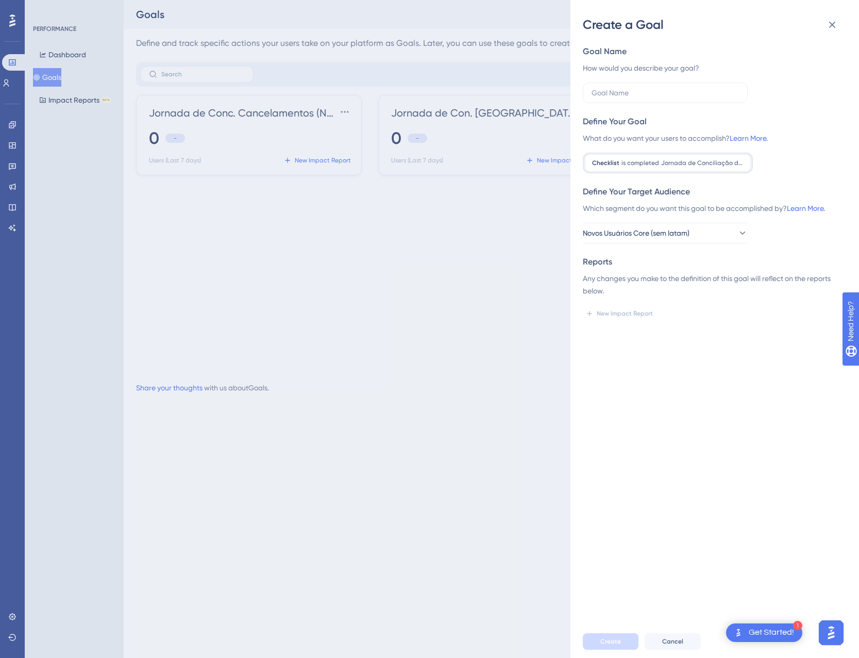
scroll to position [0, 0]
click at [639, 94] on input "text" at bounding box center [665, 92] width 147 height 11
type input "Jornada de Con. de Vendas (Novos Usuários)"
click at [590, 642] on button "Create" at bounding box center [611, 641] width 56 height 16
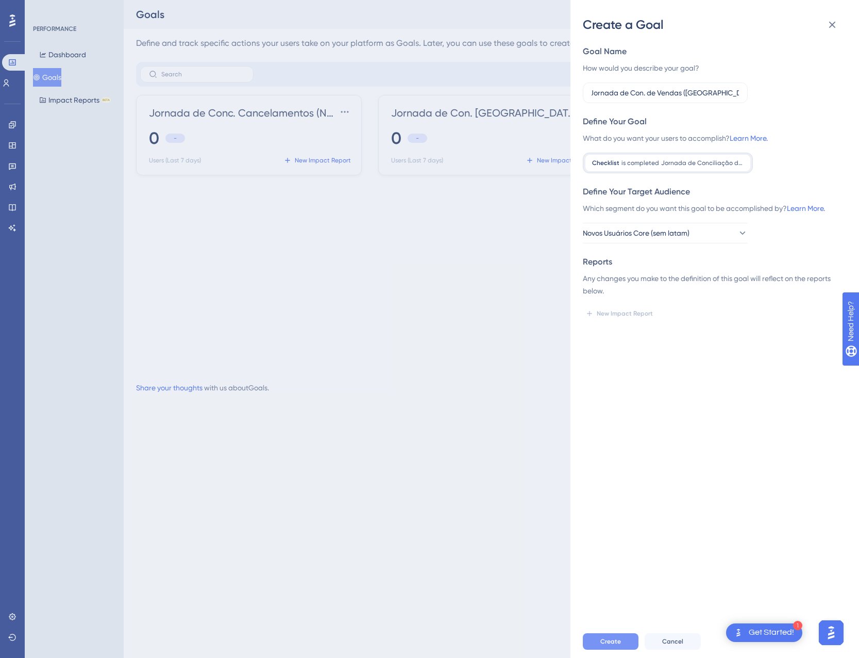
scroll to position [0, 0]
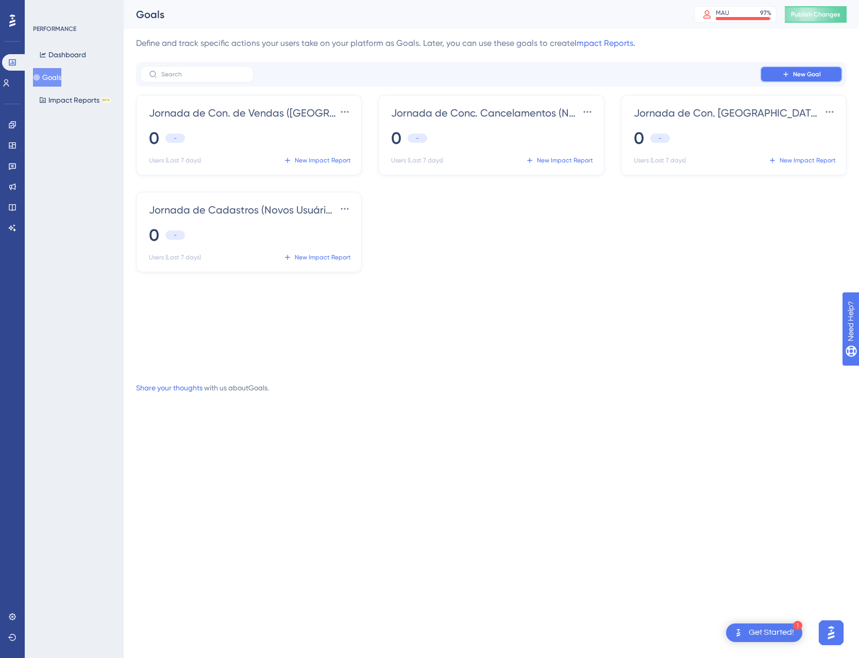
click at [771, 73] on button "New Goal" at bounding box center [801, 74] width 82 height 16
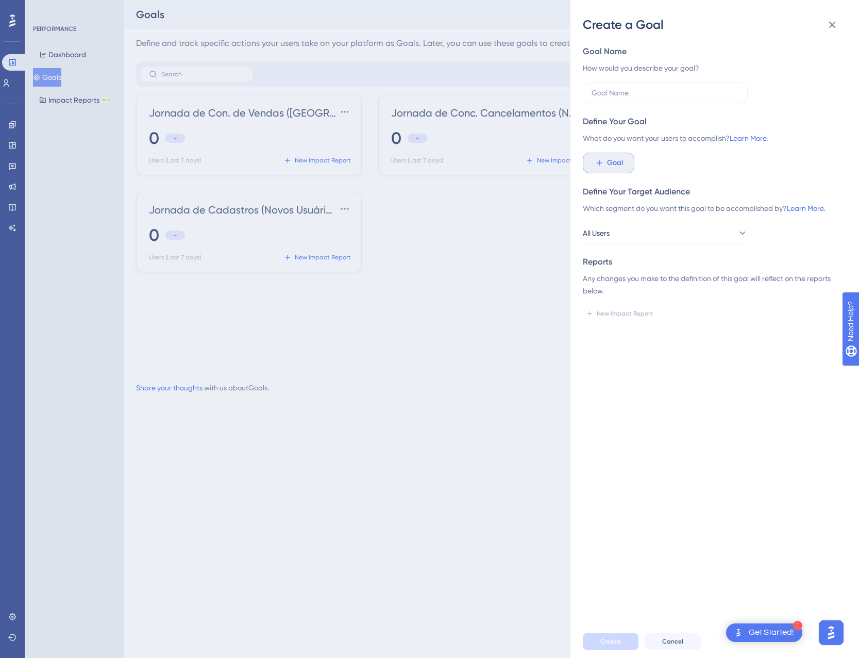
click at [616, 162] on span "Goal" at bounding box center [615, 163] width 16 height 12
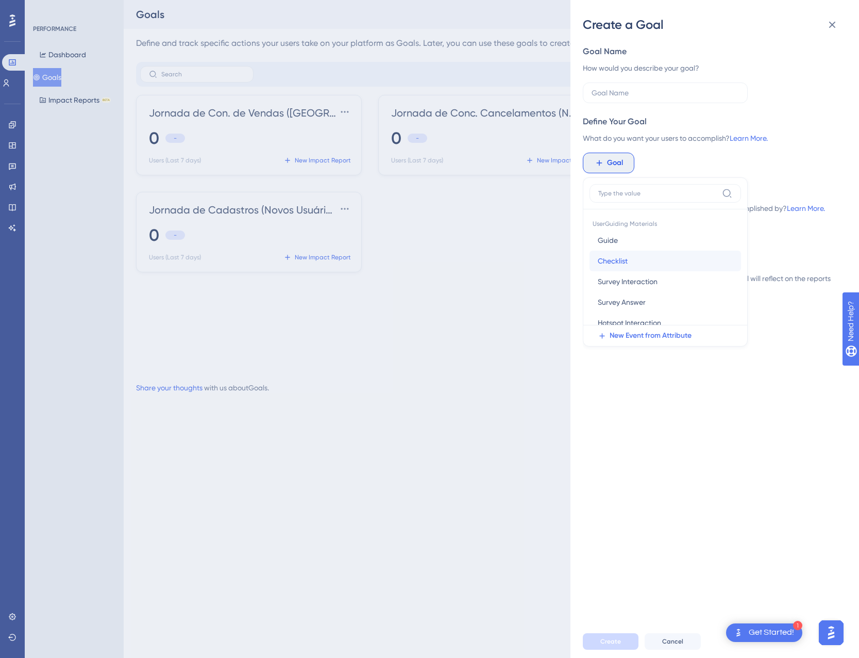
click at [614, 262] on span "Checklist" at bounding box center [613, 261] width 30 height 12
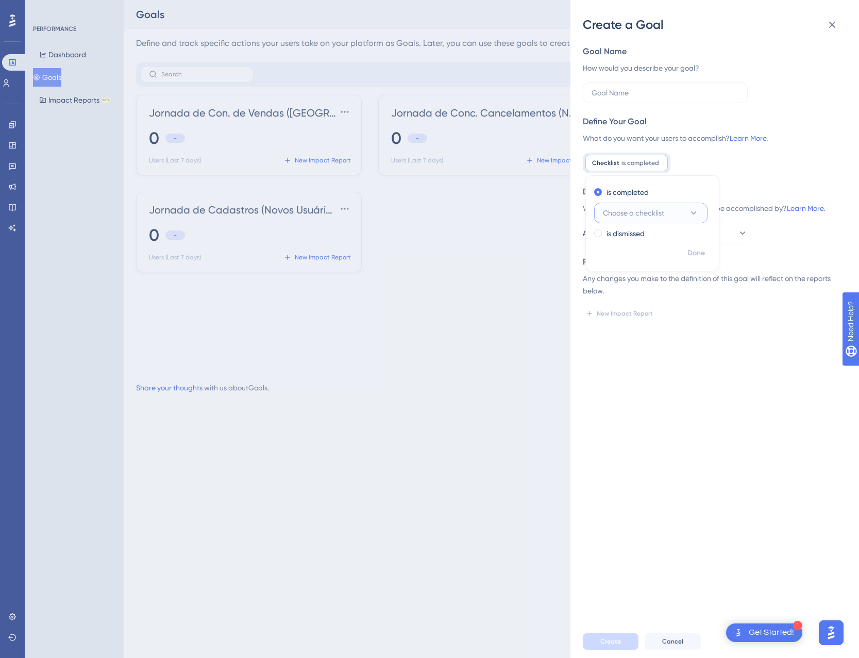
click at [633, 215] on span "Choose a checklist" at bounding box center [633, 213] width 61 height 12
click at [643, 290] on div "Jornada de Auditoria de Taxas Jornada de Auditoria de Taxas" at bounding box center [651, 296] width 84 height 21
click at [694, 252] on span "Done" at bounding box center [697, 253] width 18 height 12
click at [617, 105] on div "Goal Name How would you describe your goal? Define Your Goal What do you want y…" at bounding box center [711, 183] width 256 height 276
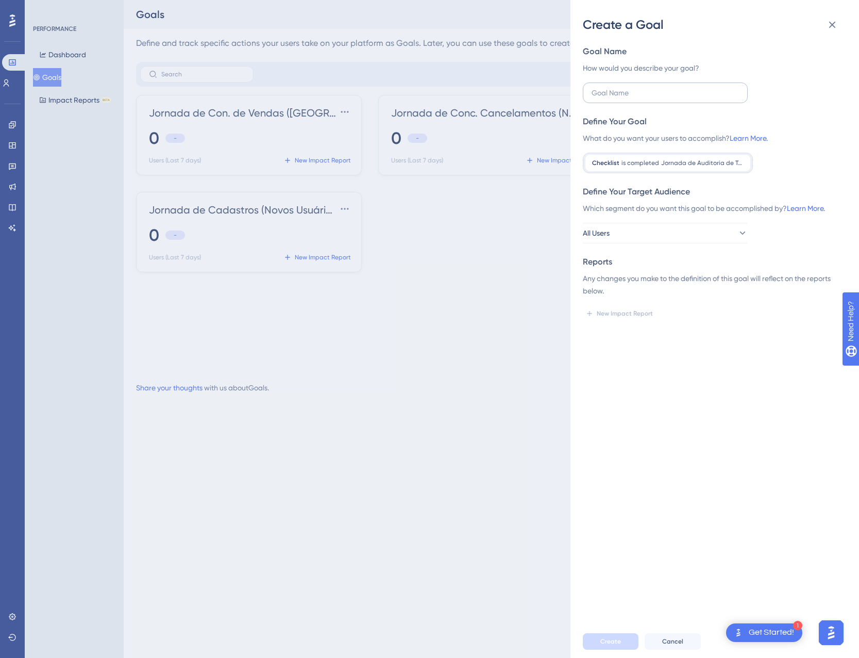
click at [613, 100] on label at bounding box center [665, 92] width 165 height 21
click at [613, 98] on input "text" at bounding box center [665, 92] width 147 height 11
type input "Jornada de Aud. Taxas (Novos Usuários)"
click at [643, 228] on button "All Users" at bounding box center [665, 233] width 165 height 21
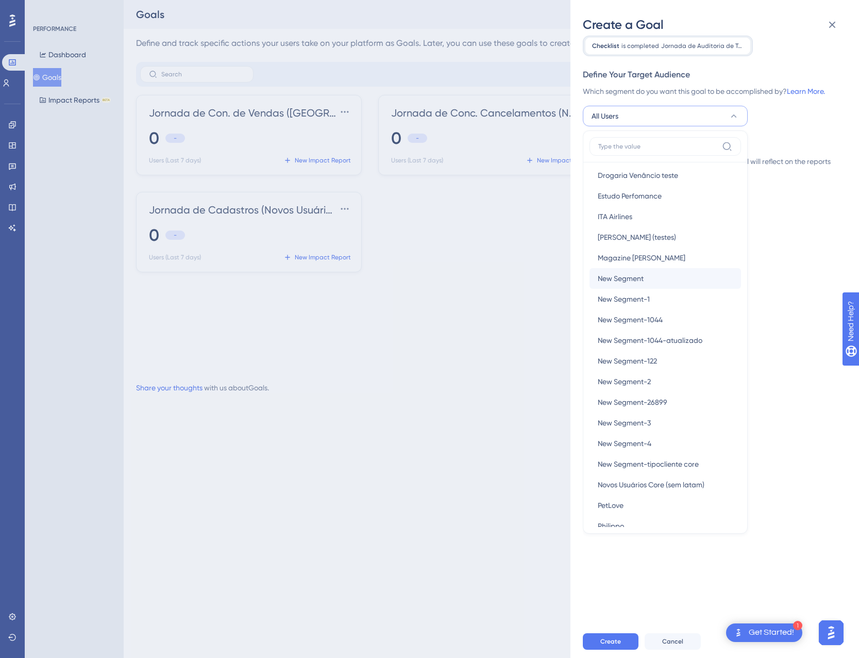
scroll to position [452, 0]
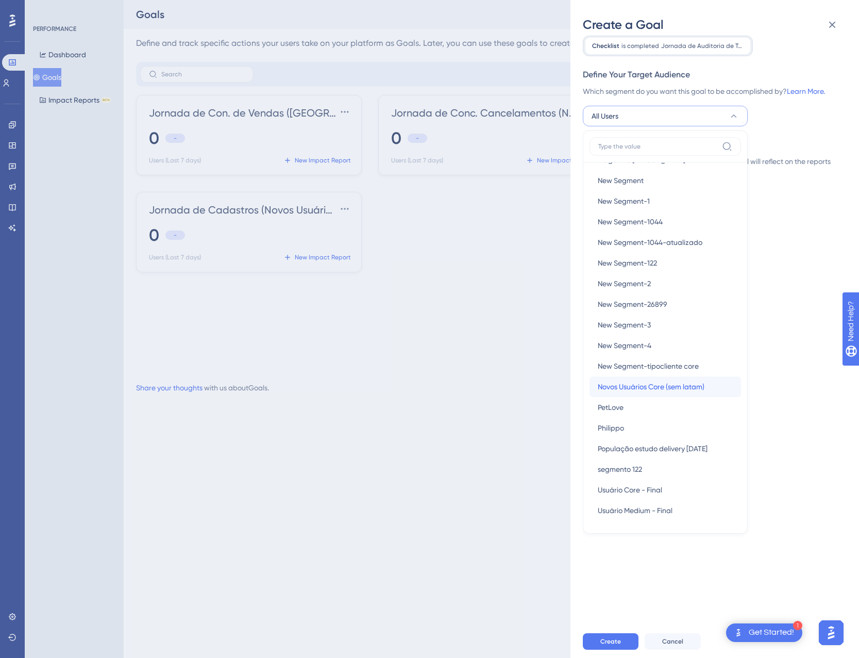
click at [630, 388] on span "Novos Usuários Core (sem latam)" at bounding box center [651, 386] width 107 height 12
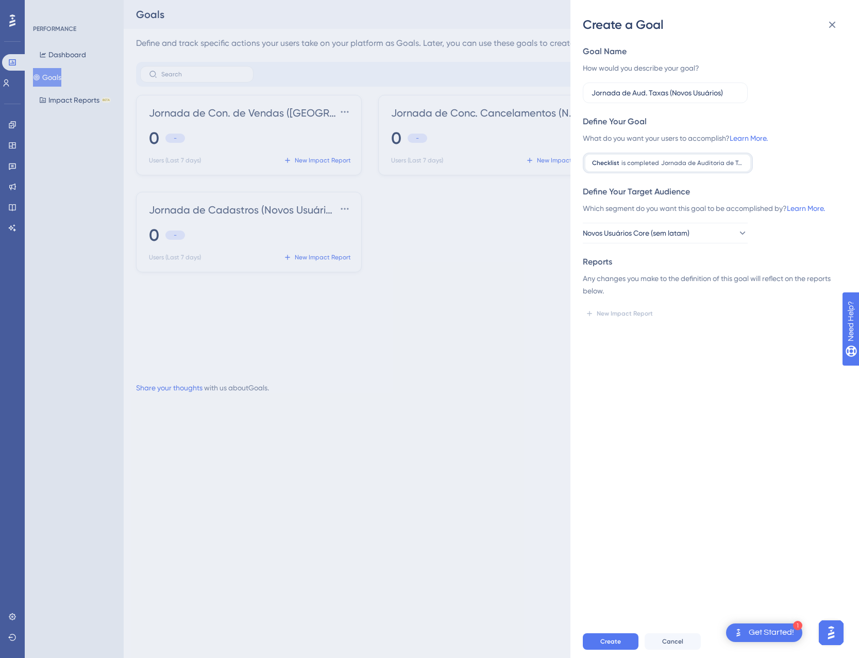
scroll to position [0, 0]
click at [660, 366] on div "Goal Name How would you describe your goal? Jornada de Aud. Taxas (Novos Usuári…" at bounding box center [719, 329] width 272 height 592
click at [603, 636] on button "Create" at bounding box center [611, 641] width 56 height 16
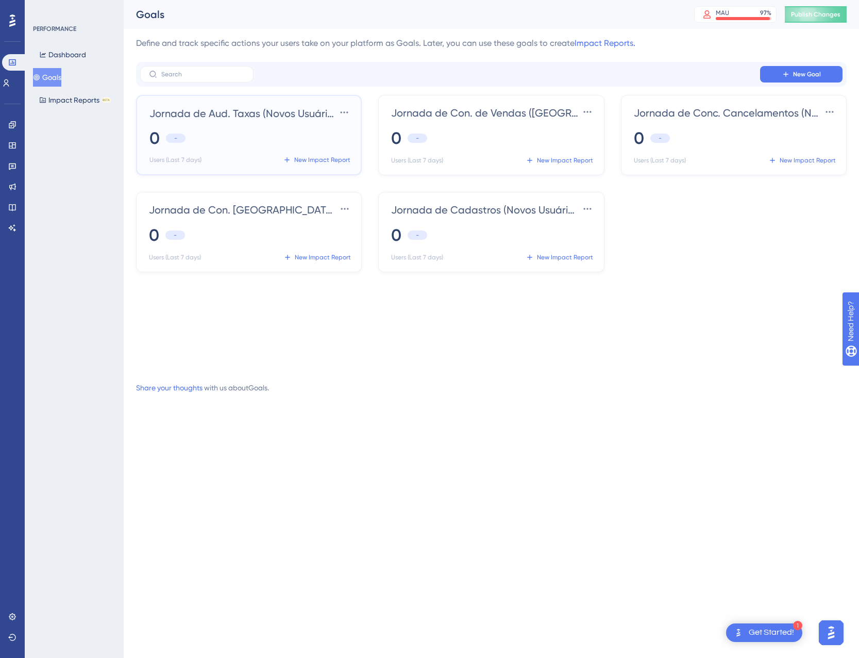
click at [218, 134] on div "0 -" at bounding box center [251, 138] width 203 height 23
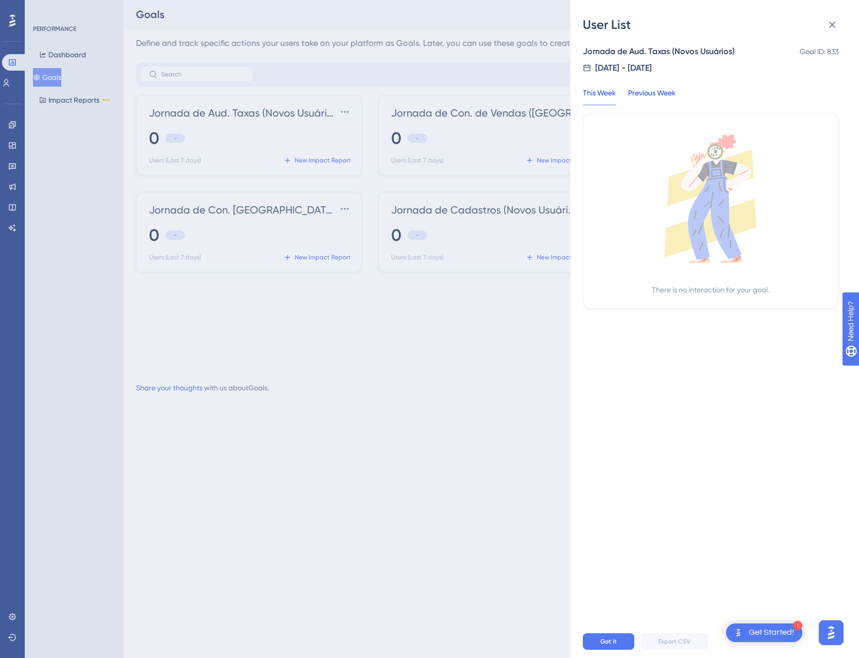
click at [673, 101] on div "Previous Week" at bounding box center [651, 96] width 47 height 19
click at [605, 89] on div "This Week" at bounding box center [599, 96] width 33 height 19
click at [824, 29] on button at bounding box center [832, 24] width 21 height 21
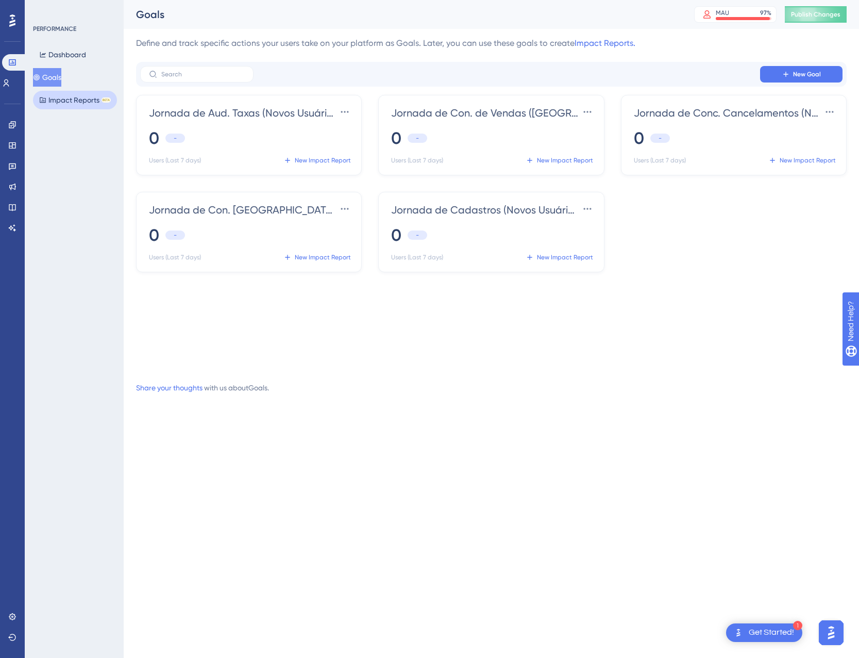
click at [64, 103] on button "Impact Reports BETA" at bounding box center [75, 100] width 84 height 19
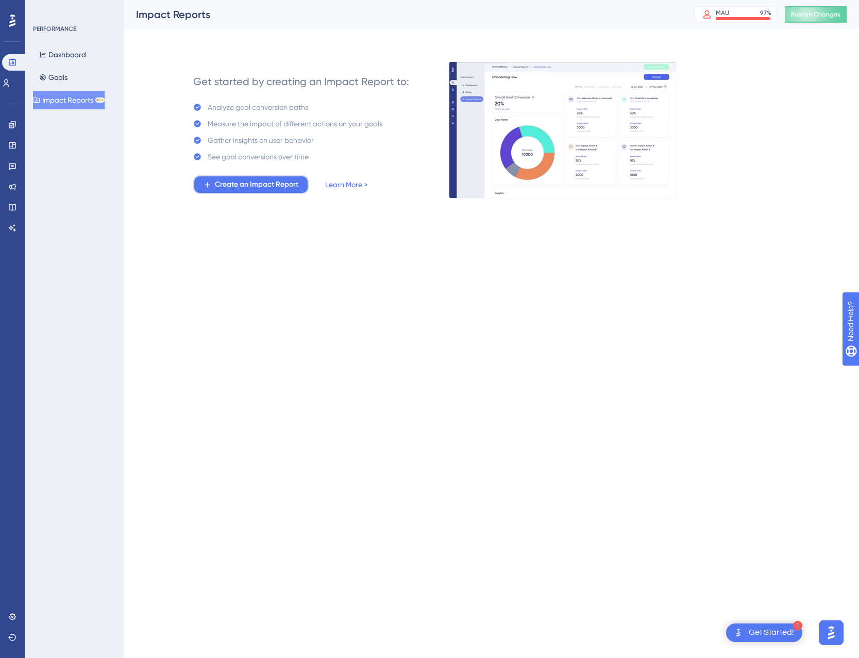
click at [264, 191] on button "Create an Impact Report" at bounding box center [250, 184] width 115 height 19
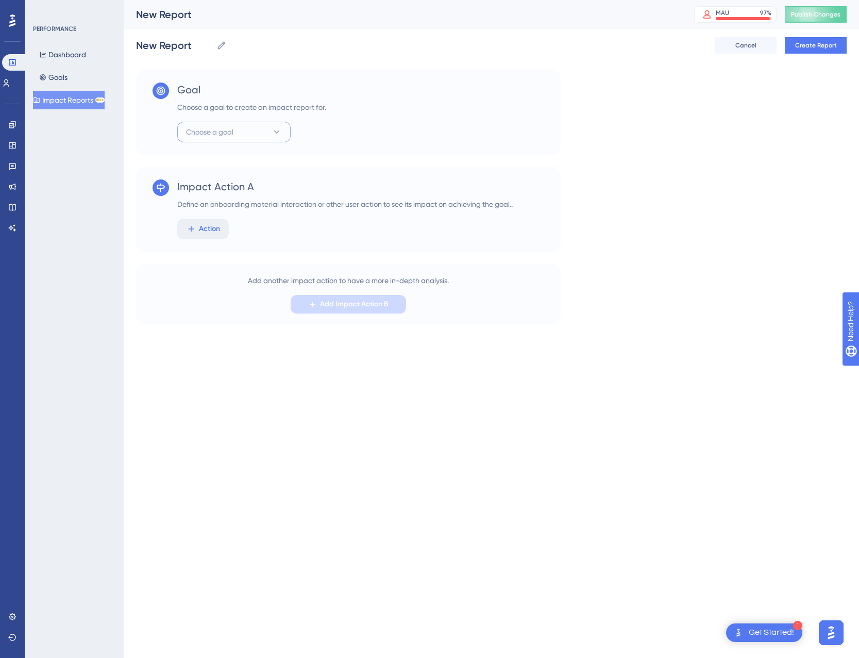
click at [241, 131] on button "Choose a goal" at bounding box center [233, 132] width 113 height 21
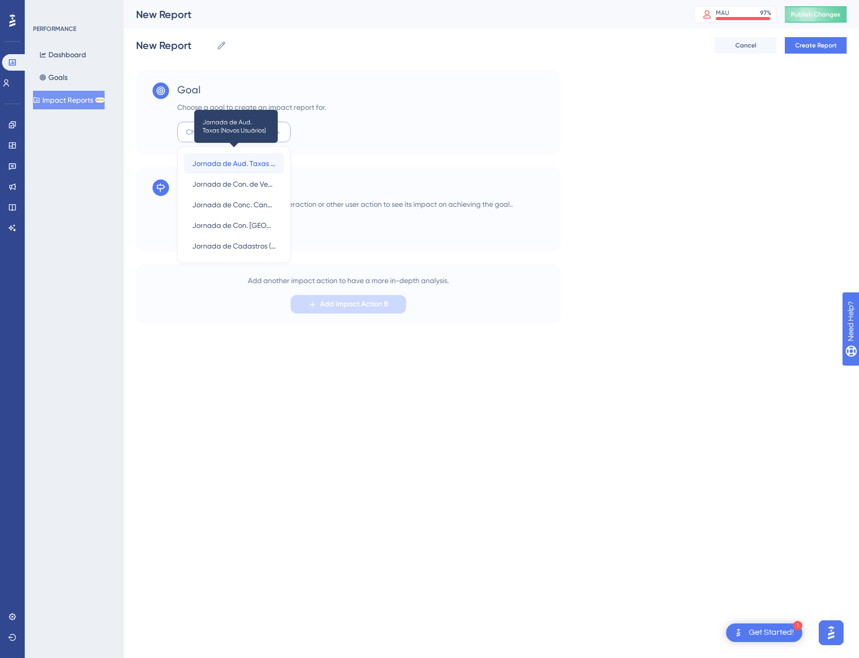
click at [243, 167] on span "Jornada de Aud. Taxas (Novos Usuários)" at bounding box center [234, 163] width 84 height 12
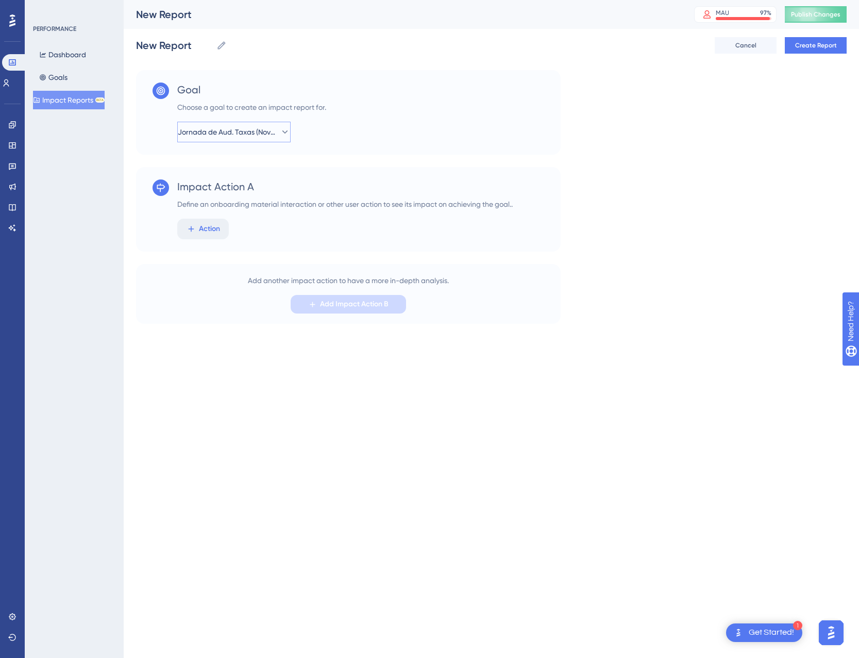
click at [276, 126] on button "Jornada de Aud. Taxas (Novos Usuários)" at bounding box center [233, 132] width 113 height 21
click at [366, 133] on div "Goal Choose a goal to create an impact report for. Jornada de Aud. Taxas (Novos…" at bounding box center [348, 112] width 425 height 85
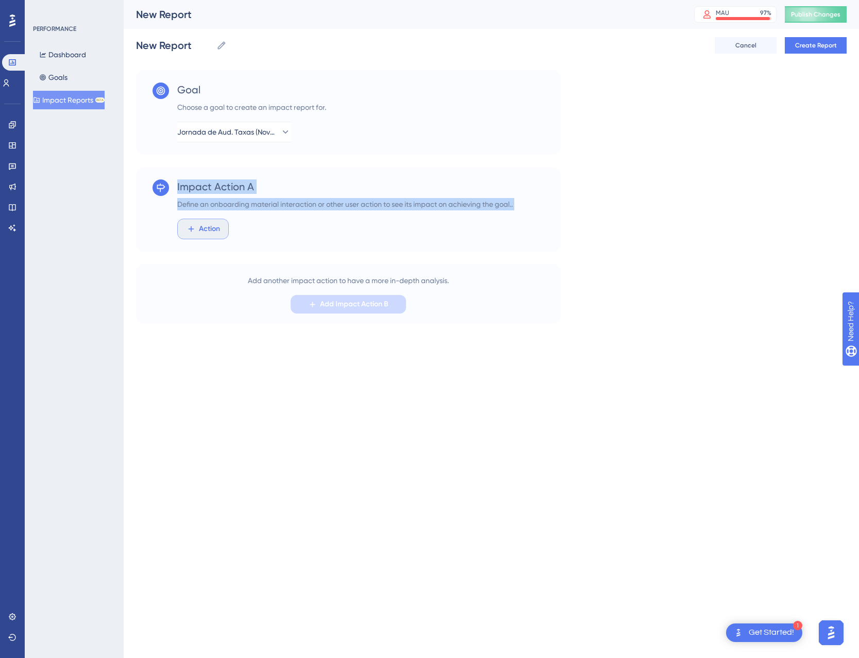
click at [178, 221] on div "Impact Action A Define an onboarding material interaction or other user action …" at bounding box center [348, 209] width 425 height 85
drag, startPoint x: 178, startPoint y: 221, endPoint x: 214, endPoint y: 221, distance: 35.6
click at [214, 221] on button "Action" at bounding box center [203, 229] width 52 height 21
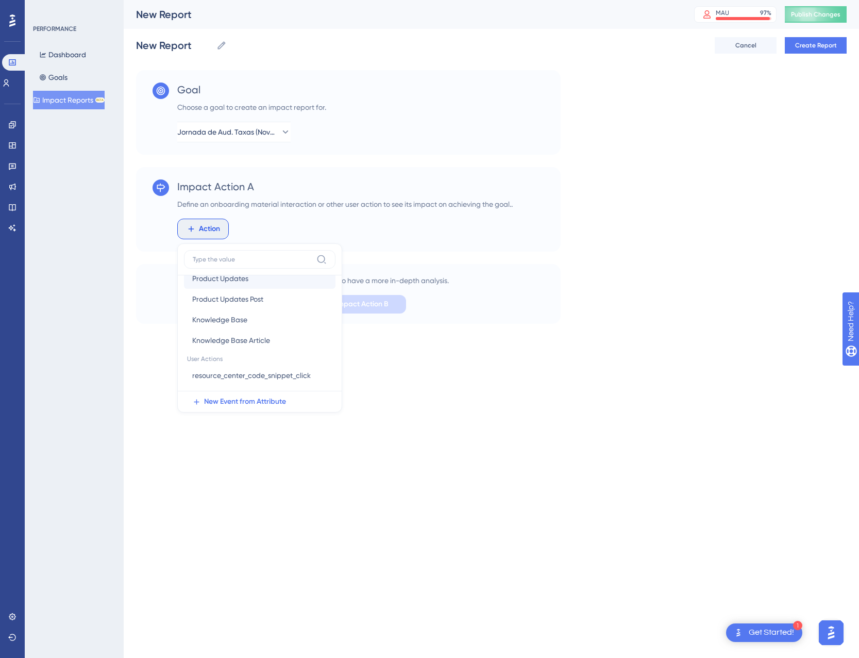
scroll to position [214, 0]
click at [507, 332] on div "Performance Users Engagement Widgets Feedback Product Updates Knowledge Base AI…" at bounding box center [492, 170] width 736 height 340
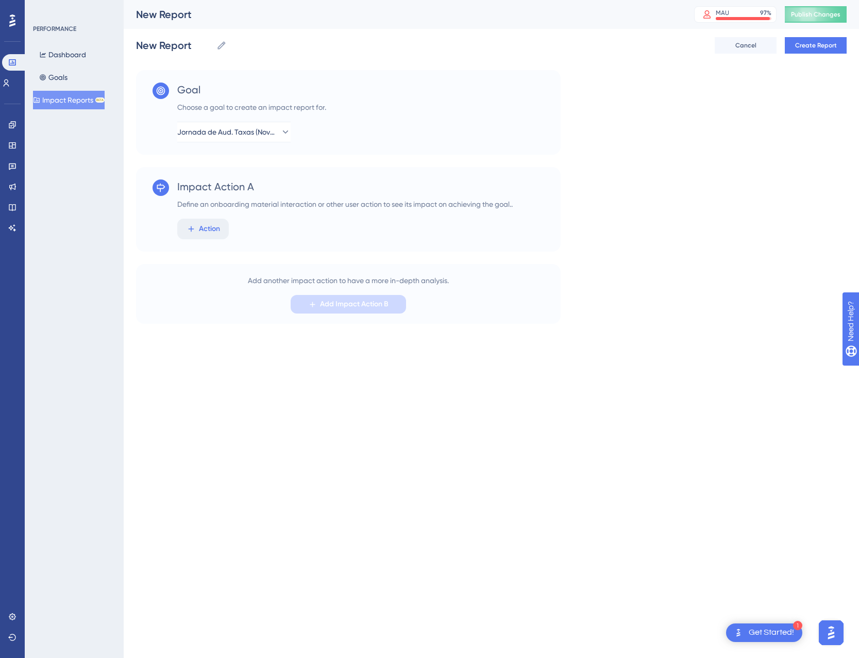
click at [77, 78] on div "Dashboard Goals Impact Reports BETA" at bounding box center [75, 77] width 84 height 64
click at [59, 73] on button "Goals" at bounding box center [53, 77] width 41 height 19
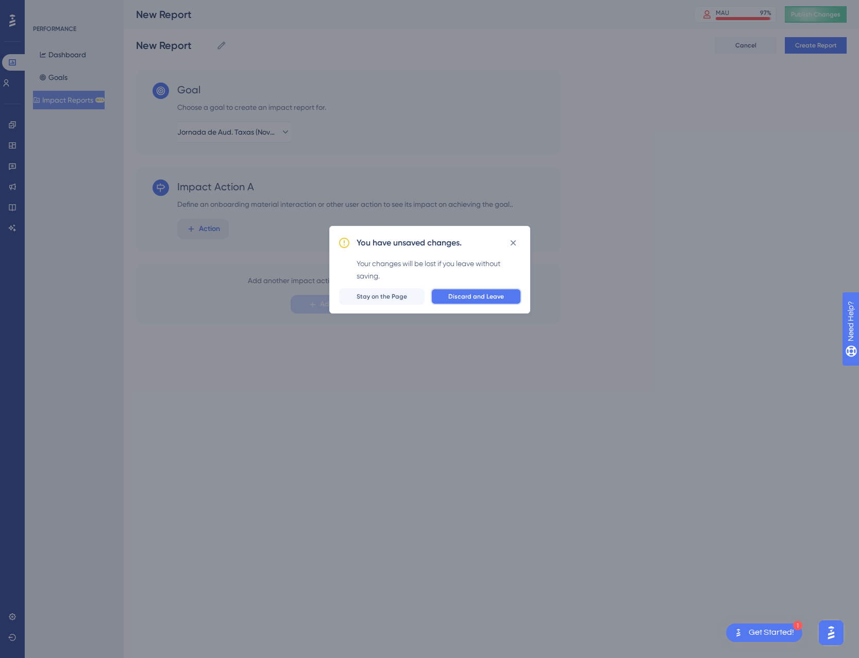
click at [466, 303] on button "Discard and Leave" at bounding box center [476, 296] width 91 height 16
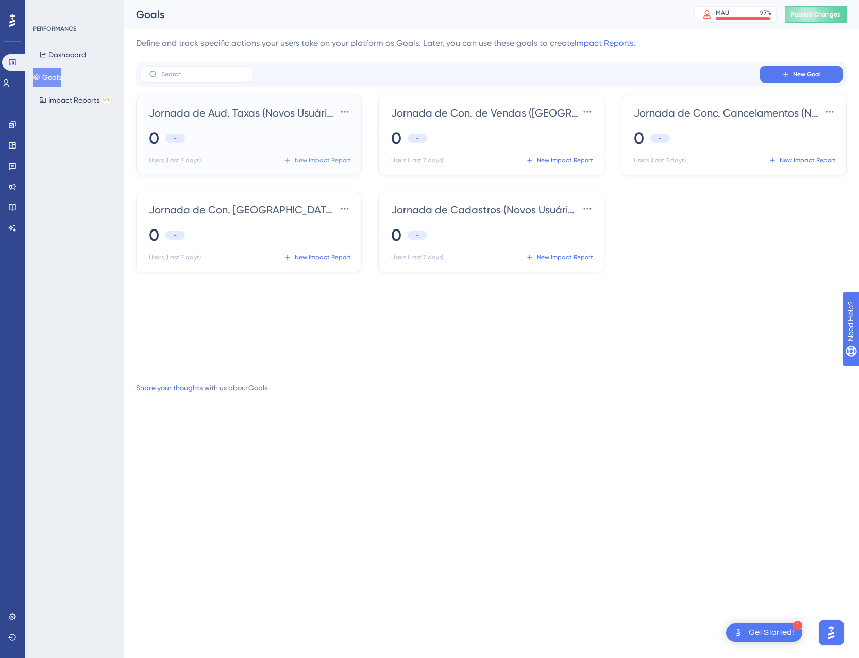
click at [334, 157] on span "New Impact Report" at bounding box center [323, 160] width 56 height 8
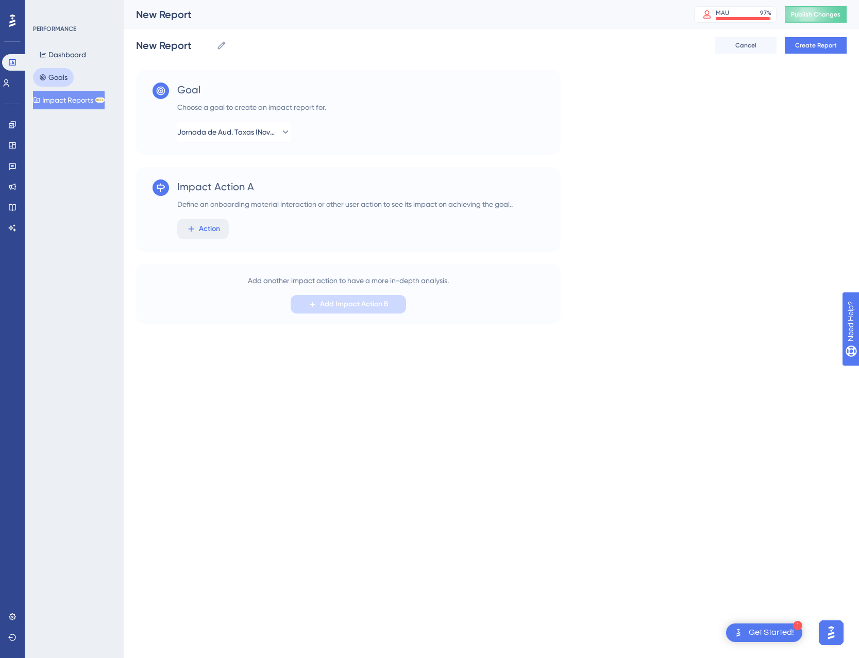
click at [60, 80] on button "Goals" at bounding box center [53, 77] width 41 height 19
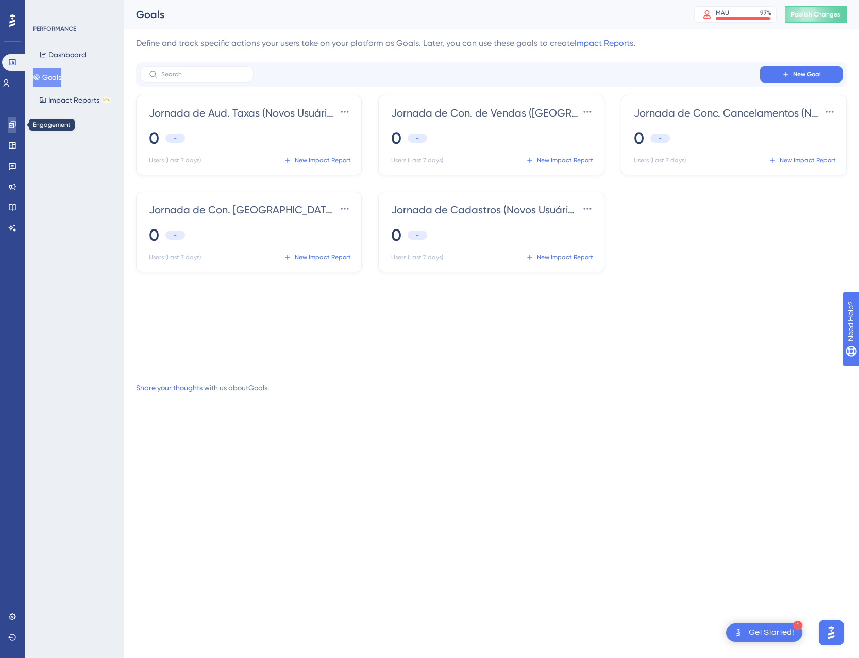
click at [10, 129] on link at bounding box center [12, 125] width 8 height 16
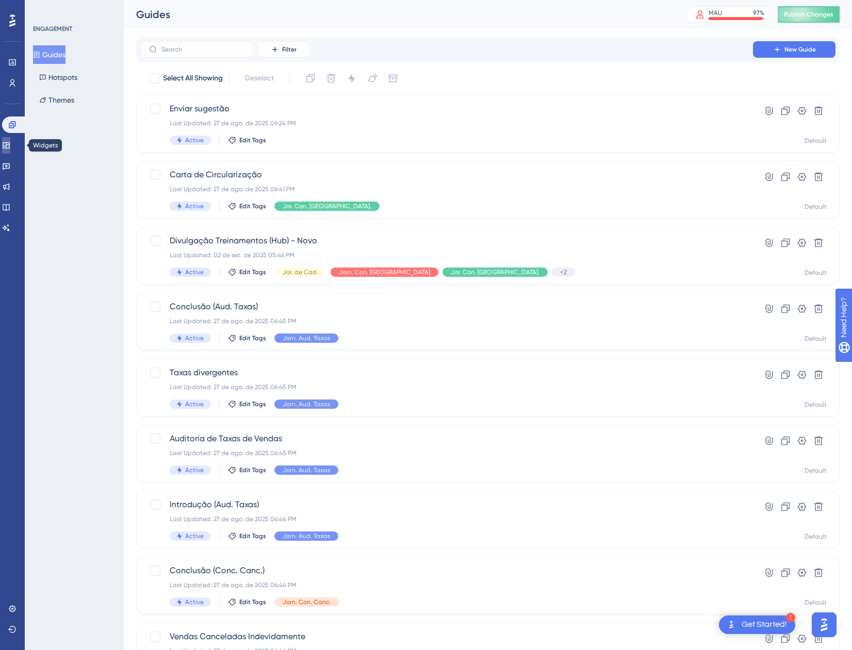
click at [10, 142] on link at bounding box center [6, 145] width 8 height 16
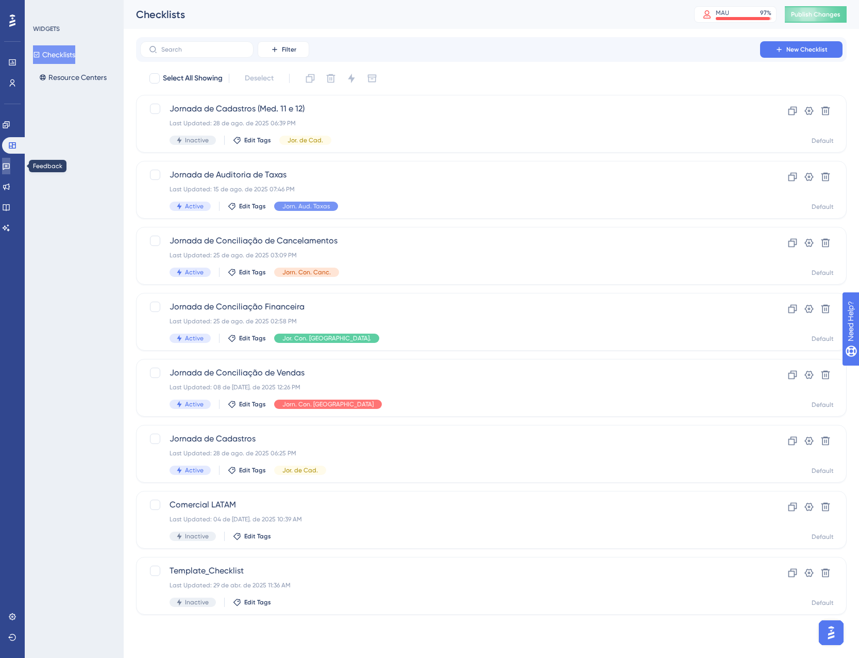
click at [8, 168] on link at bounding box center [6, 166] width 8 height 16
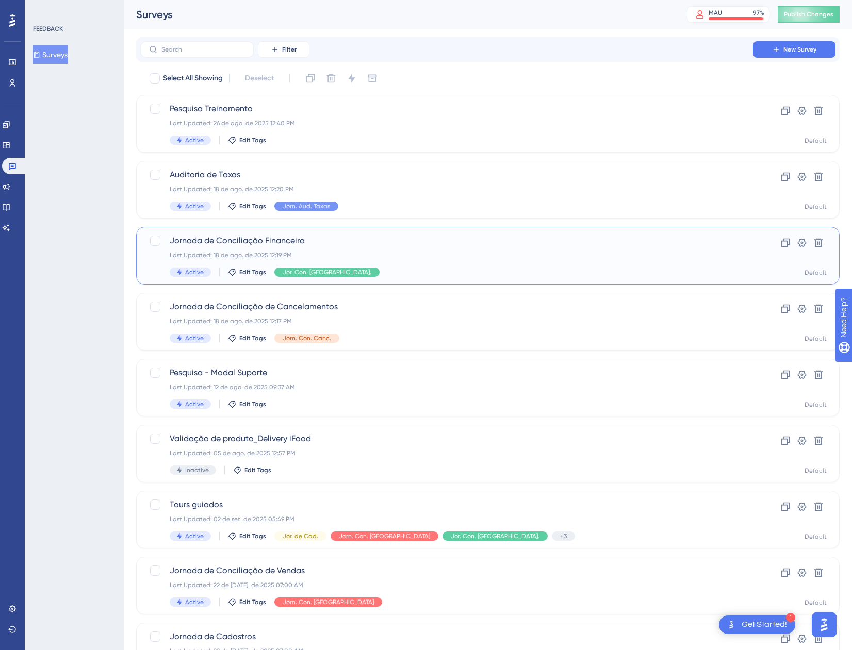
click at [403, 260] on div "Jornada de Conciliação Financeira Last Updated: 18 de ago. de 2025 12:19 PM Act…" at bounding box center [447, 256] width 554 height 42
click at [9, 144] on icon at bounding box center [6, 145] width 7 height 6
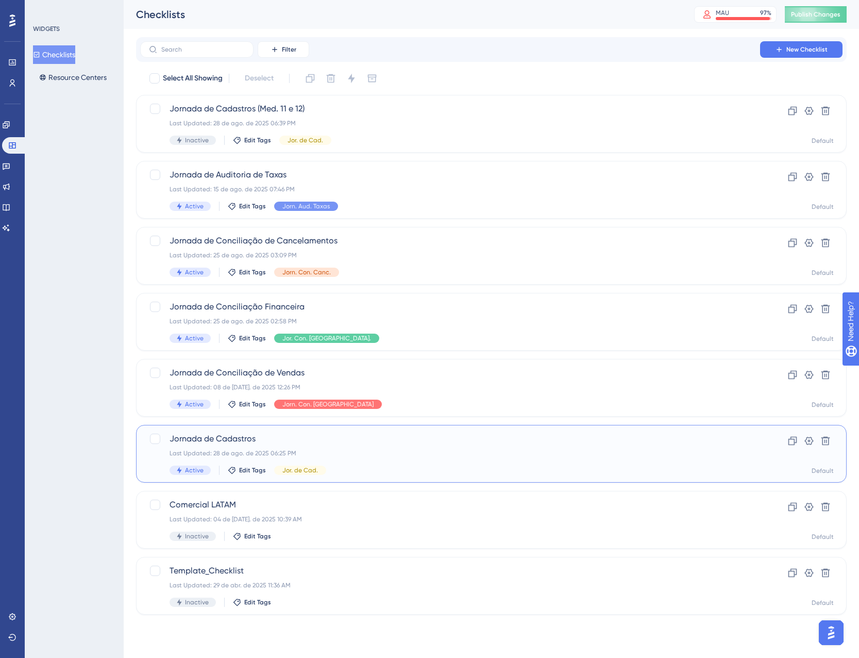
click at [425, 451] on div "Last Updated: 28 de ago. de 2025 06:25 PM" at bounding box center [450, 453] width 561 height 8
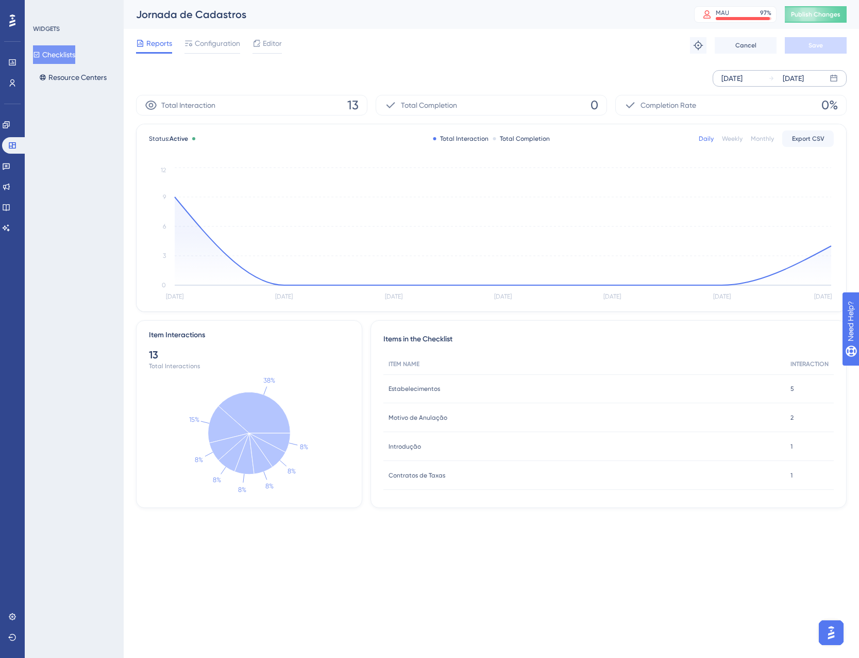
click at [740, 77] on div "[DATE]" at bounding box center [732, 78] width 21 height 12
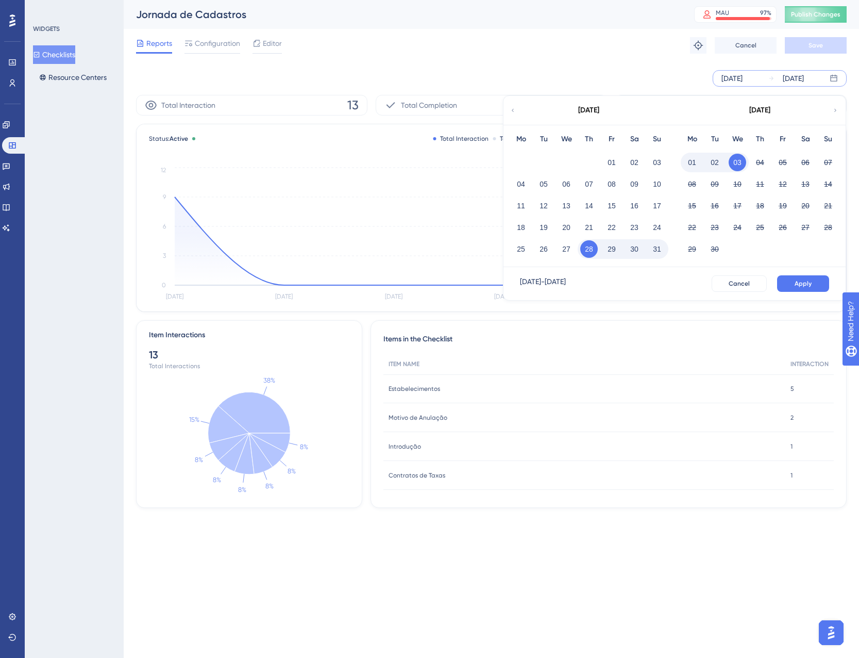
click at [698, 160] on button "01" at bounding box center [693, 163] width 18 height 18
click at [802, 286] on span "Apply" at bounding box center [803, 283] width 17 height 8
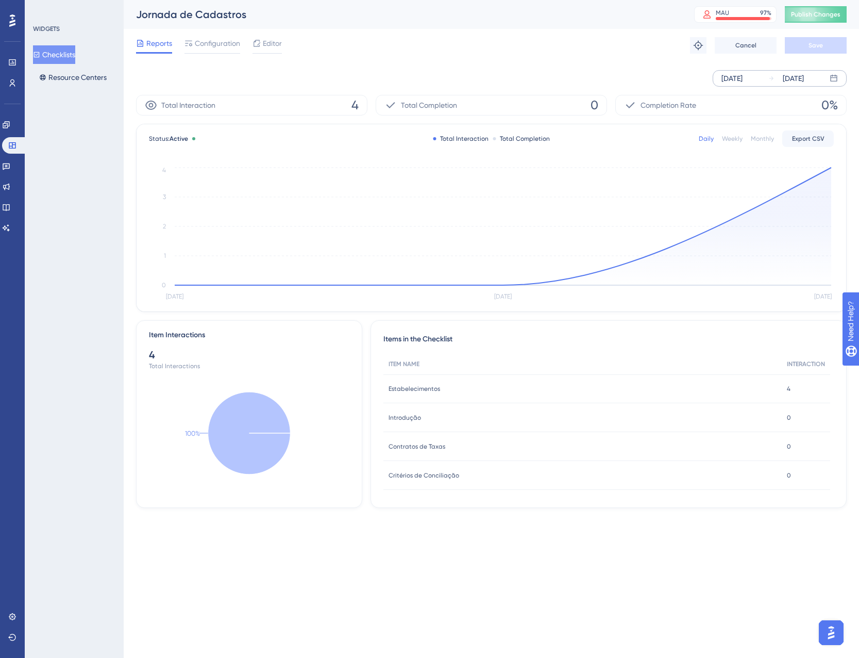
click at [416, 385] on span "Estabelecimentos" at bounding box center [415, 389] width 52 height 8
click at [417, 393] on div "Estabelecimentos Estabelecimentos" at bounding box center [583, 388] width 399 height 29
drag, startPoint x: 787, startPoint y: 389, endPoint x: 783, endPoint y: 335, distance: 54.3
click at [786, 389] on div "4 4" at bounding box center [806, 388] width 48 height 29
click at [831, 168] on circle at bounding box center [832, 168] width 4 height 4
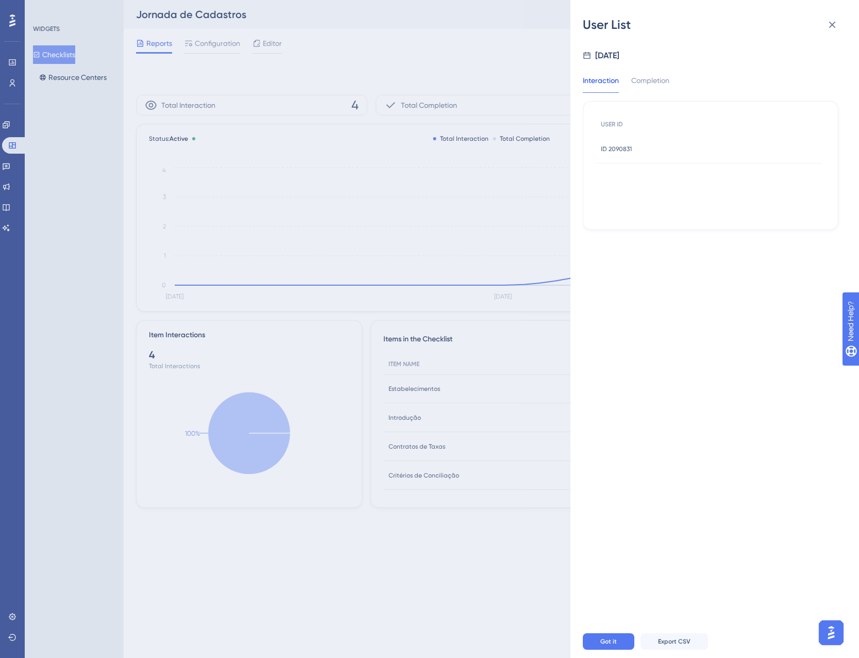
click at [619, 147] on span "ID 2090831" at bounding box center [616, 149] width 31 height 8
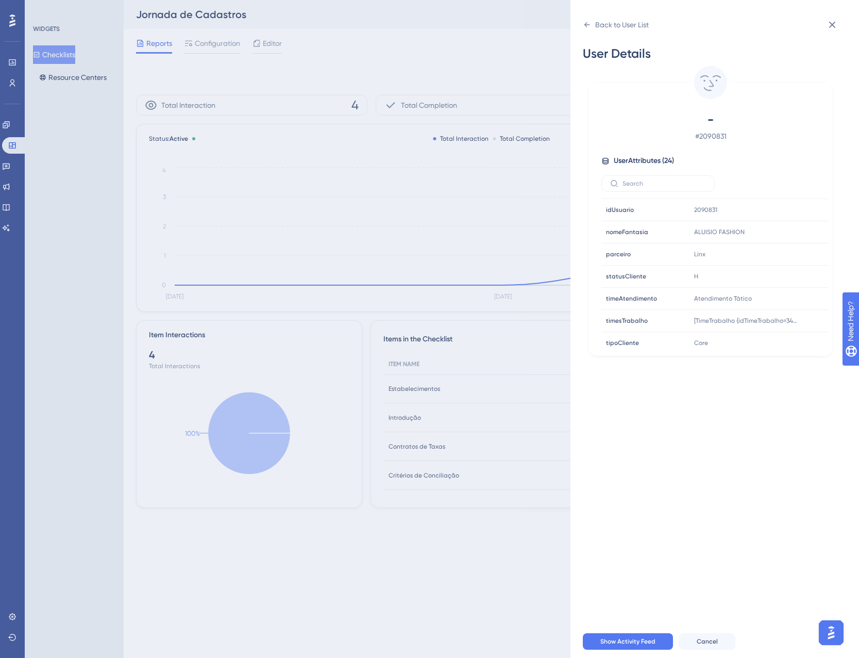
scroll to position [380, 0]
click at [832, 26] on icon at bounding box center [832, 25] width 12 height 12
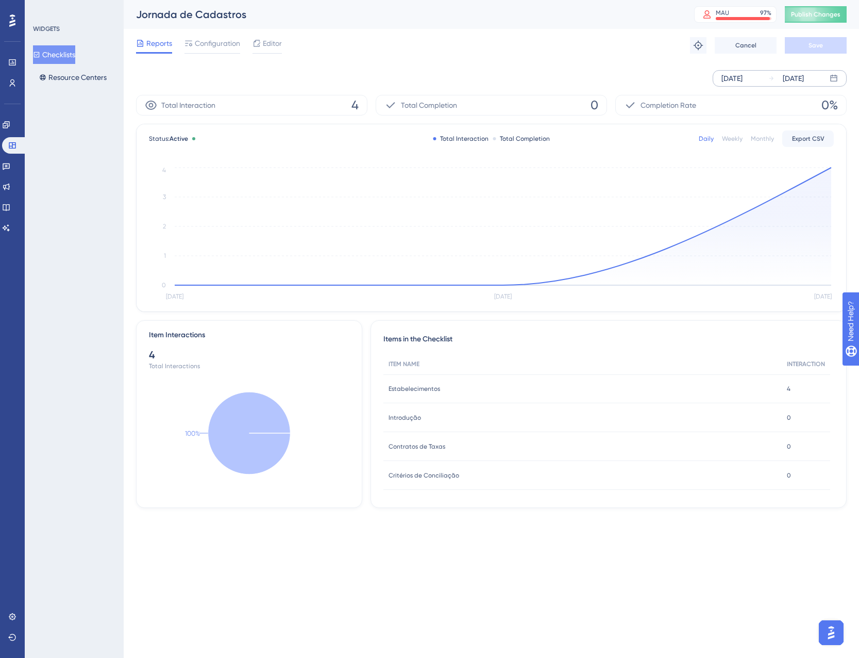
click at [63, 57] on button "Checklists" at bounding box center [54, 54] width 42 height 19
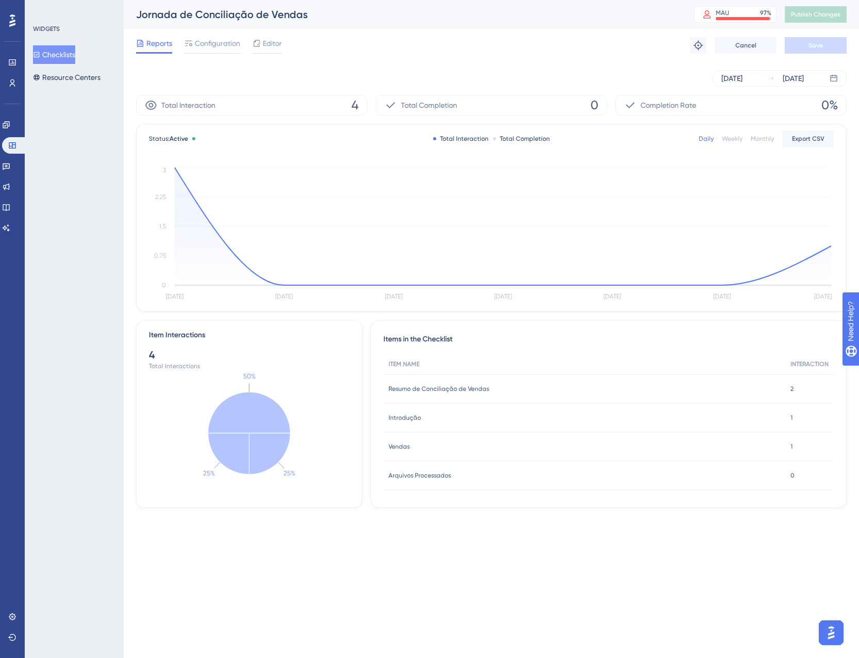
click at [58, 54] on button "Checklists" at bounding box center [54, 54] width 42 height 19
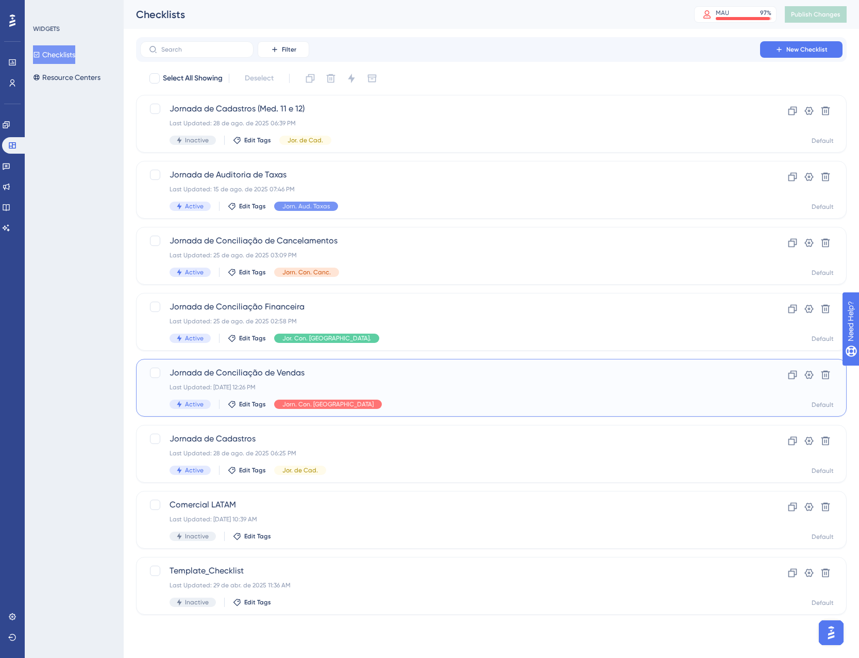
click at [405, 383] on div "Last Updated: 08 de jul. de 2025 12:26 PM" at bounding box center [450, 387] width 561 height 8
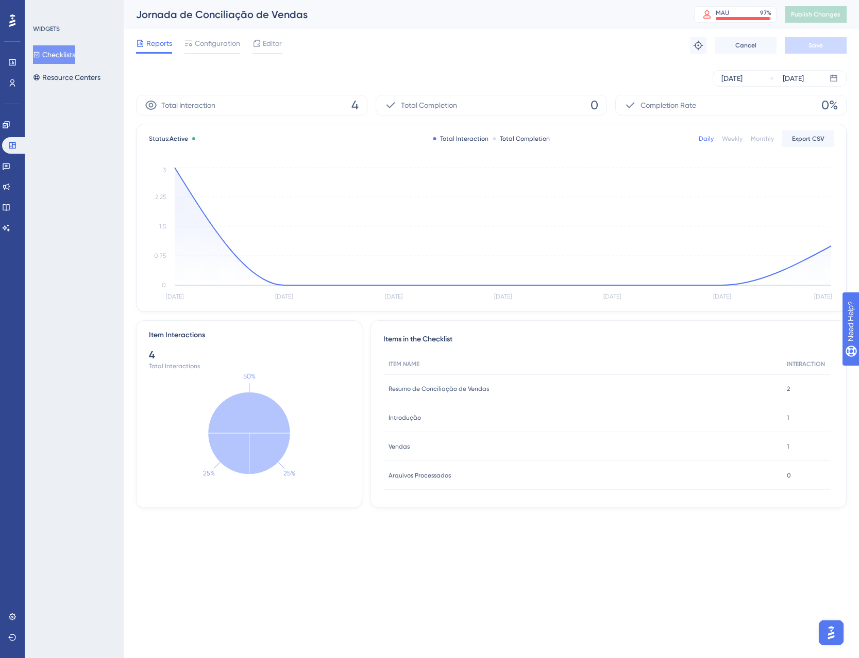
click at [70, 54] on button "Checklists" at bounding box center [54, 54] width 42 height 19
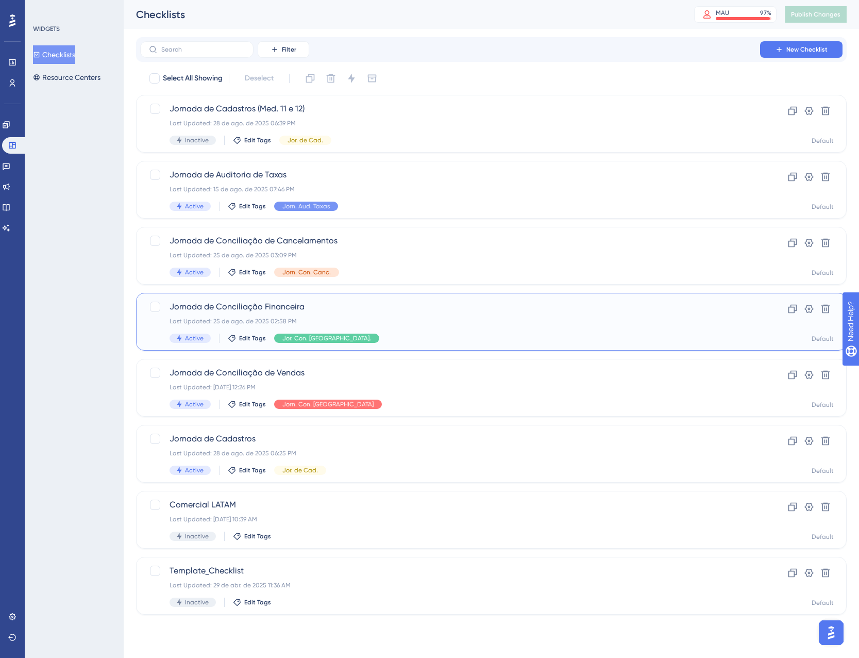
click at [391, 313] on div "Jornada de Conciliação Financeira Last Updated: 25 de ago. de 2025 02:58 PM Act…" at bounding box center [450, 322] width 561 height 42
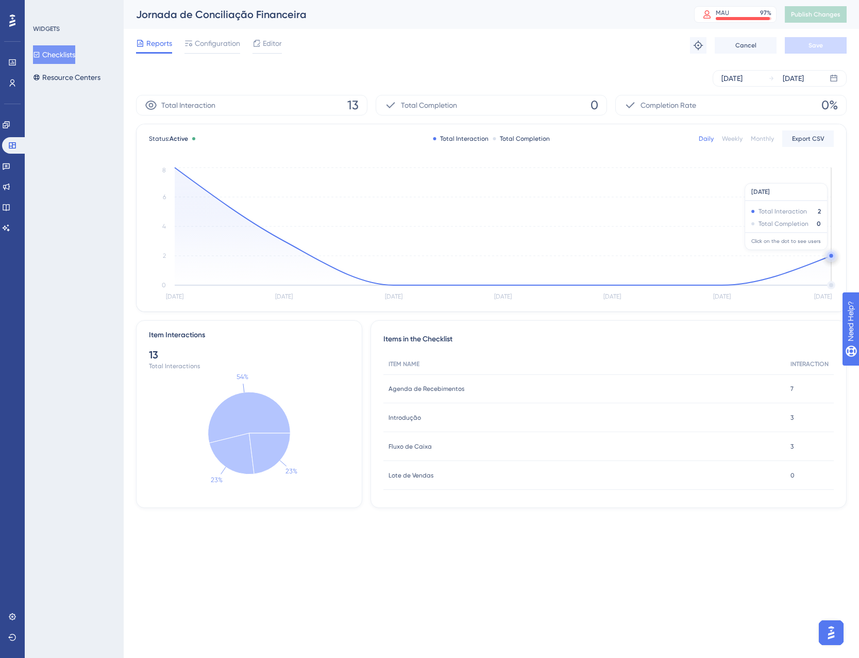
click at [830, 255] on circle at bounding box center [832, 256] width 4 height 4
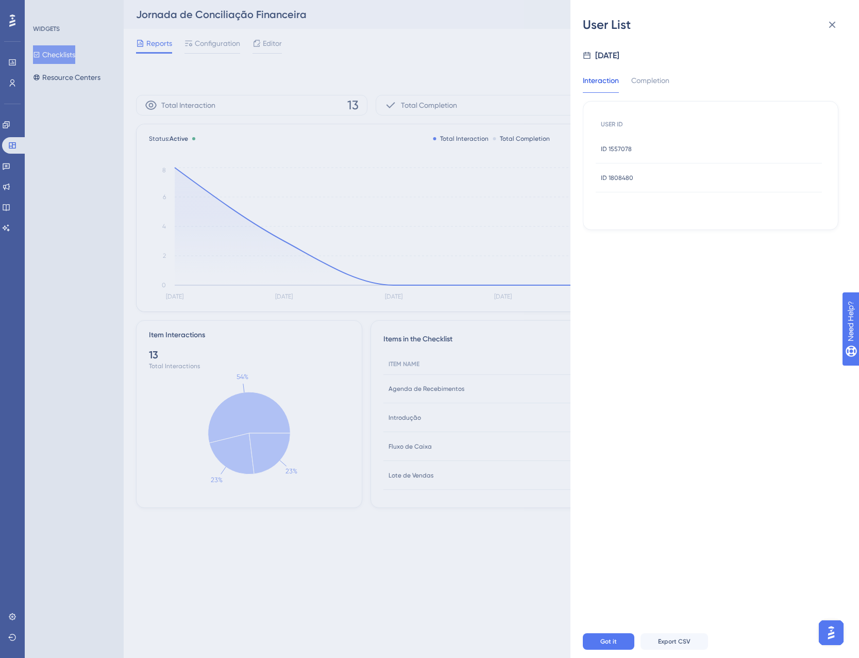
click at [617, 180] on span "ID 1808480" at bounding box center [617, 178] width 32 height 8
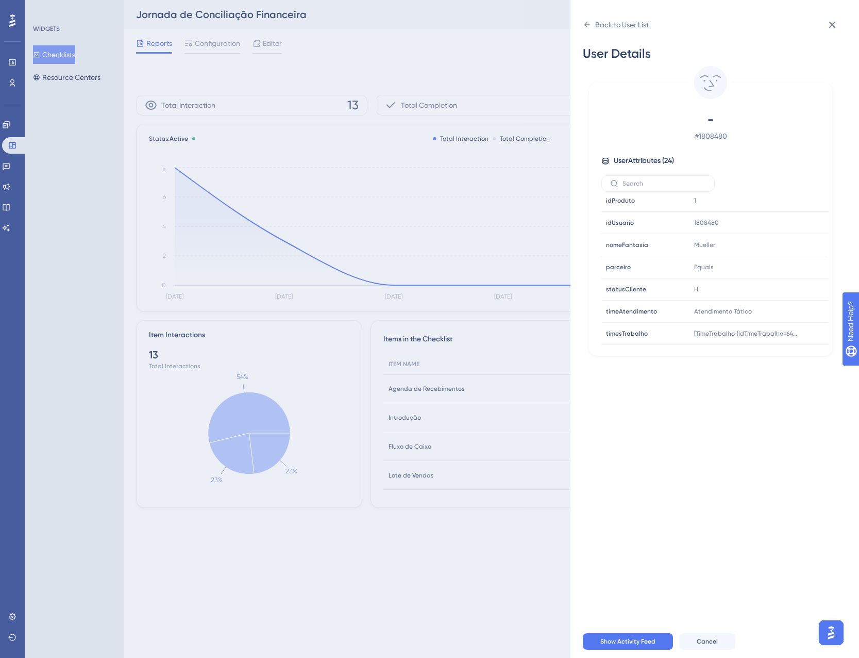
scroll to position [380, 0]
click at [833, 26] on icon at bounding box center [832, 25] width 12 height 12
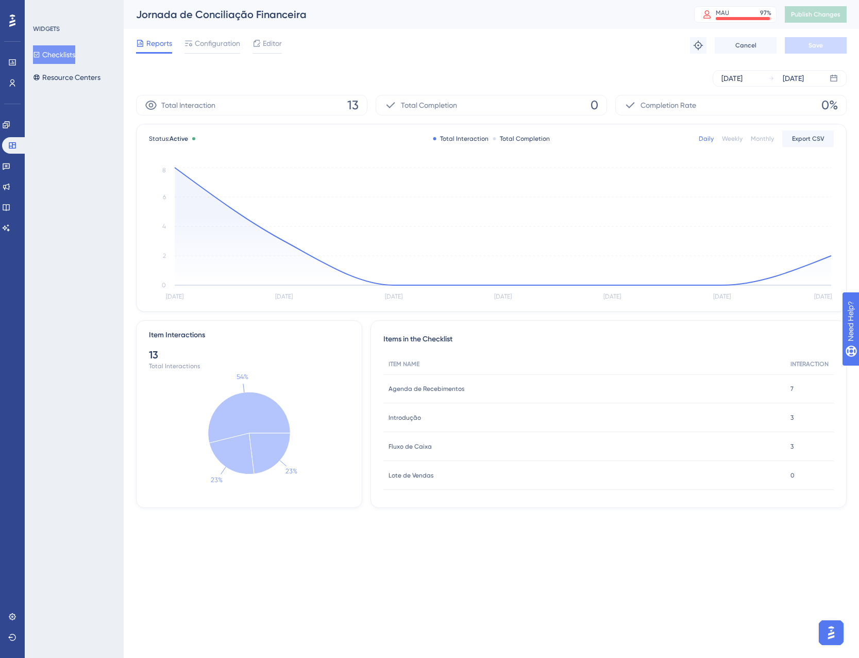
click at [791, 389] on span "7" at bounding box center [792, 389] width 3 height 8
click at [743, 79] on div "[DATE]" at bounding box center [732, 78] width 21 height 12
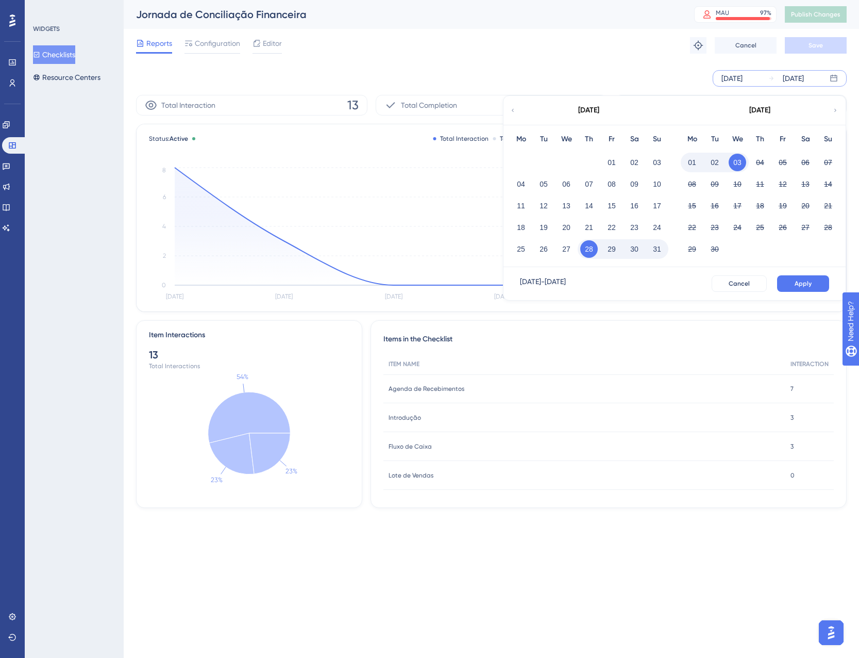
click at [696, 160] on button "01" at bounding box center [693, 163] width 18 height 18
click at [810, 280] on span "Apply" at bounding box center [803, 283] width 17 height 8
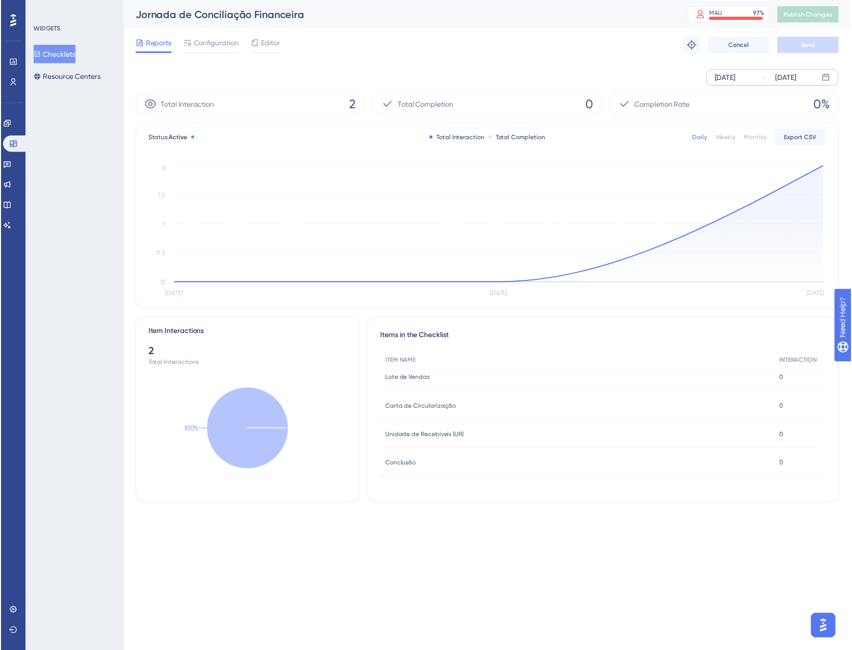
scroll to position [0, 0]
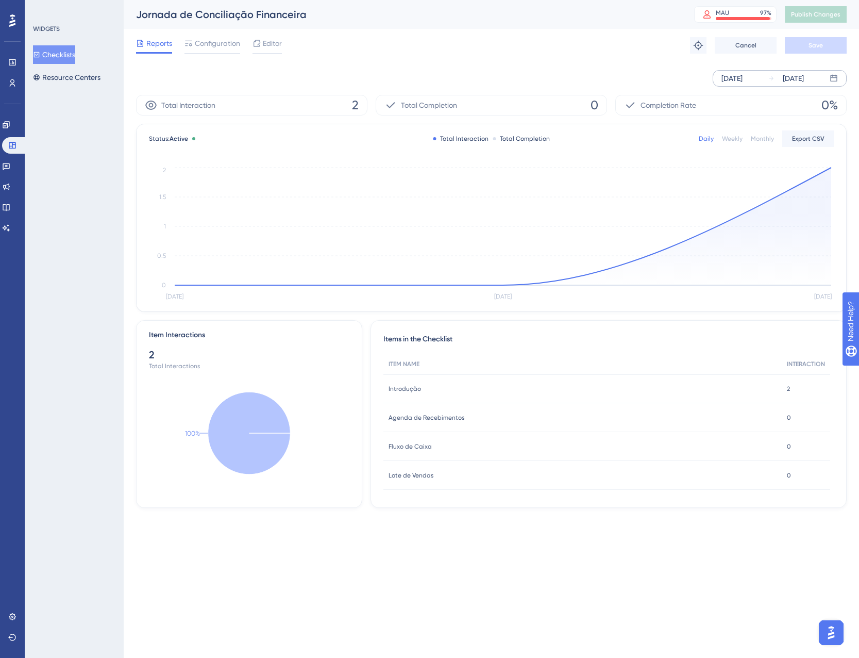
click at [56, 60] on button "Checklists" at bounding box center [54, 54] width 42 height 19
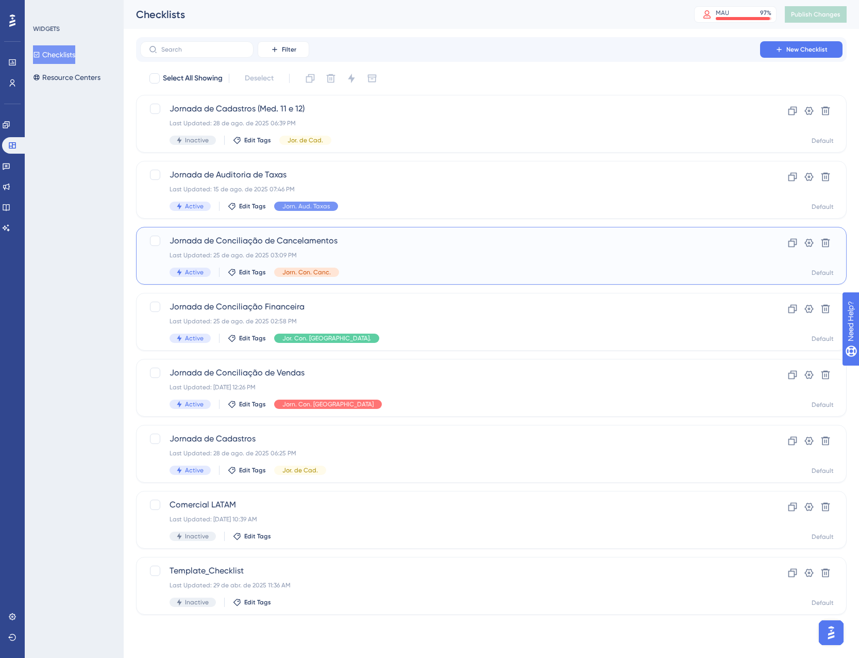
click at [390, 267] on div "Jornada de Conciliação de Cancelamentos Last Updated: 25 de ago. de 2025 03:09 …" at bounding box center [450, 256] width 561 height 42
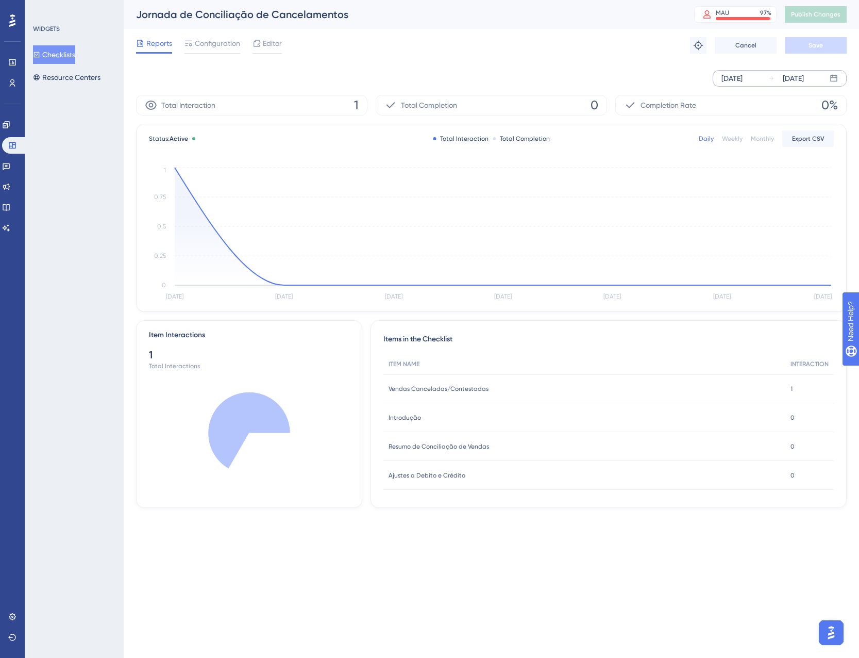
click at [771, 78] on icon at bounding box center [772, 78] width 6 height 6
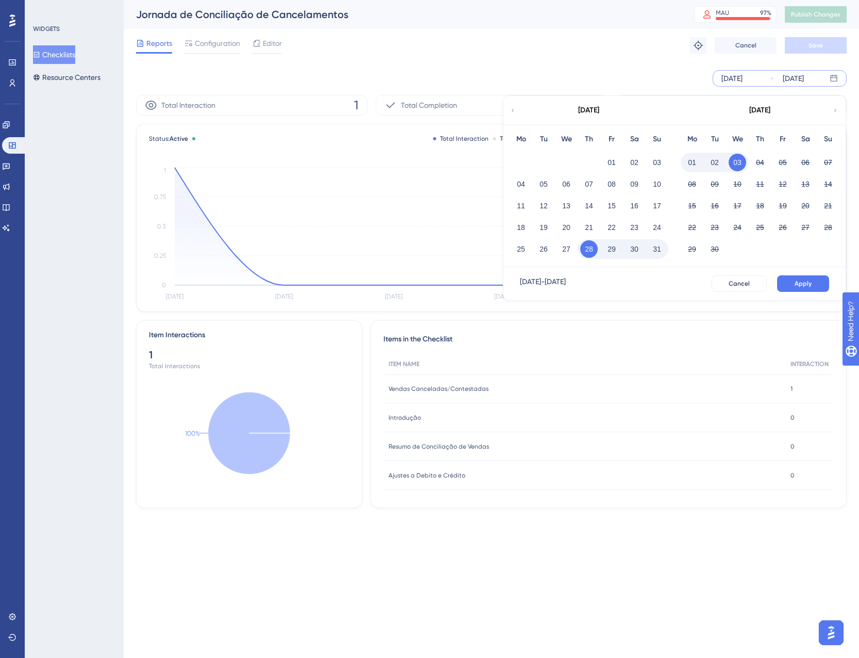
click at [692, 164] on button "01" at bounding box center [693, 163] width 18 height 18
click at [807, 280] on span "Apply" at bounding box center [803, 283] width 17 height 8
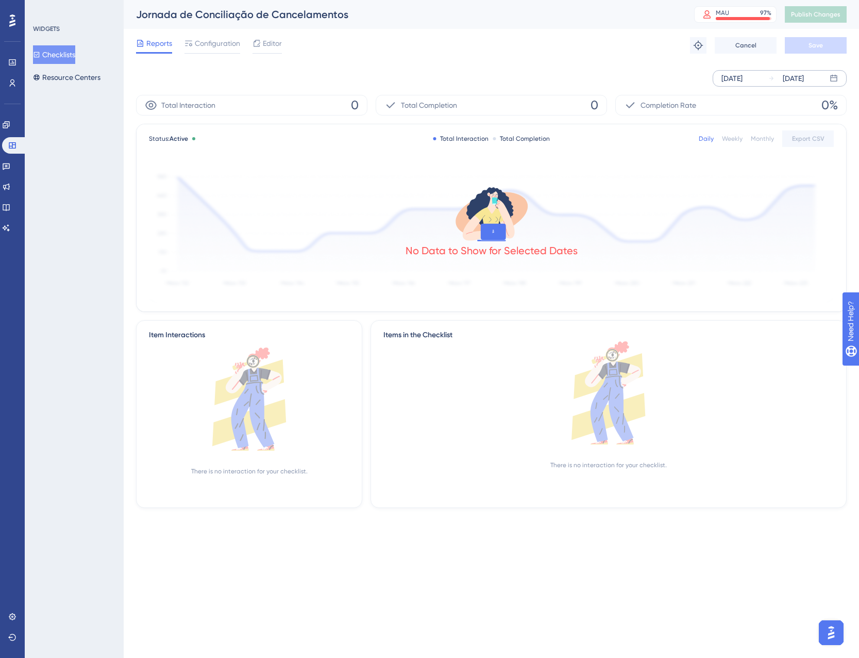
click at [67, 52] on button "Checklists" at bounding box center [54, 54] width 42 height 19
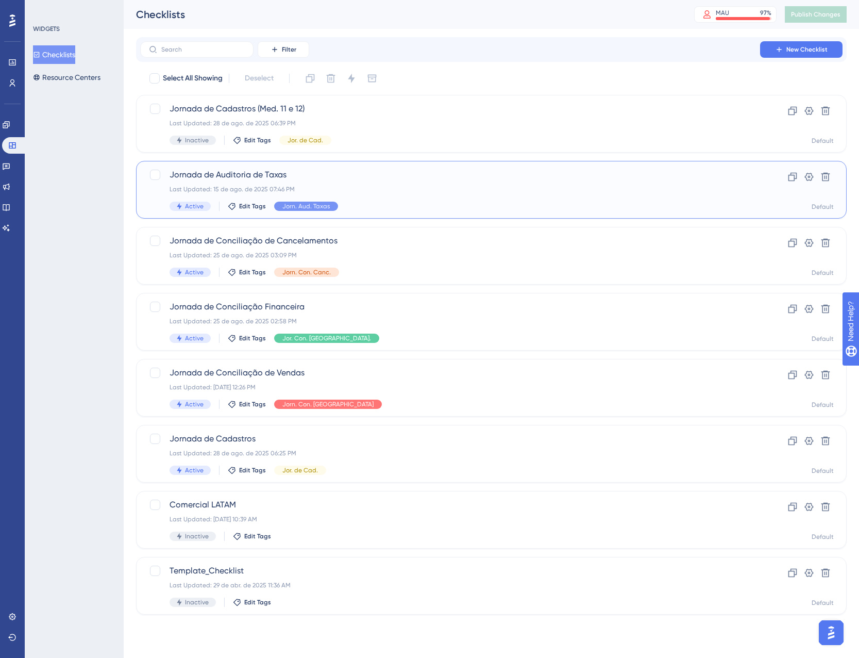
click at [359, 201] on div "Jornada de Auditoria de Taxas Last Updated: 15 de ago. de 2025 07:46 PM Active …" at bounding box center [450, 190] width 561 height 42
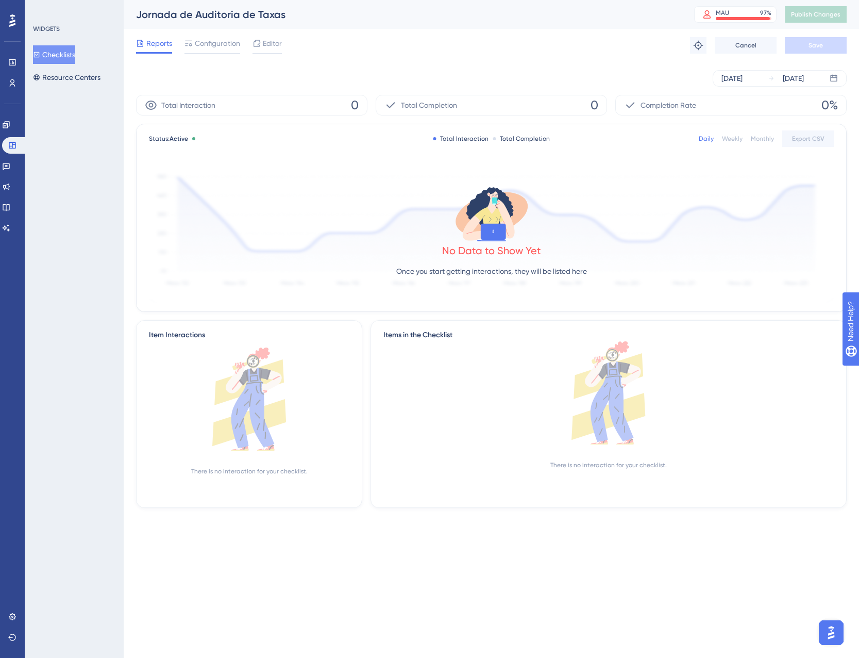
click at [65, 52] on button "Checklists" at bounding box center [54, 54] width 42 height 19
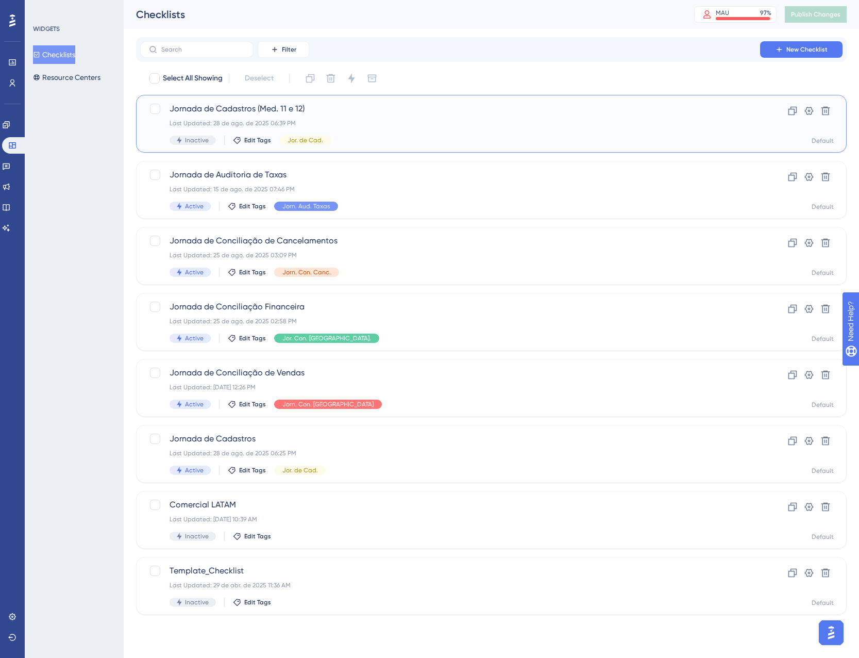
click at [402, 142] on div "Inactive Edit Tags Jor. de Cad." at bounding box center [450, 140] width 561 height 9
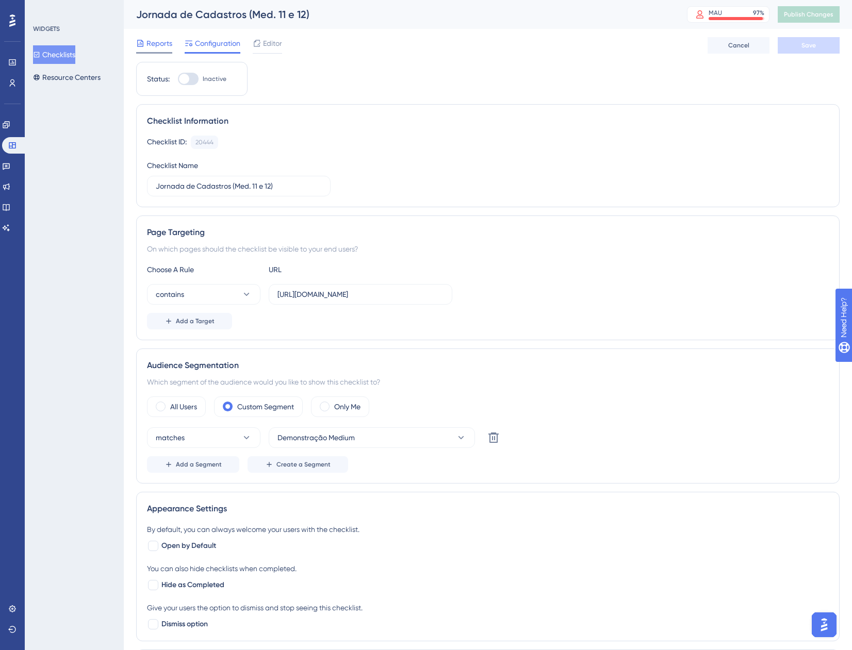
click at [146, 46] on div "Reports" at bounding box center [154, 43] width 36 height 12
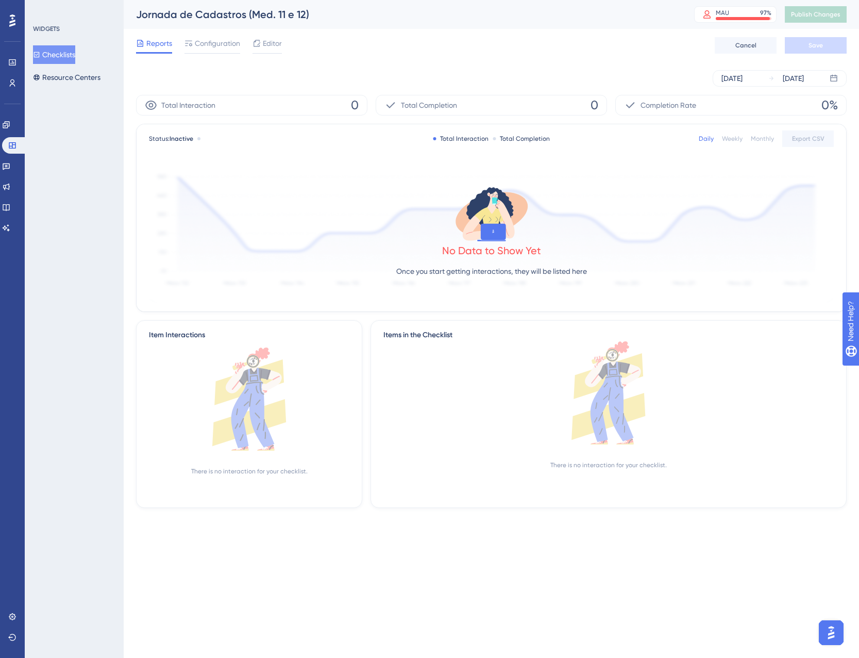
click at [72, 56] on button "Checklists" at bounding box center [54, 54] width 42 height 19
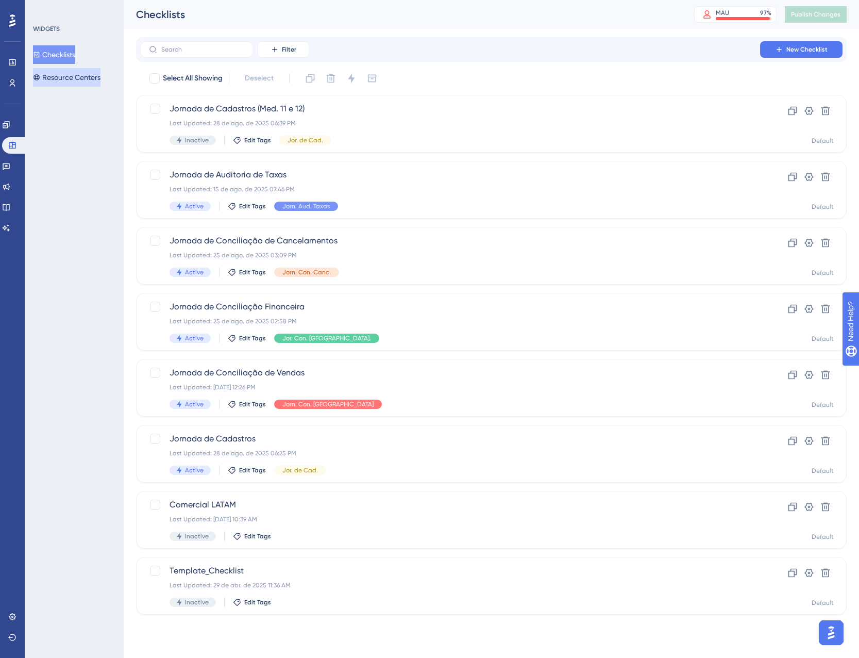
click at [70, 80] on button "Resource Centers" at bounding box center [67, 77] width 68 height 19
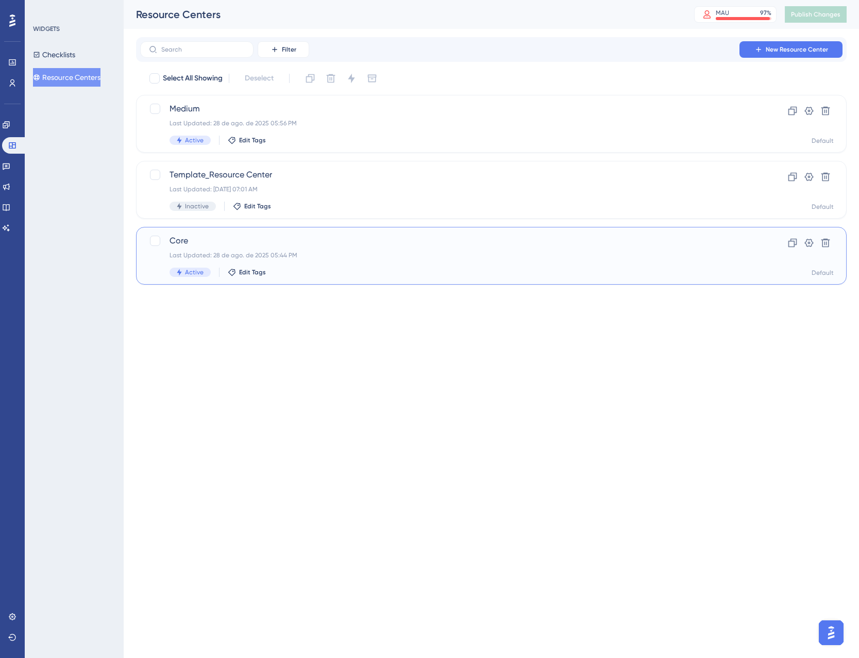
click at [420, 240] on span "Core" at bounding box center [450, 241] width 561 height 12
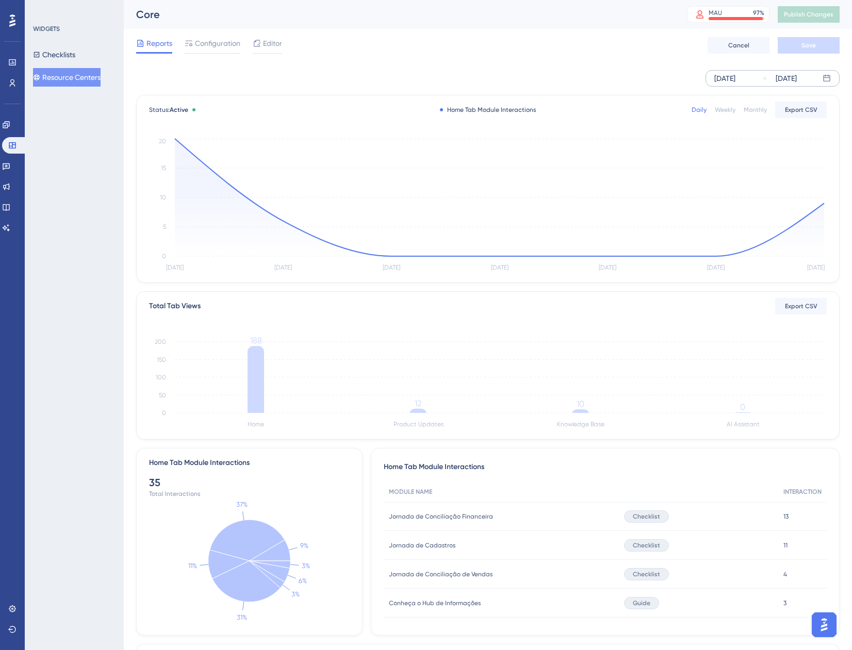
click at [735, 75] on div "[DATE]" at bounding box center [724, 78] width 21 height 12
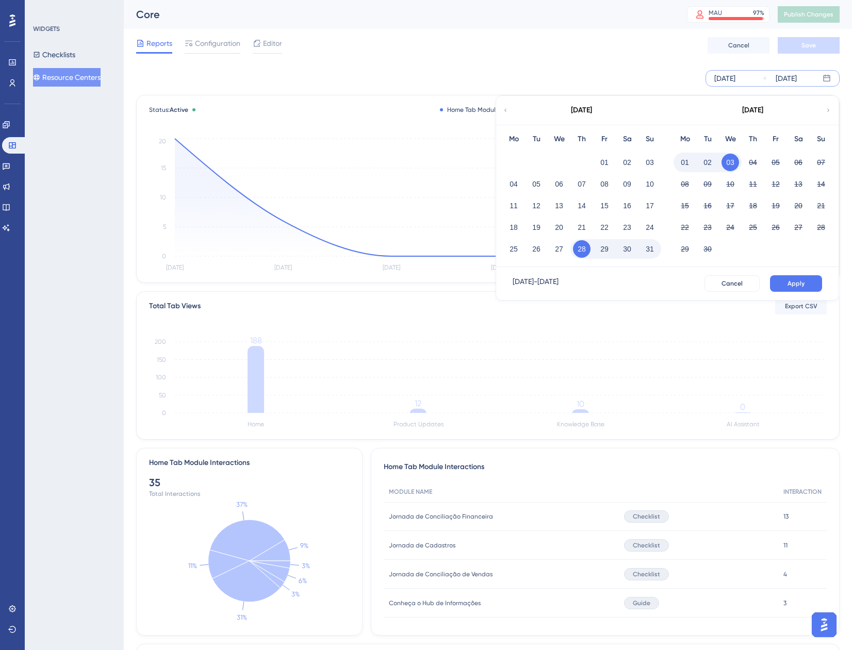
click at [690, 164] on button "01" at bounding box center [685, 163] width 18 height 18
click at [807, 279] on button "Apply" at bounding box center [796, 283] width 52 height 16
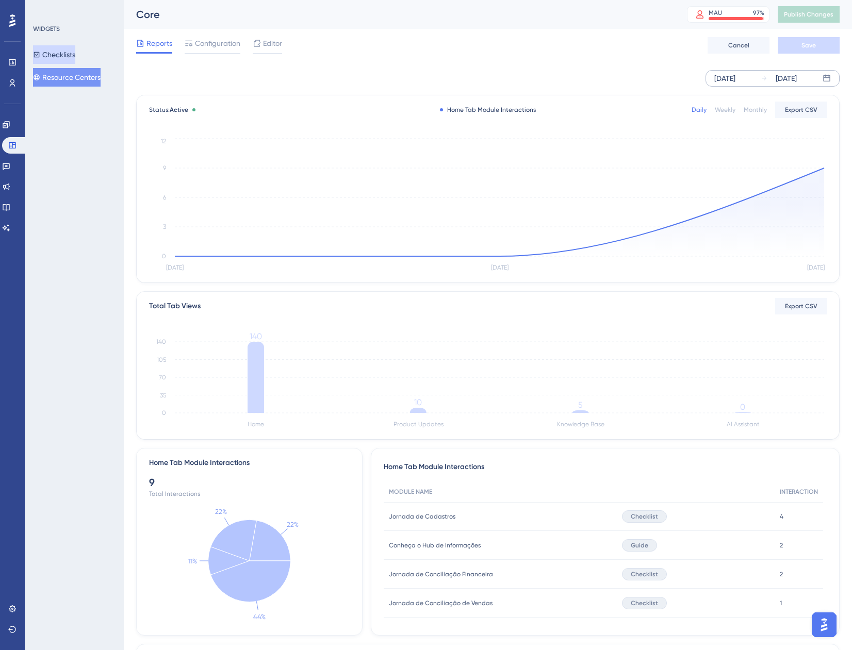
click at [47, 51] on button "Checklists" at bounding box center [54, 54] width 42 height 19
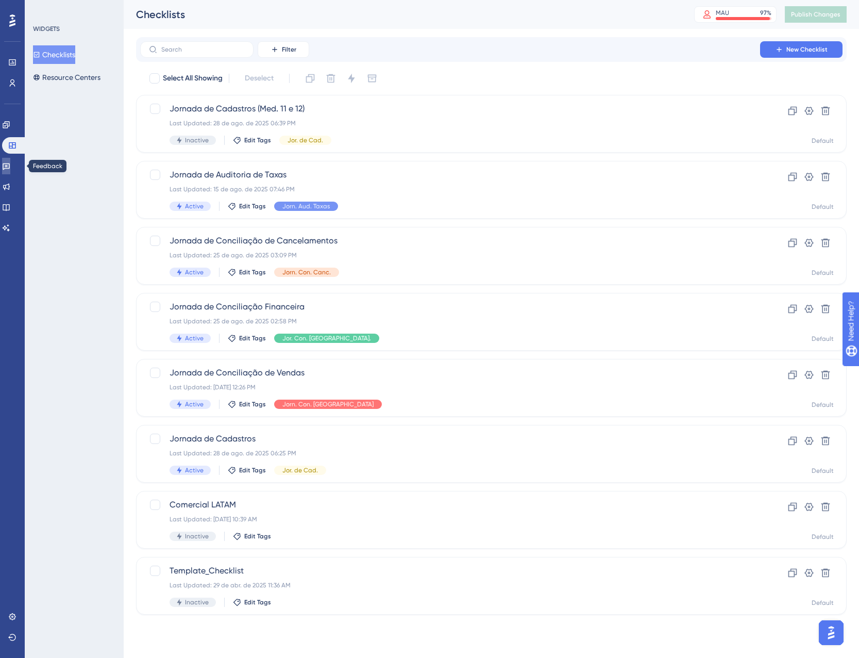
click at [5, 168] on link at bounding box center [6, 166] width 8 height 16
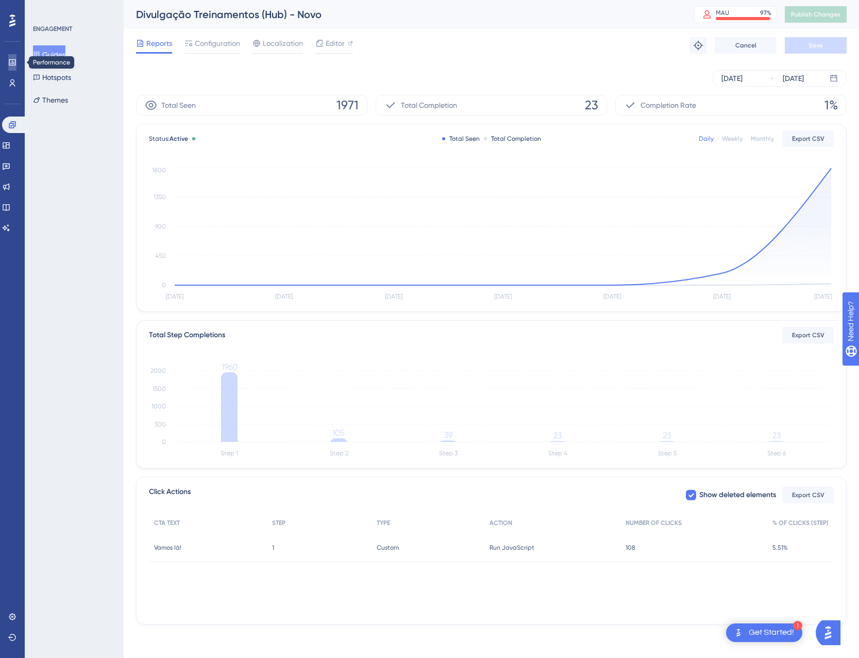
click at [8, 70] on link at bounding box center [12, 62] width 8 height 16
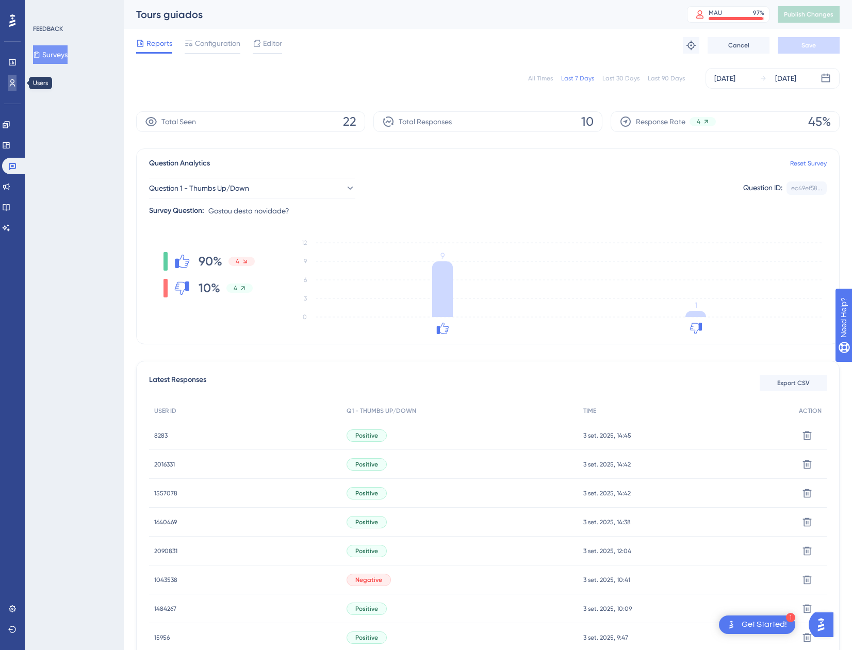
click at [10, 80] on icon at bounding box center [12, 83] width 8 height 8
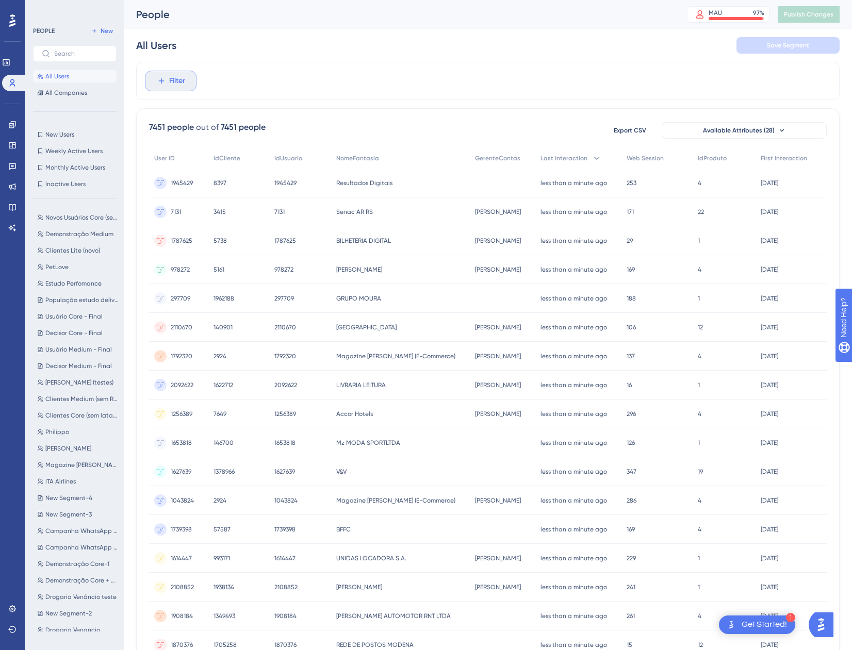
click at [175, 82] on span "Filter" at bounding box center [177, 81] width 16 height 12
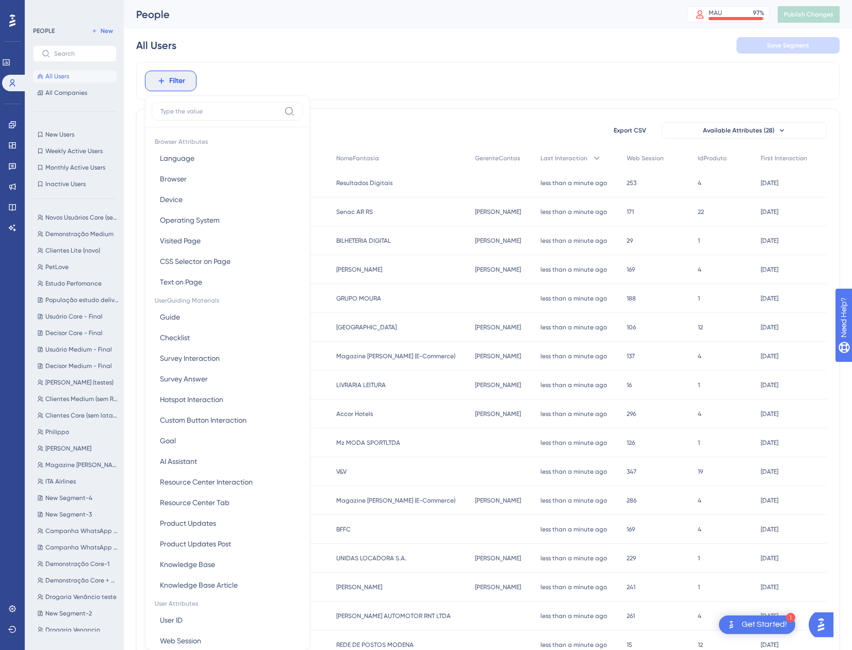
scroll to position [43, 0]
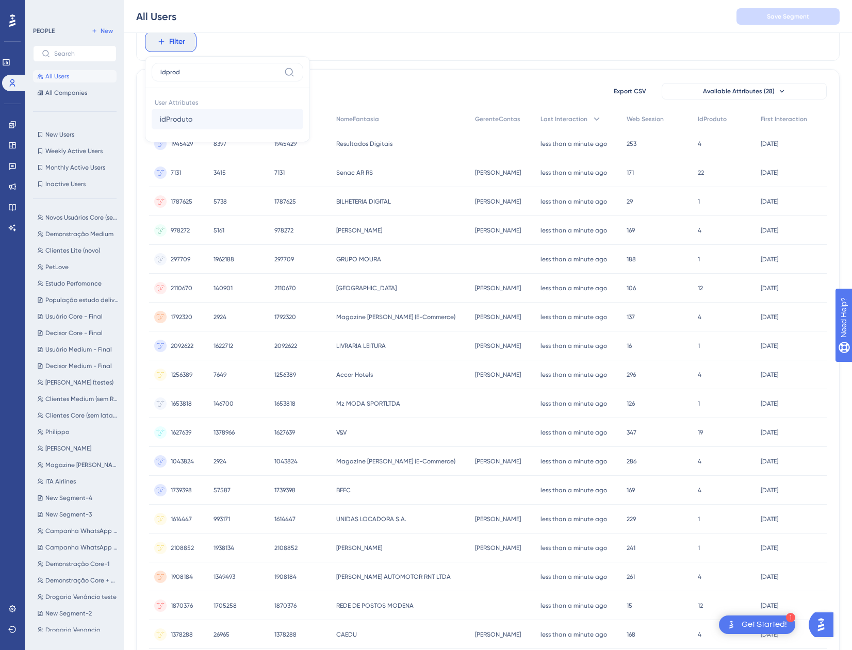
type input "idprod"
click at [181, 128] on button "idProduto idProduto" at bounding box center [228, 119] width 152 height 21
click at [184, 109] on label "less than" at bounding box center [183, 112] width 29 height 12
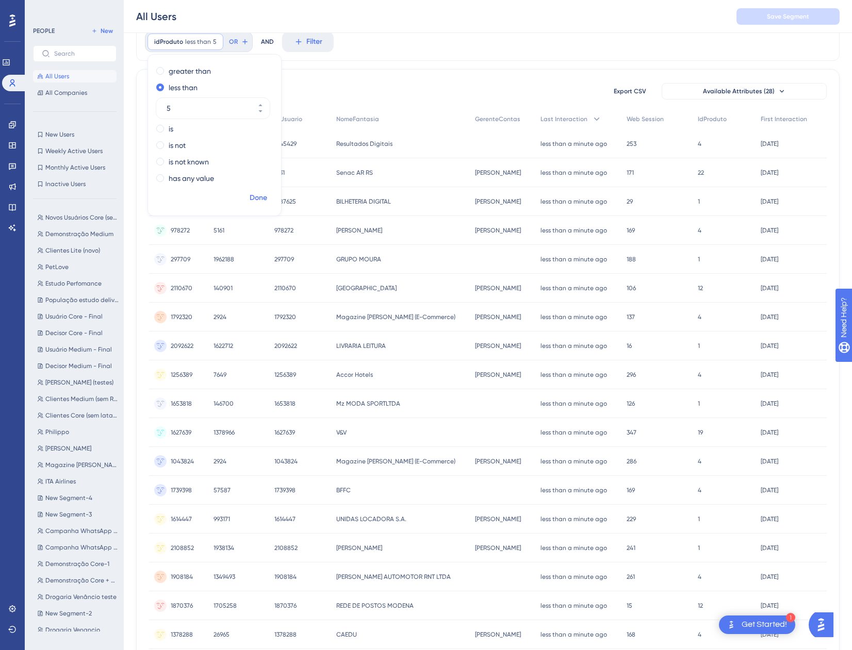
type input "5"
click at [270, 203] on button "Done" at bounding box center [258, 198] width 29 height 19
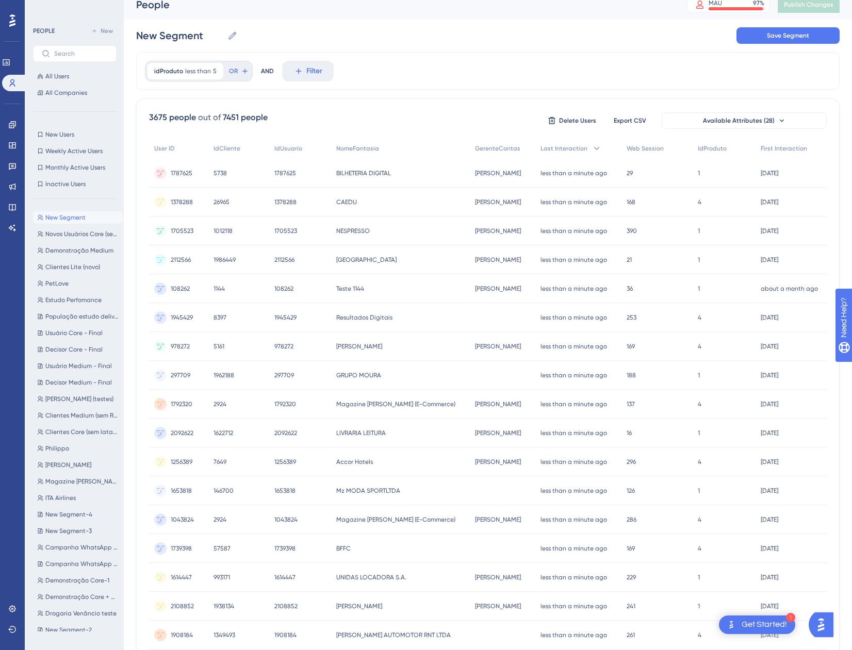
scroll to position [0, 0]
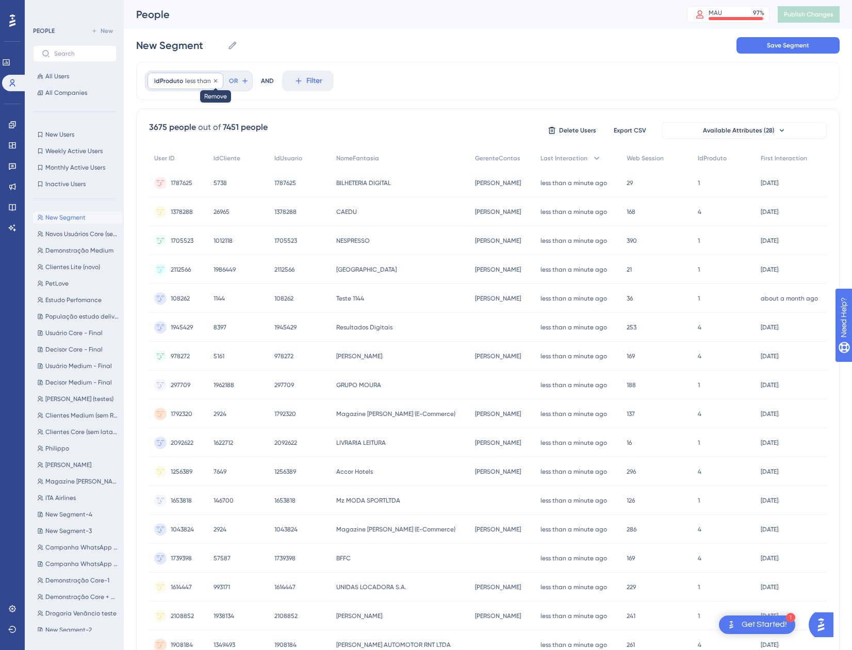
click at [215, 82] on icon at bounding box center [215, 81] width 6 height 6
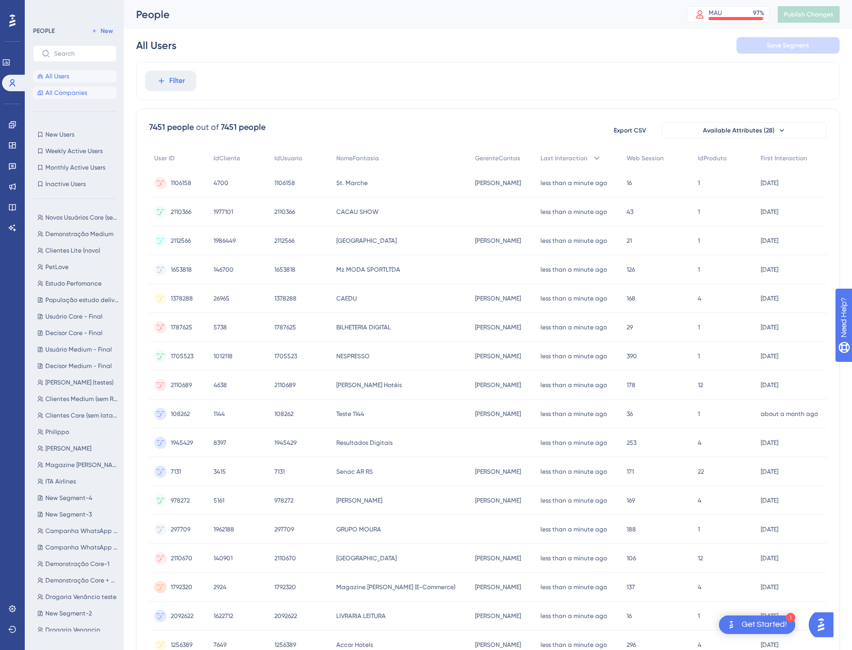
click at [76, 95] on span "All Companies" at bounding box center [66, 93] width 42 height 8
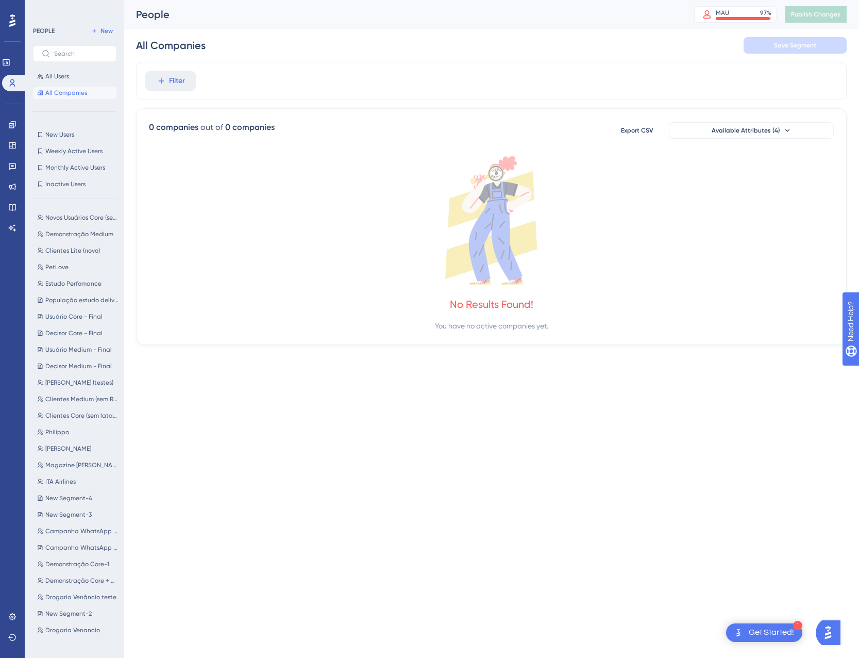
click at [74, 125] on div "PEOPLE New All Users All Companies New Users New Users Weekly Active Users Week…" at bounding box center [75, 332] width 84 height 615
click at [65, 75] on span "All Users" at bounding box center [57, 76] width 24 height 8
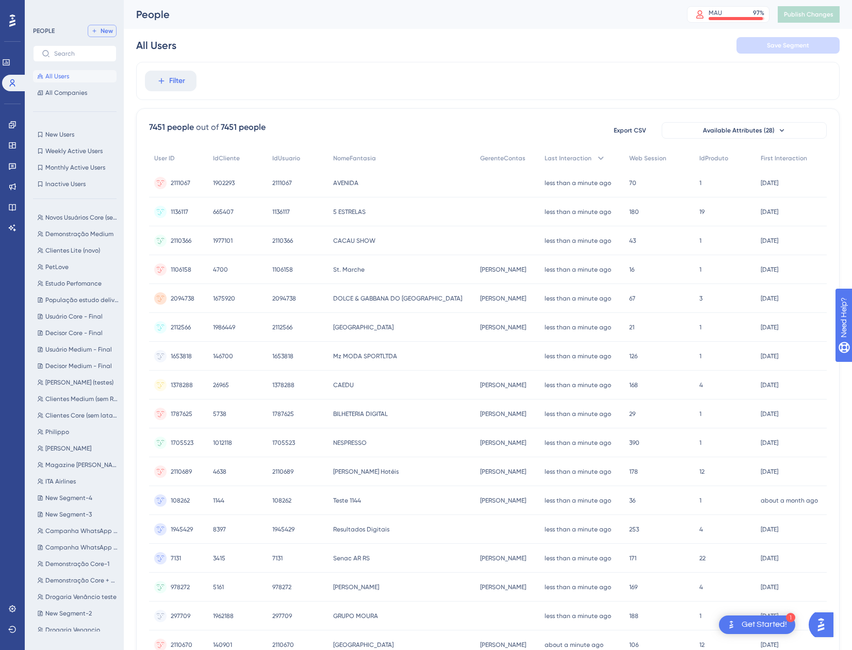
click at [105, 33] on span "New" at bounding box center [107, 31] width 12 height 8
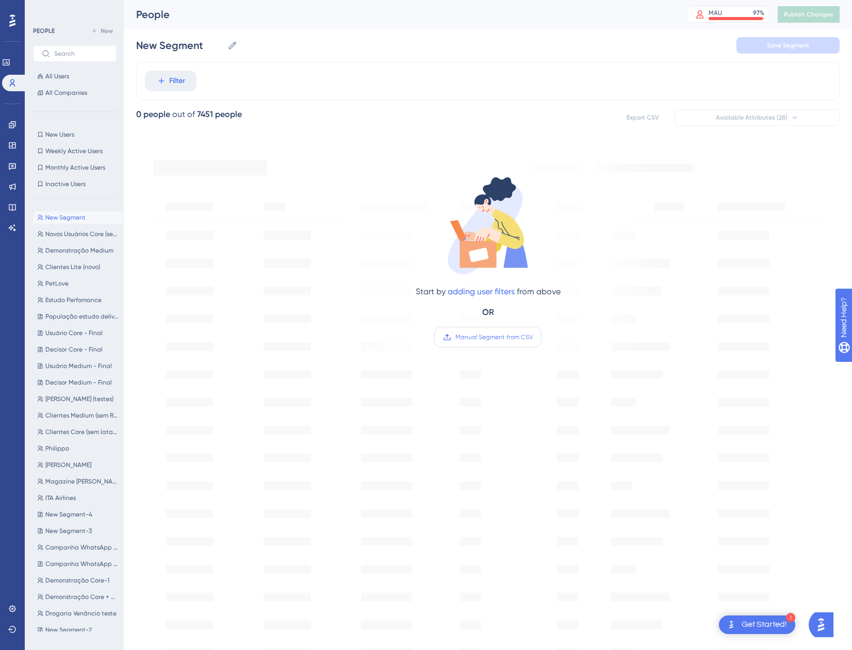
click at [489, 338] on span "Manual Segment from CSV" at bounding box center [493, 337] width 77 height 8
click at [533, 337] on input "Manual Segment from CSV" at bounding box center [533, 337] width 0 height 0
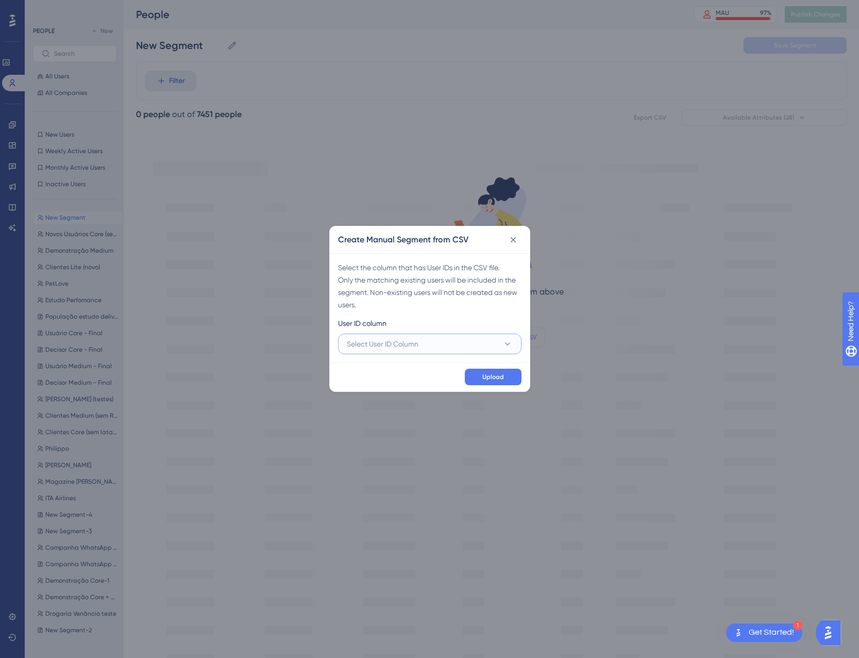
click at [418, 344] on span "Select User ID Column" at bounding box center [383, 344] width 72 height 12
click at [398, 373] on div "A - 1319155 A - 1319155" at bounding box center [430, 375] width 154 height 21
click at [489, 376] on span "Upload" at bounding box center [494, 377] width 22 height 8
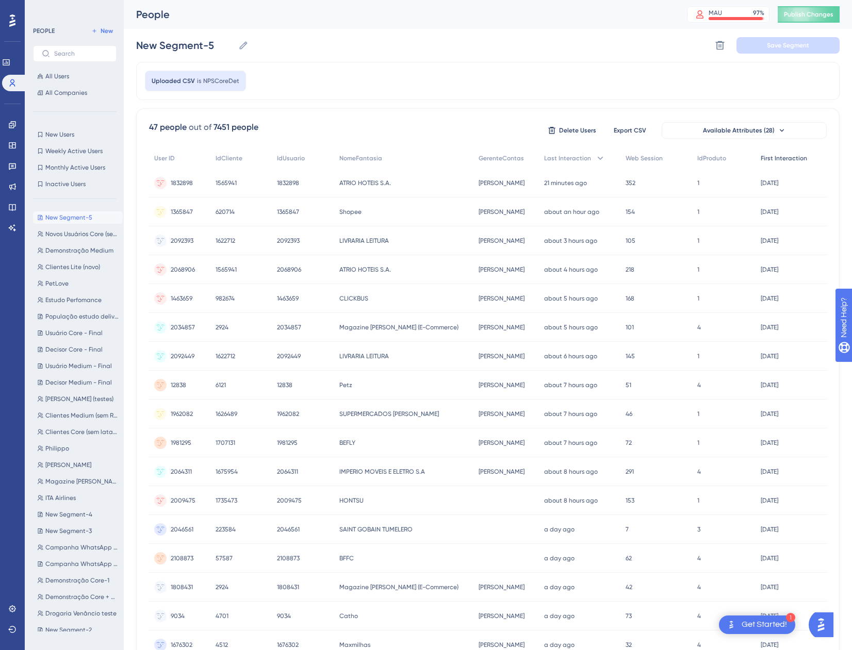
click at [777, 159] on span "First Interaction" at bounding box center [783, 158] width 46 height 8
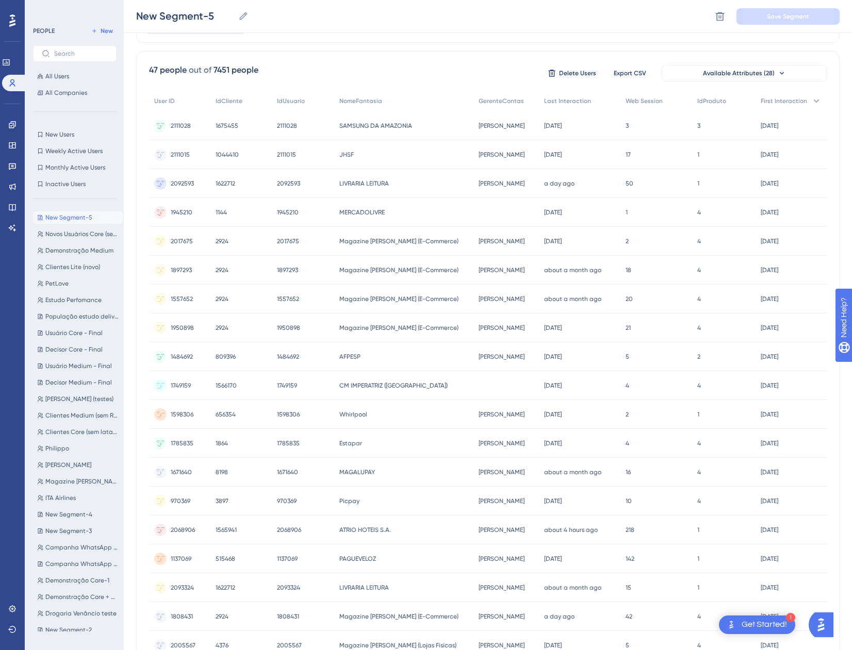
scroll to position [175, 0]
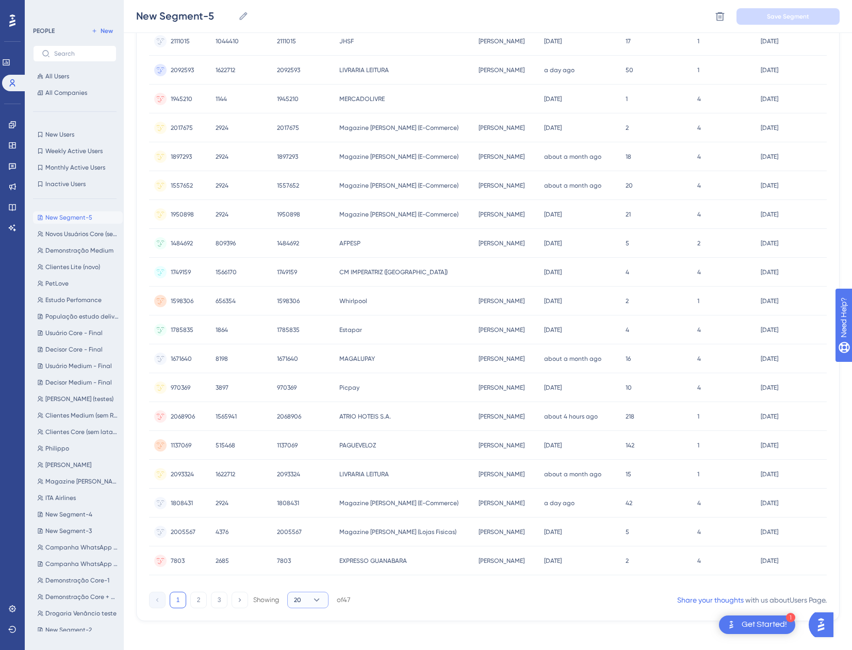
click at [309, 595] on button "20" at bounding box center [307, 600] width 41 height 16
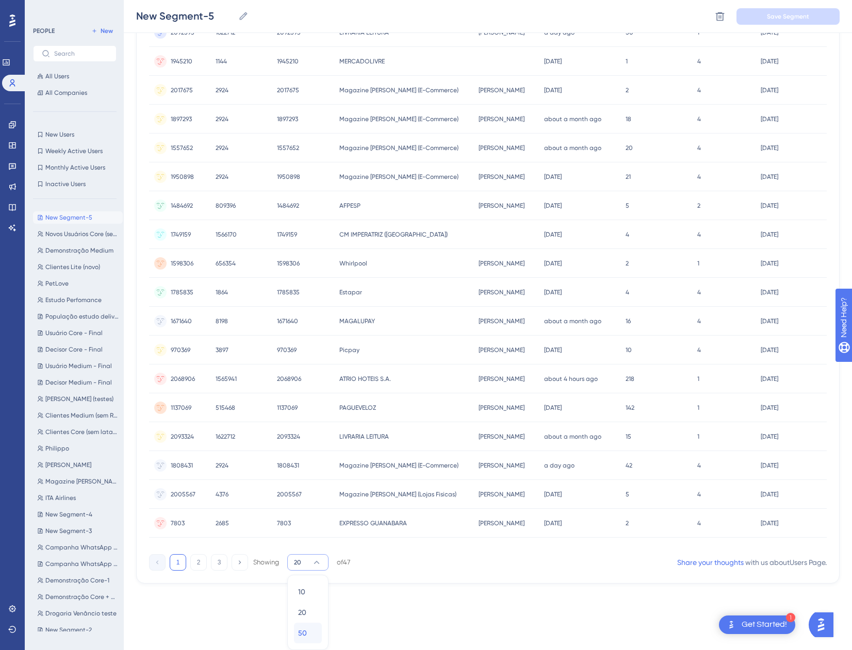
click at [318, 636] on button "50 50" at bounding box center [308, 633] width 28 height 21
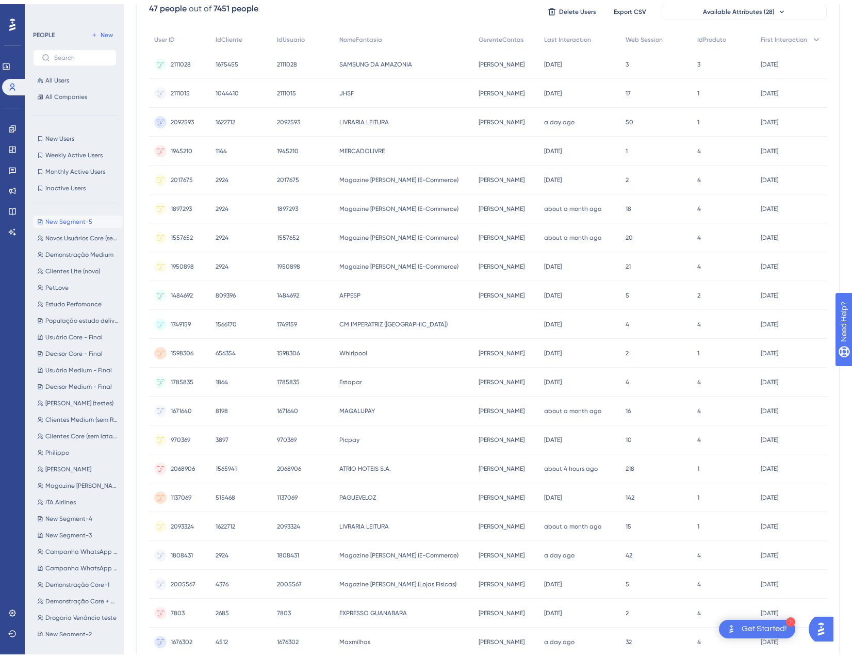
scroll to position [0, 0]
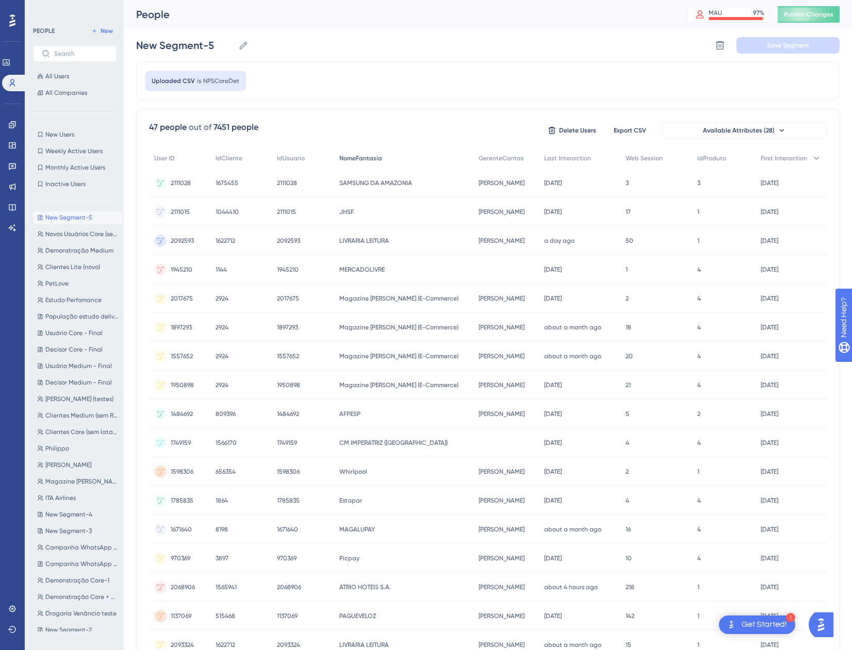
click at [376, 159] on span "NomeFantasia" at bounding box center [360, 158] width 43 height 8
click at [187, 47] on input "New Segment-5" at bounding box center [185, 45] width 98 height 14
type input "N"
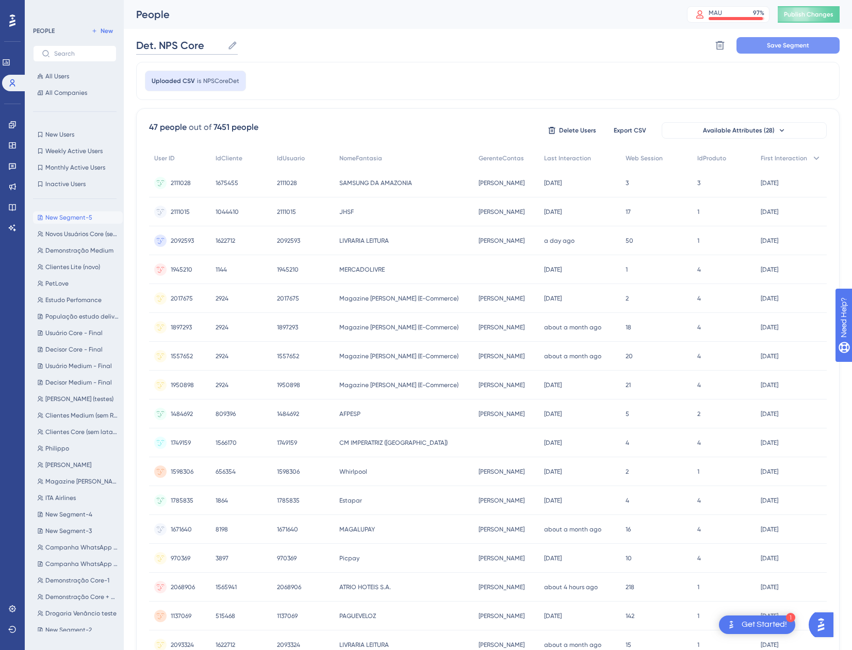
type input "Det. NPS Core"
click at [764, 48] on button "Save Segment" at bounding box center [787, 45] width 103 height 16
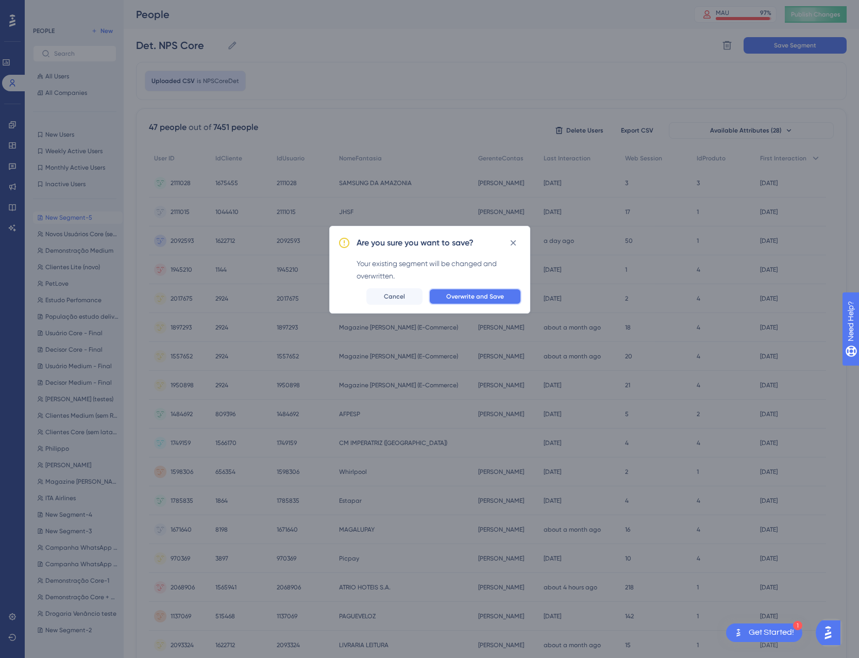
click at [500, 290] on button "Overwrite and Save" at bounding box center [475, 296] width 93 height 16
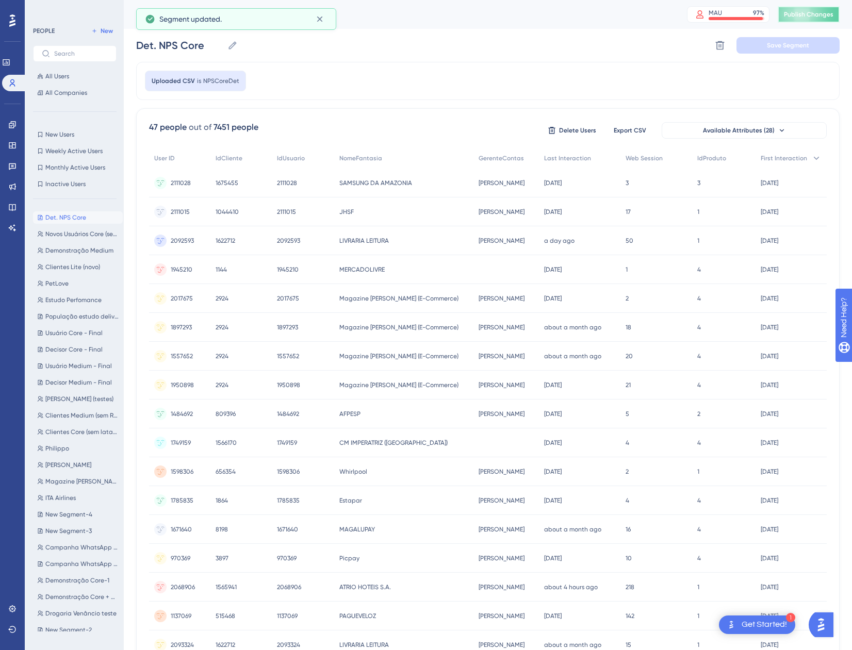
click at [813, 21] on button "Publish Changes" at bounding box center [808, 14] width 62 height 16
click at [18, 76] on link at bounding box center [14, 83] width 25 height 16
click at [0, 0] on html "1 Get Started! Performance Users Engagement Widgets Feedback Product Updates Kn…" at bounding box center [426, 0] width 852 height 0
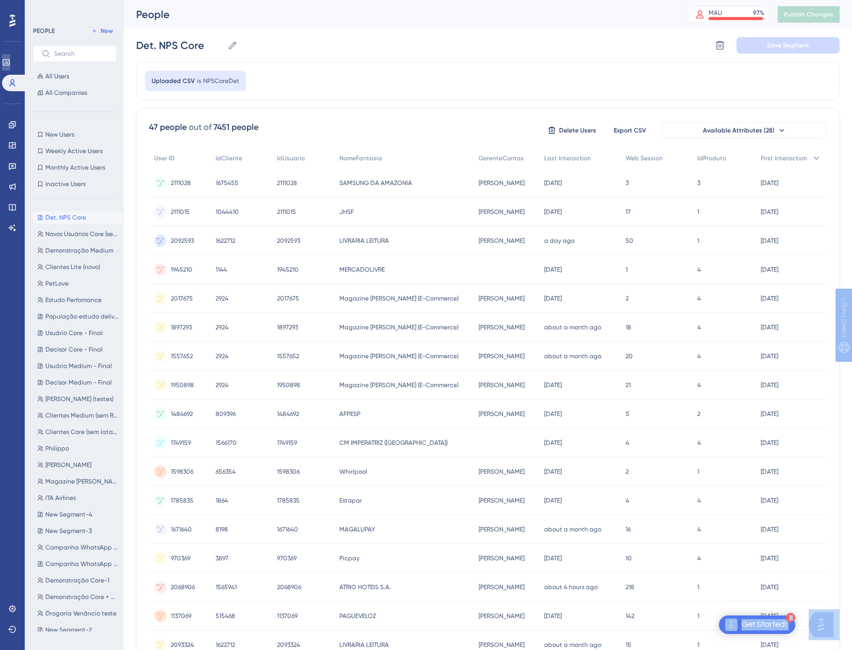
drag, startPoint x: 0, startPoint y: 64, endPoint x: 6, endPoint y: 62, distance: 6.5
click at [5, 62] on link at bounding box center [6, 62] width 8 height 16
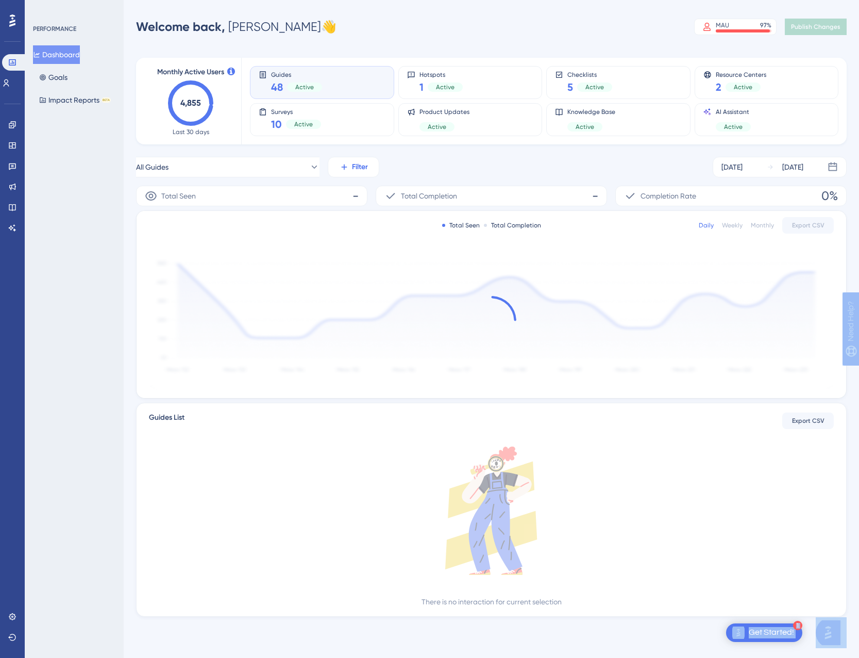
click at [369, 166] on button "Filter" at bounding box center [354, 167] width 52 height 21
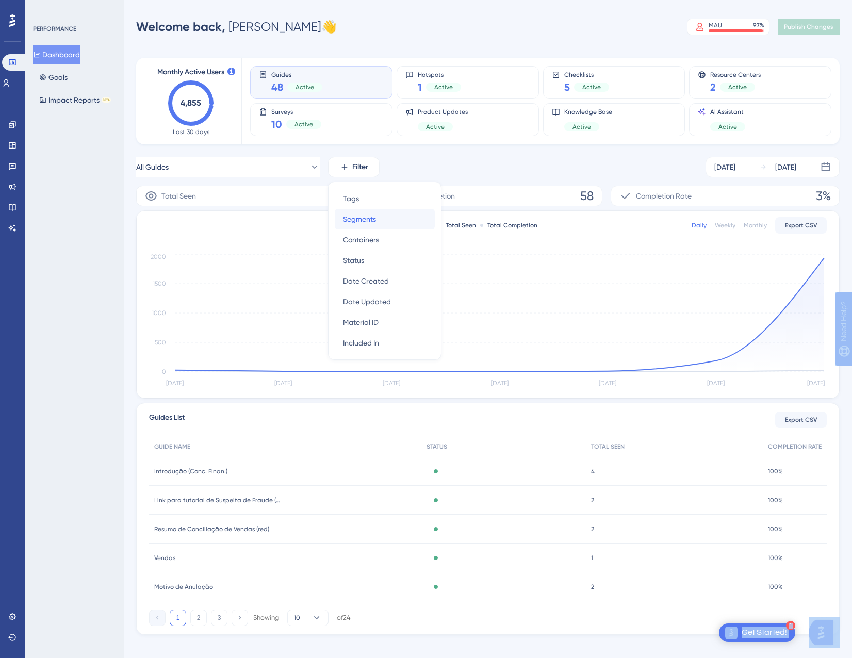
click at [378, 219] on div "Segments Segments" at bounding box center [385, 219] width 84 height 21
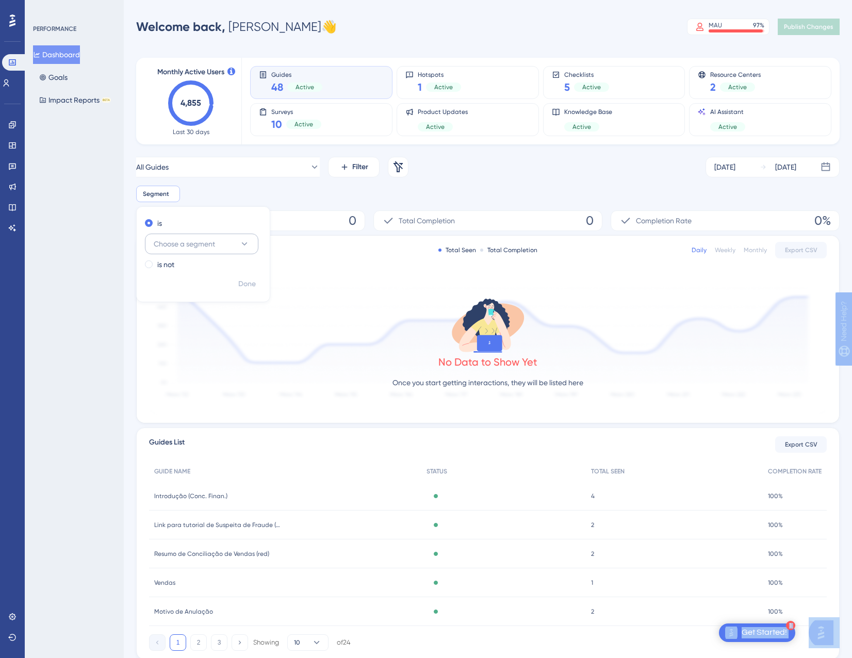
click at [203, 242] on span "Choose a segment" at bounding box center [184, 244] width 61 height 12
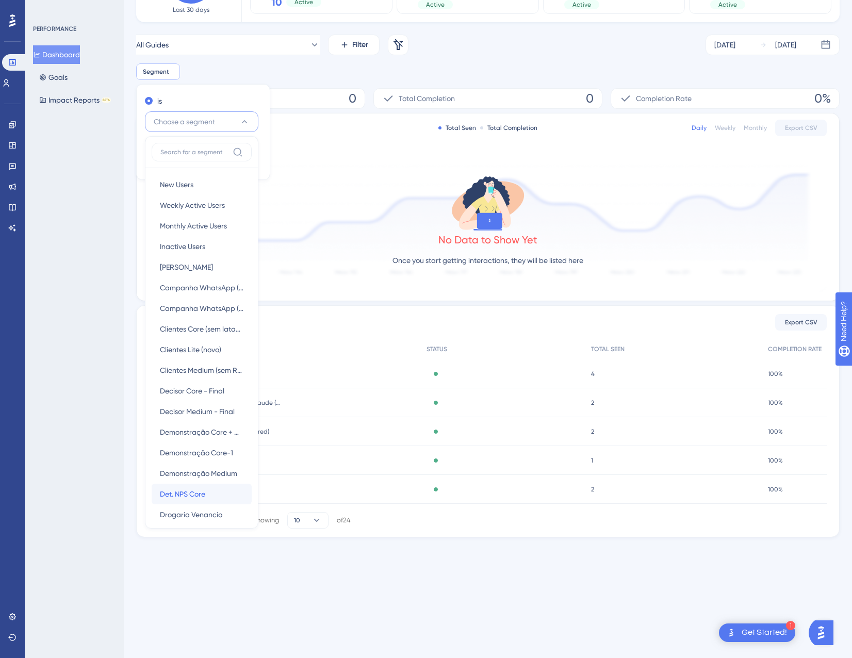
click at [186, 491] on span "Det. NPS Core" at bounding box center [182, 494] width 45 height 12
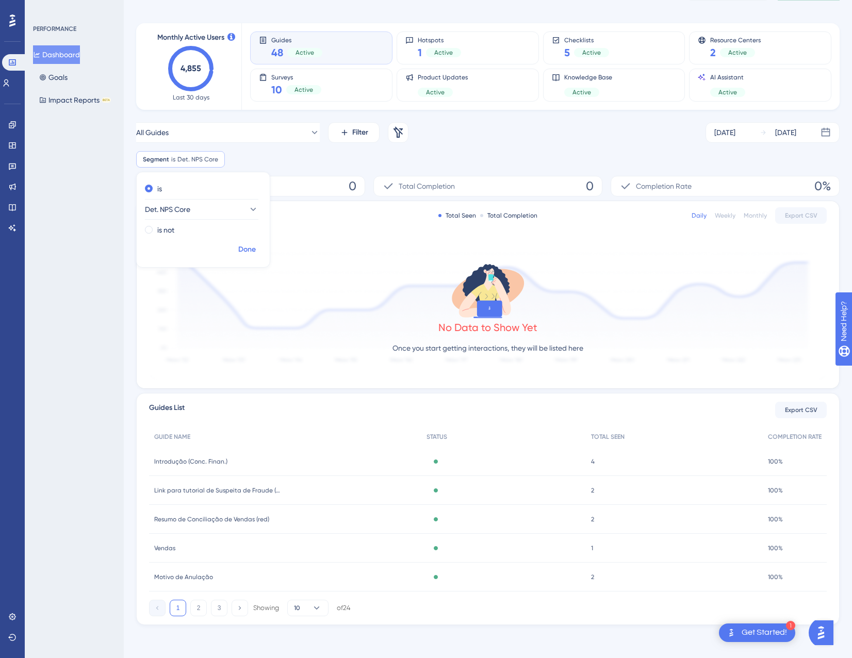
click at [243, 251] on span "Done" at bounding box center [247, 249] width 18 height 12
click at [774, 140] on div "Aug 28 2025 Sep 03 2025" at bounding box center [772, 132] width 134 height 21
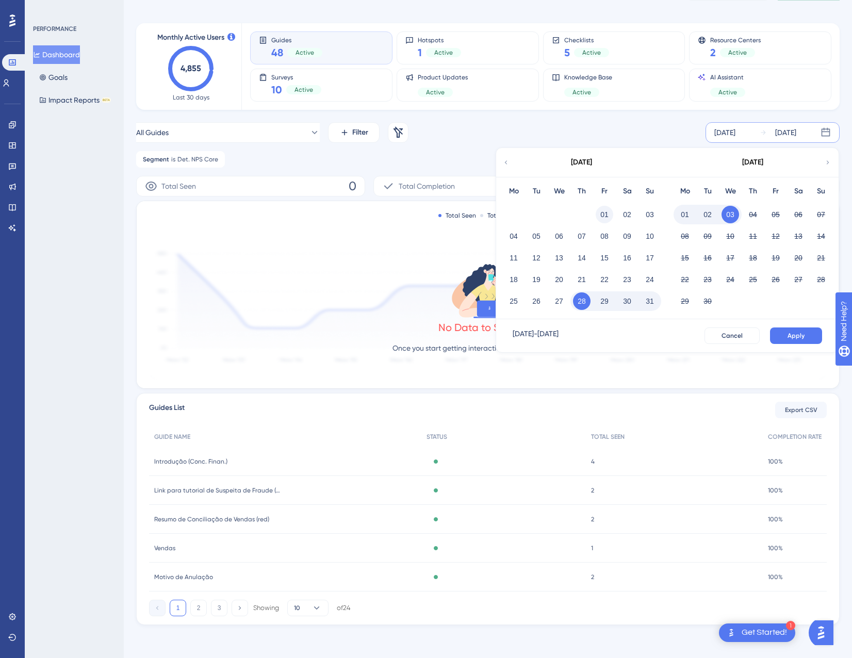
click at [600, 211] on button "01" at bounding box center [604, 215] width 18 height 18
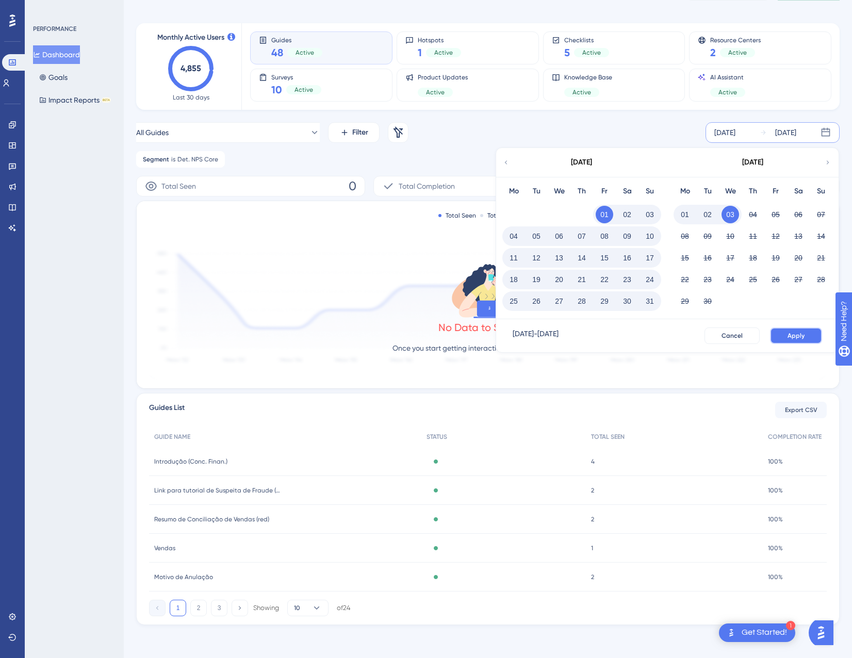
click at [791, 337] on span "Apply" at bounding box center [795, 336] width 17 height 8
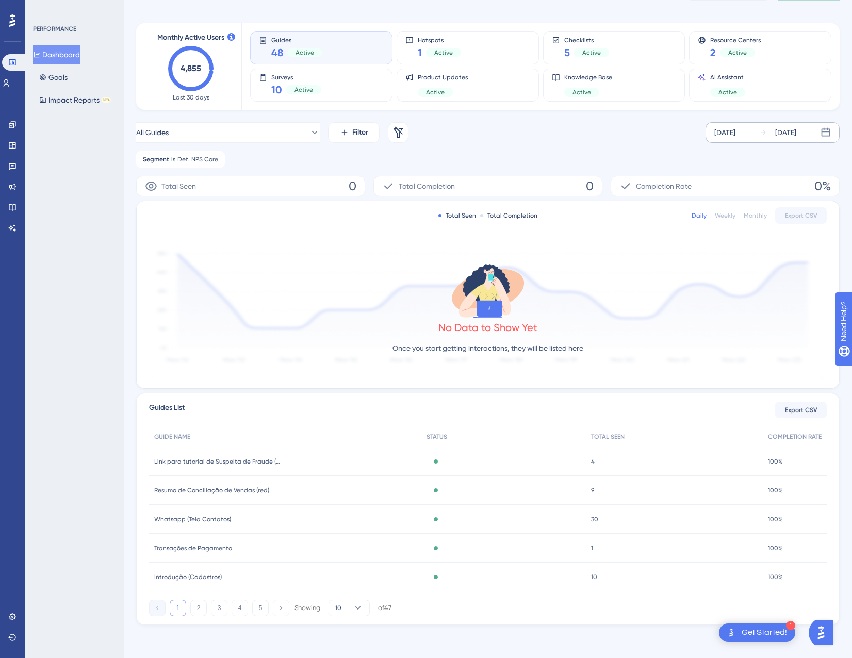
click at [64, 67] on div "Dashboard Goals Impact Reports BETA" at bounding box center [75, 77] width 84 height 64
click at [62, 74] on button "Goals" at bounding box center [53, 77] width 41 height 19
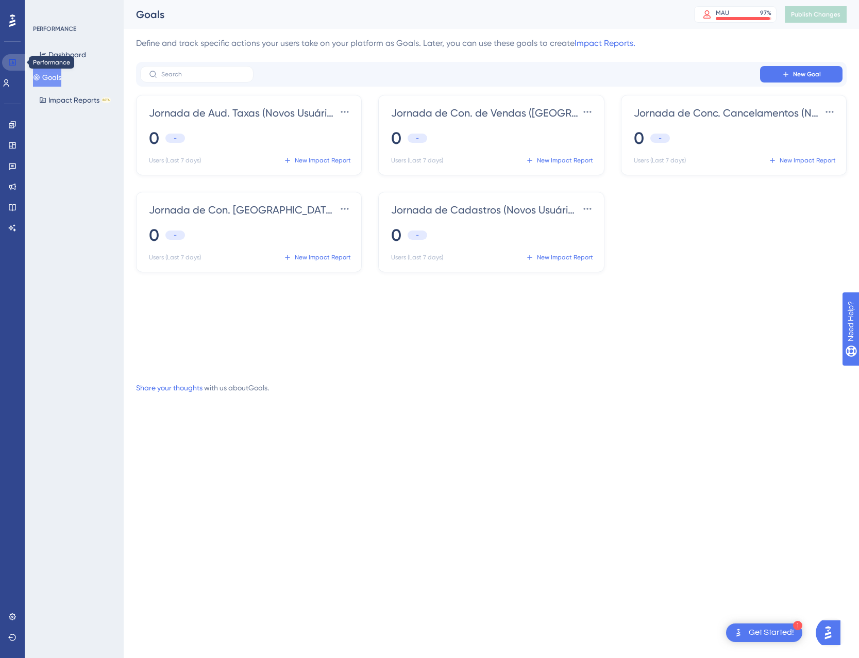
click at [16, 61] on link at bounding box center [14, 62] width 25 height 16
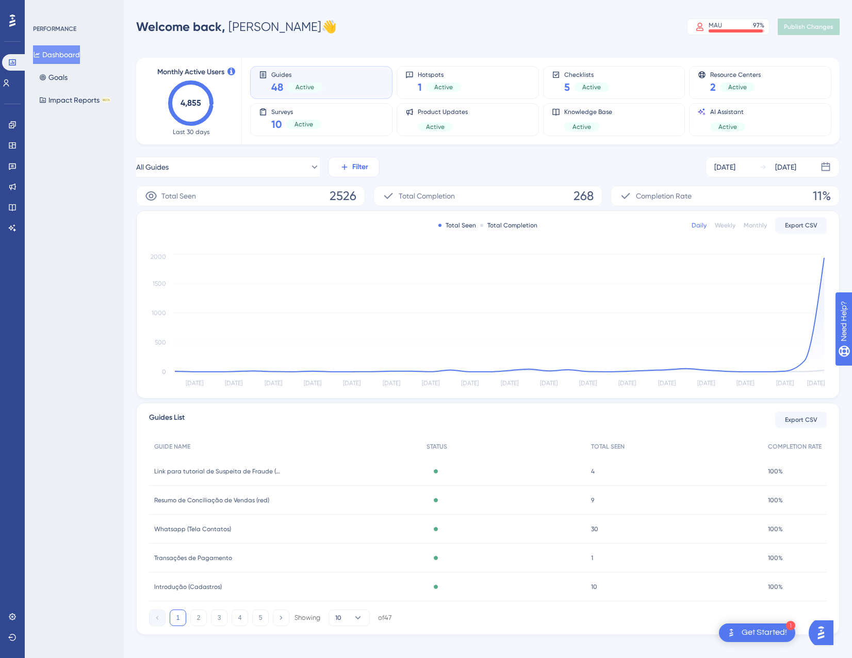
click at [352, 163] on span "Filter" at bounding box center [360, 167] width 16 height 12
click at [361, 217] on span "Segments" at bounding box center [359, 219] width 33 height 12
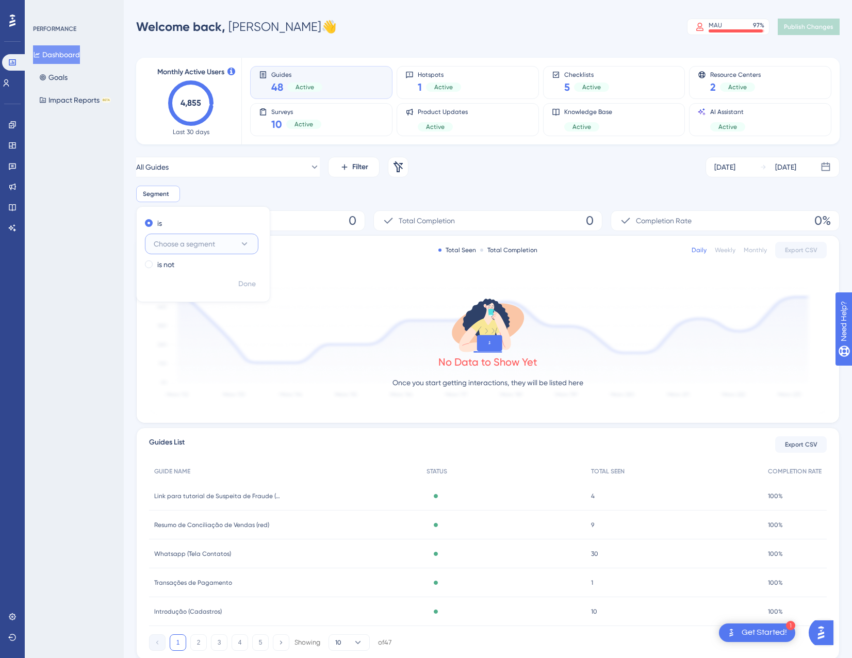
click at [197, 244] on span "Choose a segment" at bounding box center [184, 244] width 61 height 12
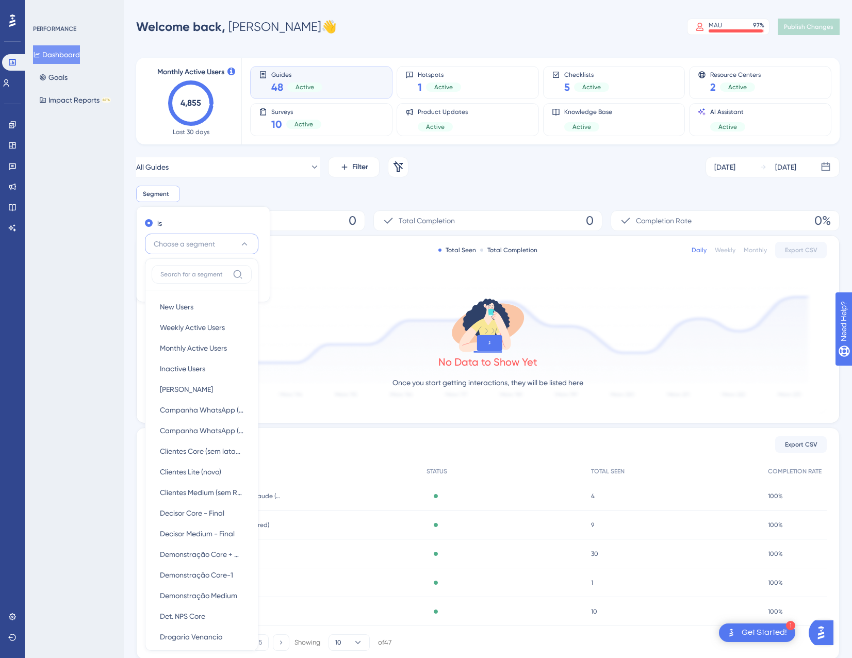
scroll to position [122, 0]
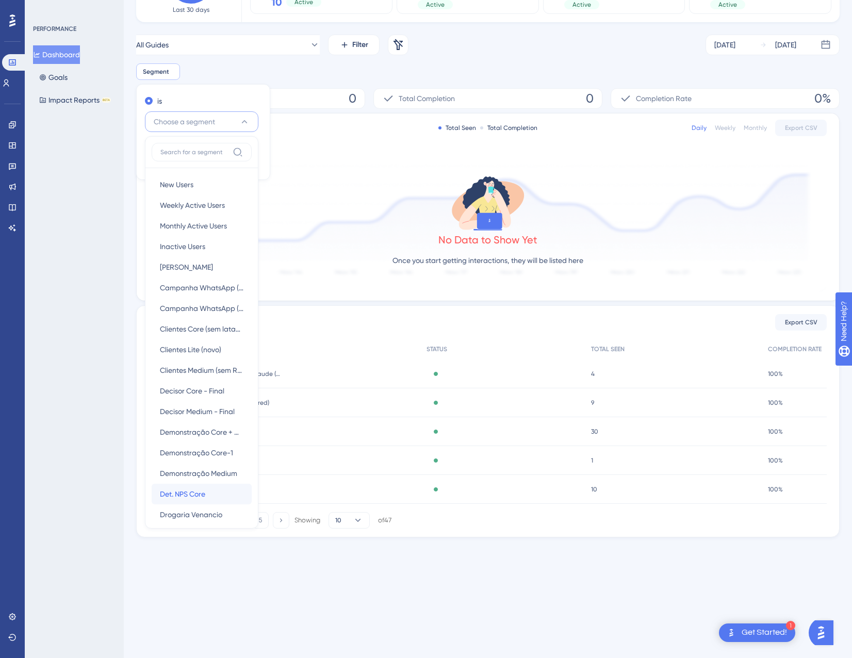
click at [214, 488] on div "Det. NPS Core Det. NPS Core" at bounding box center [202, 494] width 84 height 21
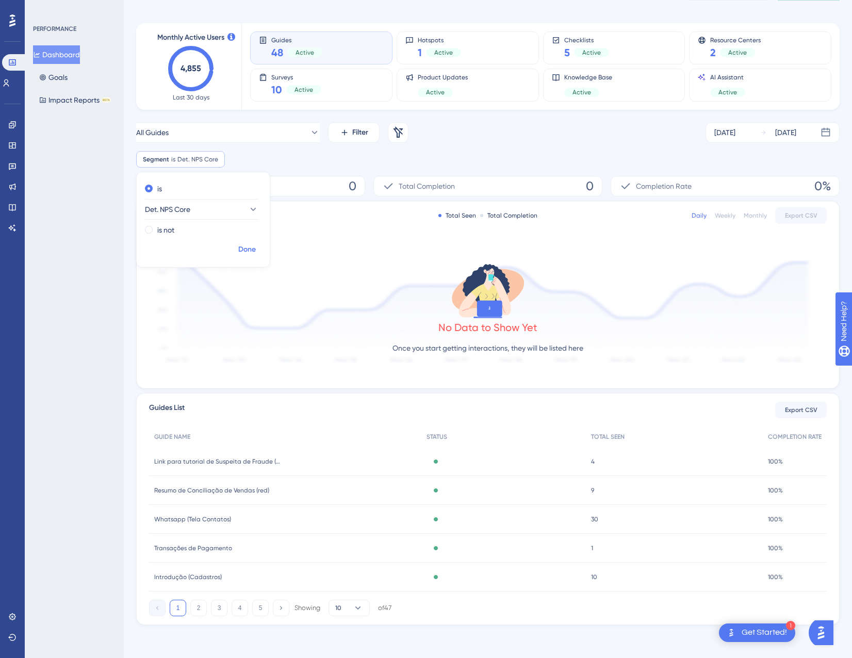
click at [247, 255] on span "Done" at bounding box center [247, 249] width 18 height 12
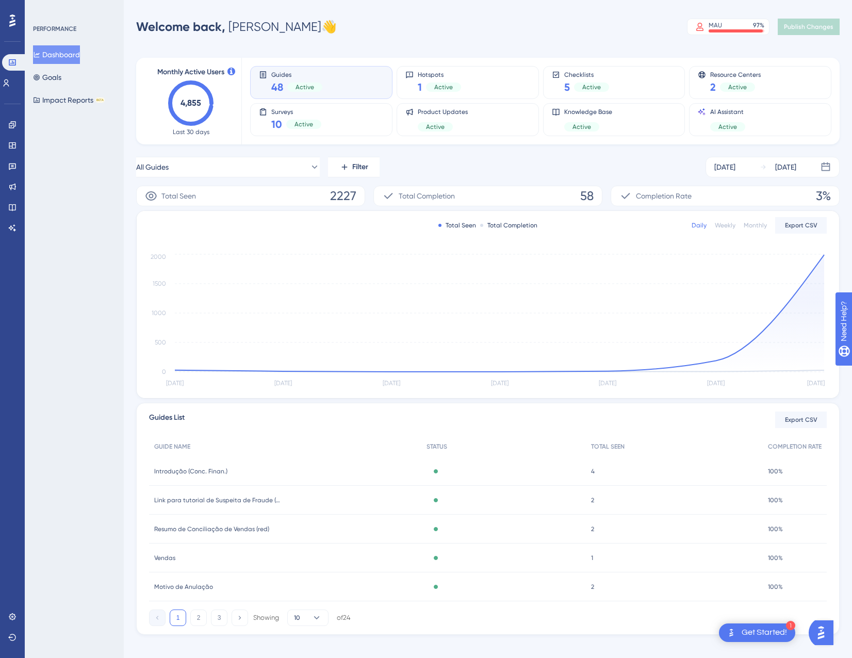
scroll to position [10, 0]
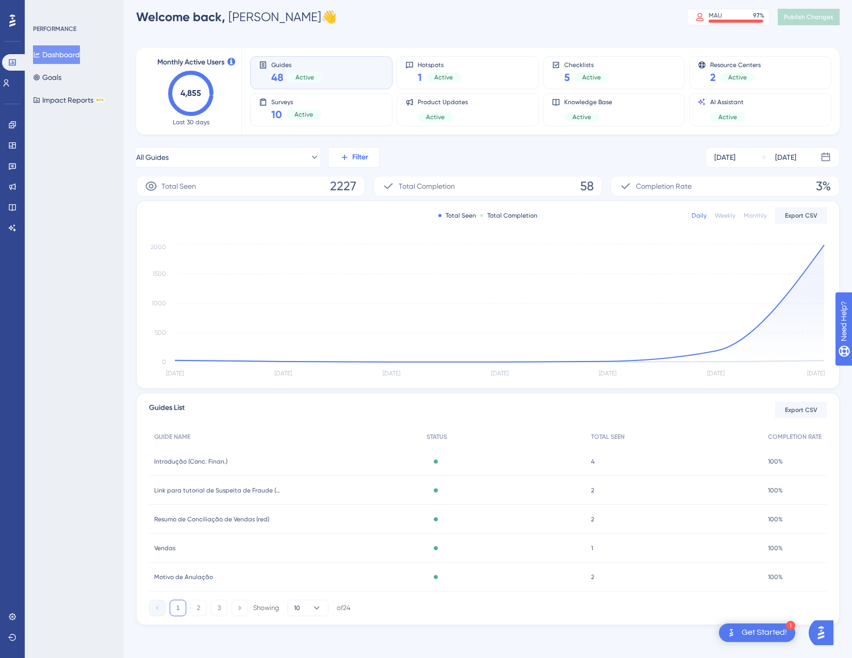
click at [369, 160] on button "Filter" at bounding box center [354, 157] width 52 height 21
click at [360, 207] on span "Segments" at bounding box center [359, 209] width 33 height 12
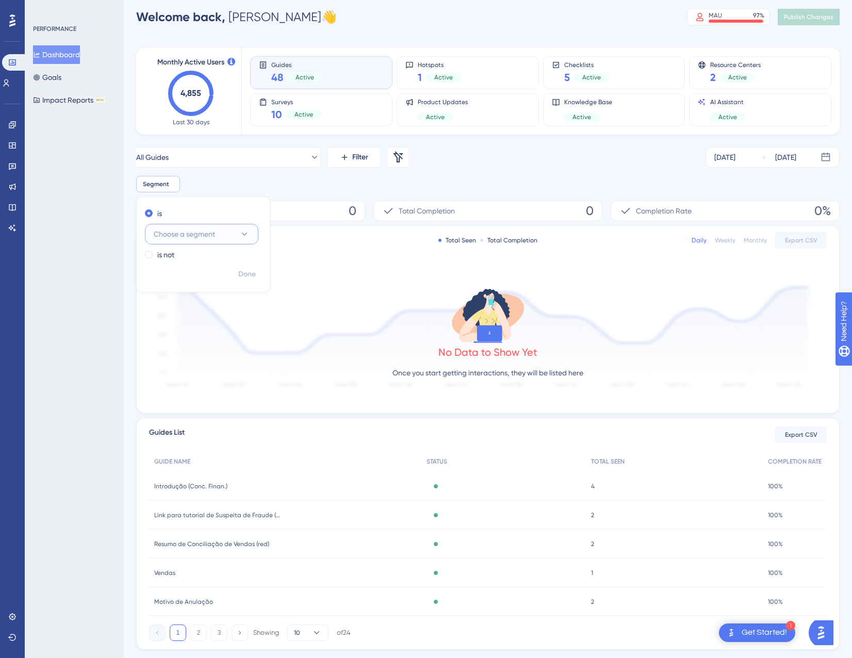
click at [212, 234] on span "Choose a segment" at bounding box center [184, 234] width 61 height 12
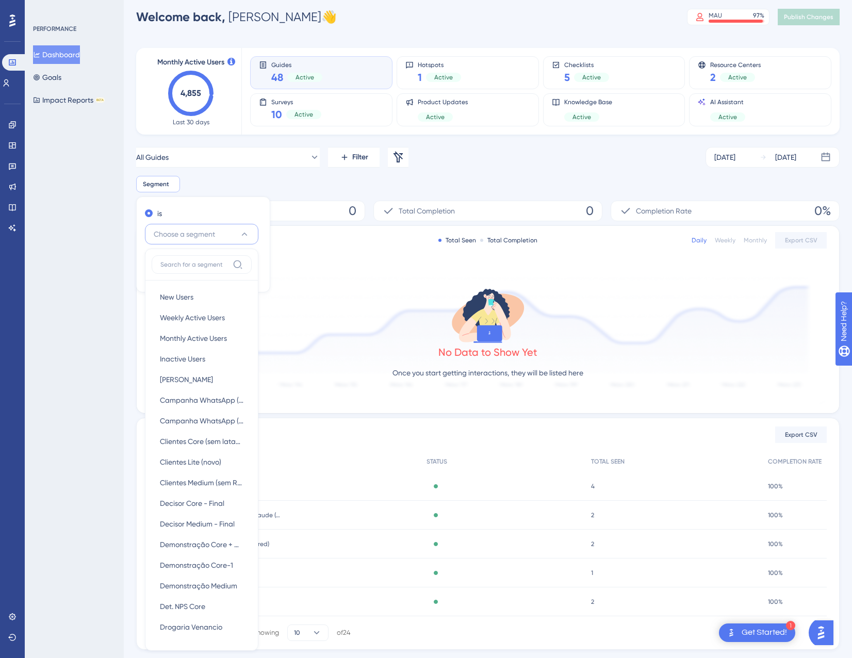
scroll to position [127, 0]
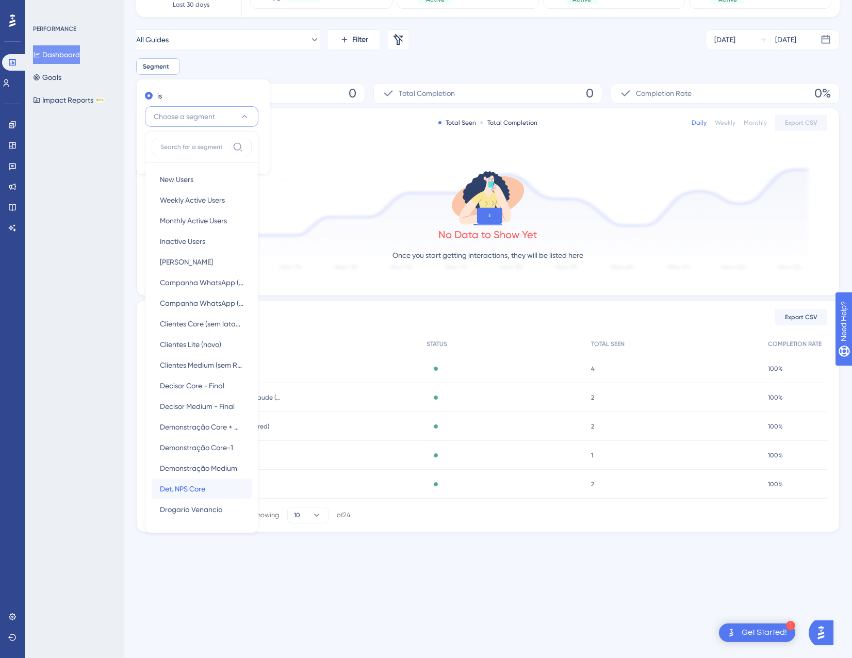
click at [193, 489] on span "Det. NPS Core" at bounding box center [182, 489] width 45 height 12
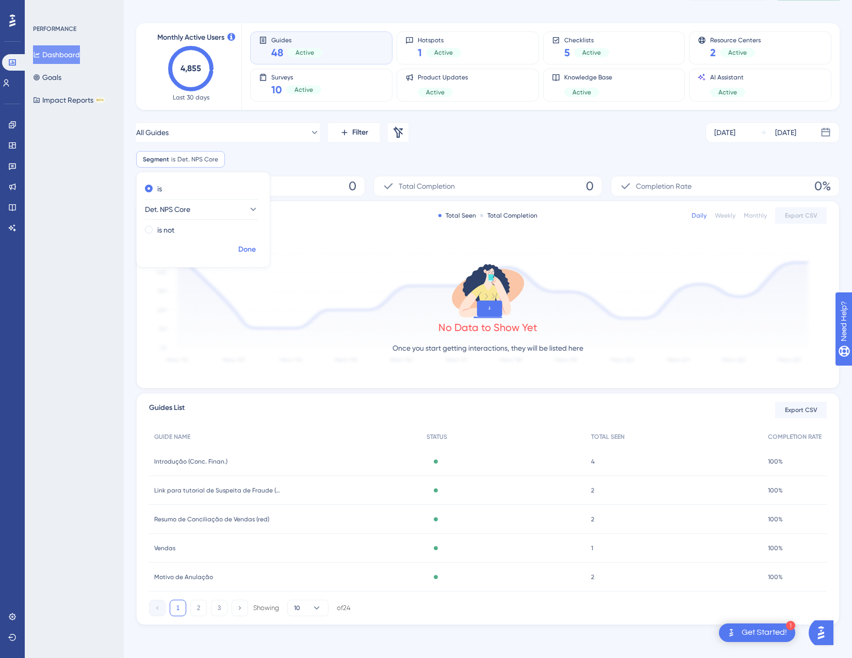
click at [252, 252] on span "Done" at bounding box center [247, 249] width 18 height 12
